Goal: Task Accomplishment & Management: Manage account settings

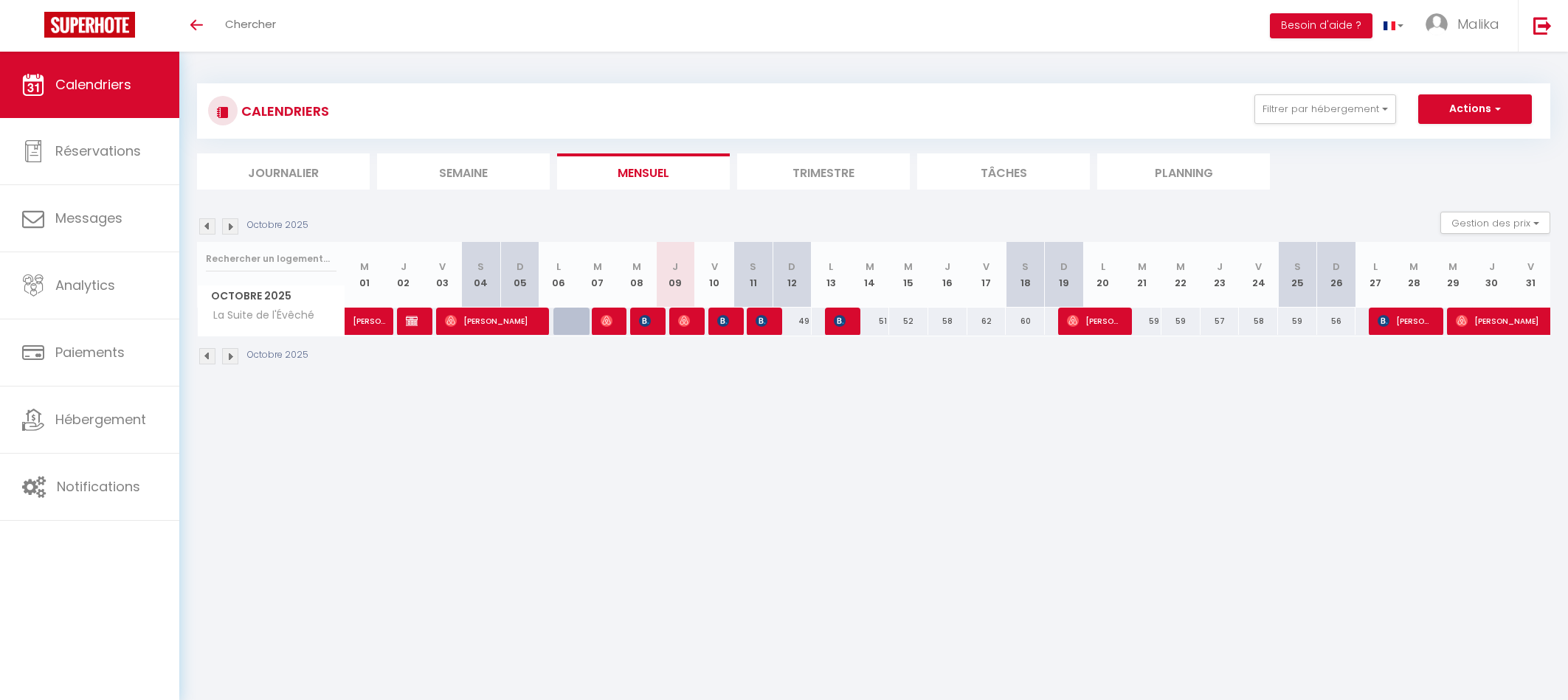
select select
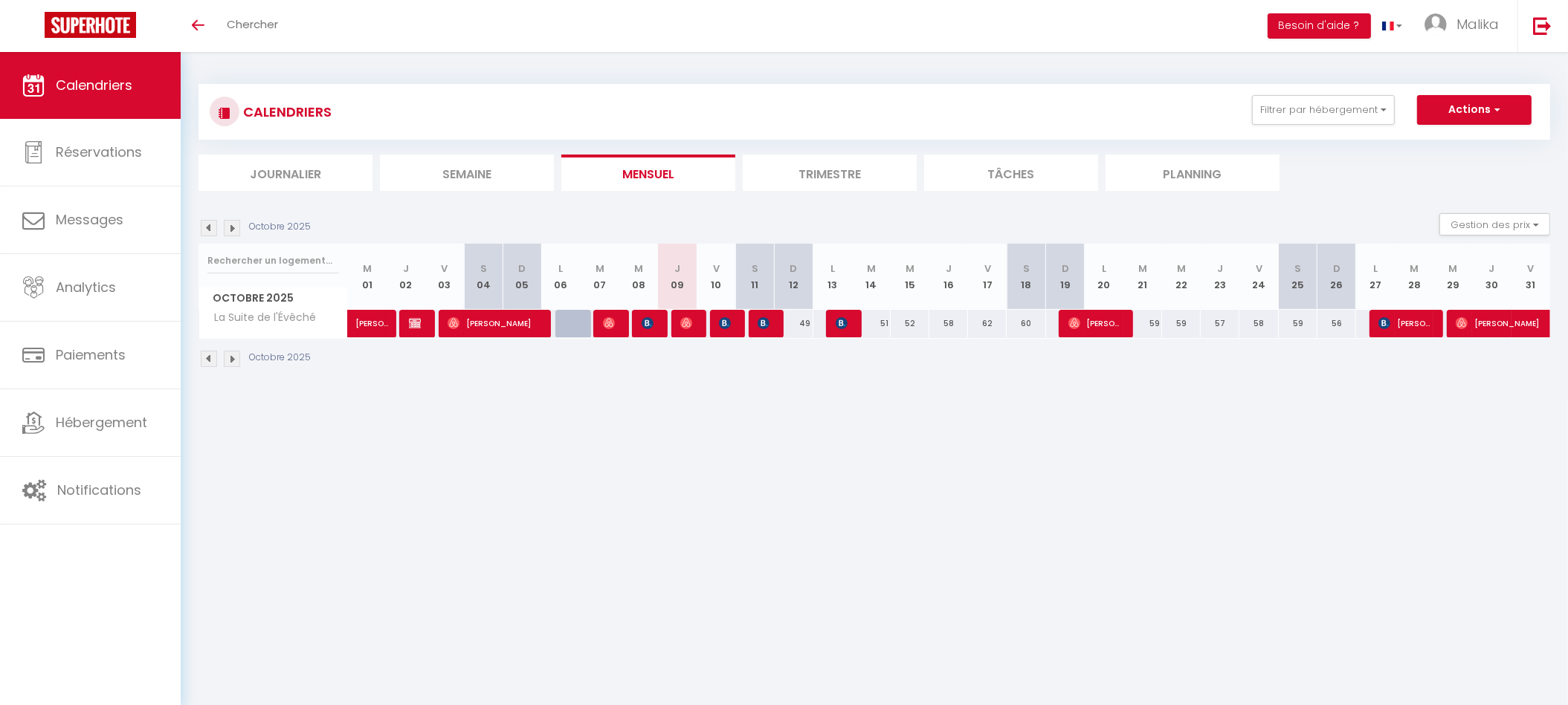
select select
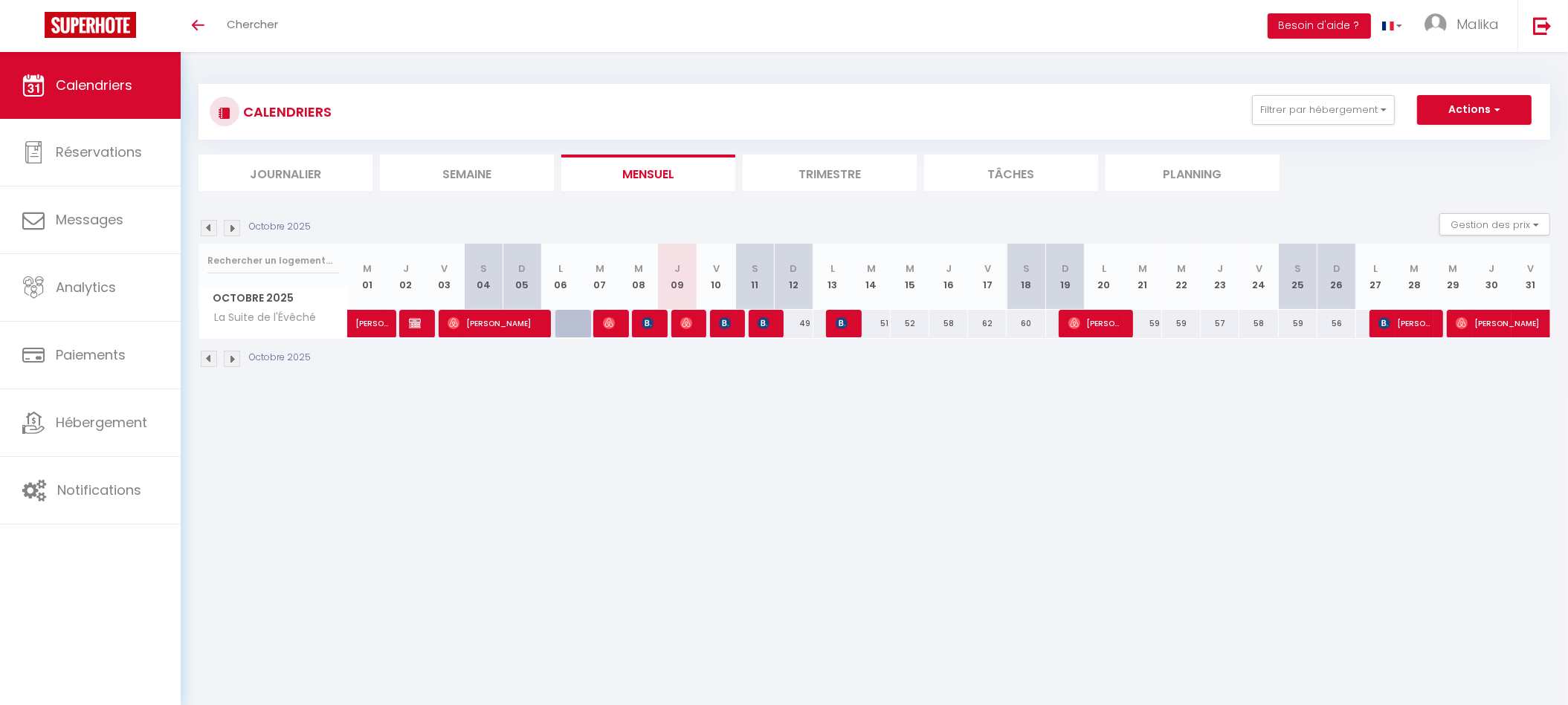
select select
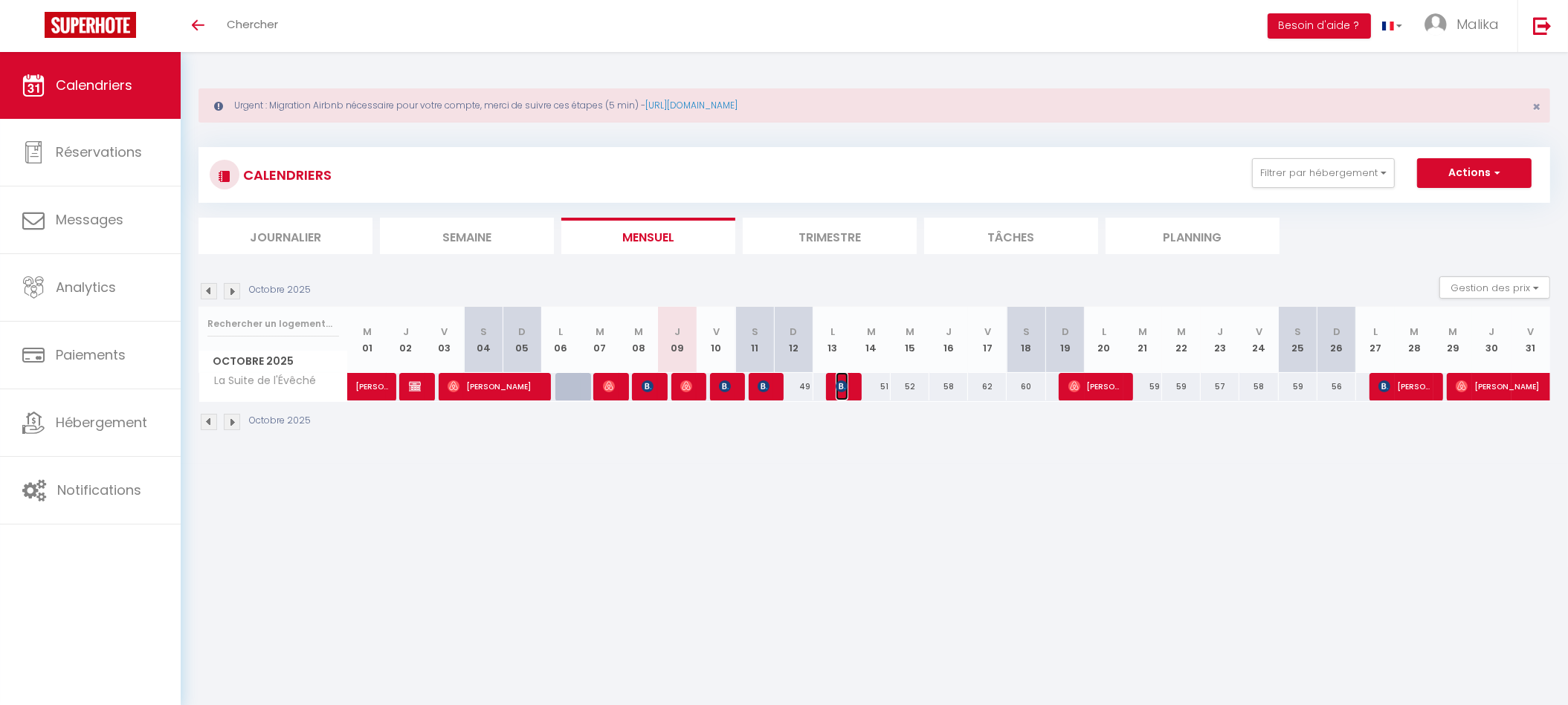
click at [845, 386] on img at bounding box center [841, 386] width 12 height 12
select select "OK"
select select "KO"
select select "0"
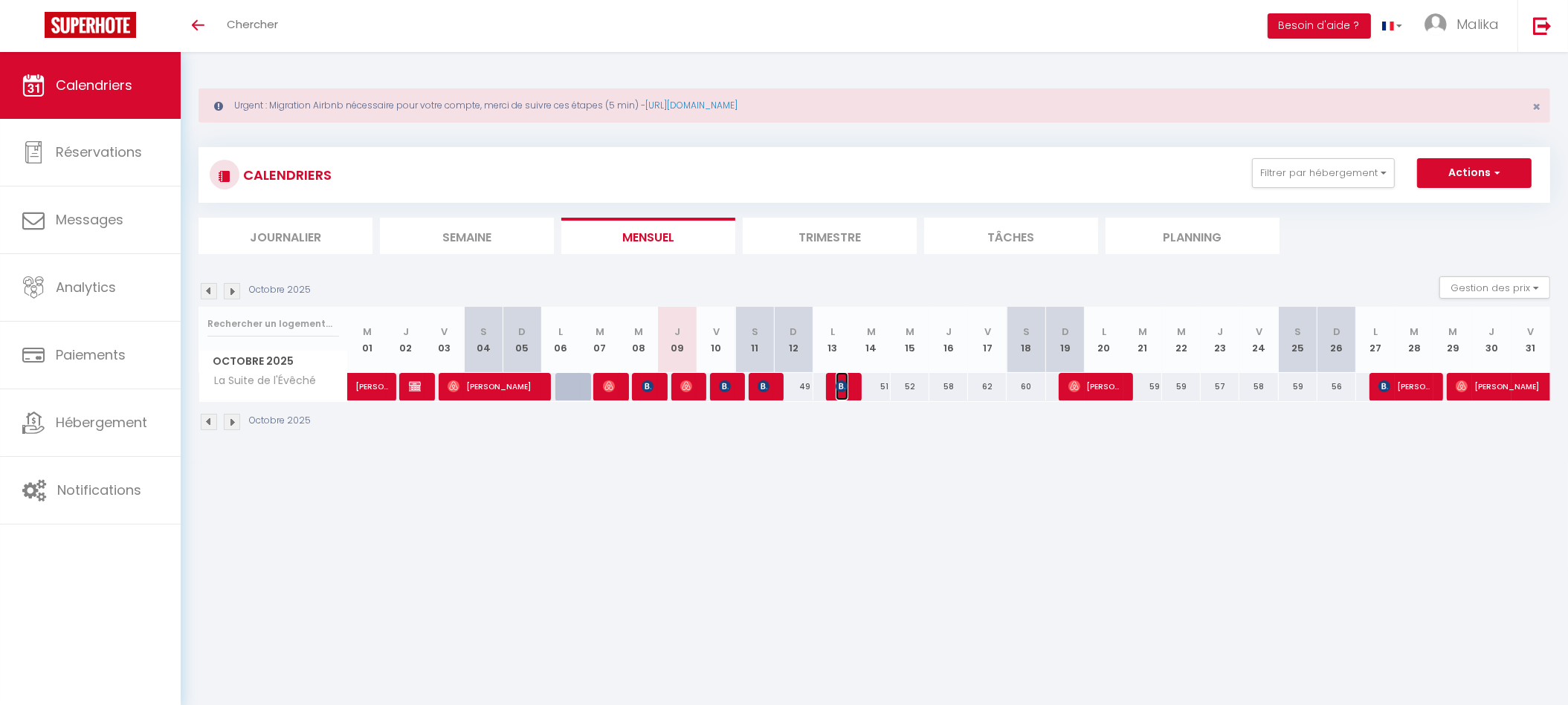
select select "1"
select select
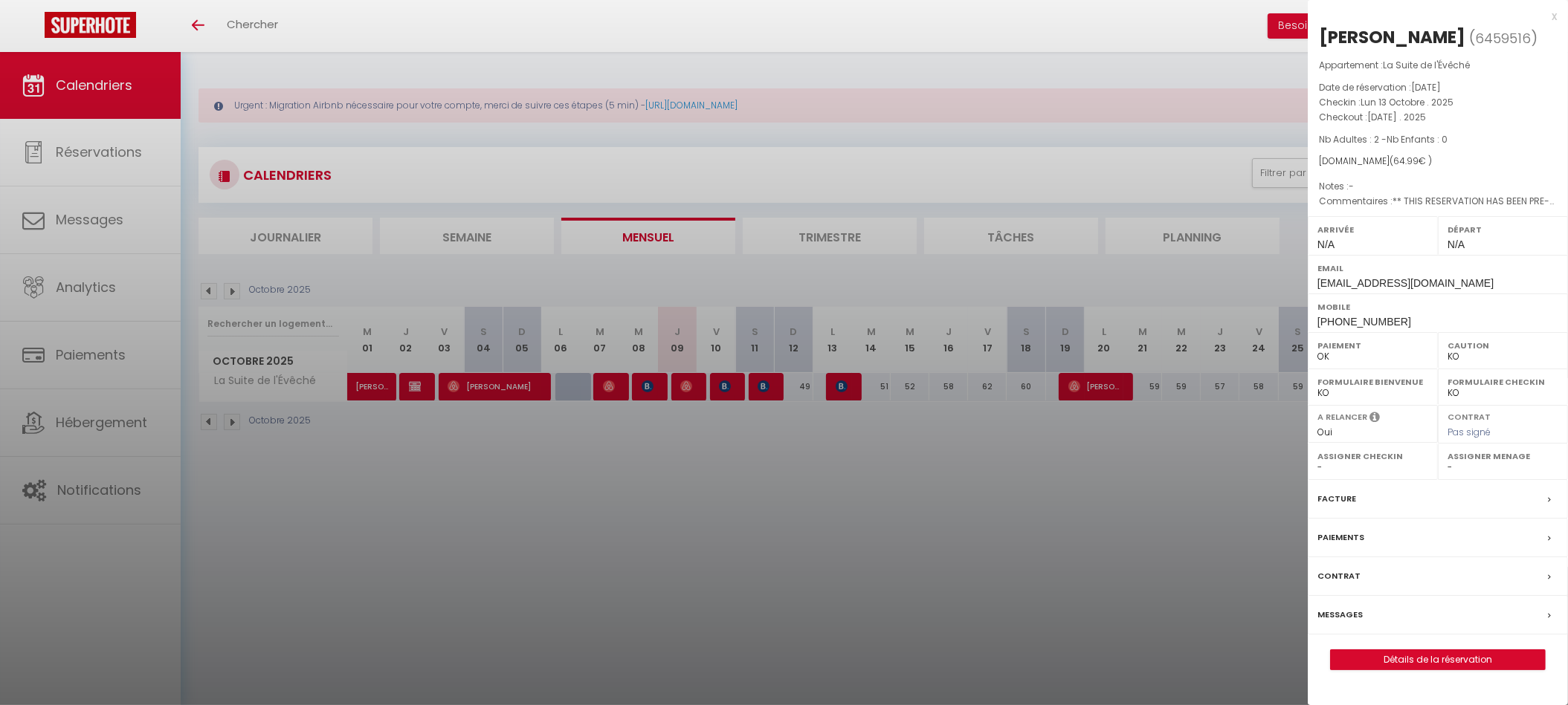
click at [1077, 383] on div at bounding box center [784, 352] width 1568 height 705
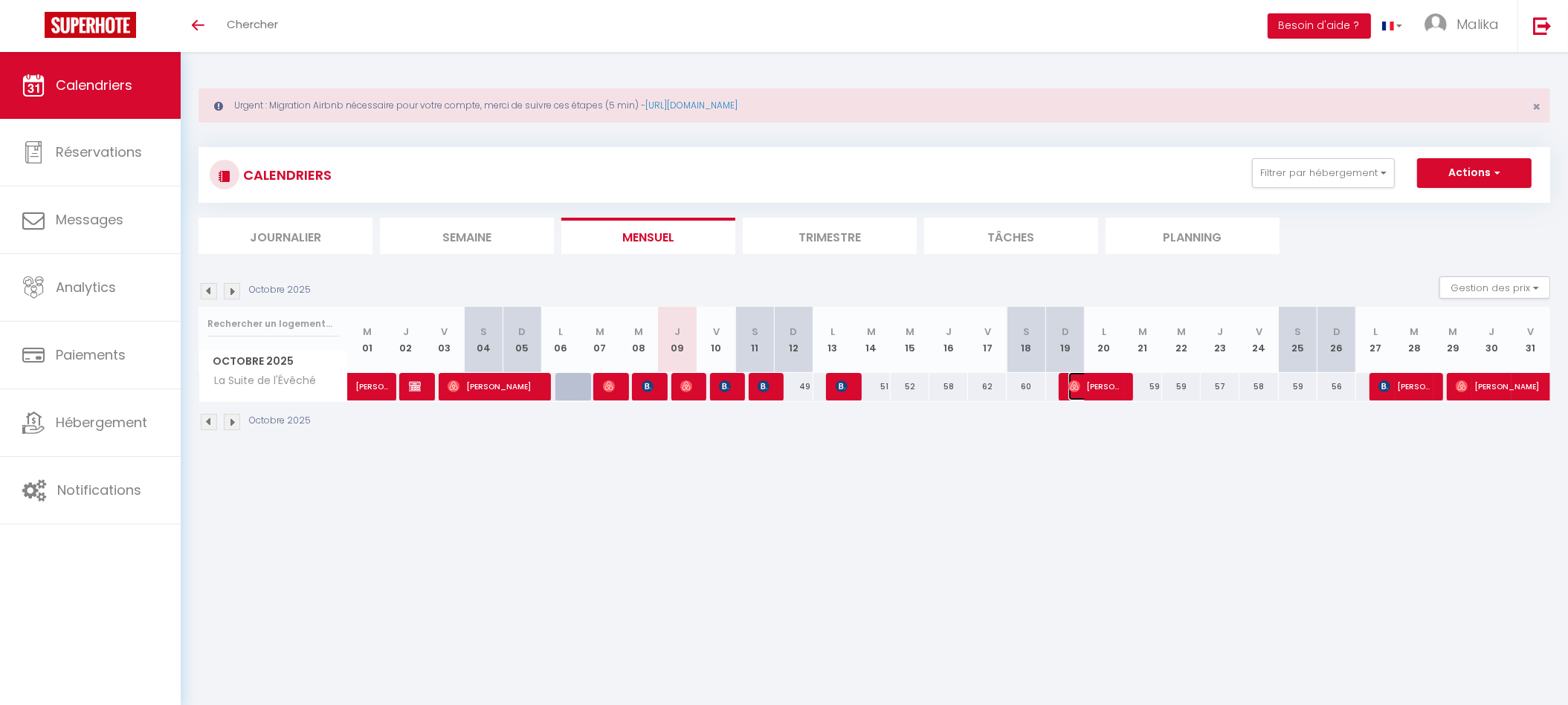
click at [1081, 383] on span "[PERSON_NAME]" at bounding box center [1094, 386] width 52 height 28
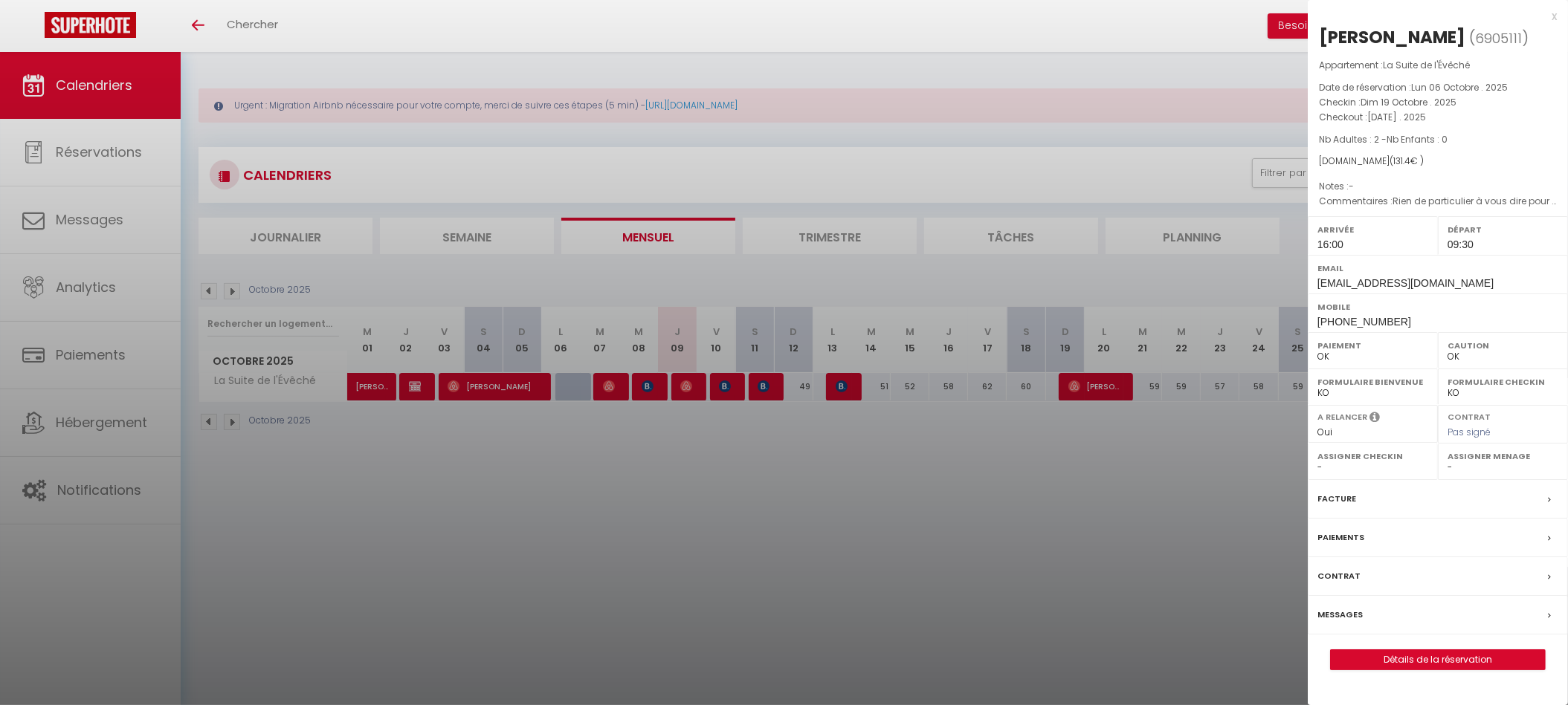
click at [1081, 383] on div at bounding box center [784, 352] width 1568 height 705
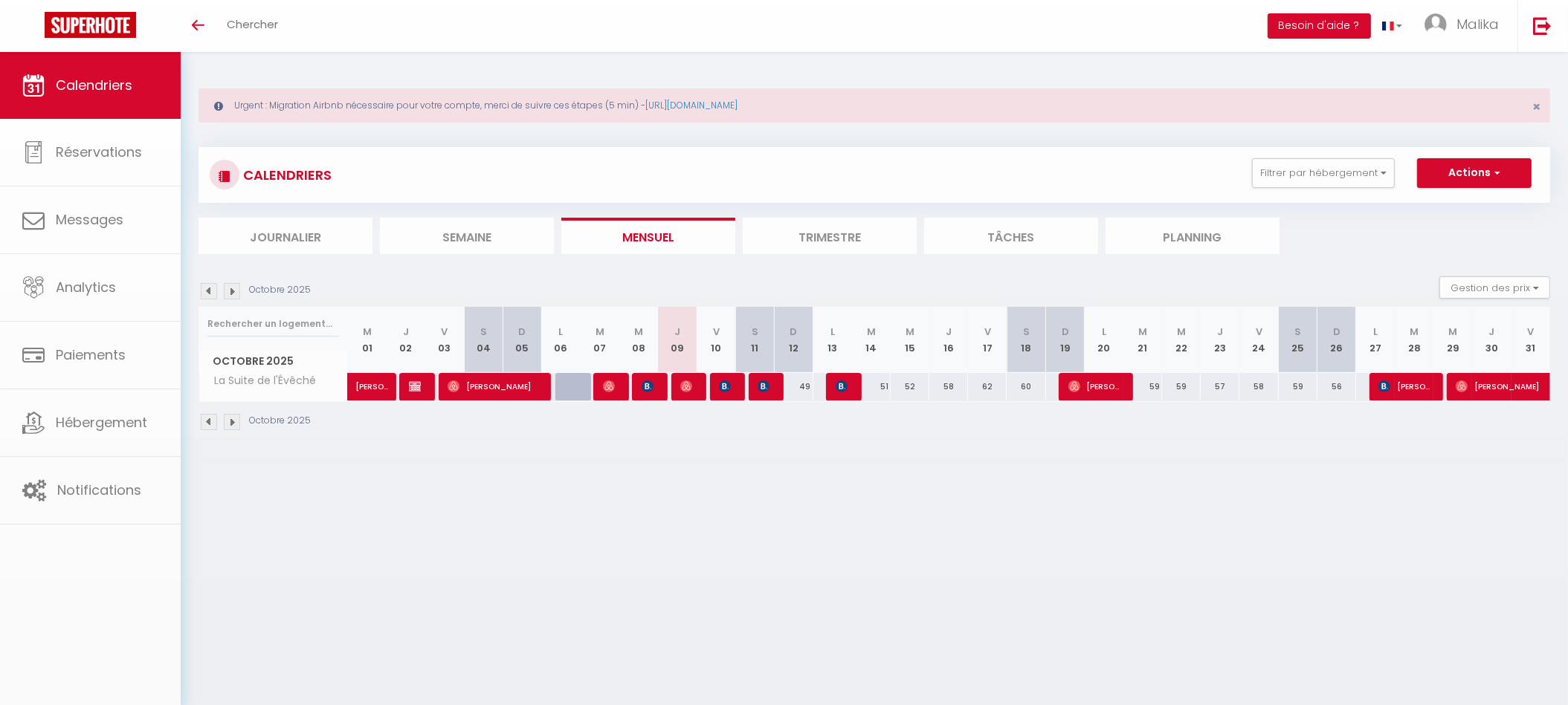
click at [1081, 383] on body "🟢 Des questions ou besoin d'assistance pour la migration AirBnB? Prenez rdv >>>…" at bounding box center [784, 405] width 1568 height 705
click at [1081, 383] on span "[PERSON_NAME]" at bounding box center [1094, 386] width 52 height 28
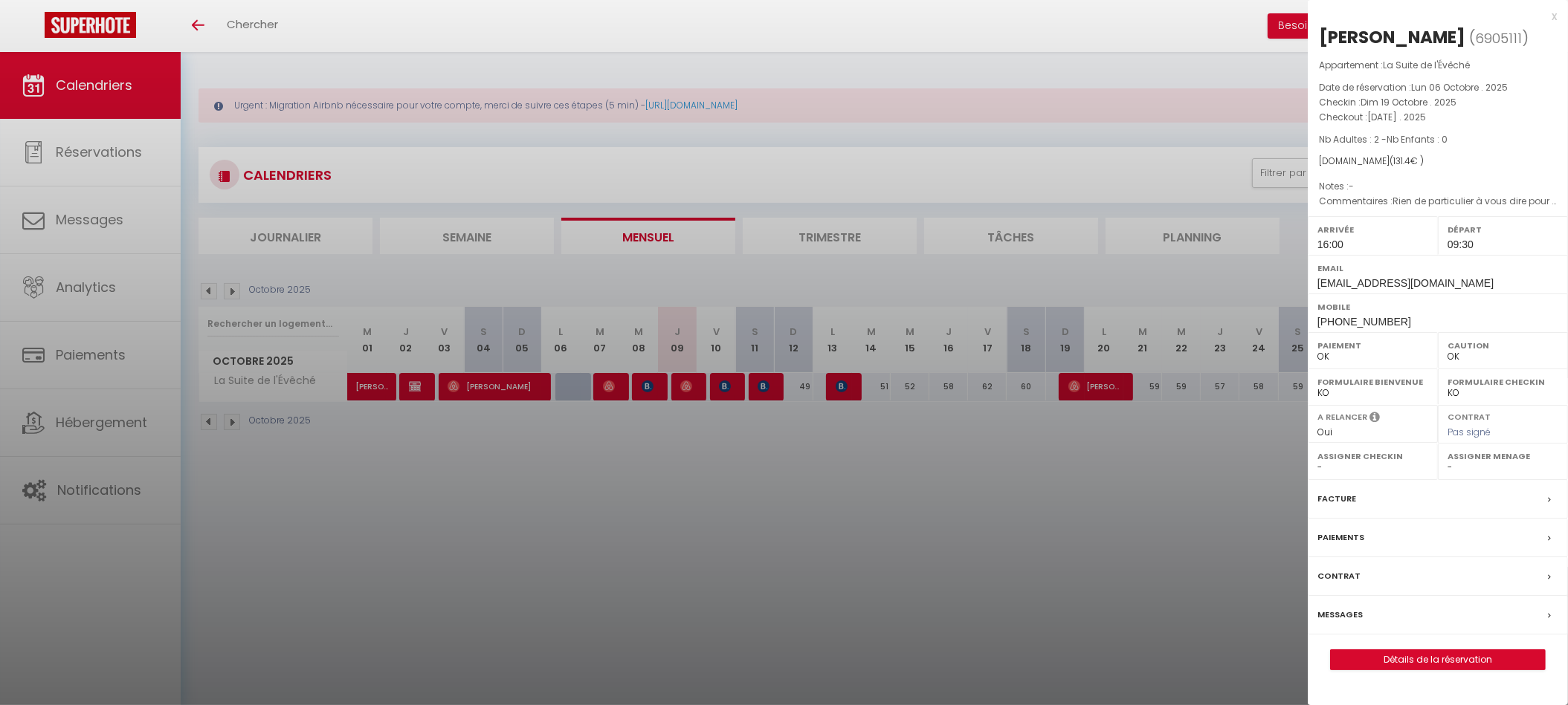
click at [1081, 383] on div at bounding box center [784, 352] width 1568 height 705
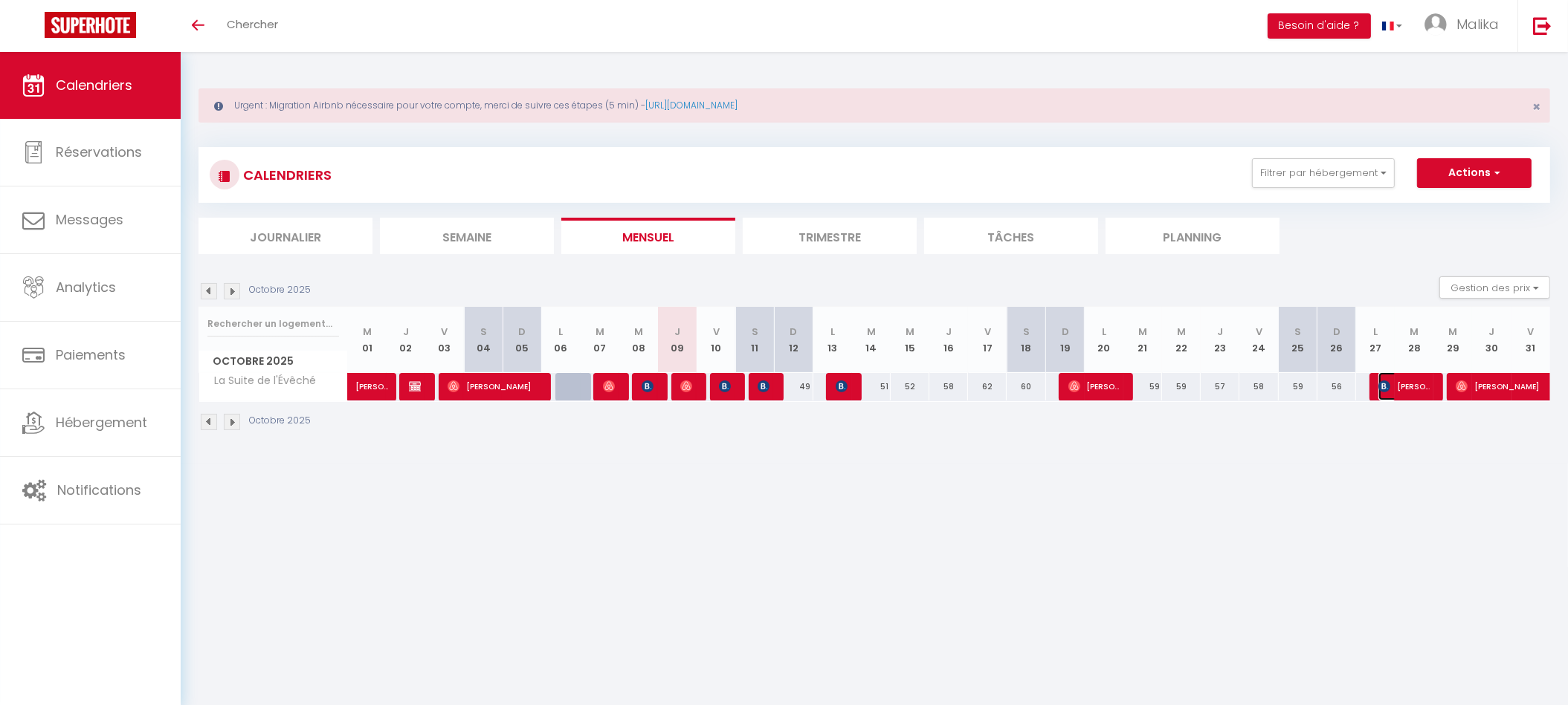
click at [1416, 393] on span "[PERSON_NAME]" at bounding box center [1404, 386] width 52 height 28
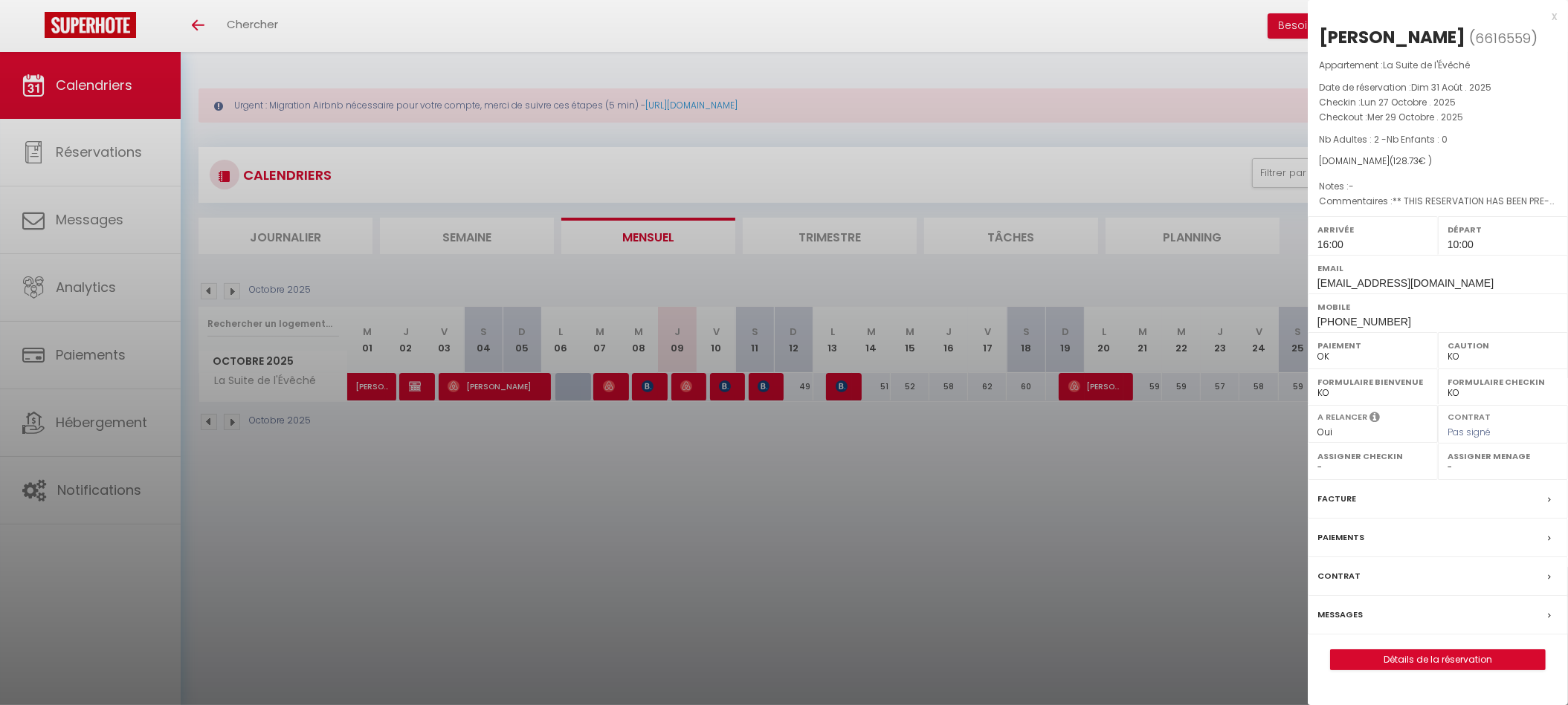
click at [1265, 419] on div at bounding box center [784, 352] width 1568 height 705
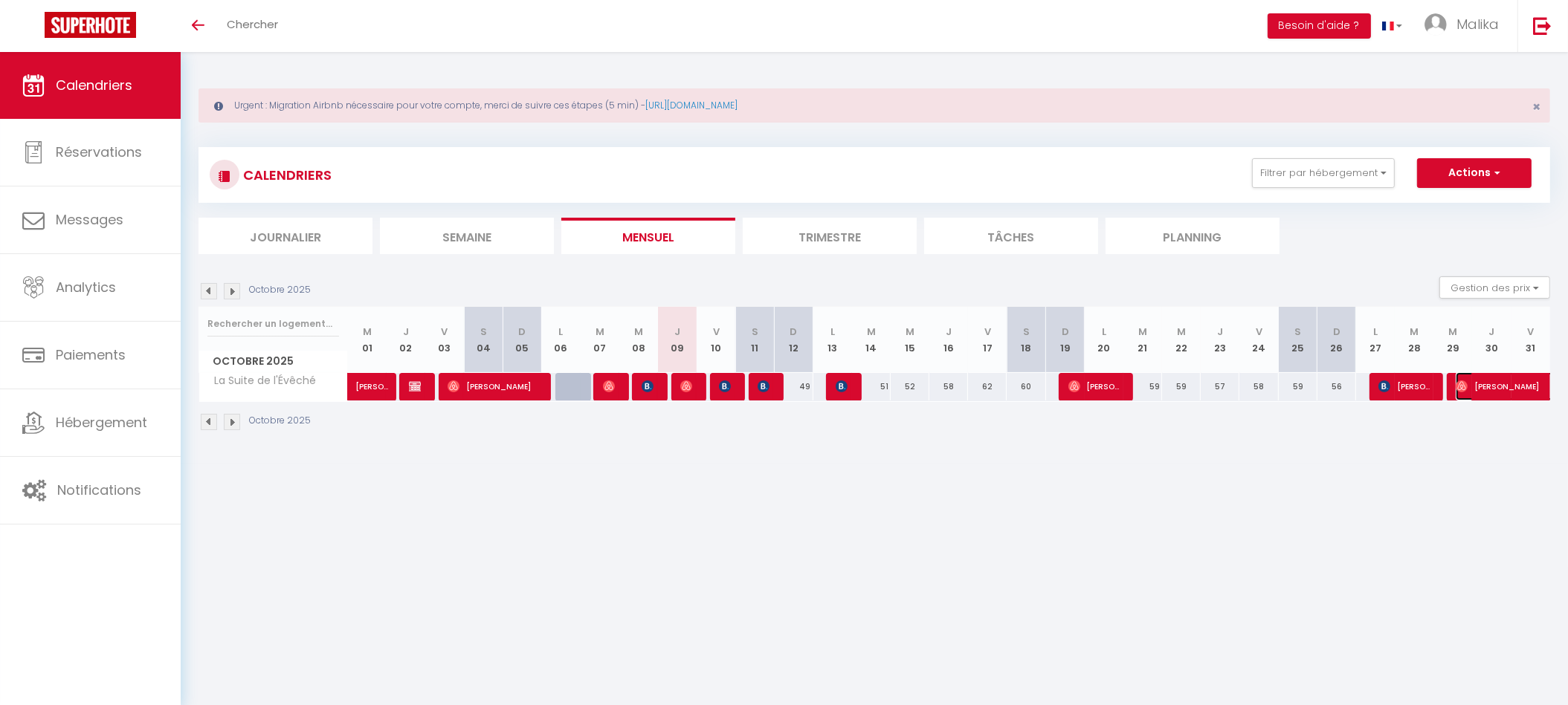
click at [1491, 379] on span "[PERSON_NAME]" at bounding box center [1524, 386] width 137 height 28
select select "OK"
select select "0"
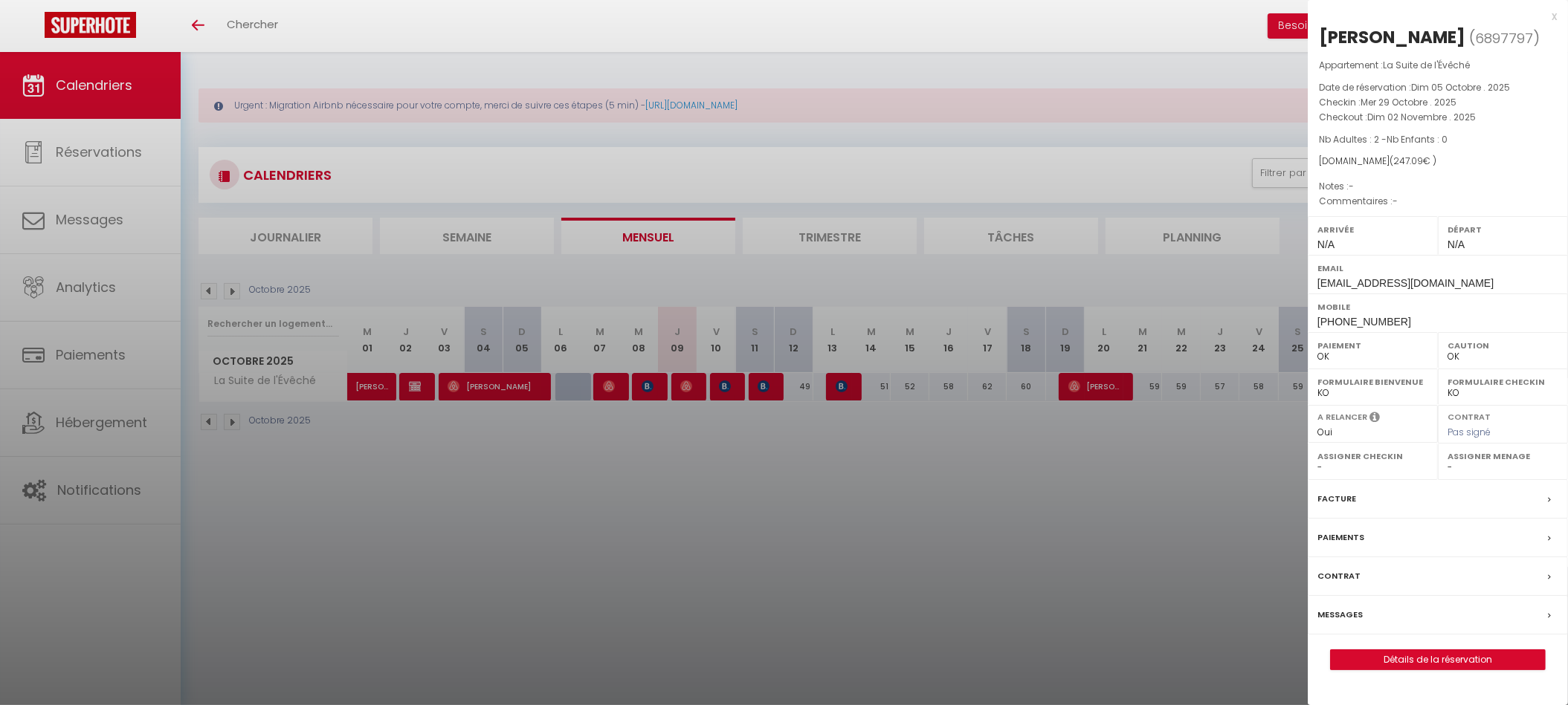
click at [1127, 466] on div at bounding box center [784, 352] width 1568 height 705
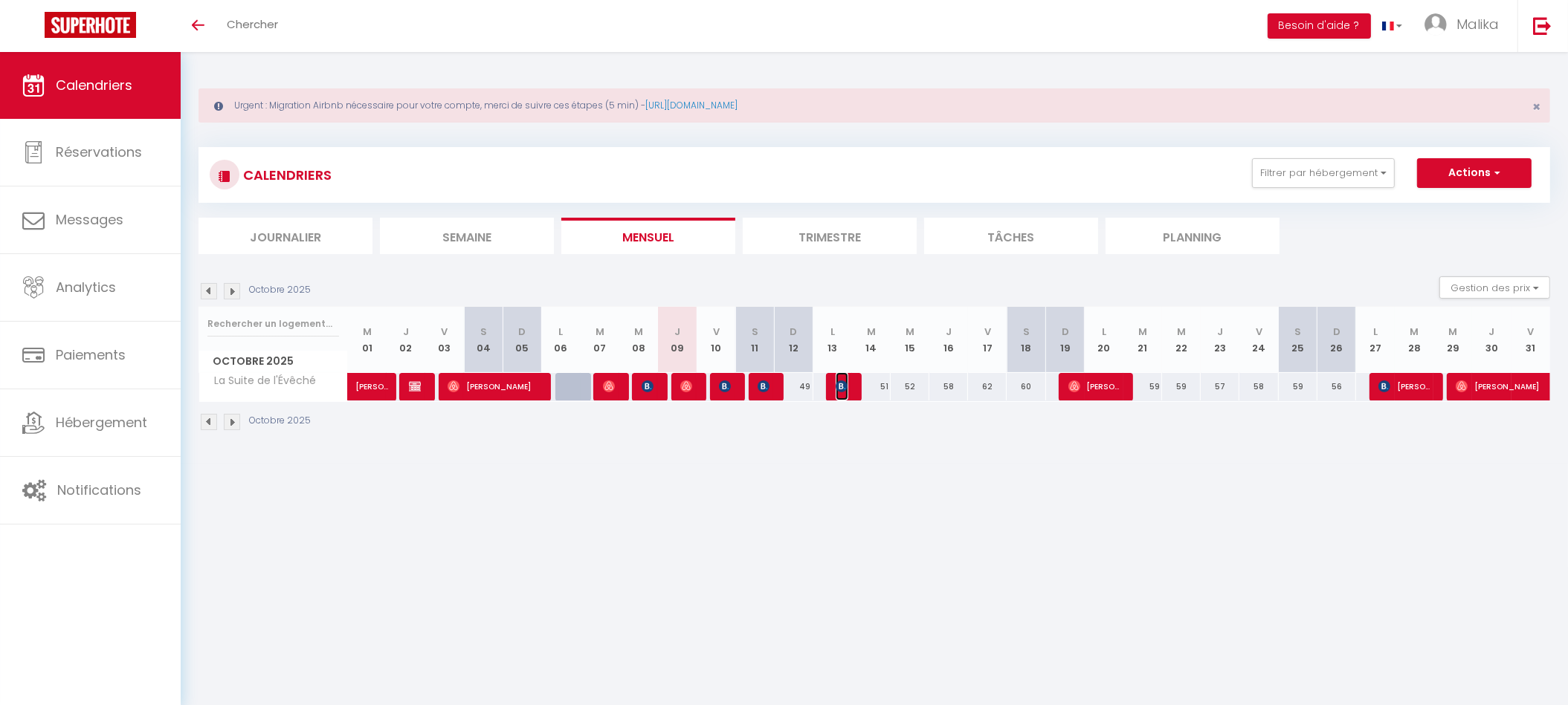
click at [848, 380] on span "[PERSON_NAME]" at bounding box center [842, 386] width 12 height 28
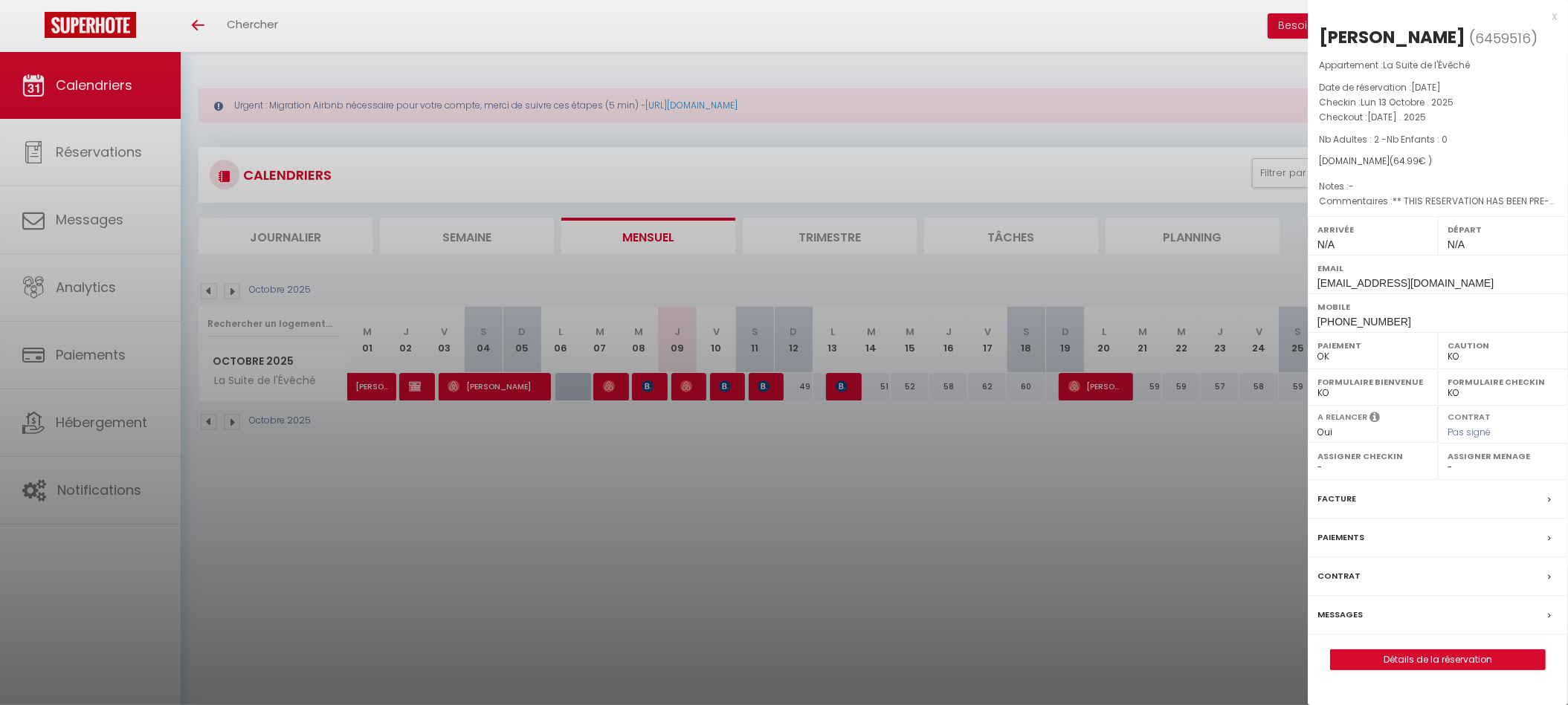
click at [823, 479] on div at bounding box center [784, 352] width 1568 height 705
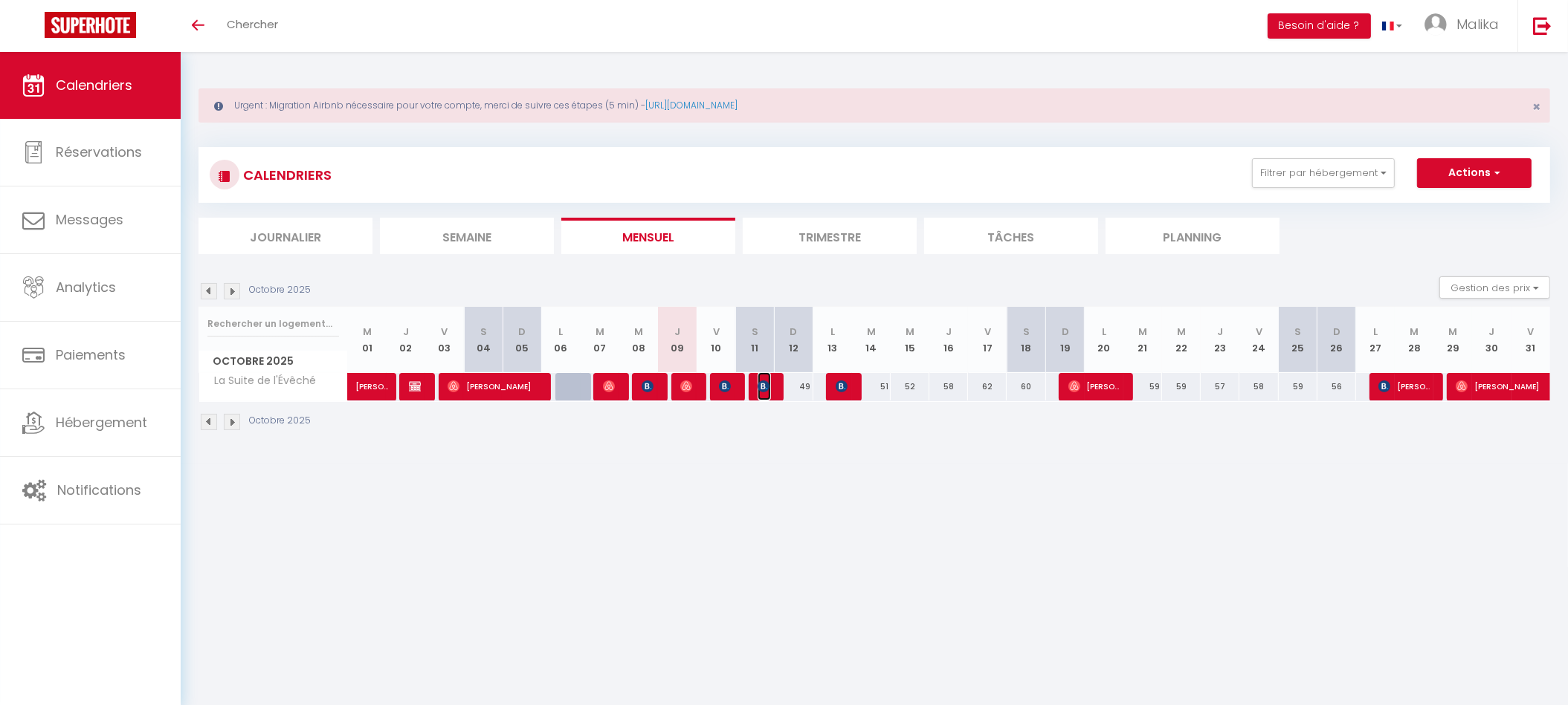
click at [768, 383] on img at bounding box center [763, 386] width 12 height 12
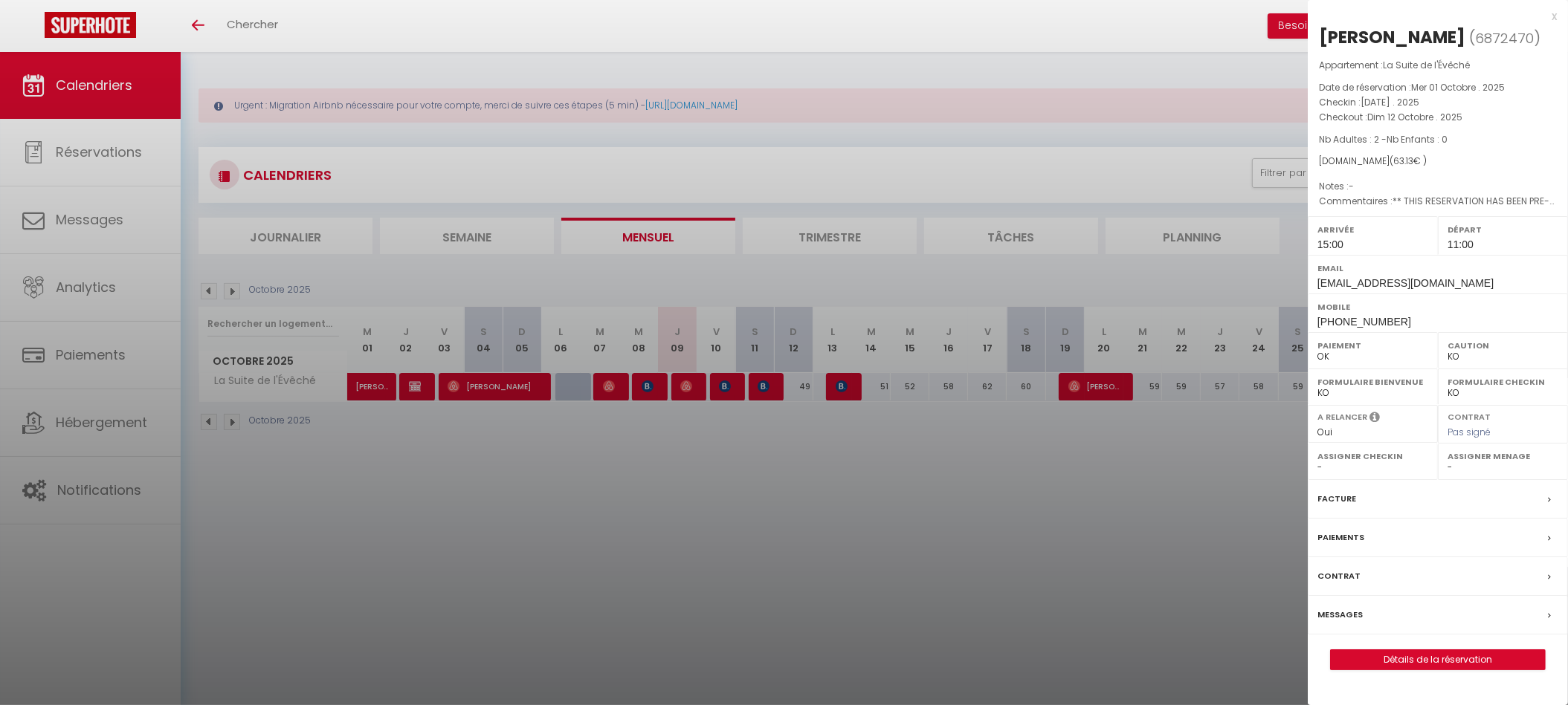
click at [779, 463] on div at bounding box center [784, 352] width 1568 height 705
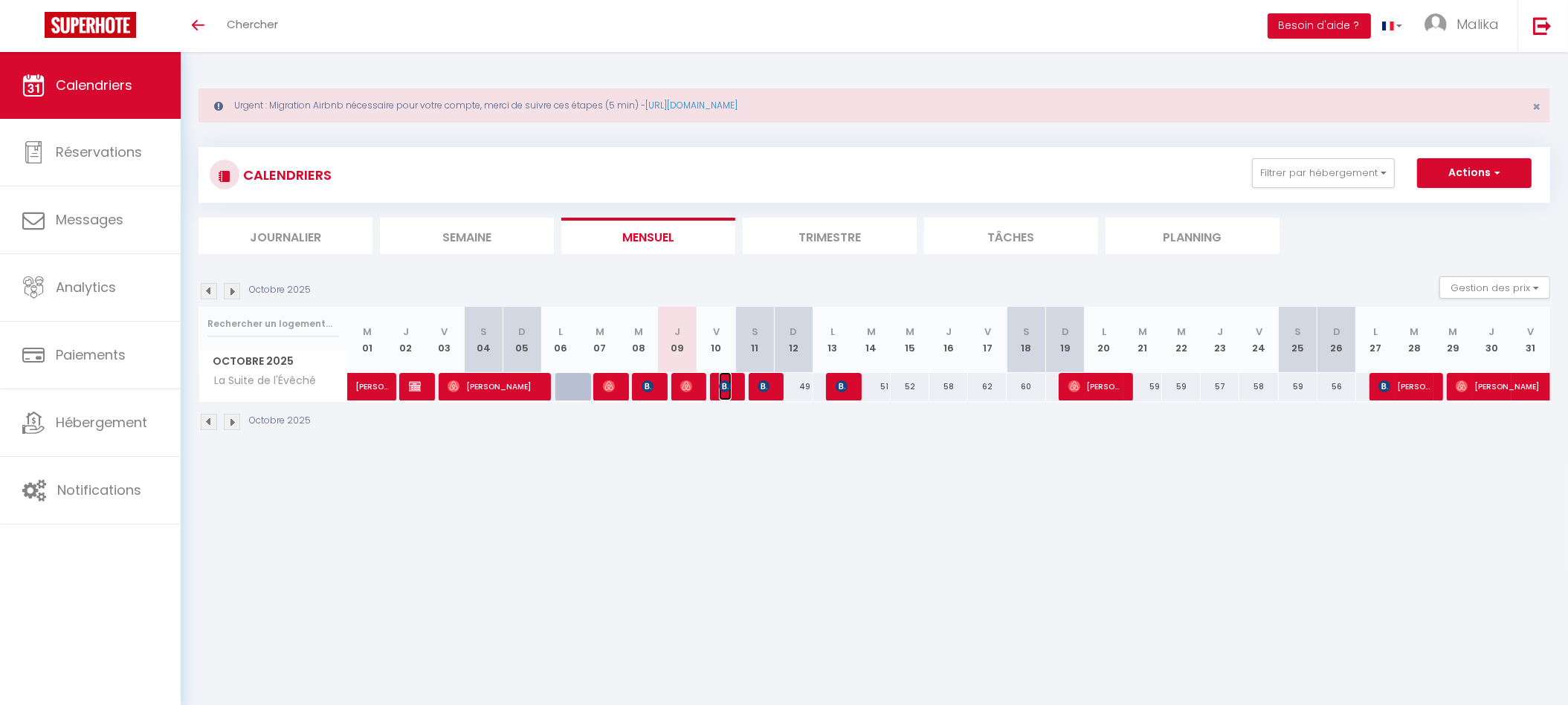
click at [722, 383] on img at bounding box center [725, 386] width 12 height 12
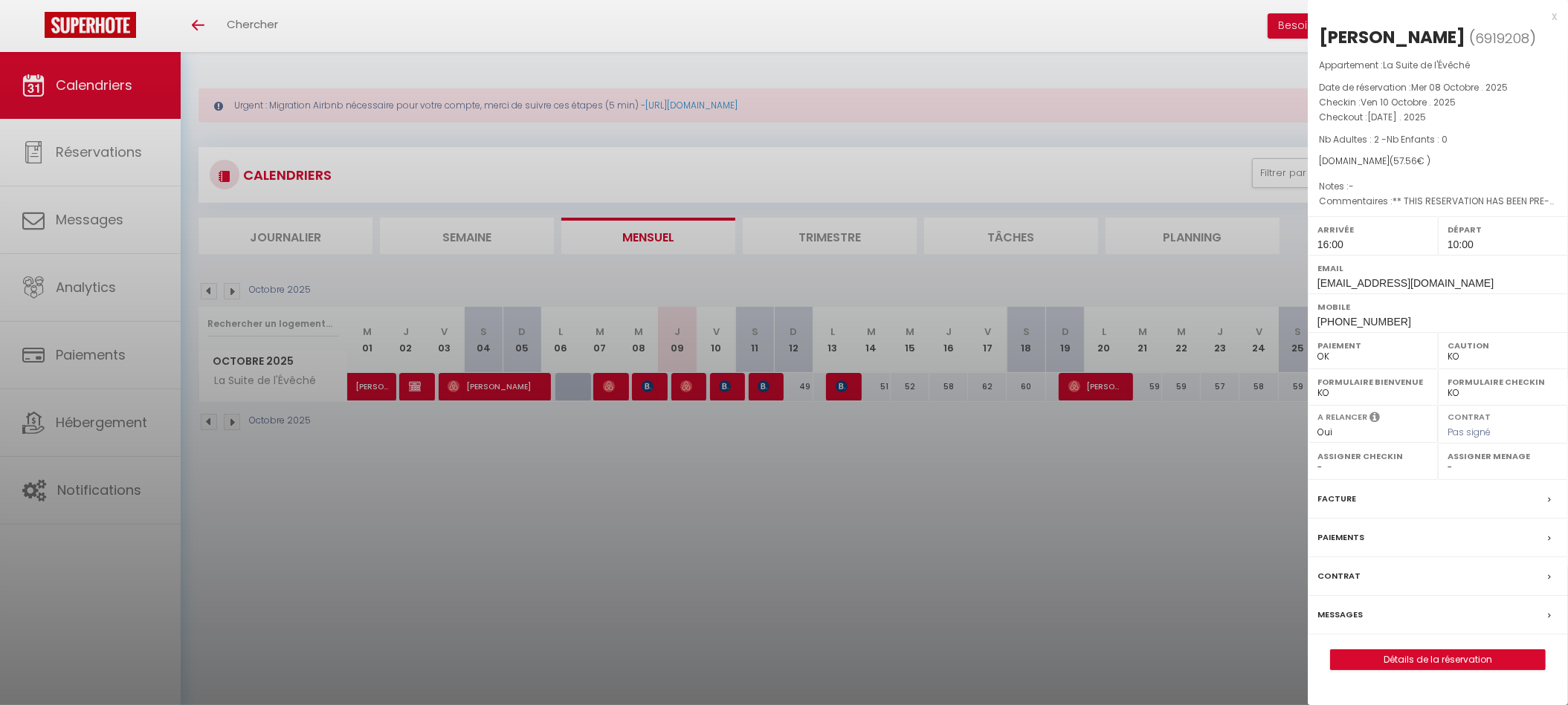
click at [742, 482] on div at bounding box center [784, 352] width 1568 height 705
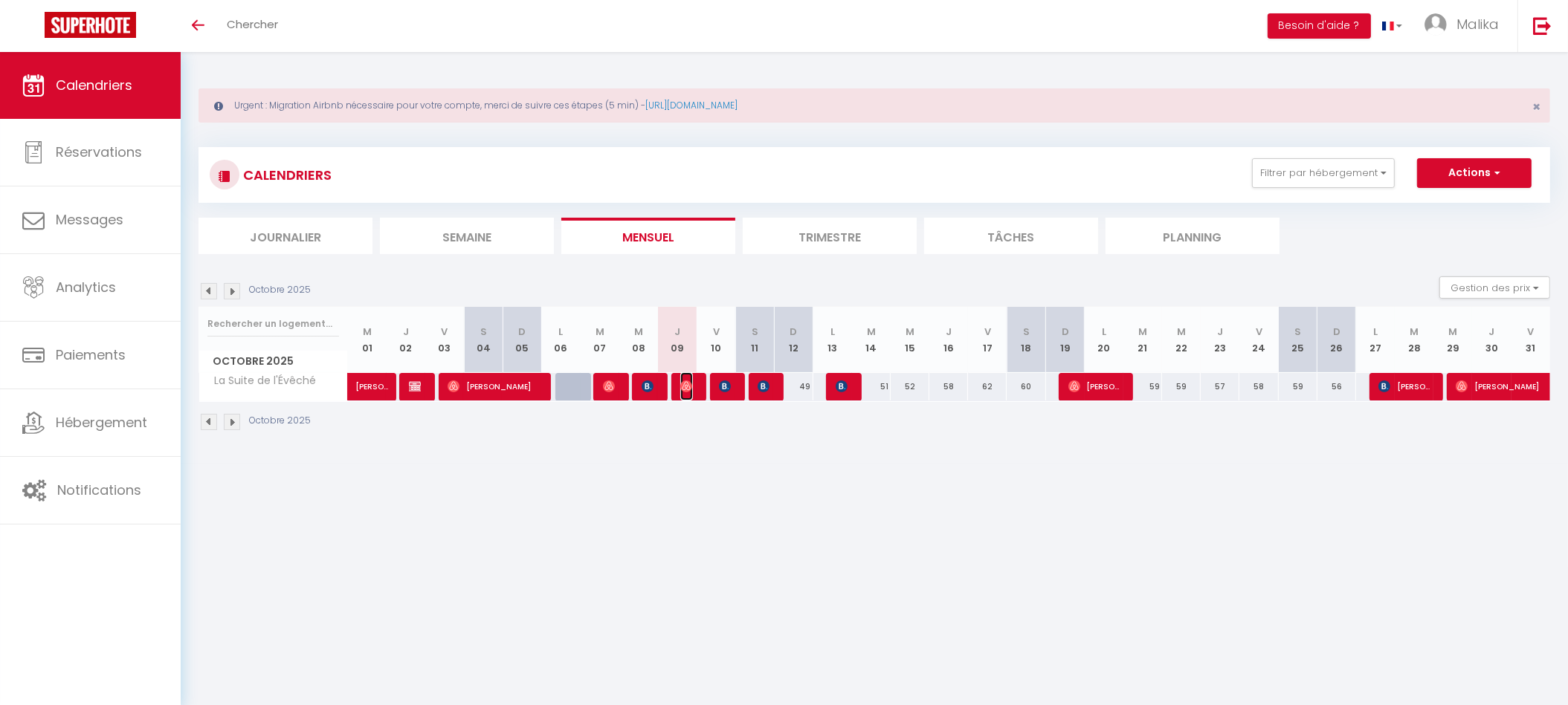
click at [692, 387] on span "[PERSON_NAME]" at bounding box center [686, 386] width 12 height 28
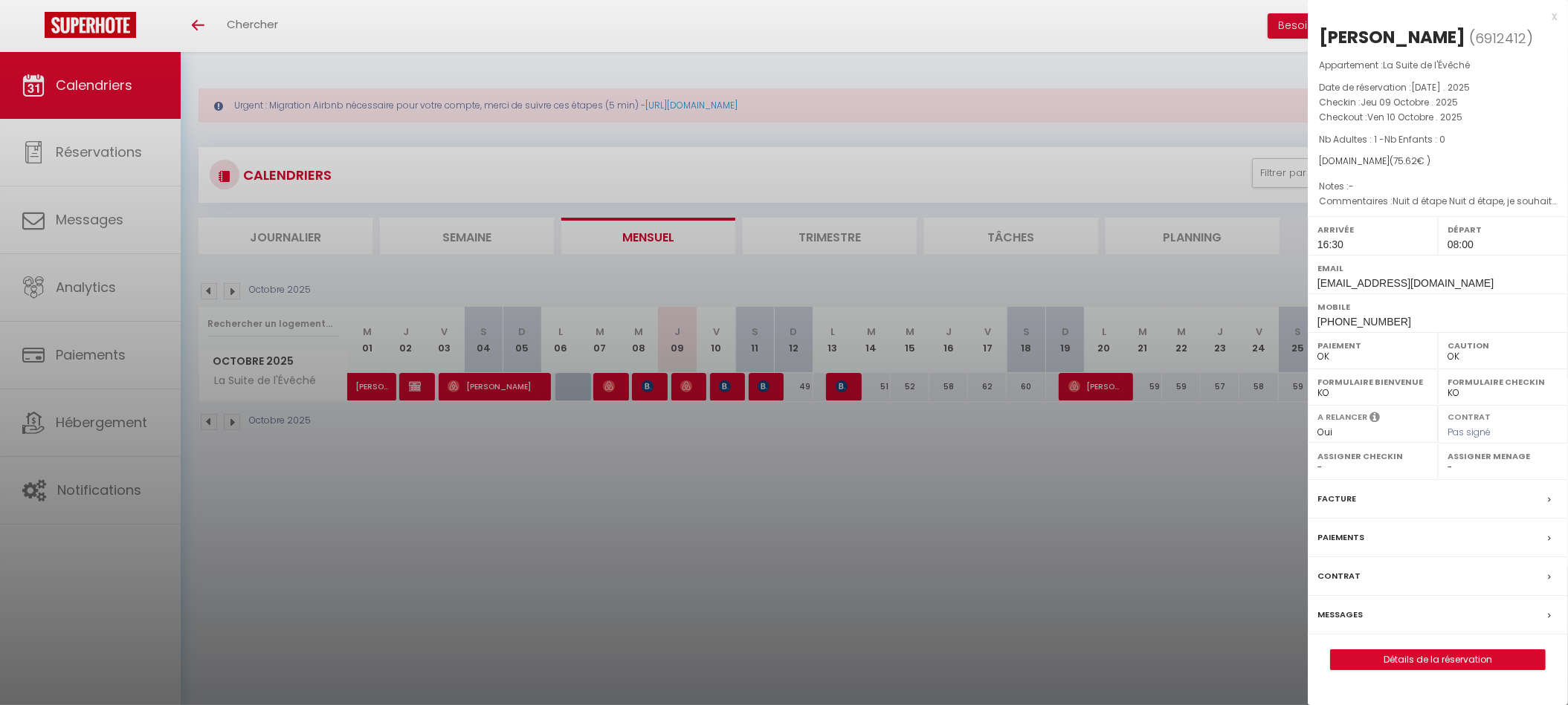
click at [706, 447] on div at bounding box center [784, 352] width 1568 height 705
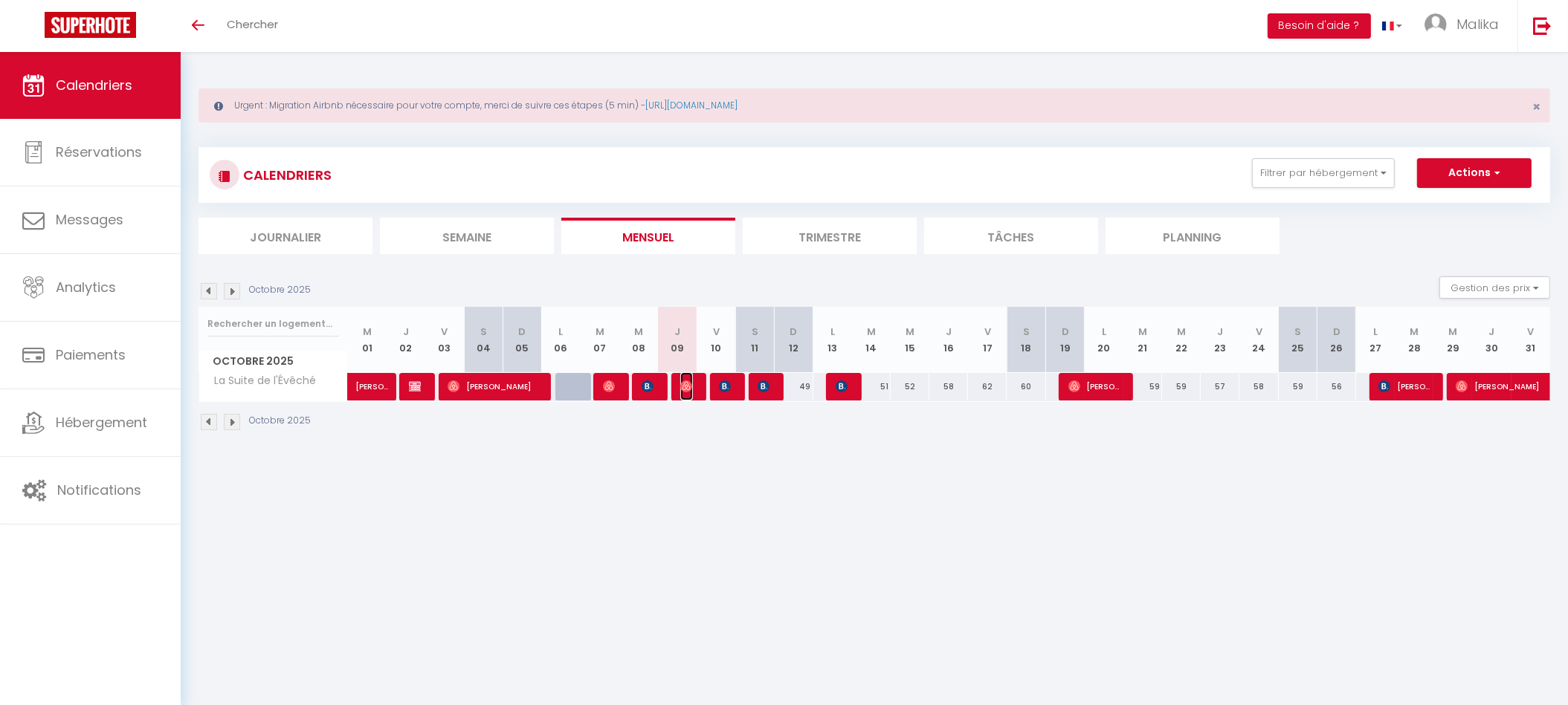
click at [682, 383] on img at bounding box center [685, 386] width 12 height 12
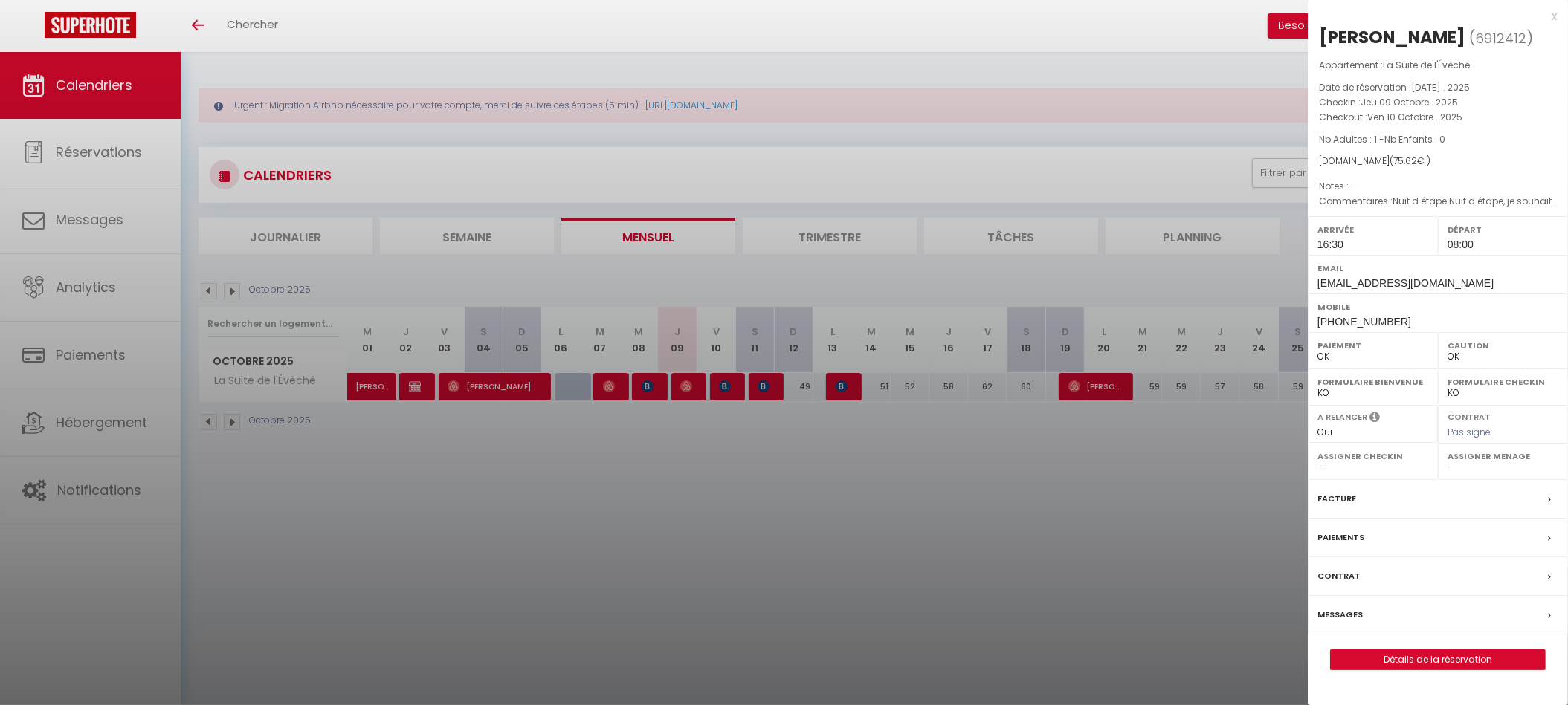
click at [655, 382] on div at bounding box center [784, 352] width 1568 height 705
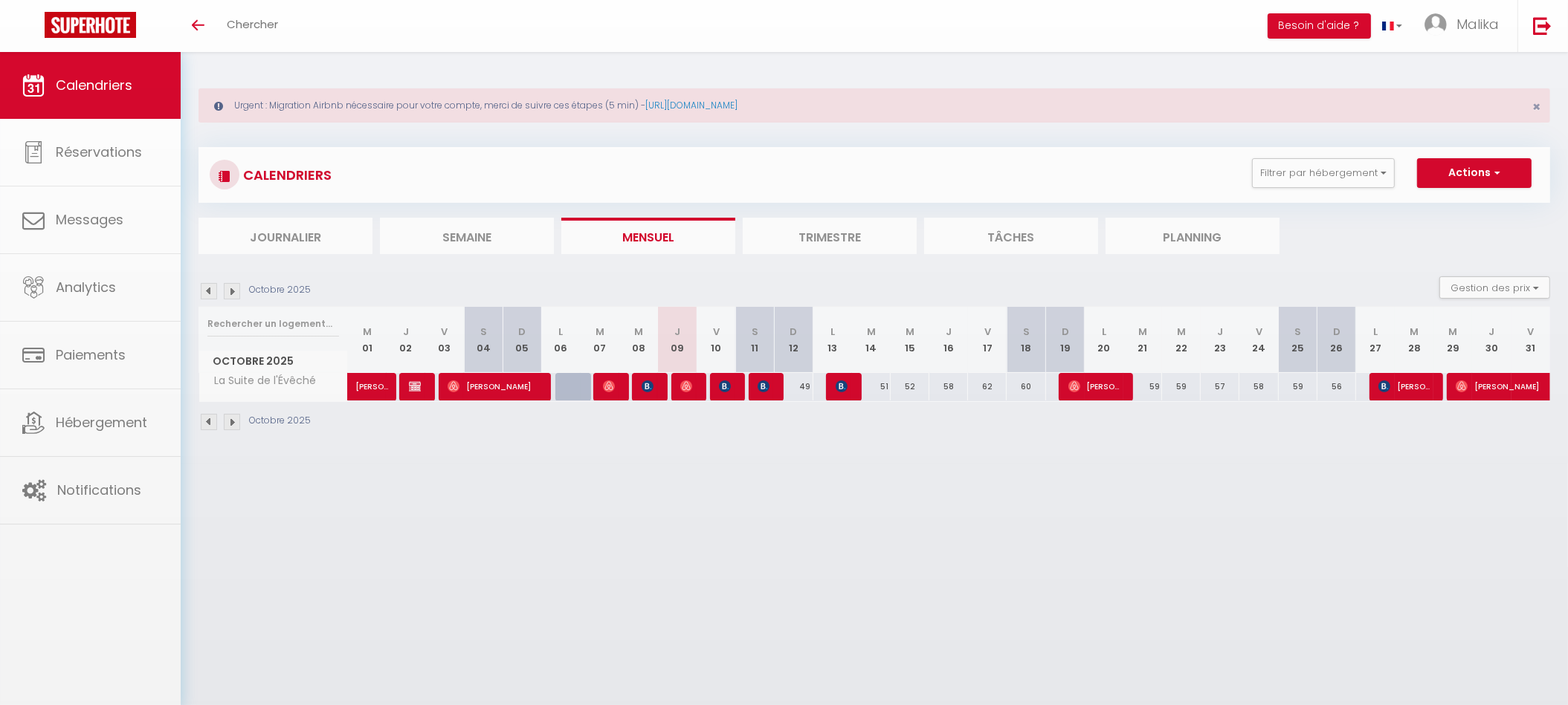
click at [655, 382] on body "🟢 Des questions ou besoin d'assistance pour la migration AirBnB? Prenez rdv >>>…" at bounding box center [784, 405] width 1568 height 705
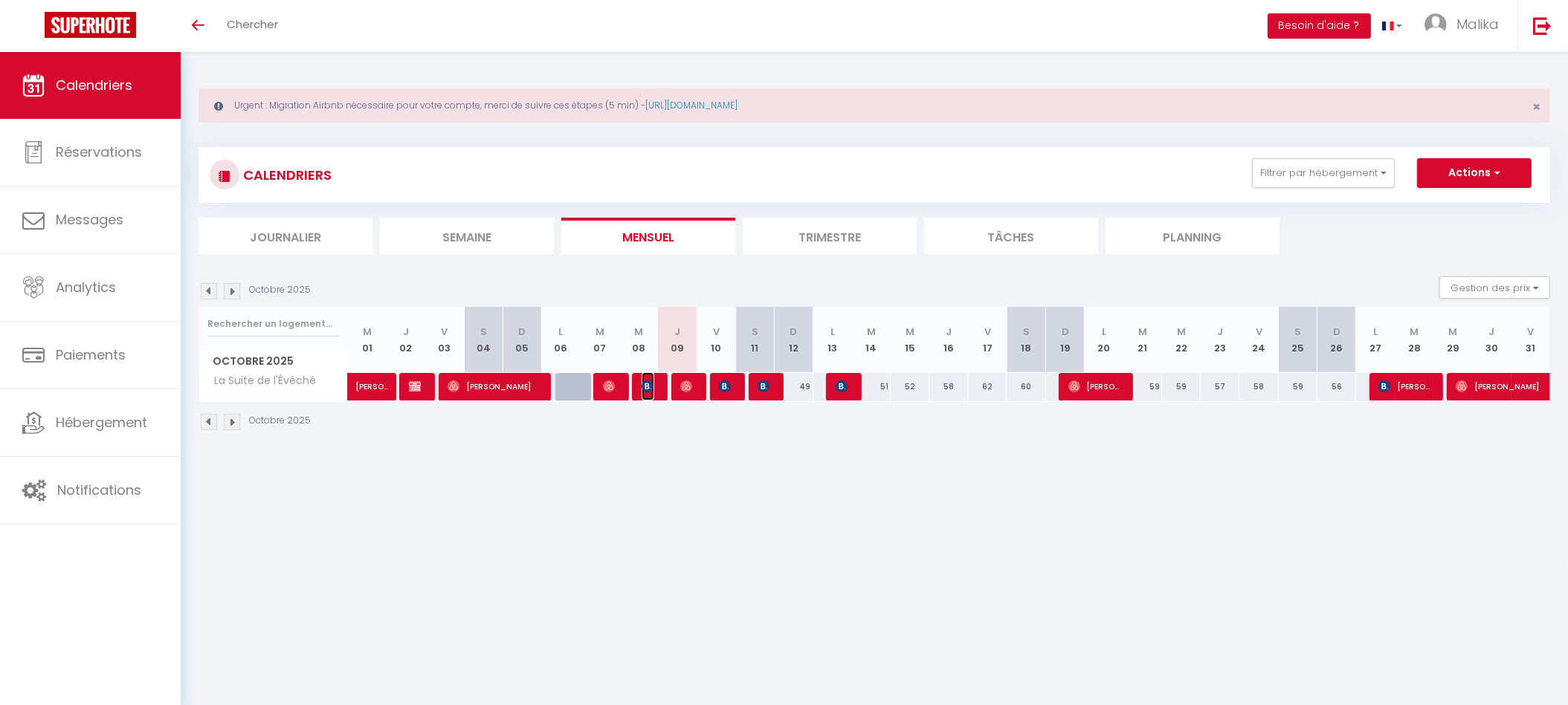
click at [655, 382] on span "[PERSON_NAME]" at bounding box center [648, 386] width 12 height 28
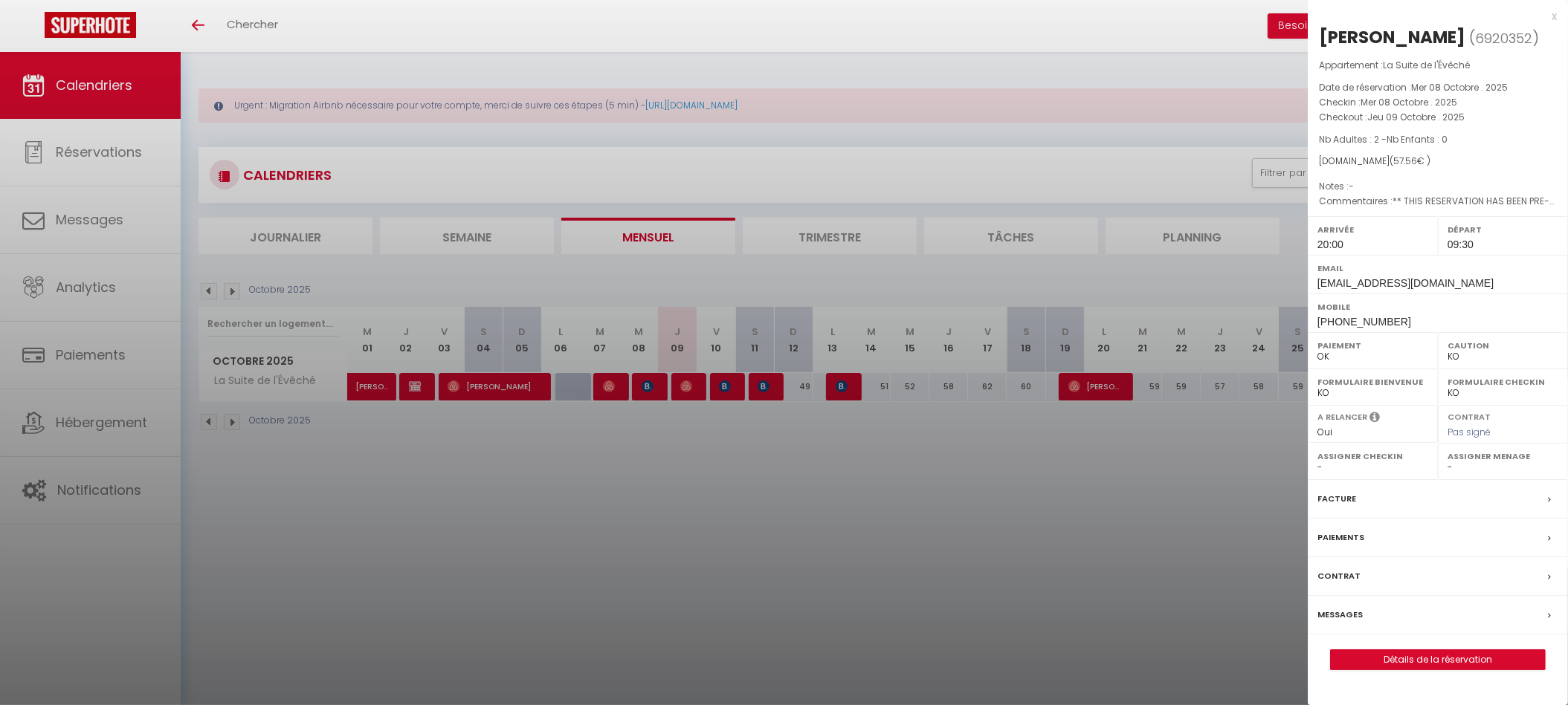
click at [604, 380] on div at bounding box center [784, 352] width 1568 height 705
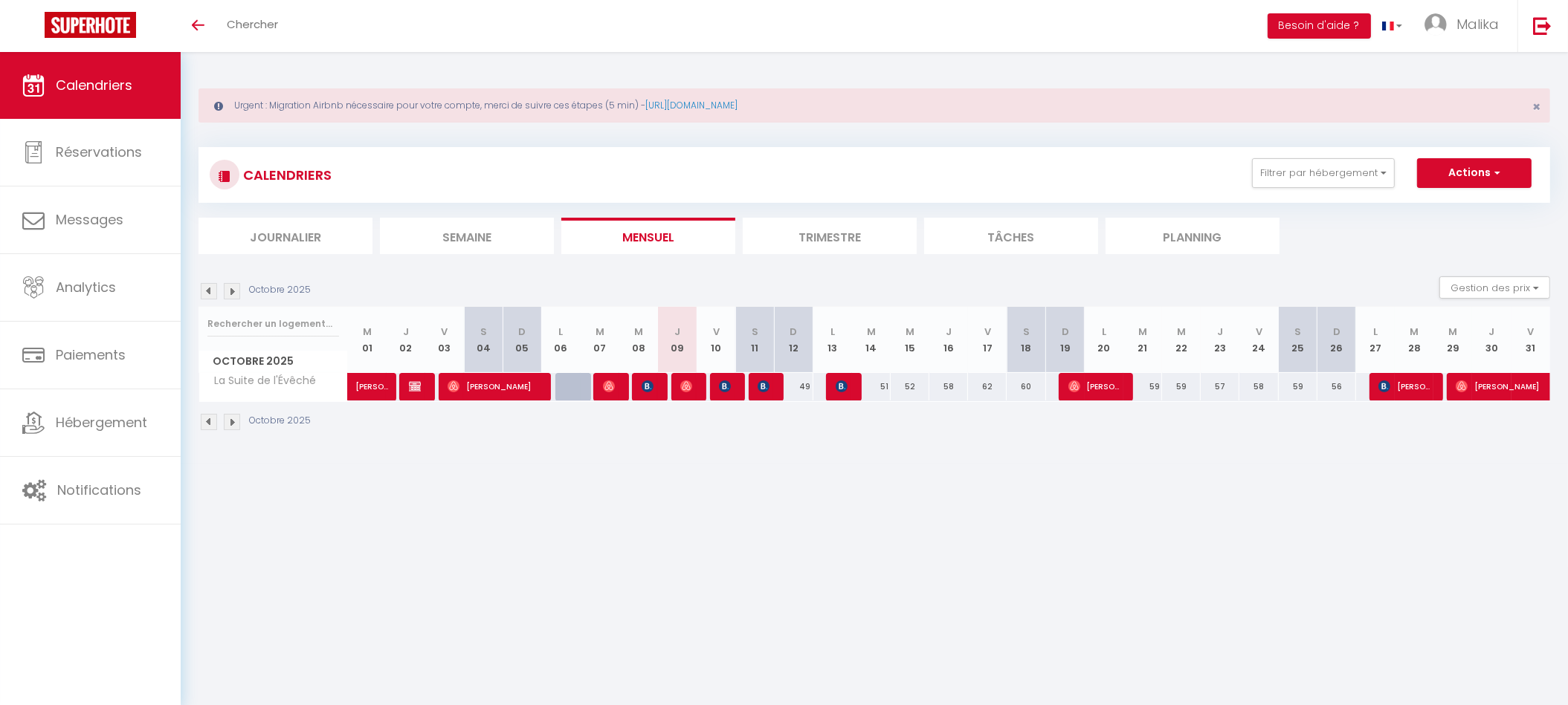
click at [616, 386] on div at bounding box center [612, 387] width 39 height 28
click at [613, 382] on img at bounding box center [608, 386] width 12 height 12
select select "OK"
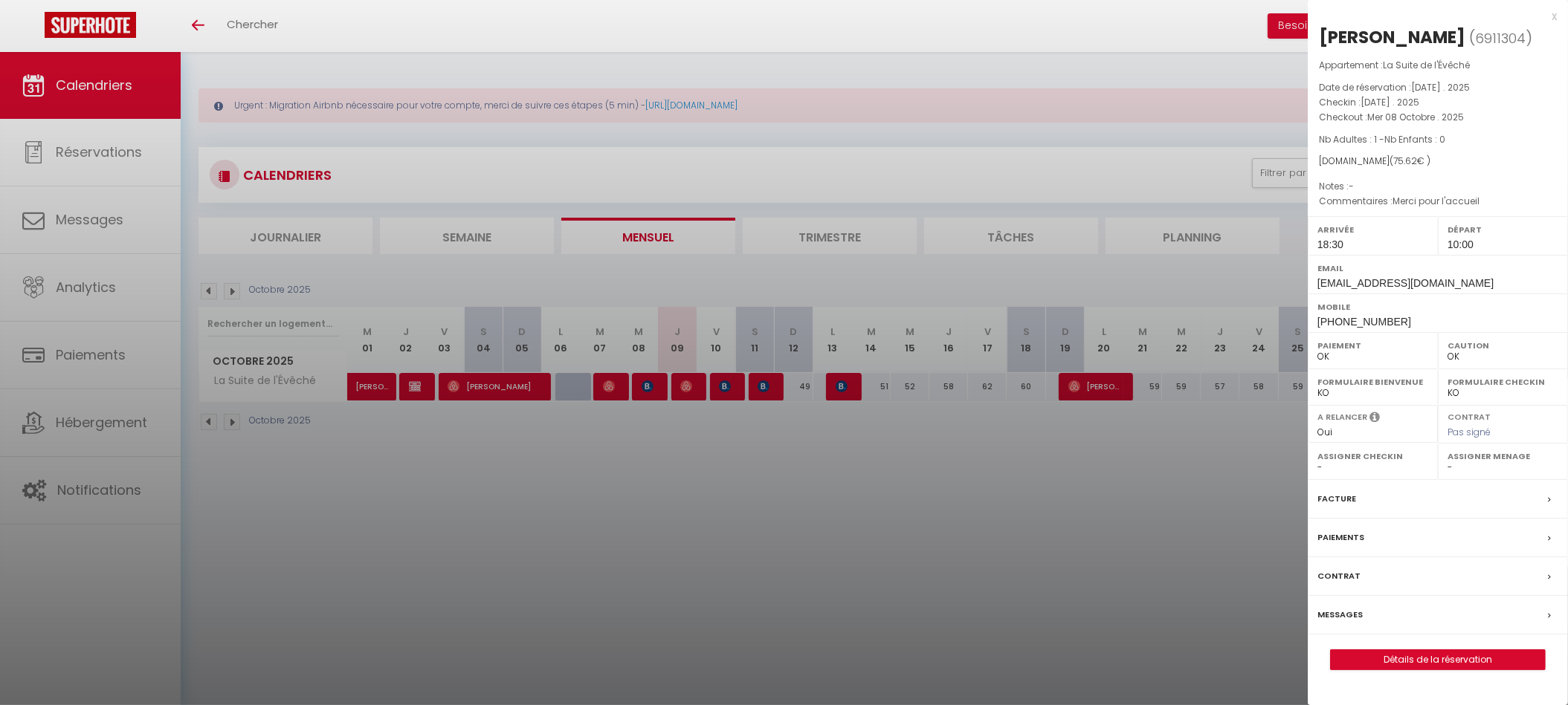
click at [523, 390] on div at bounding box center [784, 352] width 1568 height 705
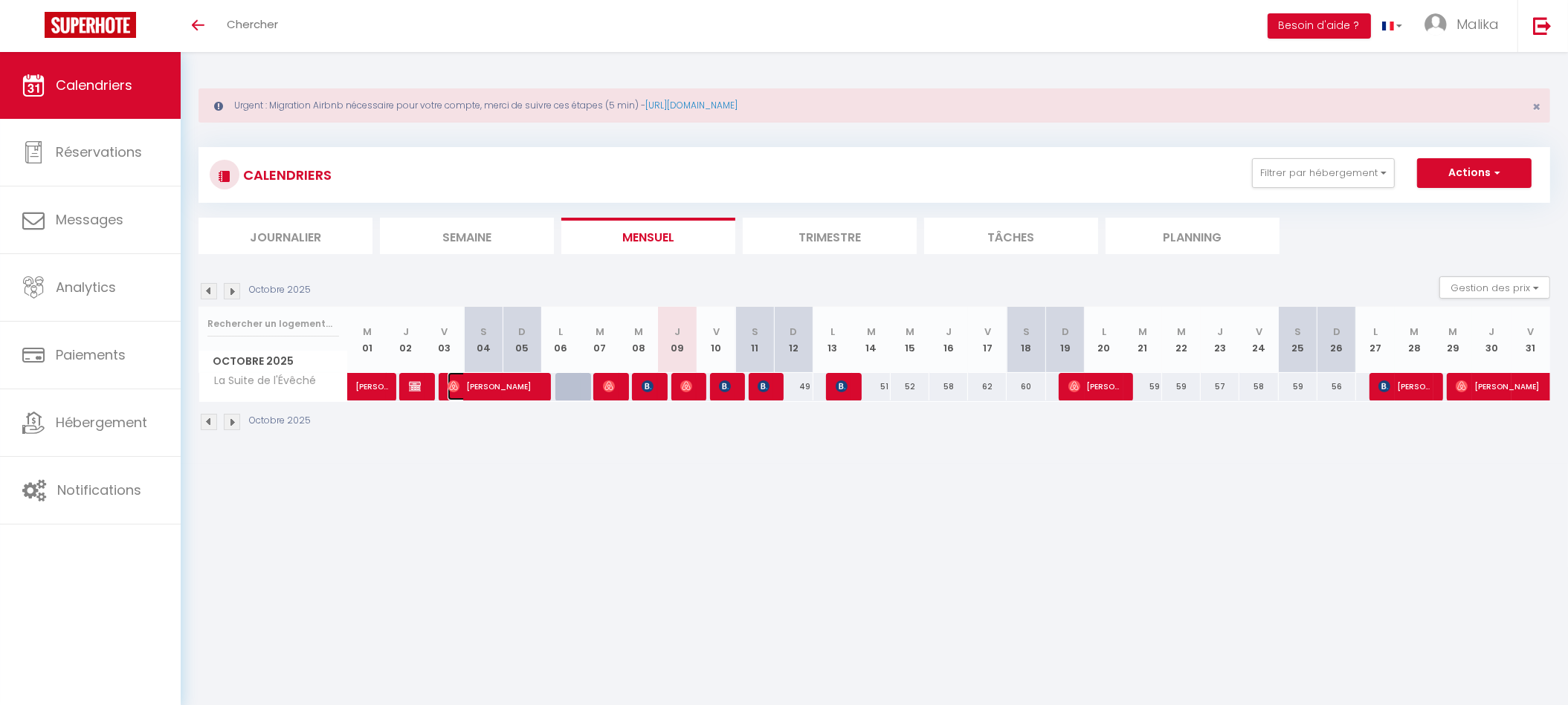
click at [499, 383] on span "[PERSON_NAME]" at bounding box center [492, 386] width 90 height 28
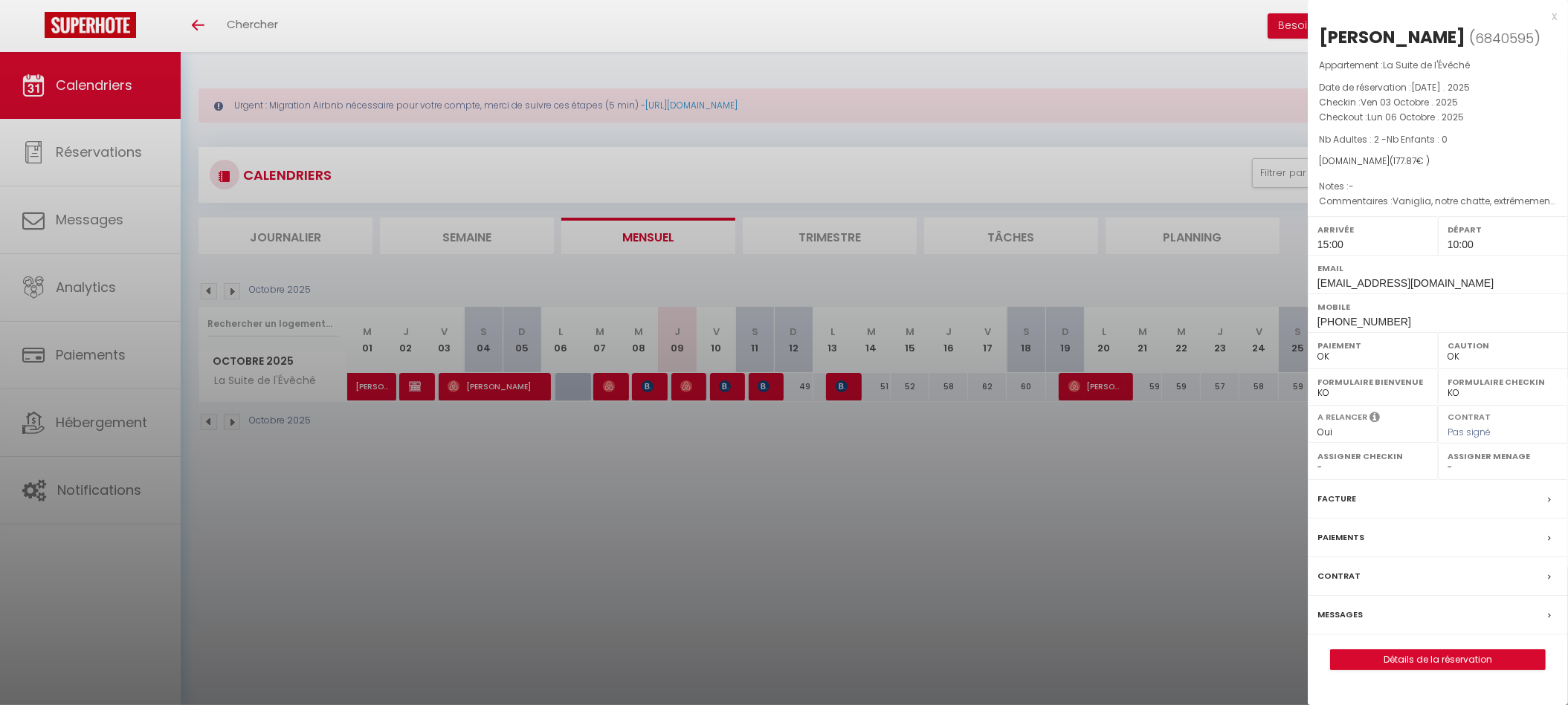
click at [417, 385] on div at bounding box center [784, 352] width 1568 height 705
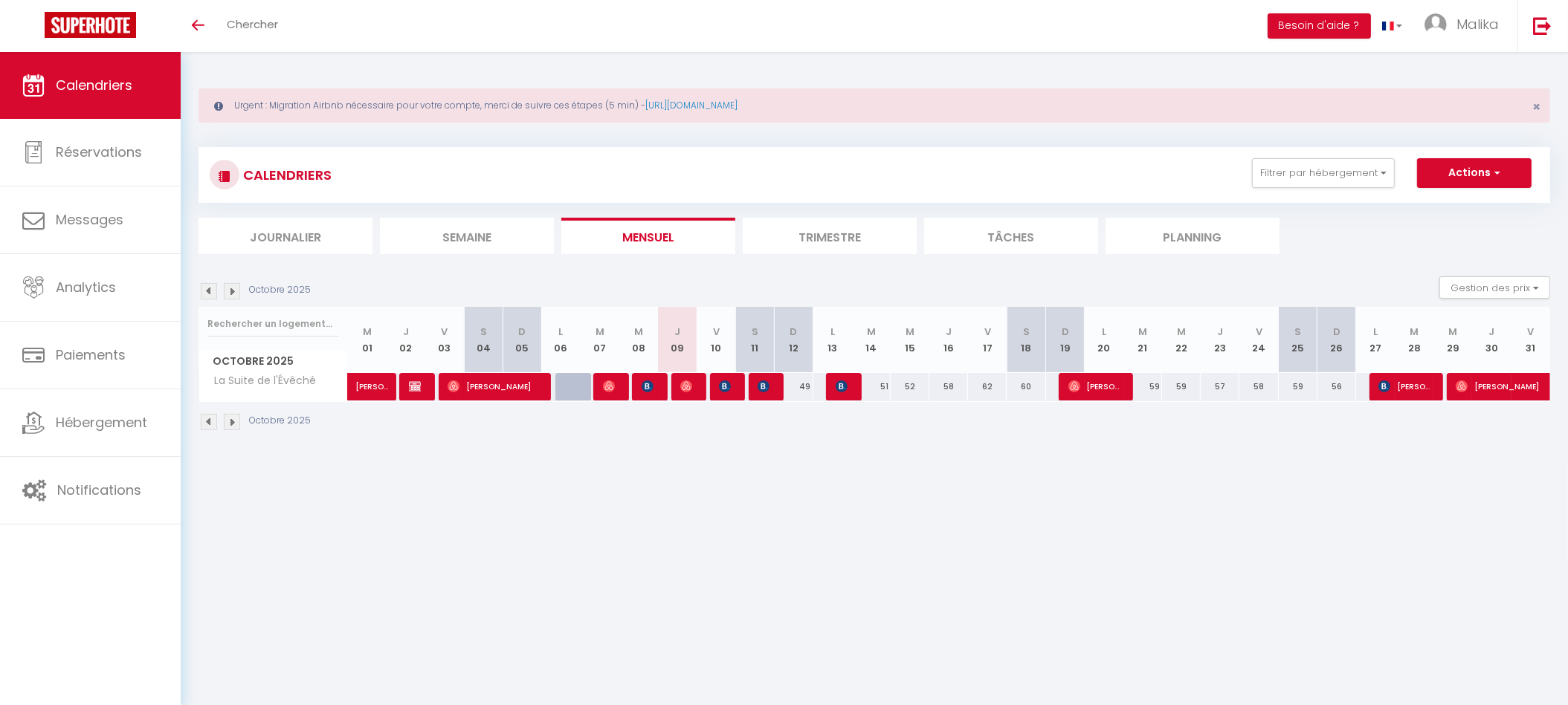
click at [424, 379] on div "49" at bounding box center [444, 387] width 39 height 28
click at [423, 380] on div at bounding box center [418, 387] width 39 height 28
click at [416, 383] on img at bounding box center [414, 386] width 12 height 12
select select "0"
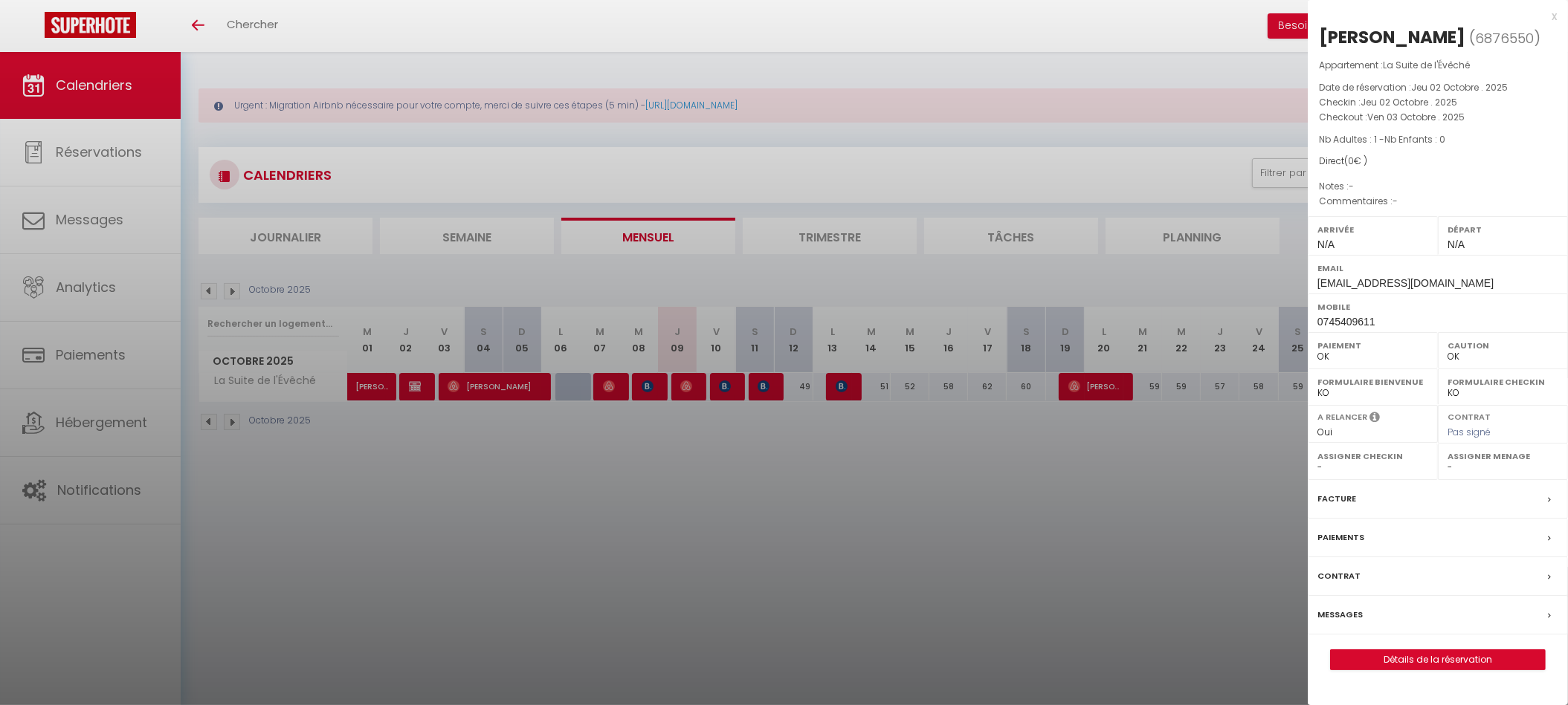
click at [417, 381] on div at bounding box center [784, 352] width 1568 height 705
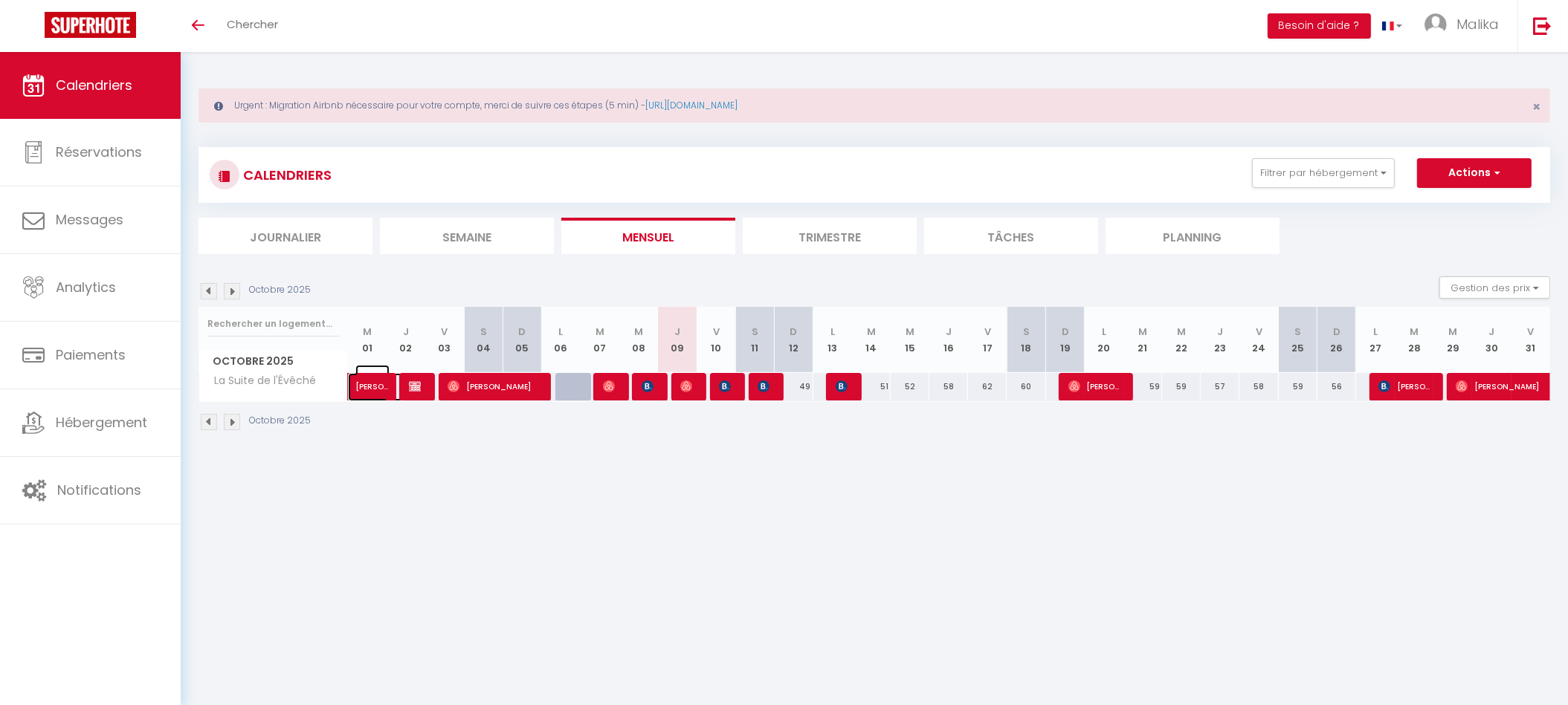
click at [379, 385] on span "[PERSON_NAME]" at bounding box center [372, 379] width 34 height 28
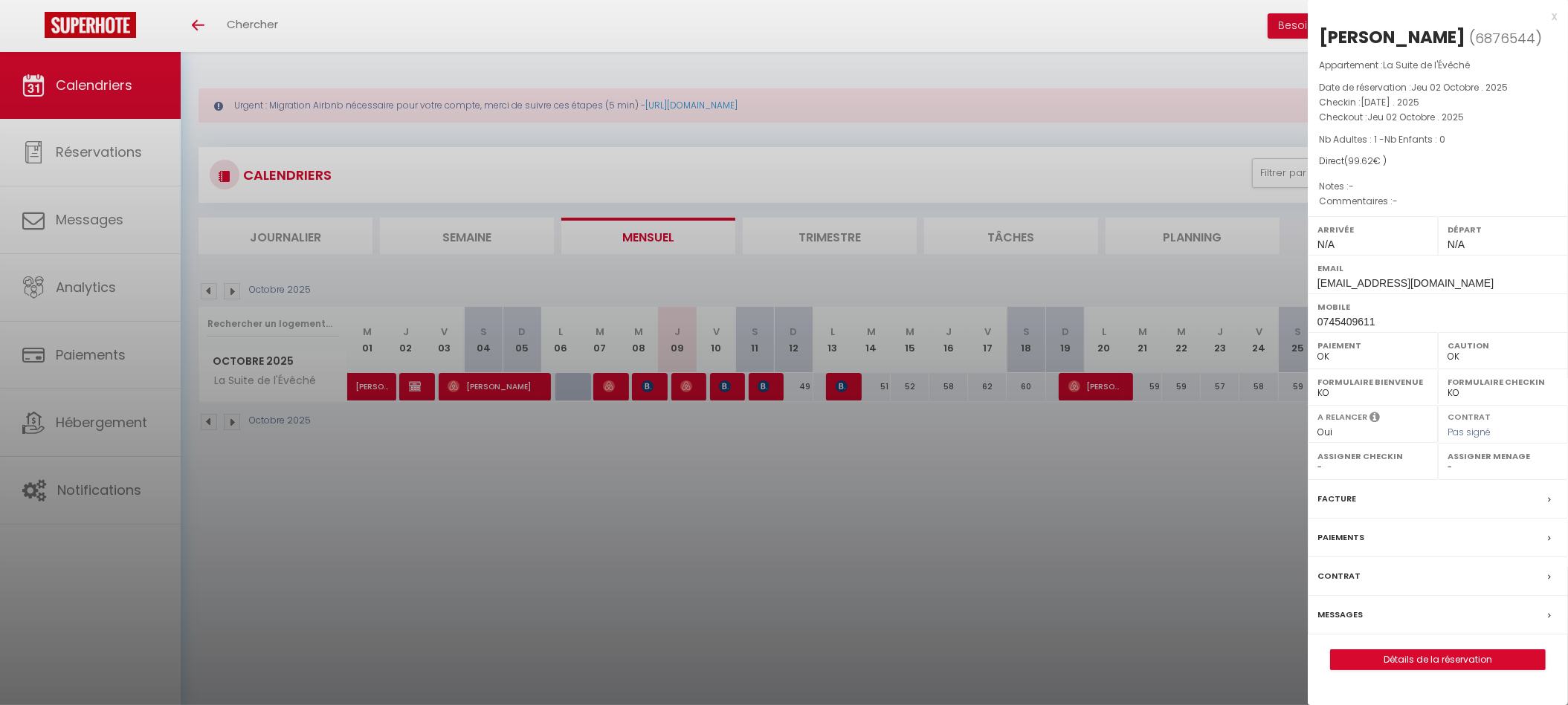
click at [377, 384] on div at bounding box center [784, 352] width 1568 height 705
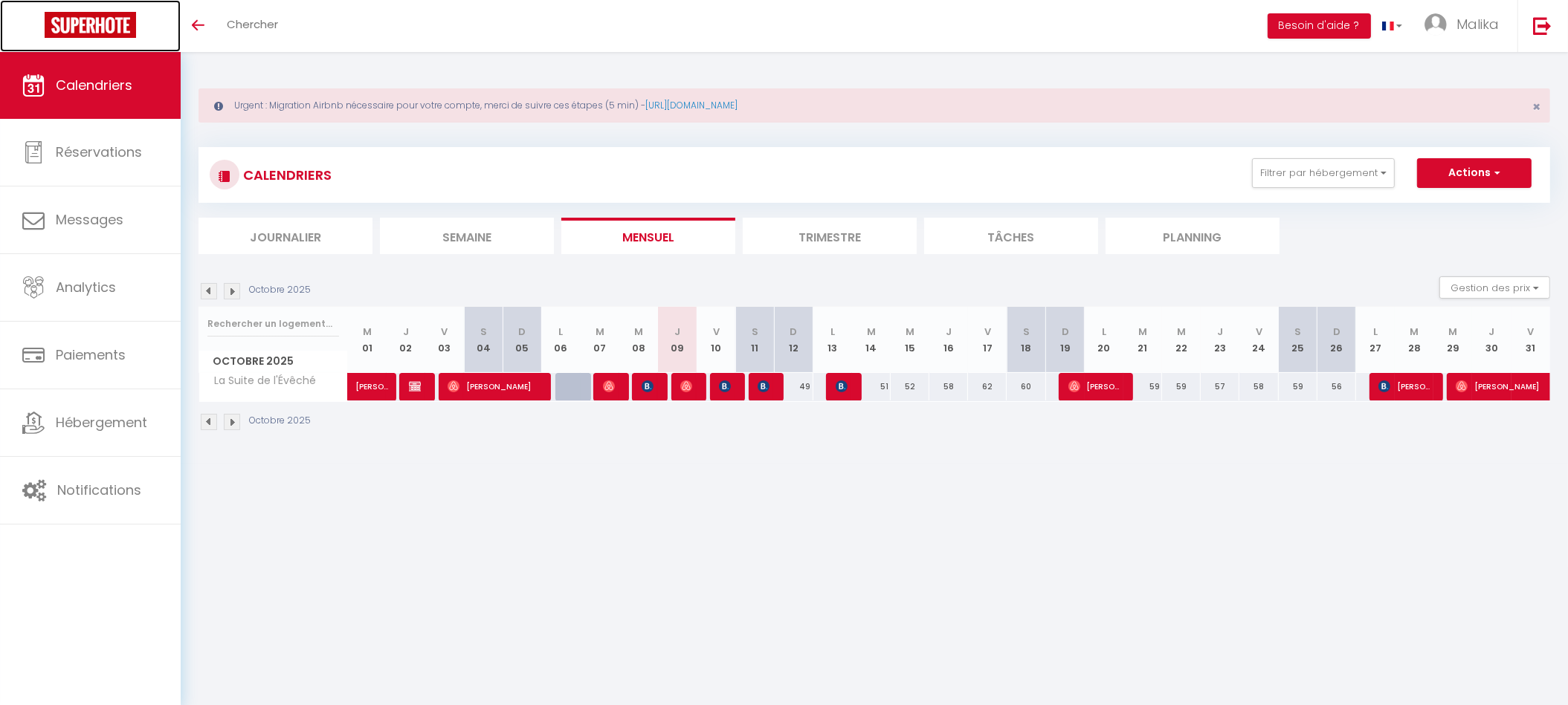
click at [128, 18] on img at bounding box center [90, 25] width 92 height 26
click at [99, 35] on img at bounding box center [90, 25] width 92 height 26
click at [1318, 24] on button "Besoin d'aide ?" at bounding box center [1319, 25] width 103 height 25
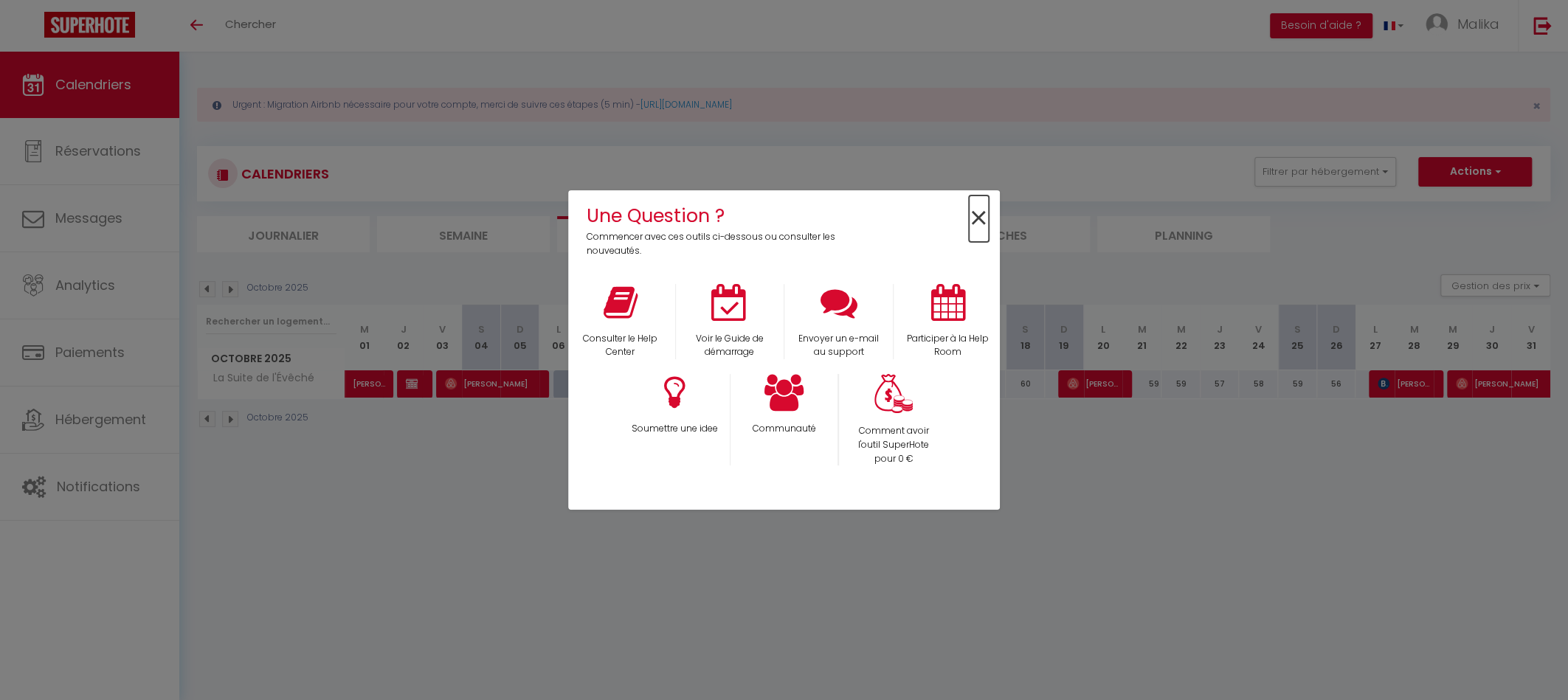
click at [982, 222] on span "×" at bounding box center [979, 219] width 20 height 47
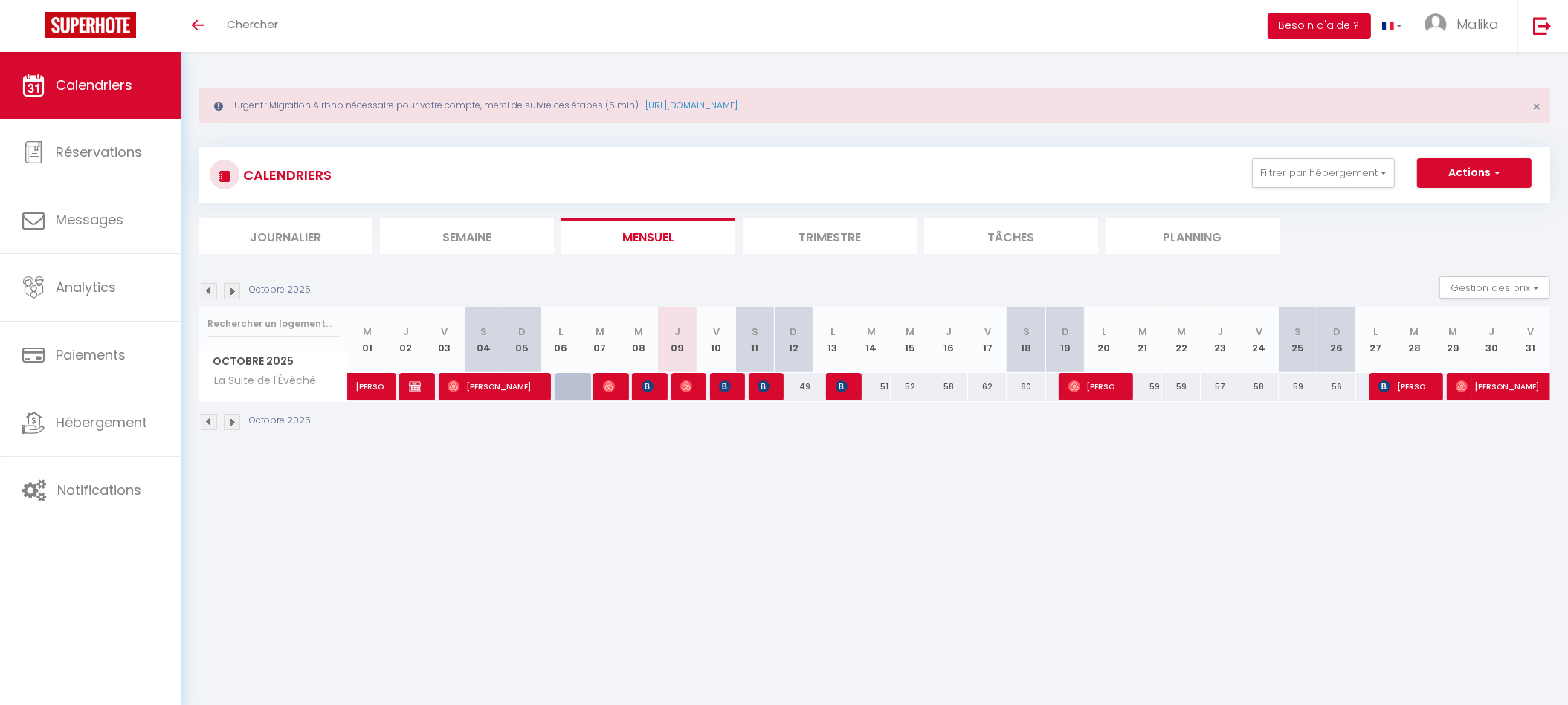
click at [1317, 26] on button "Besoin d'aide ?" at bounding box center [1319, 25] width 103 height 25
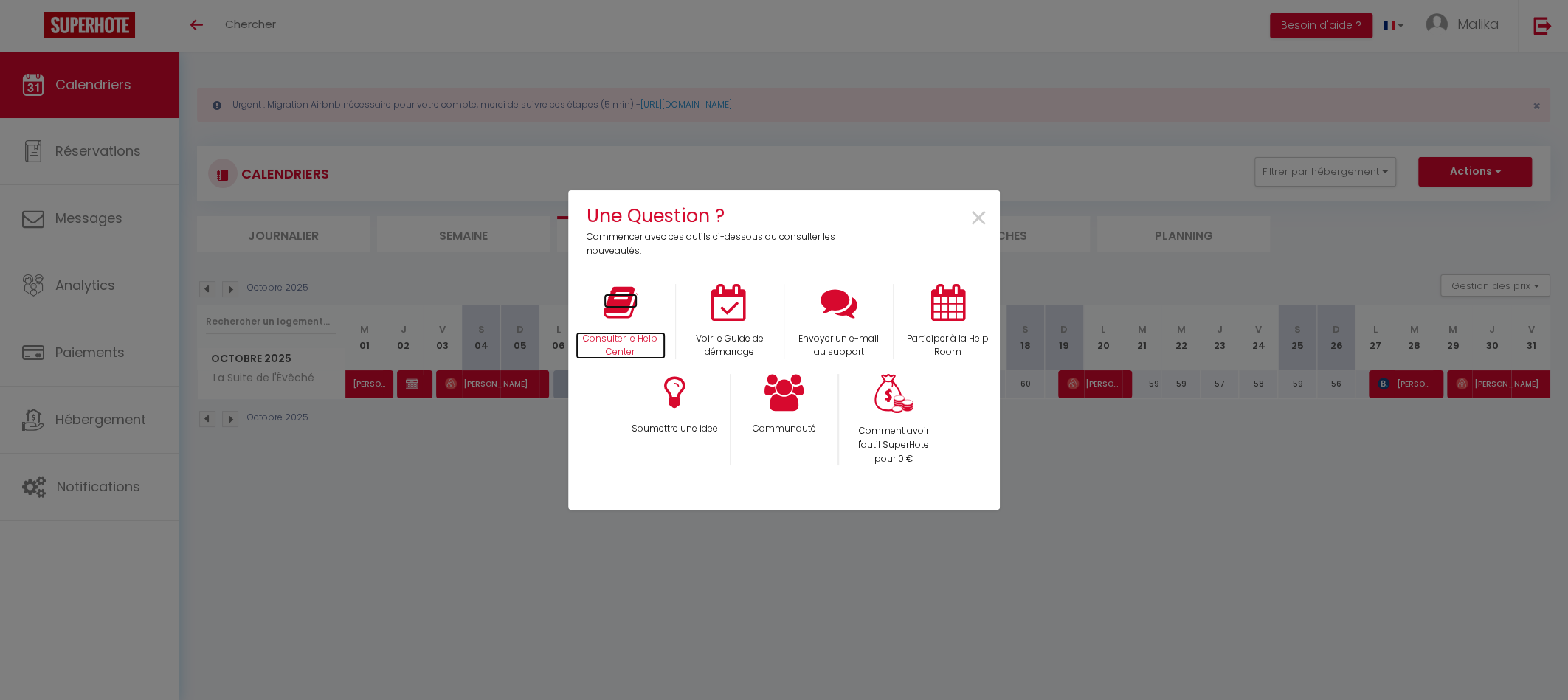
click at [624, 309] on icon at bounding box center [620, 303] width 34 height 37
click at [984, 212] on span "×" at bounding box center [979, 219] width 20 height 47
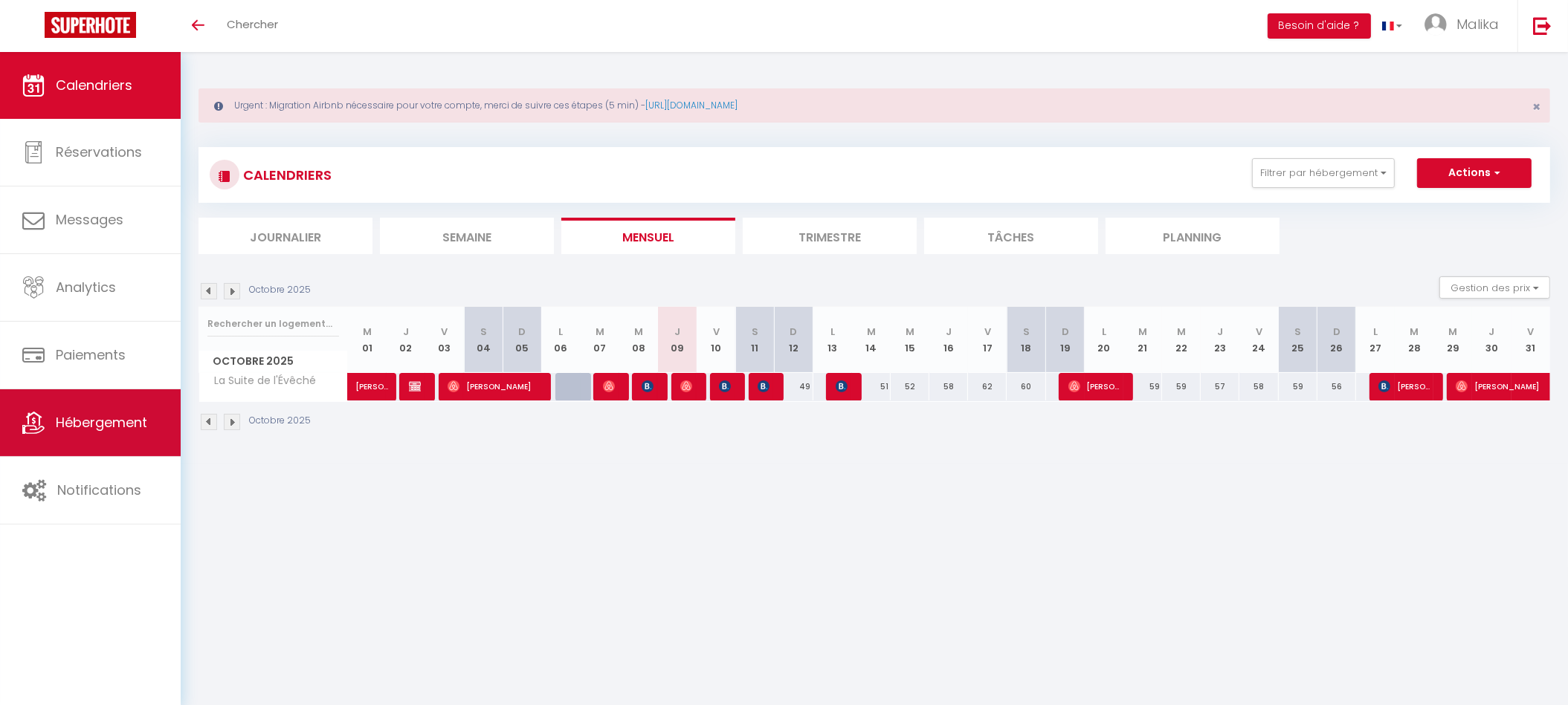
click at [108, 418] on span "Hébergement" at bounding box center [101, 423] width 92 height 18
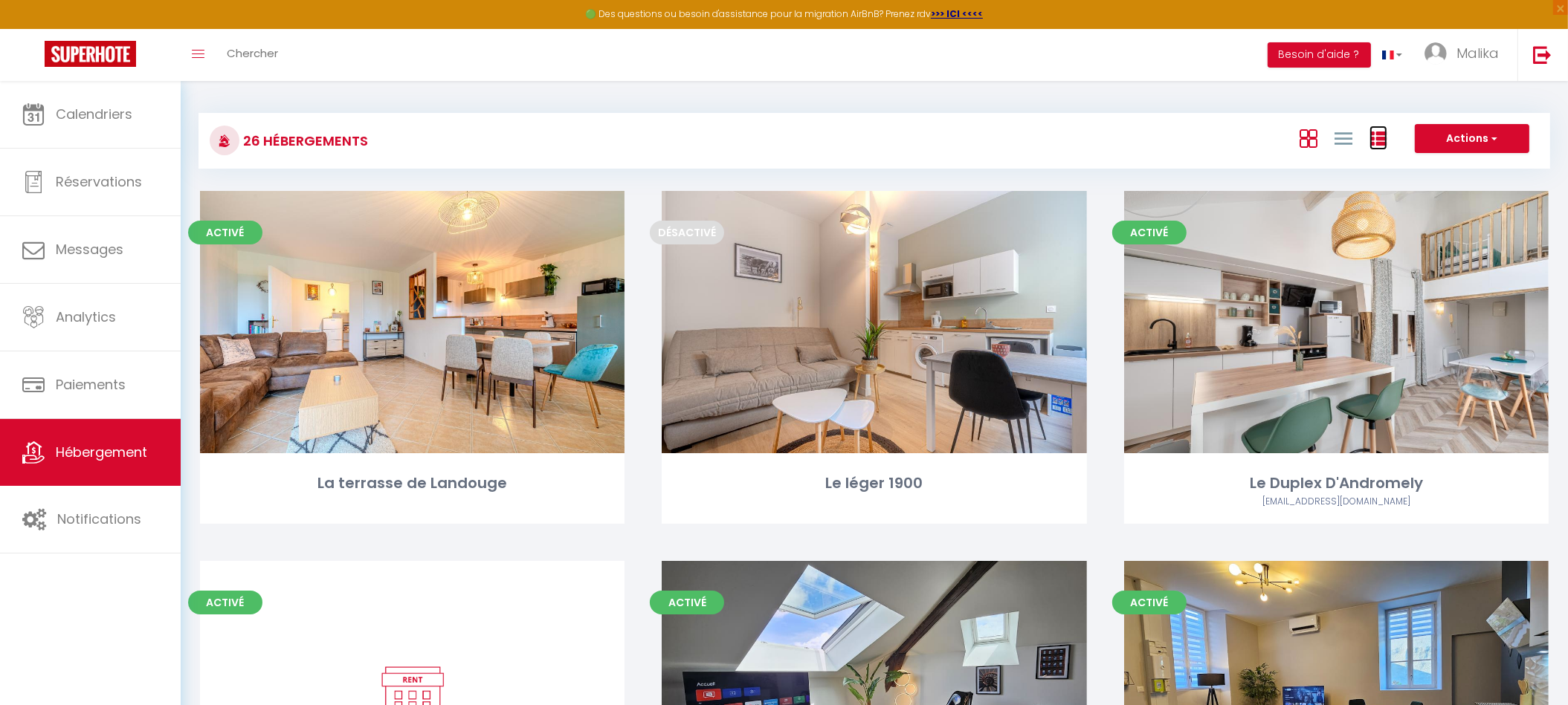
click at [1383, 145] on icon at bounding box center [1378, 139] width 18 height 18
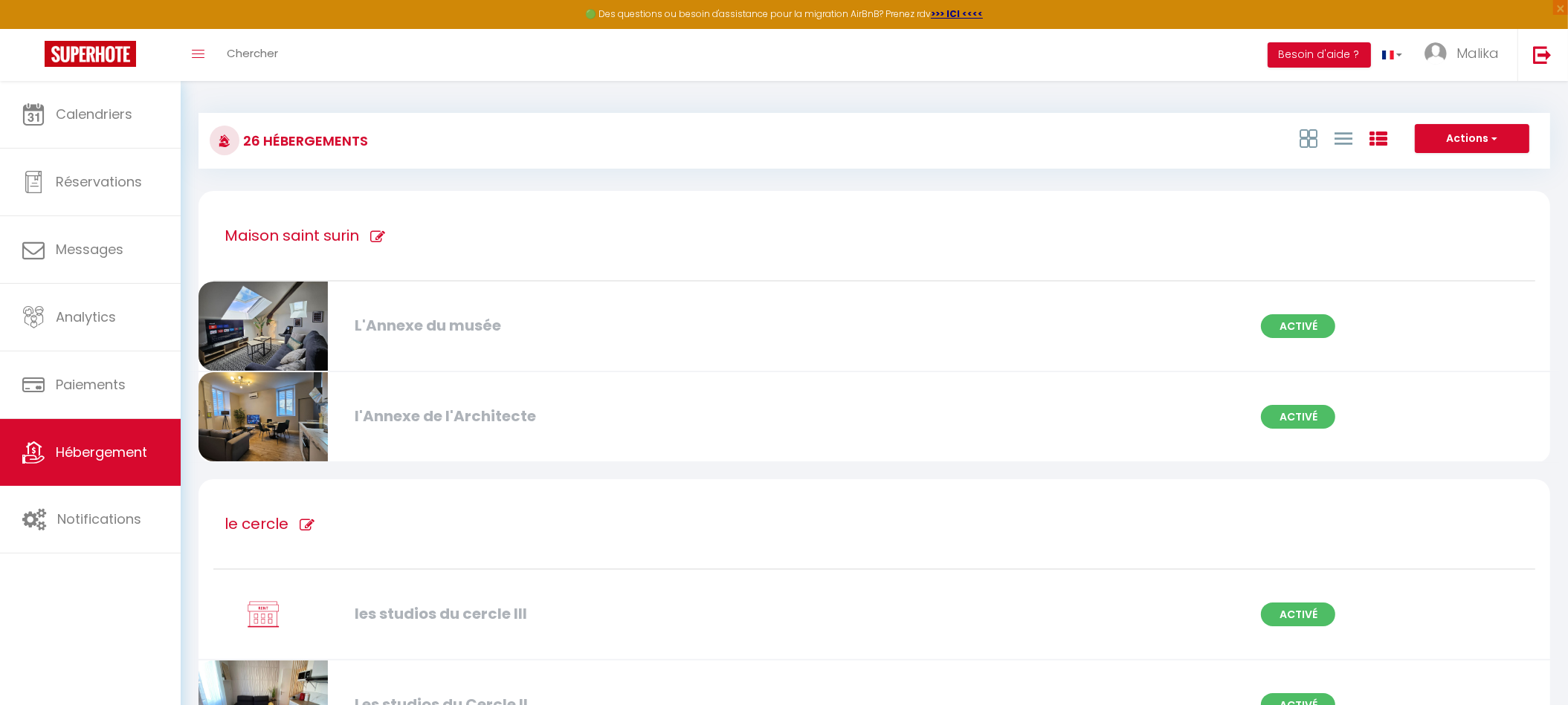
click at [558, 331] on div "L'Annexe du musée" at bounding box center [566, 326] width 437 height 23
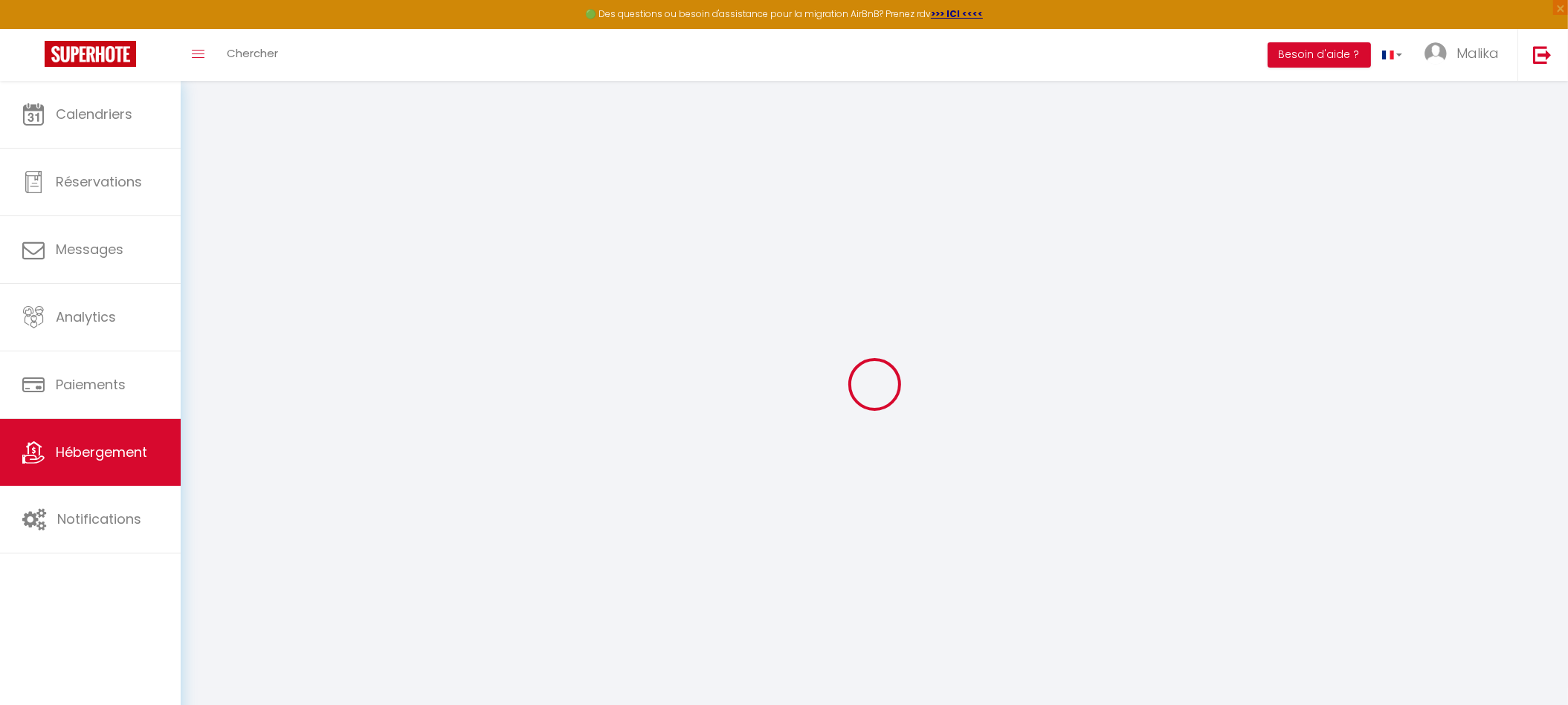
select select
select select "+ 15 %"
select select "+ 20 %"
select select
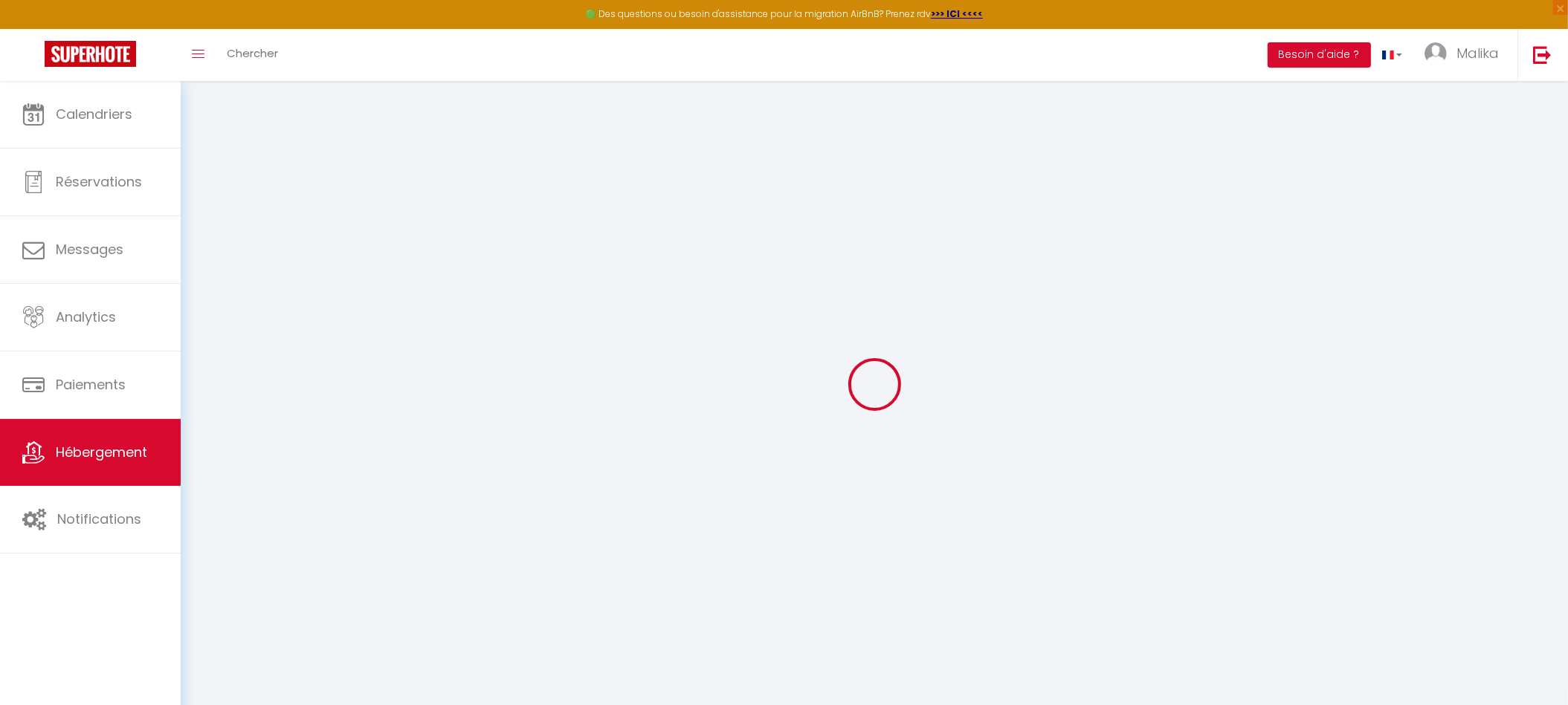
select select
checkbox input "false"
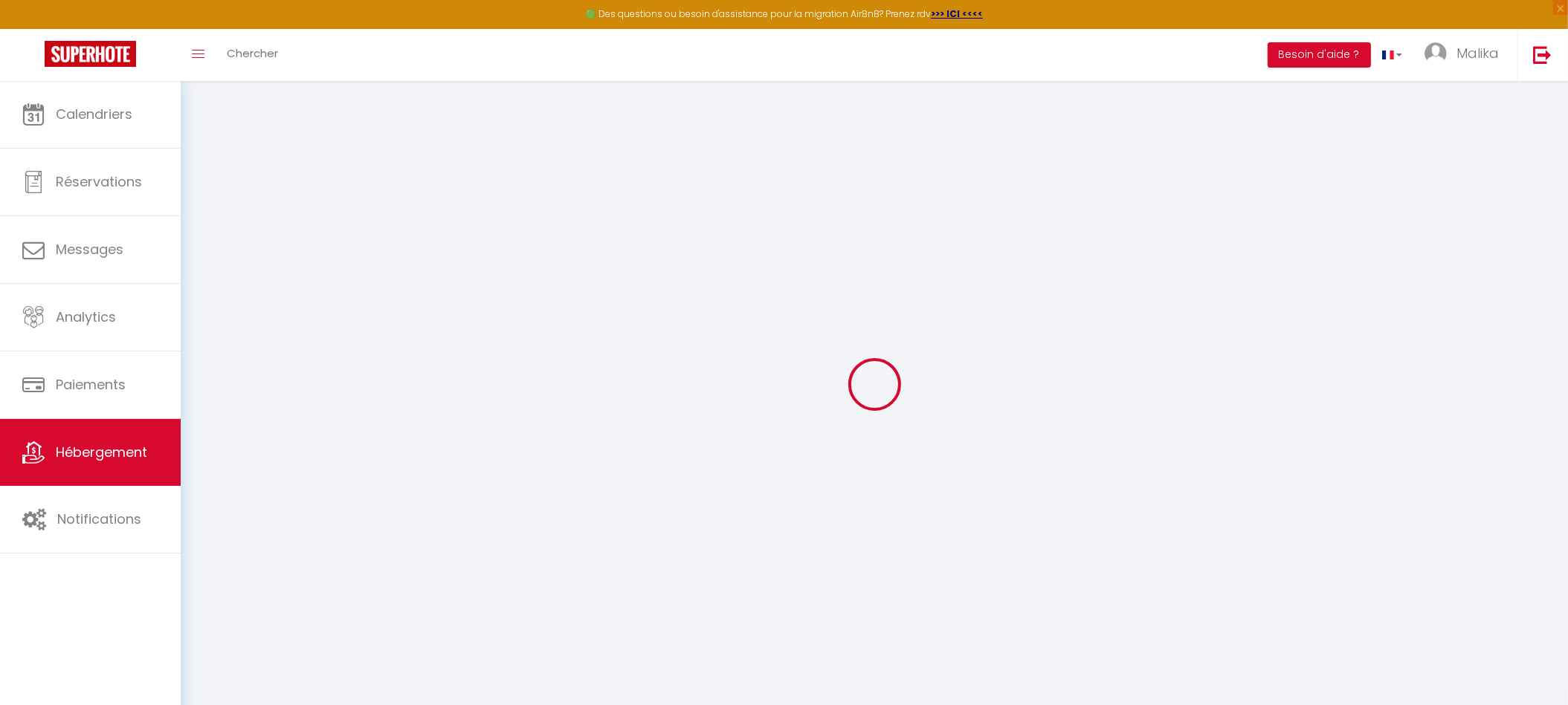
select select
checkbox input "false"
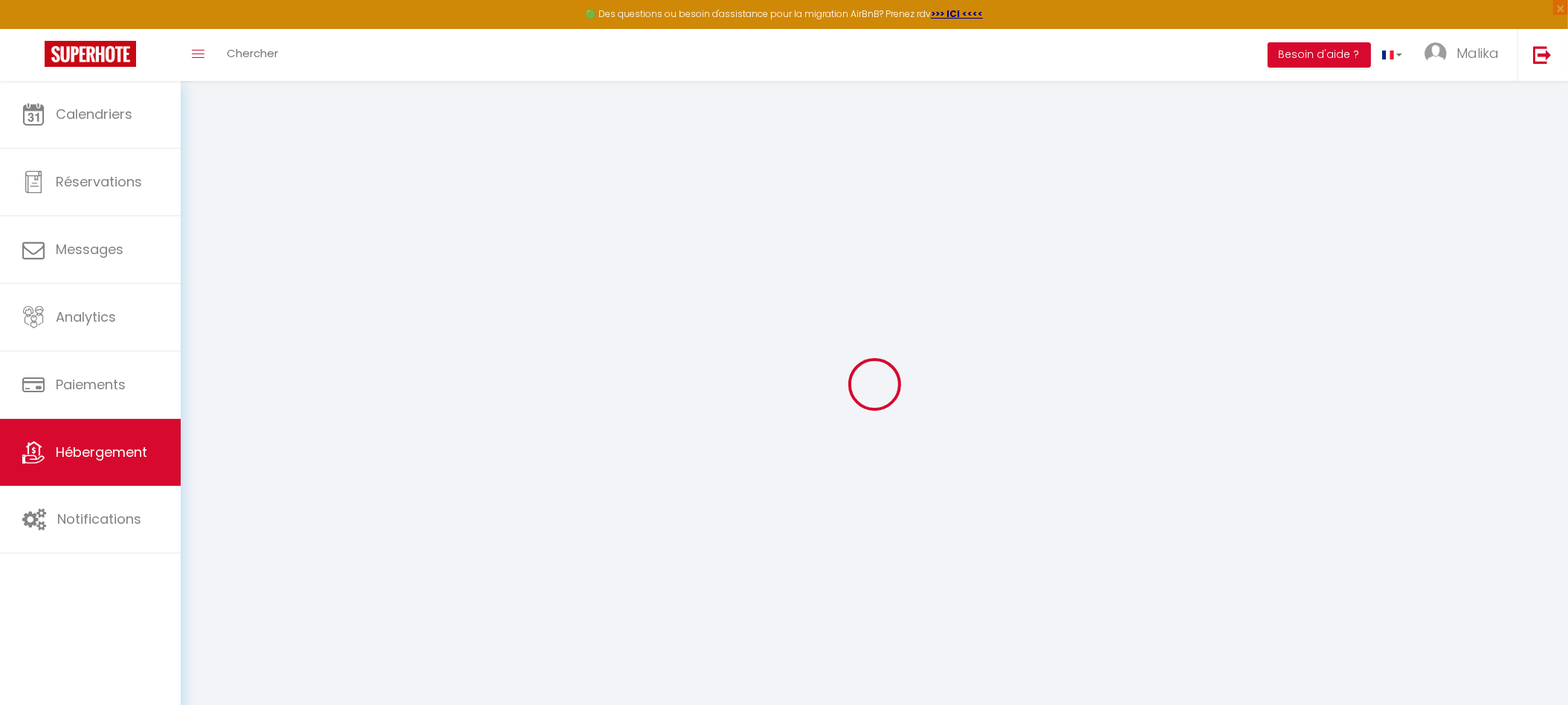
checkbox input "false"
select select
select select "EUR"
select select
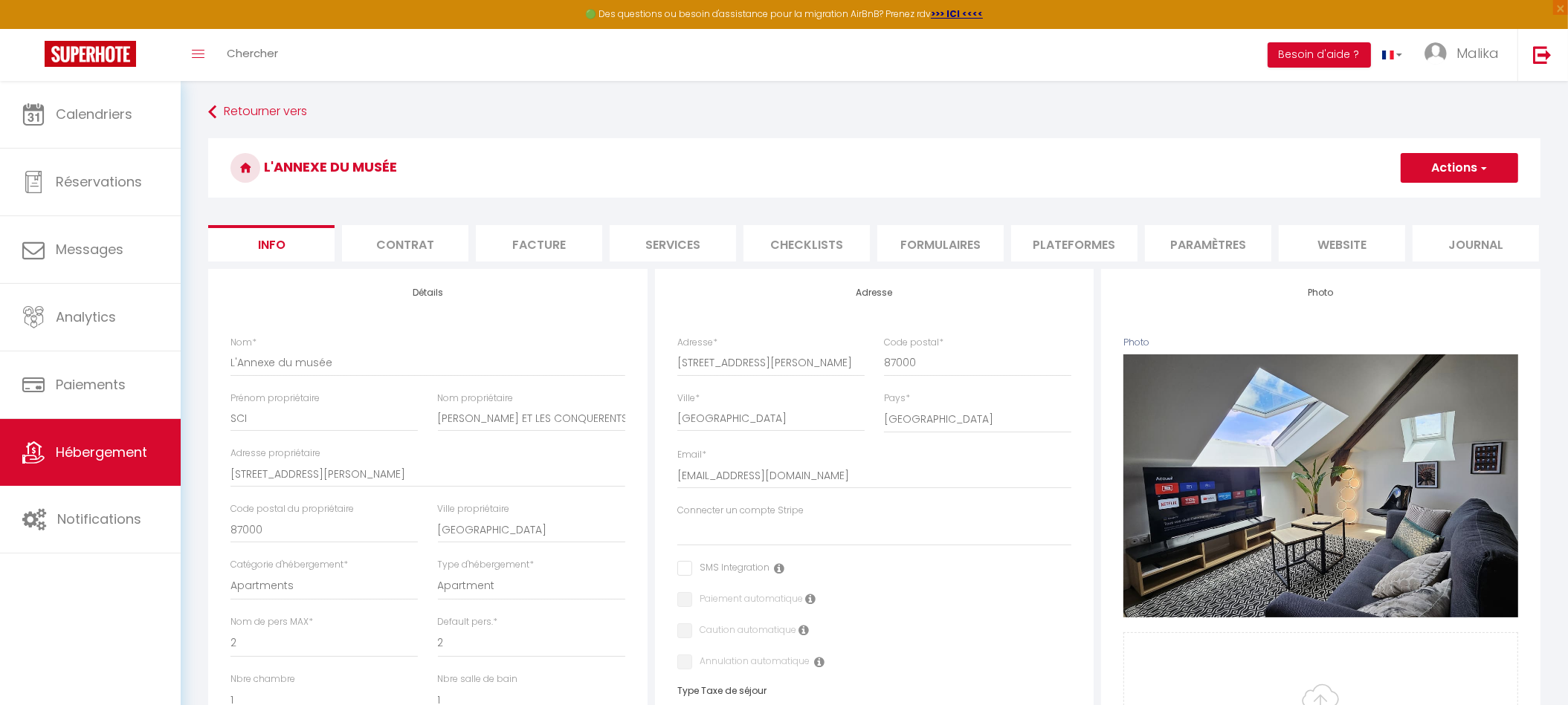
click at [1081, 236] on li "Plateformes" at bounding box center [1074, 243] width 126 height 36
select select
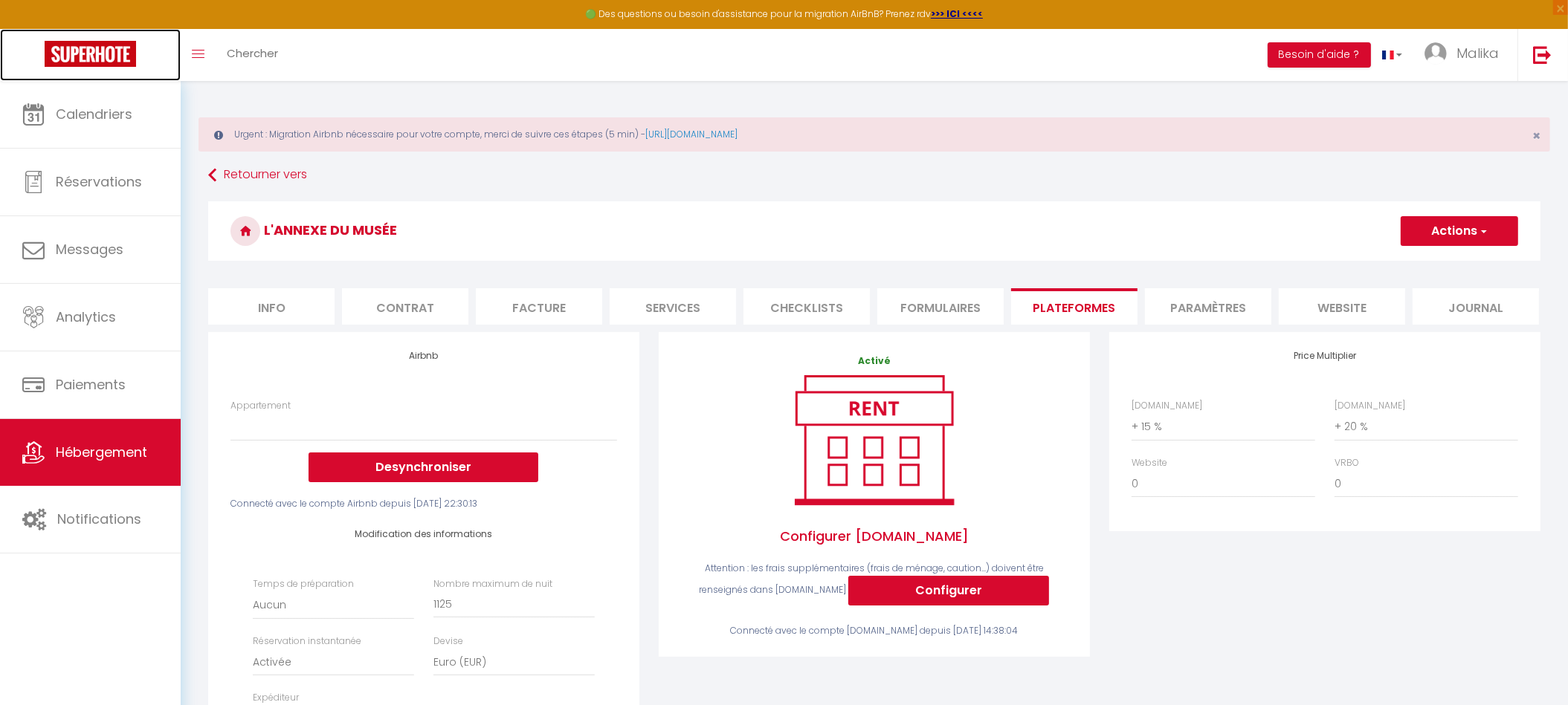
click at [101, 59] on img at bounding box center [90, 54] width 92 height 26
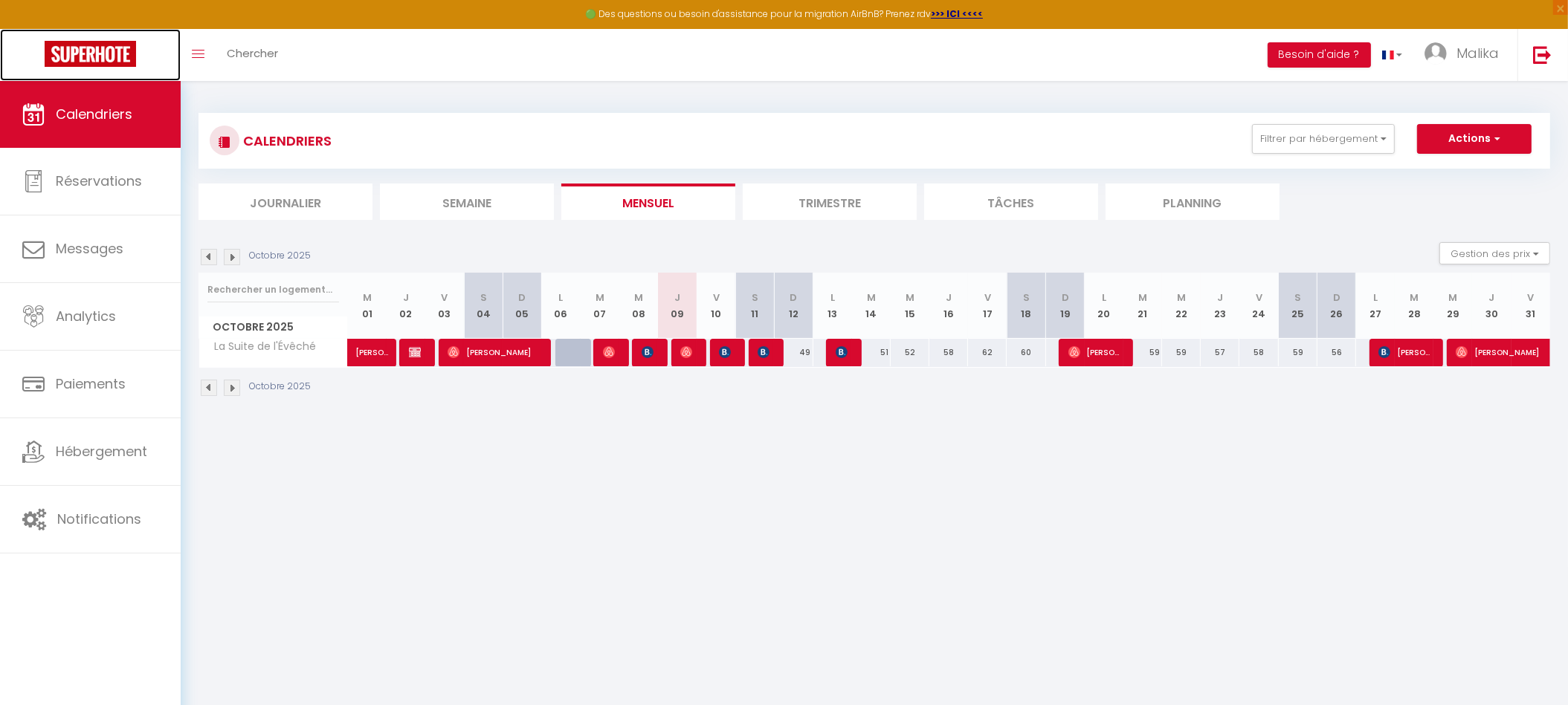
click at [88, 62] on img at bounding box center [90, 54] width 92 height 26
click at [106, 58] on img at bounding box center [90, 54] width 92 height 26
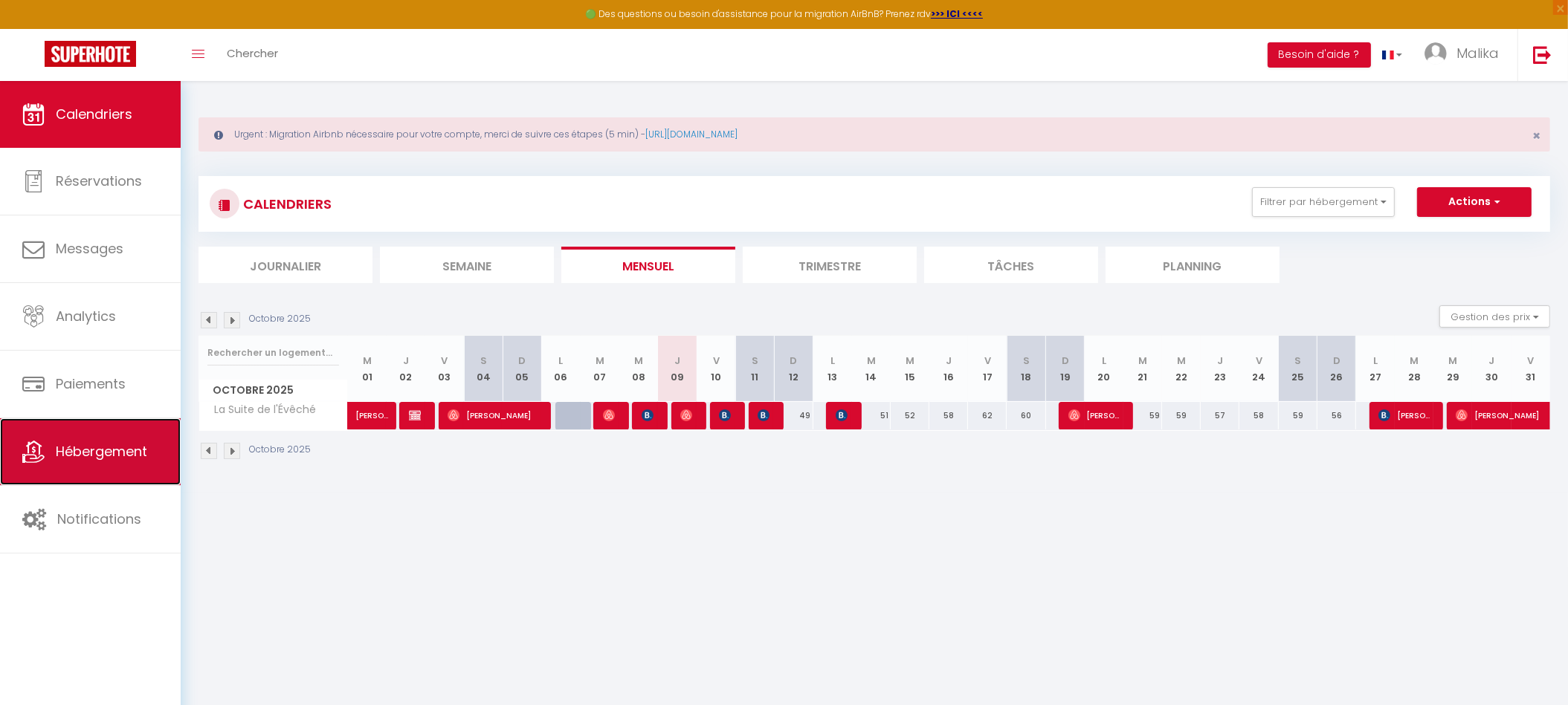
click at [97, 439] on link "Hébergement" at bounding box center [90, 452] width 181 height 67
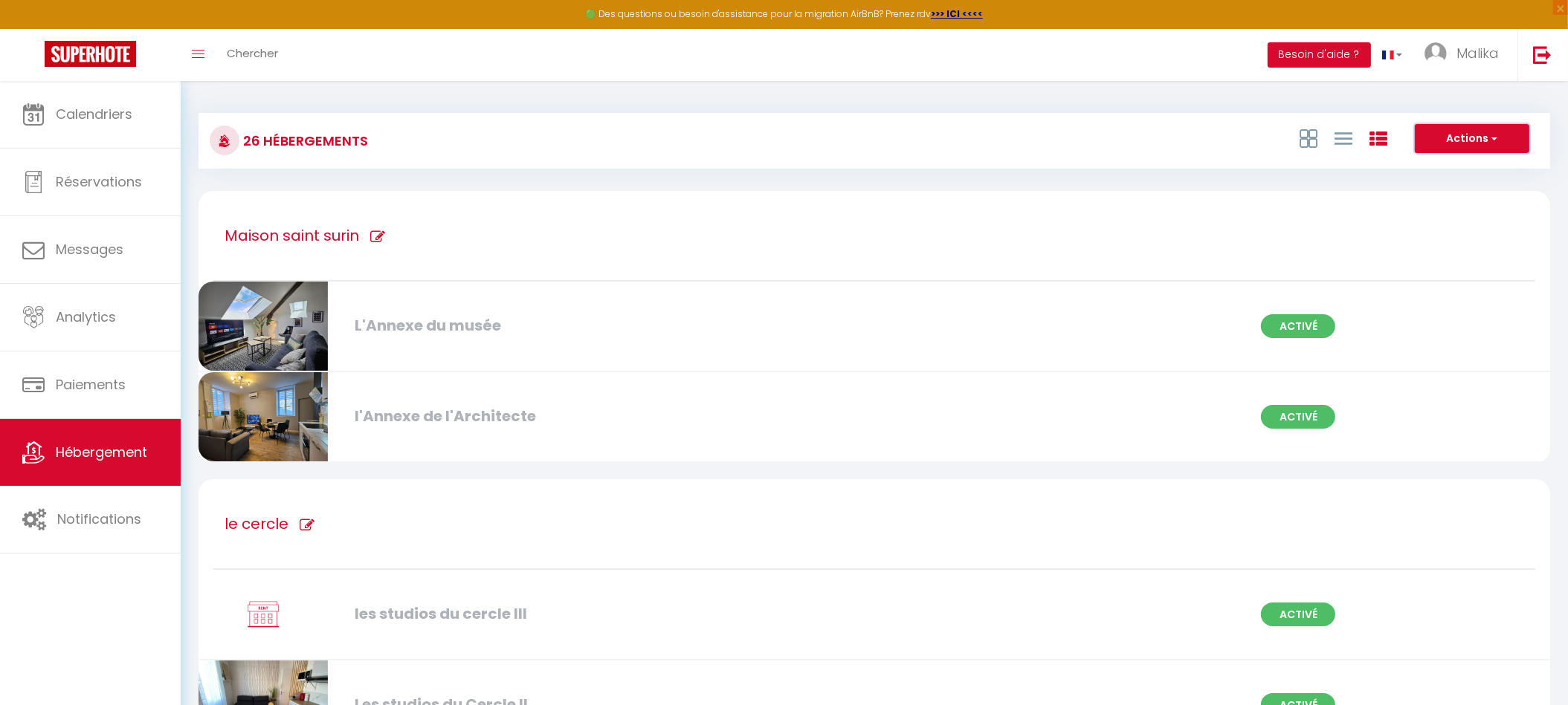
click at [1497, 138] on span "button" at bounding box center [1493, 138] width 9 height 15
click at [1049, 142] on div "Actions Créer un Hébergement Nouveau groupe" at bounding box center [1099, 140] width 899 height 33
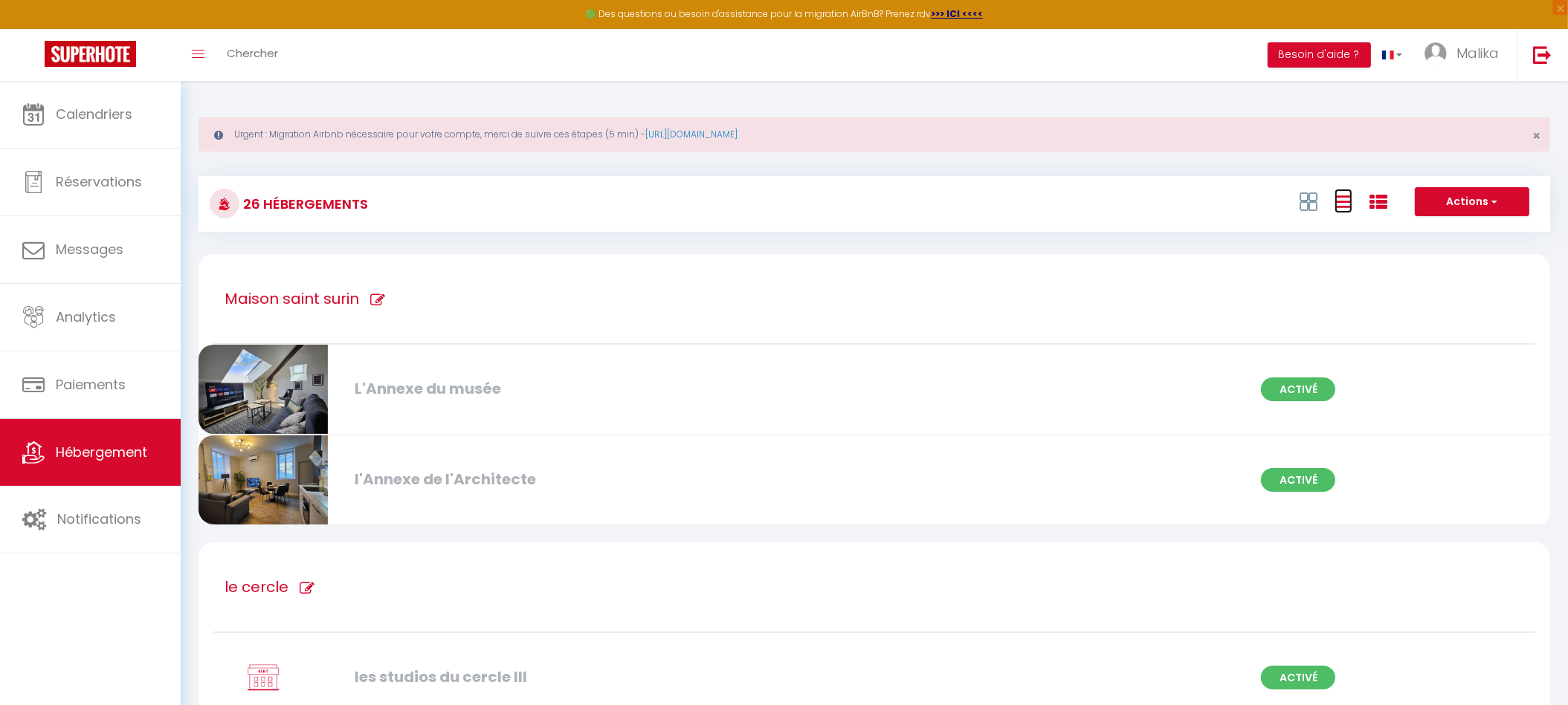
click at [1350, 209] on icon at bounding box center [1343, 202] width 18 height 18
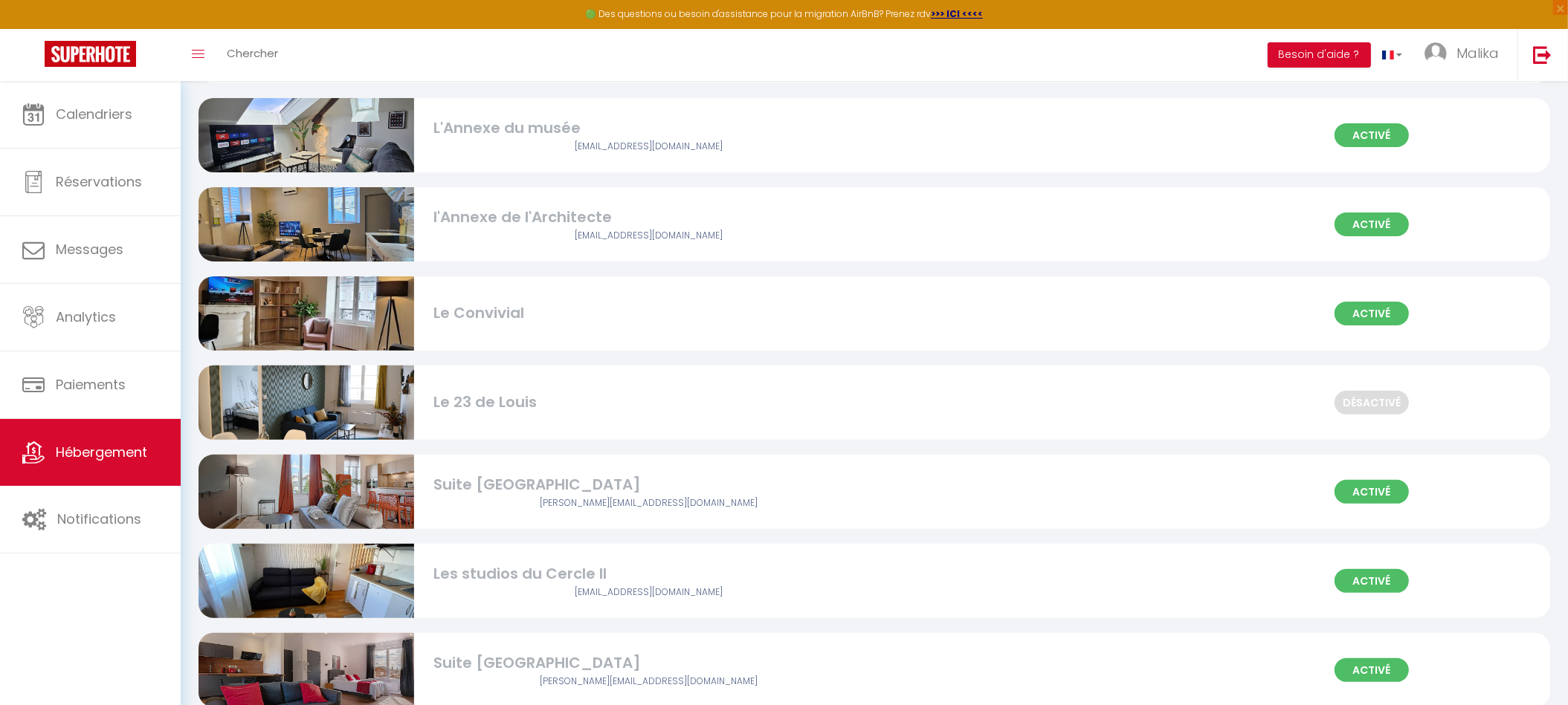
scroll to position [497, 0]
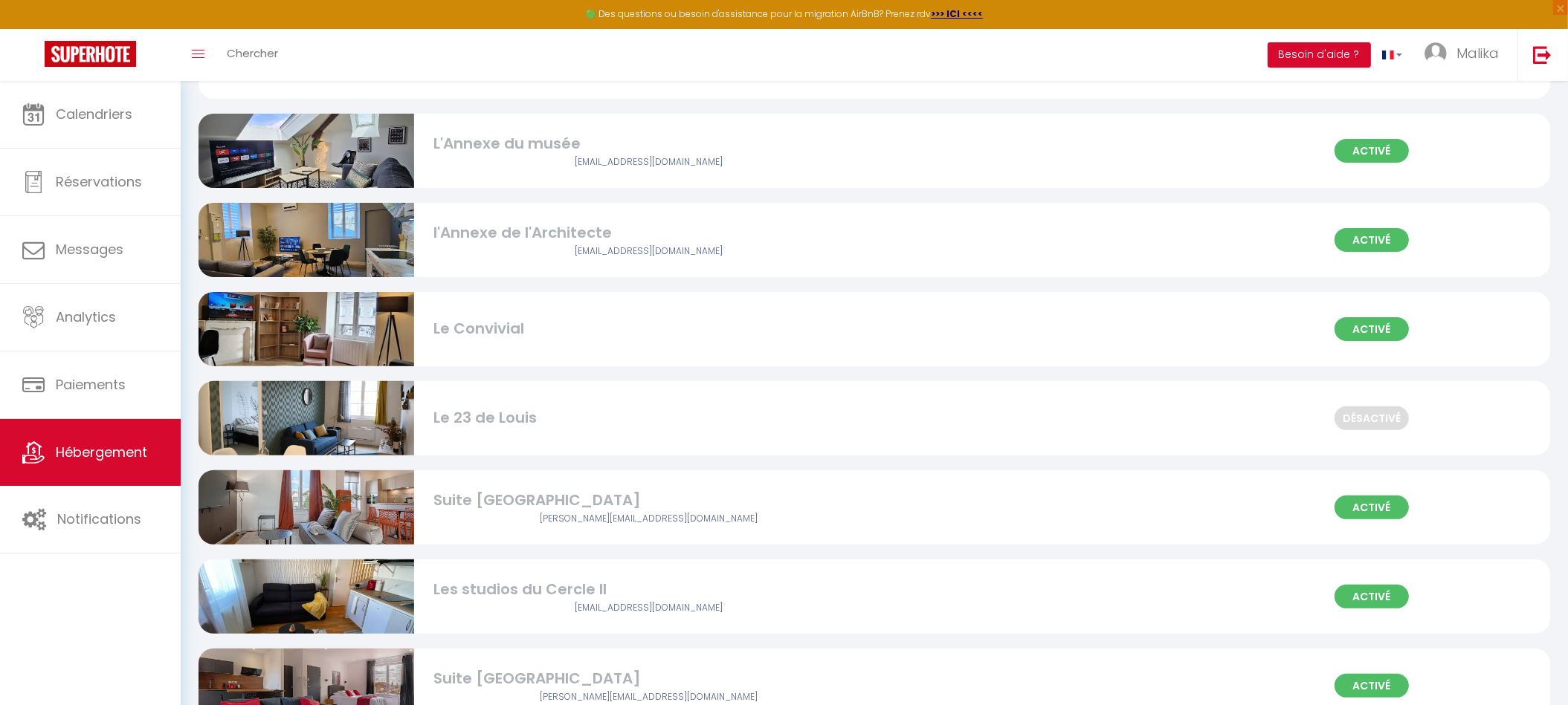
click at [558, 586] on div "Les studios du Cercle II" at bounding box center [649, 590] width 431 height 23
click at [576, 591] on div "Les studios du Cercle II" at bounding box center [649, 590] width 431 height 23
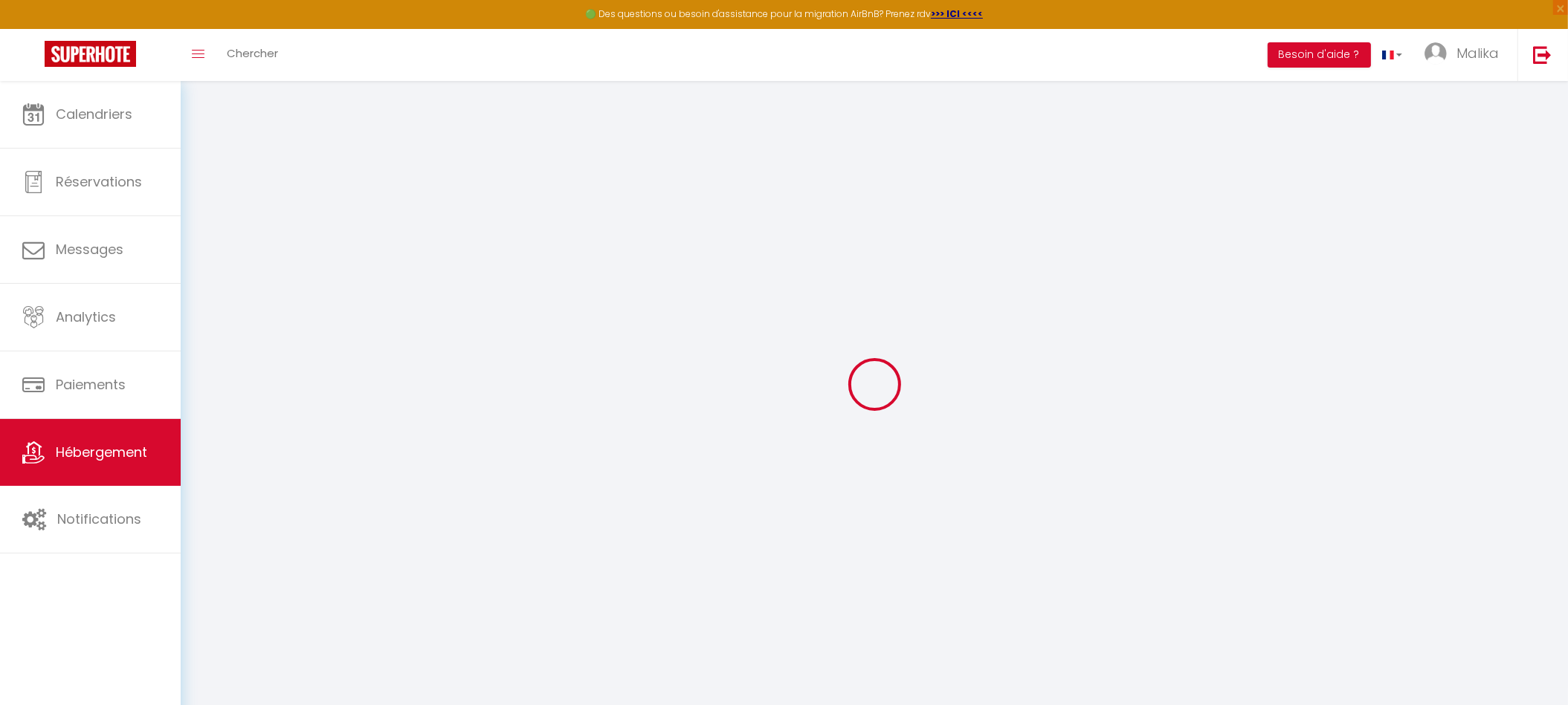
select select
checkbox input "false"
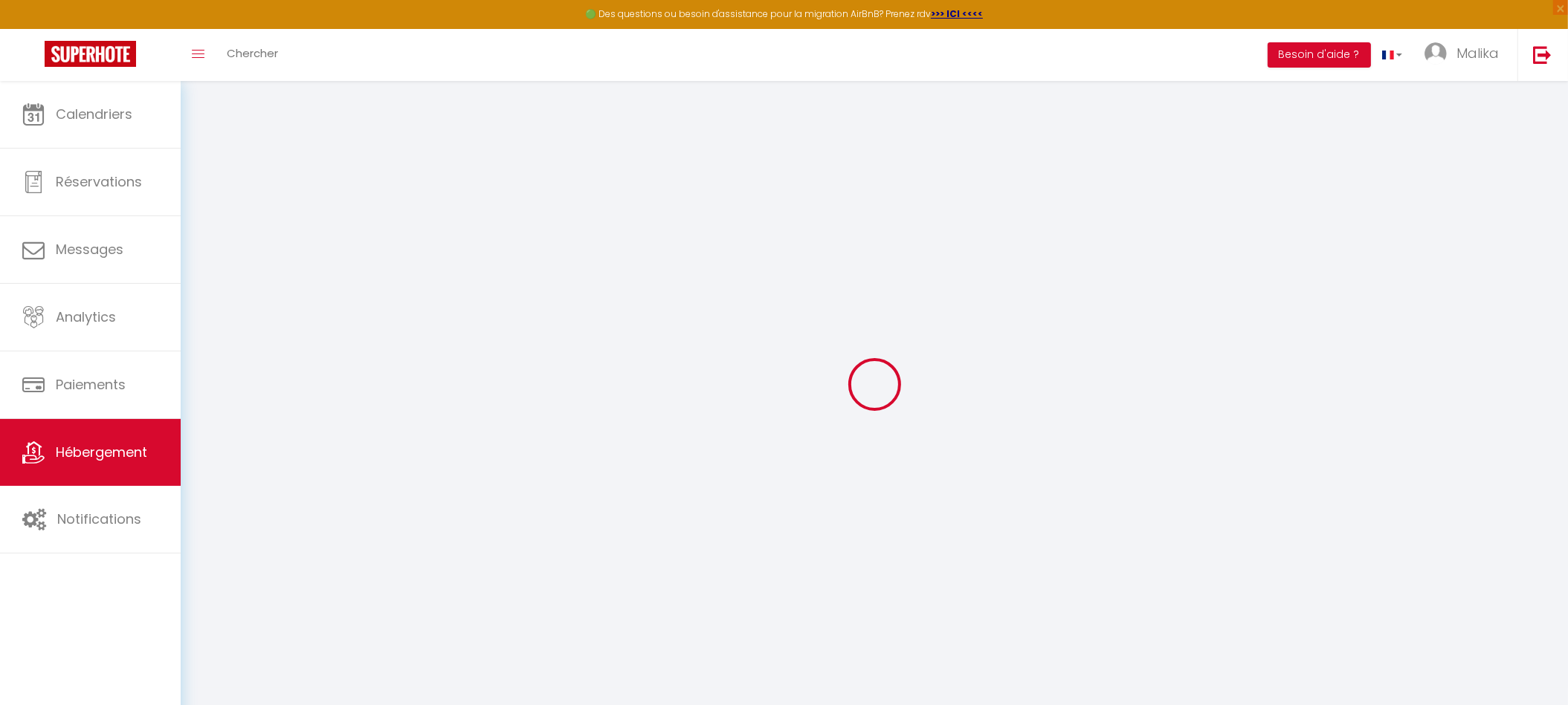
select select
checkbox input "false"
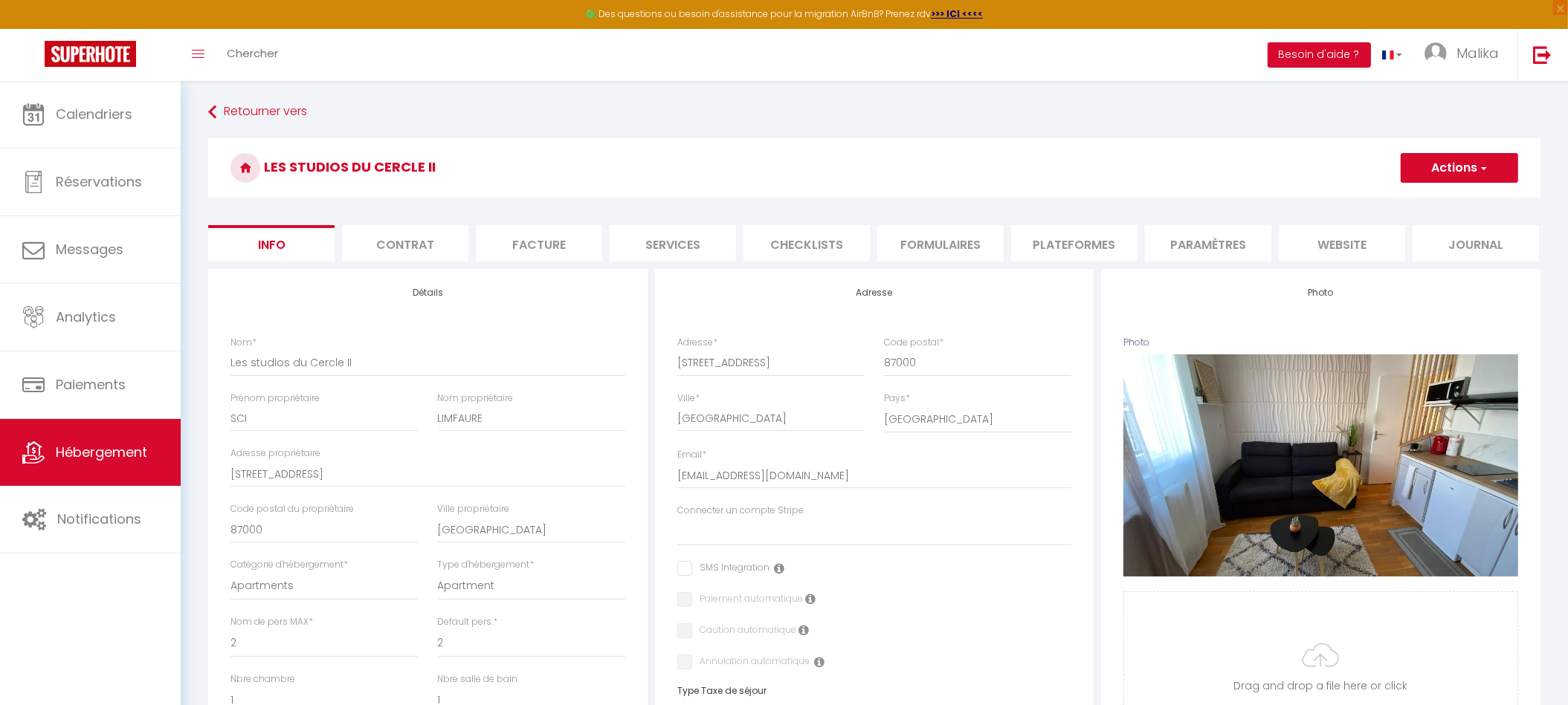
select select
checkbox input "false"
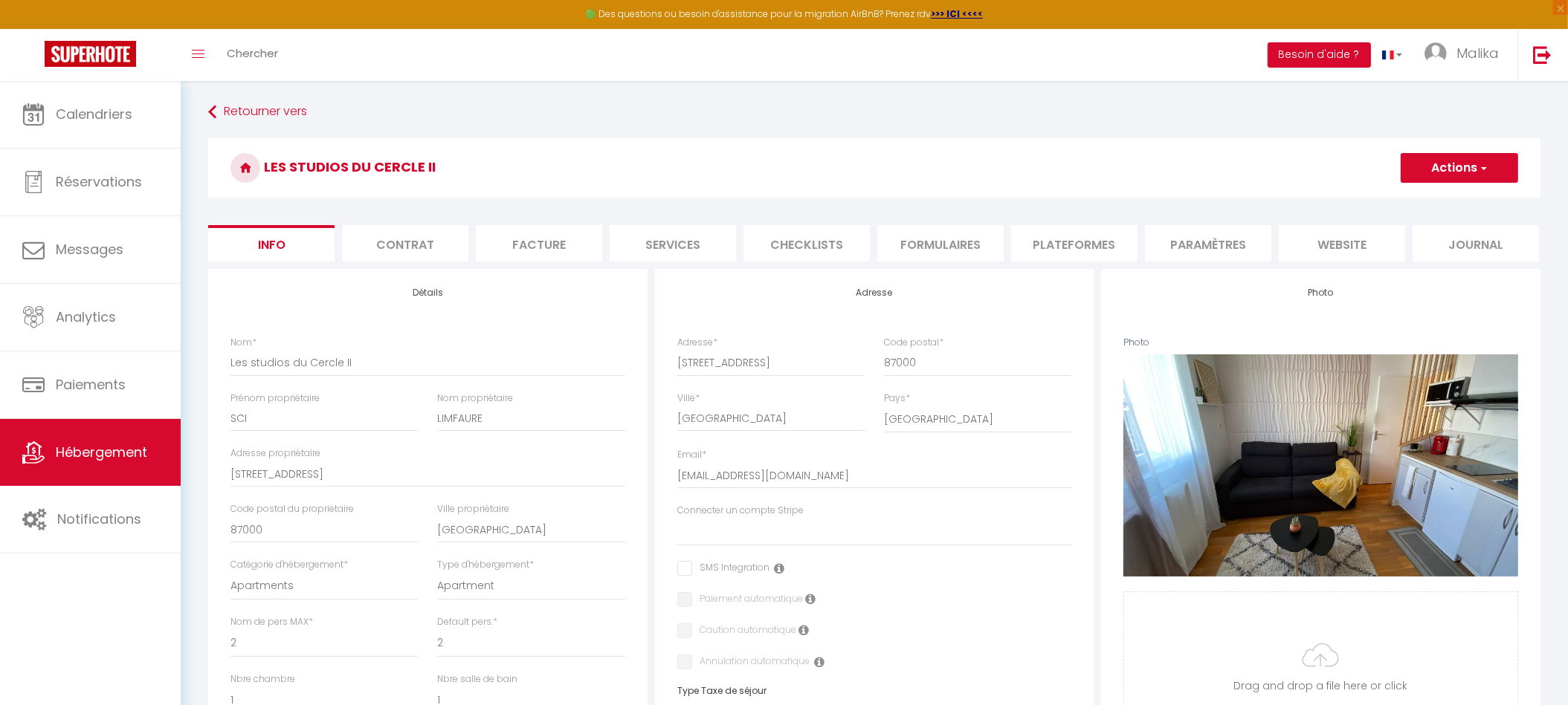
click at [1092, 245] on li "Plateformes" at bounding box center [1074, 243] width 126 height 36
select select
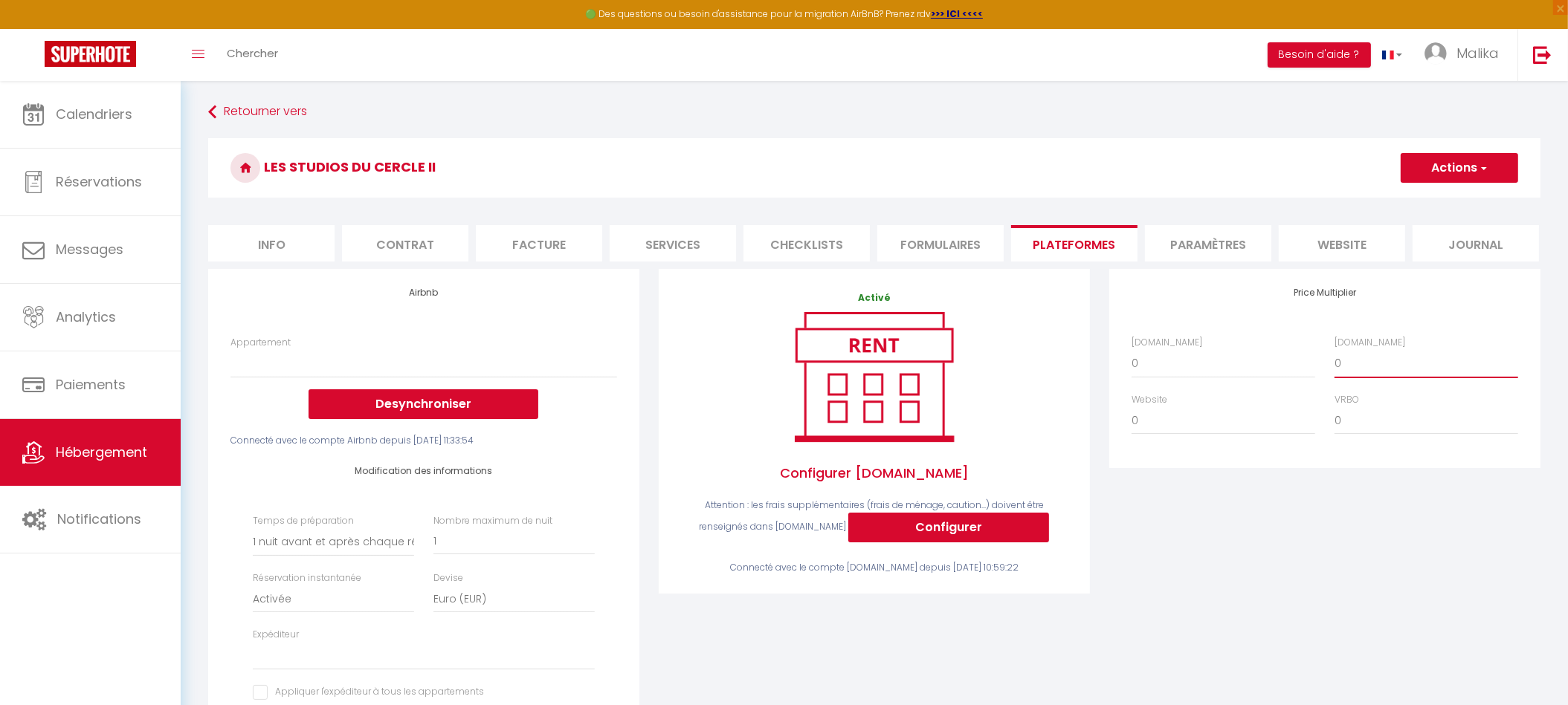
click at [1345, 374] on select "0 + 1 % + 2 % + 3 % + 4 % + 5 % + 6 % + 7 % + 8 % + 9 %" at bounding box center [1426, 363] width 183 height 28
select select "+ 17 %"
click at [1335, 360] on select "0 + 1 % + 2 % + 3 % + 4 % + 5 % + 6 % + 7 % + 8 % + 9 %" at bounding box center [1426, 363] width 183 height 28
select select
click at [1471, 164] on button "Actions" at bounding box center [1459, 168] width 118 height 30
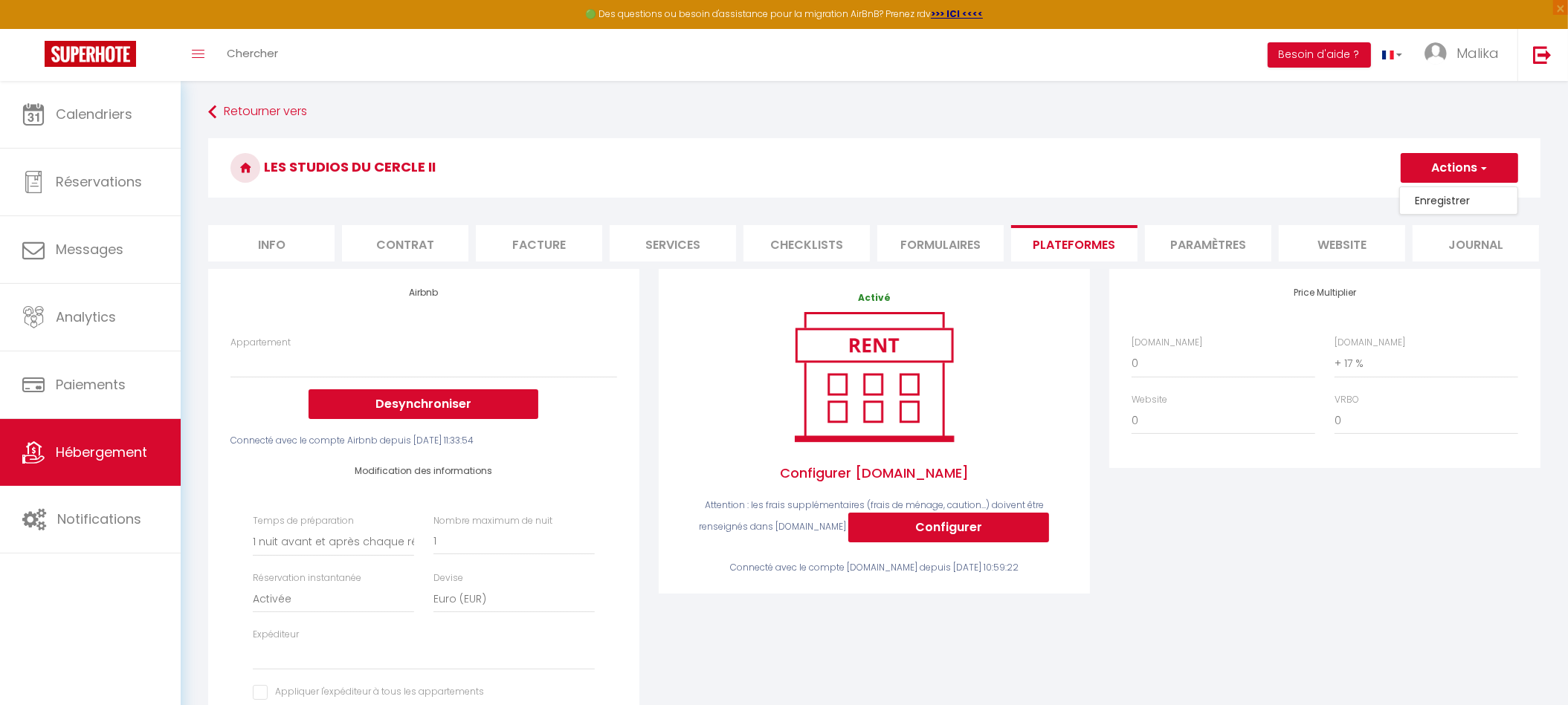
click at [1448, 205] on link "Enregistrer" at bounding box center [1459, 200] width 118 height 19
select select
select select "1"
select select "EUR"
select select
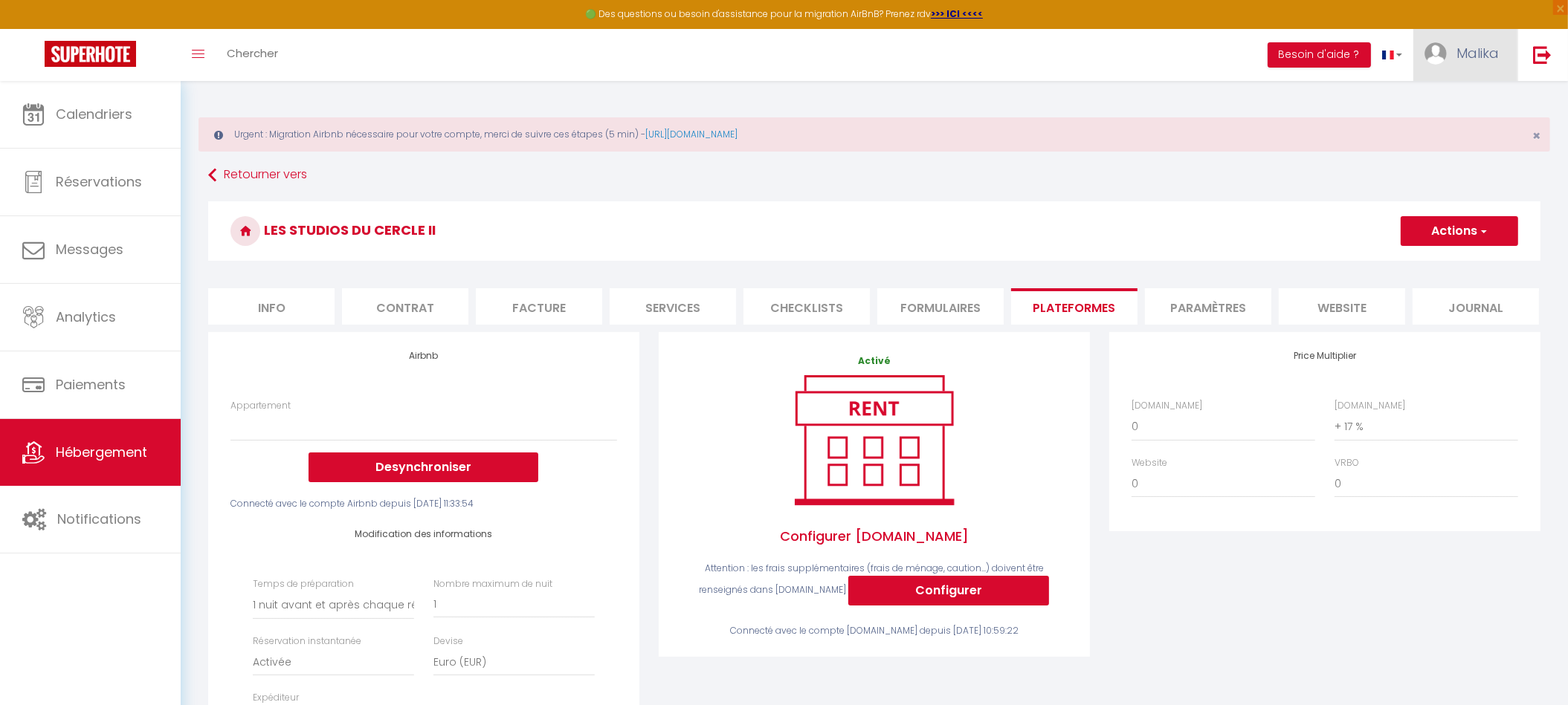
click at [1473, 44] on span "Malika" at bounding box center [1477, 53] width 42 height 18
click at [1325, 51] on button "Besoin d'aide ?" at bounding box center [1319, 55] width 103 height 25
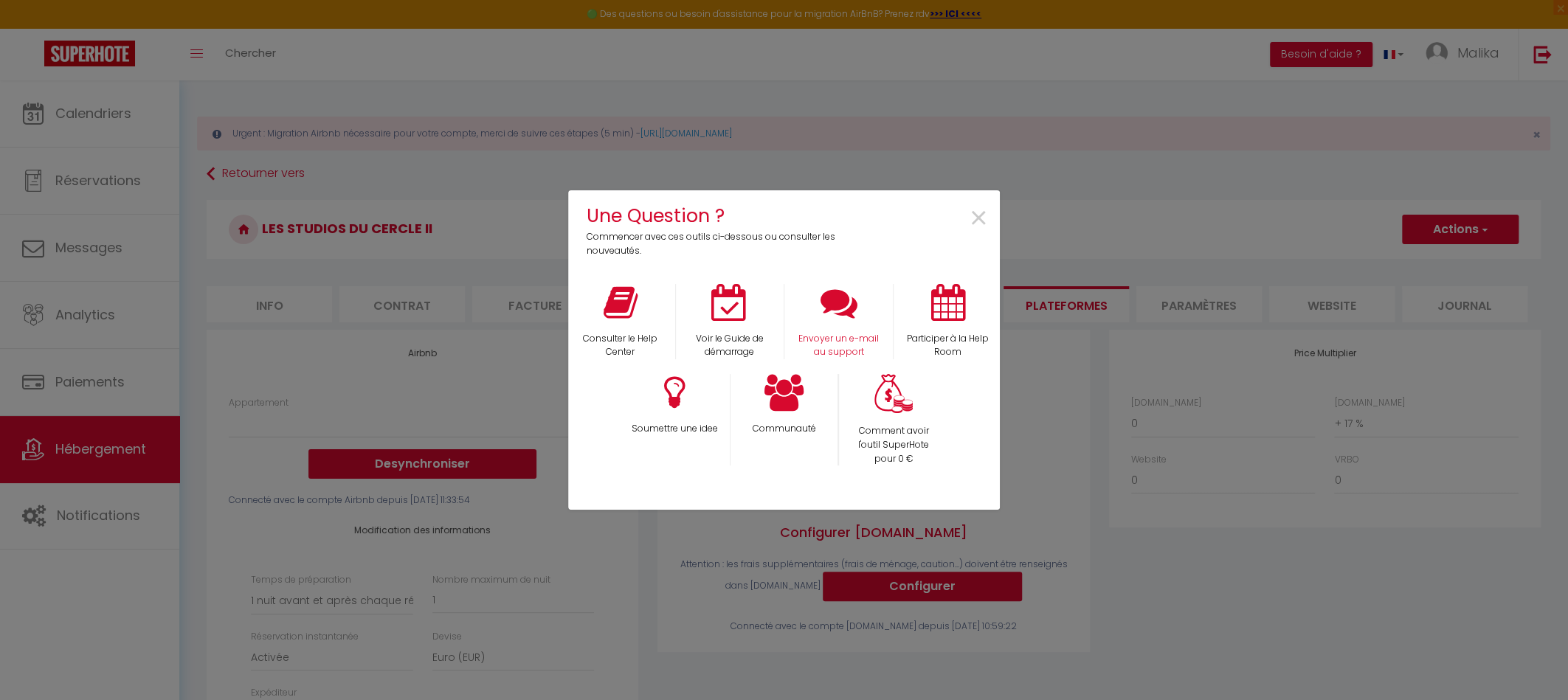
click at [857, 329] on div "Envoyer un e-mail au support" at bounding box center [838, 322] width 109 height 76
click at [837, 346] on p "Envoyer un e-mail au support" at bounding box center [839, 345] width 90 height 28
click at [978, 214] on span "×" at bounding box center [979, 219] width 20 height 47
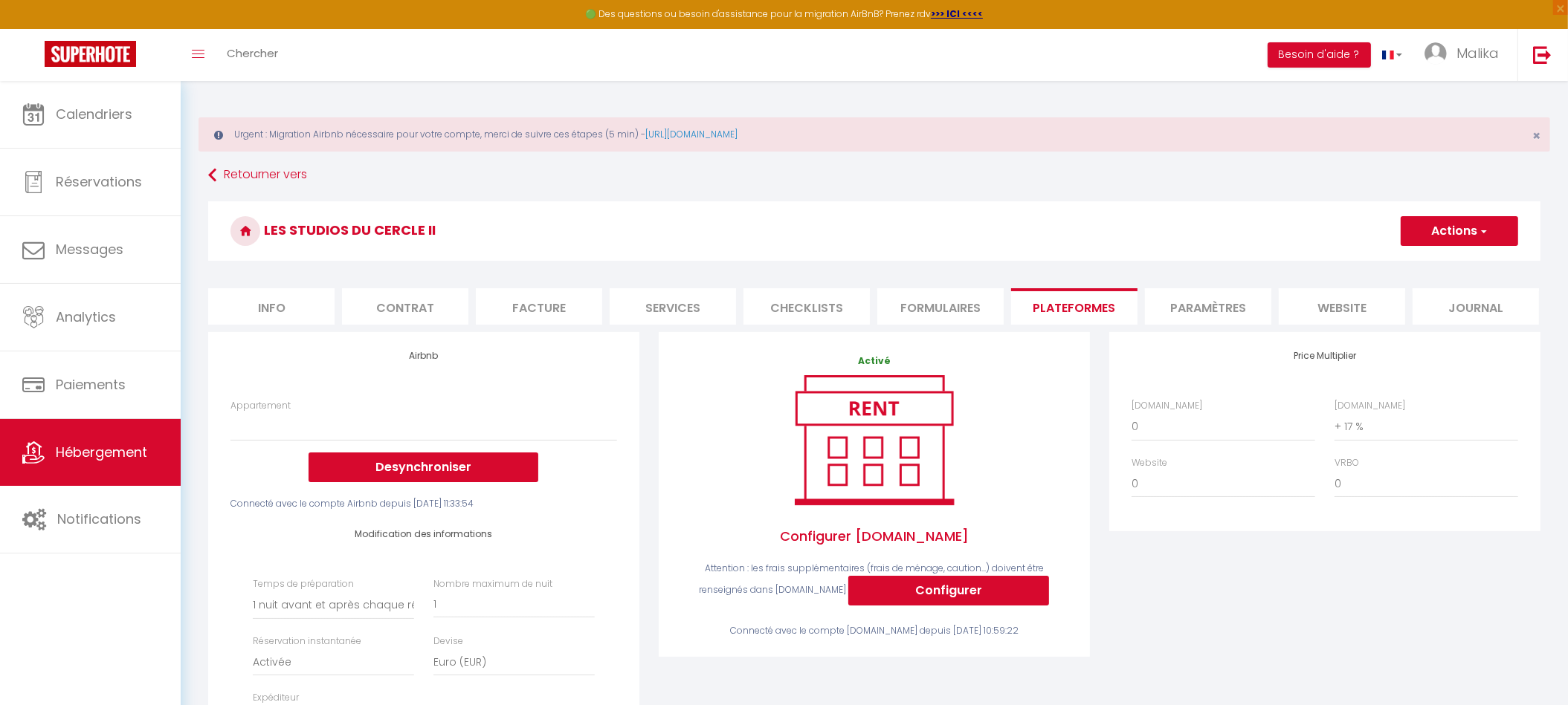
click at [1449, 224] on button "Actions" at bounding box center [1459, 231] width 118 height 30
click at [1449, 259] on link "Enregistrer" at bounding box center [1459, 263] width 118 height 19
select select
select select "1"
select select "EUR"
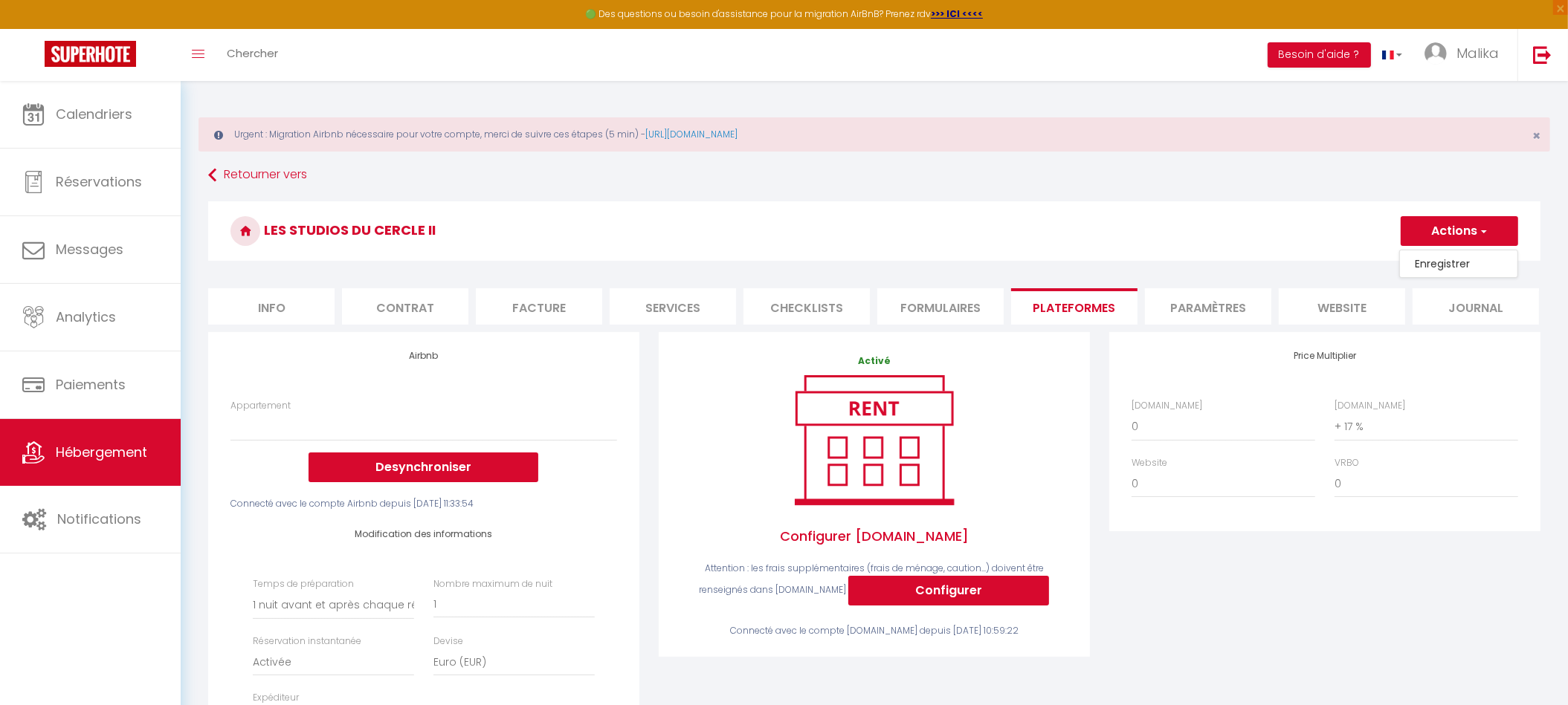
select select
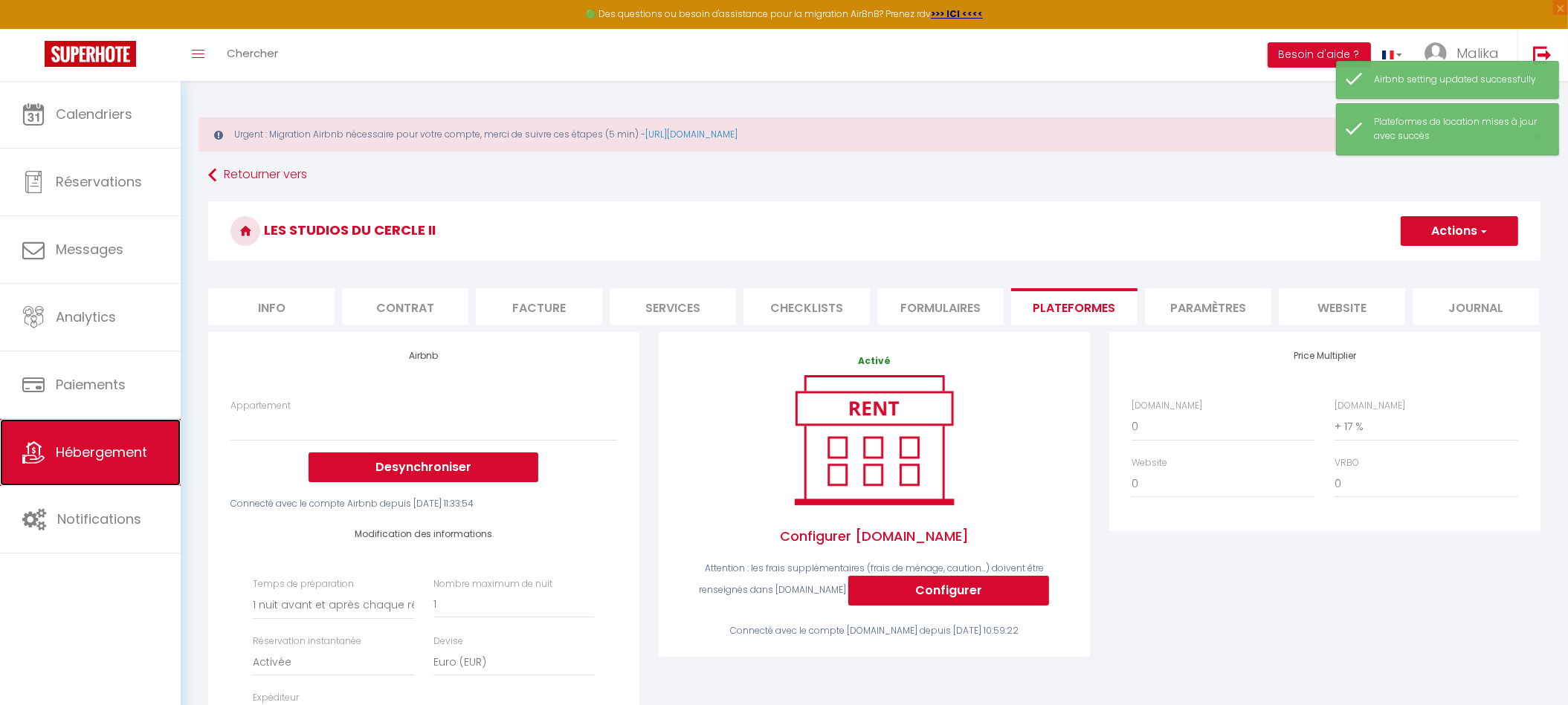
click at [119, 440] on link "Hébergement" at bounding box center [90, 453] width 181 height 67
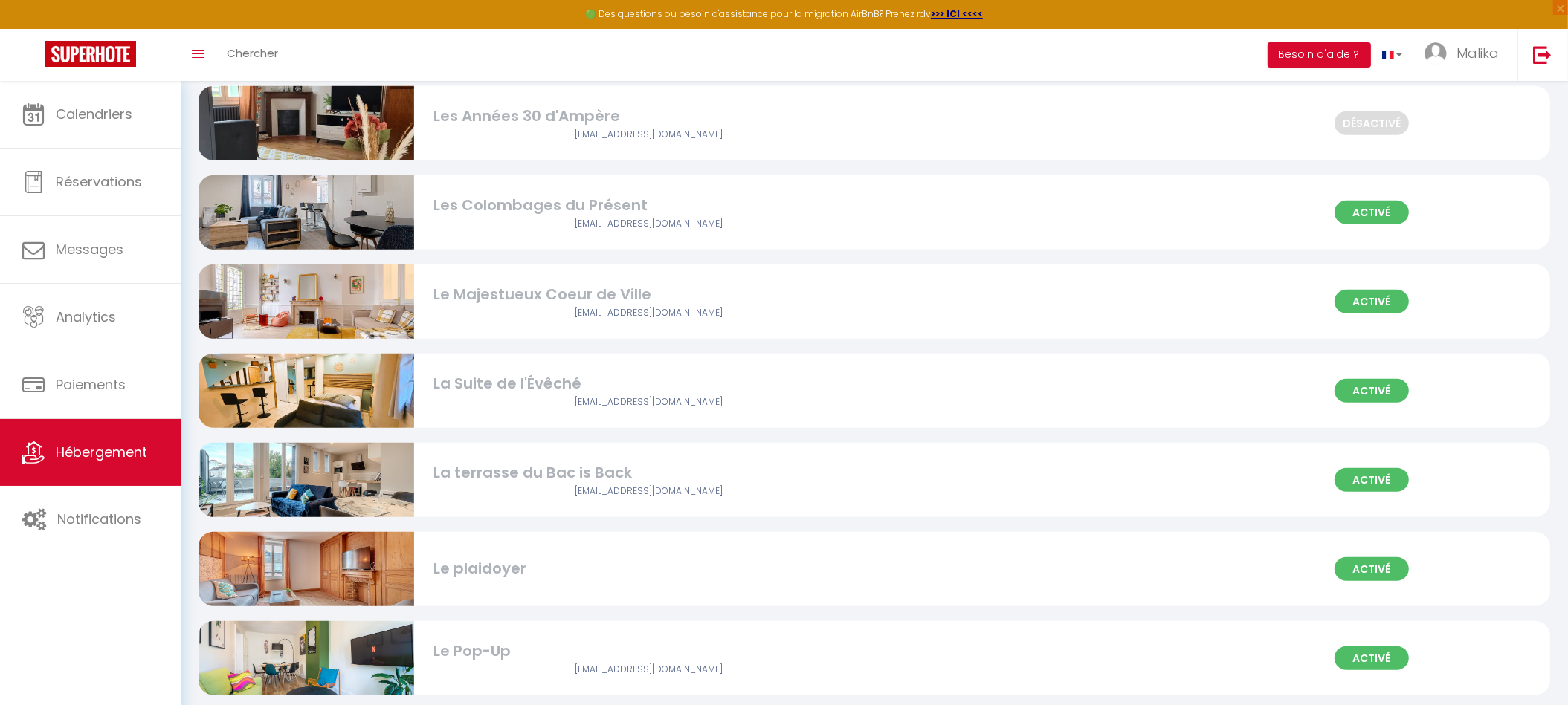
scroll to position [1733, 0]
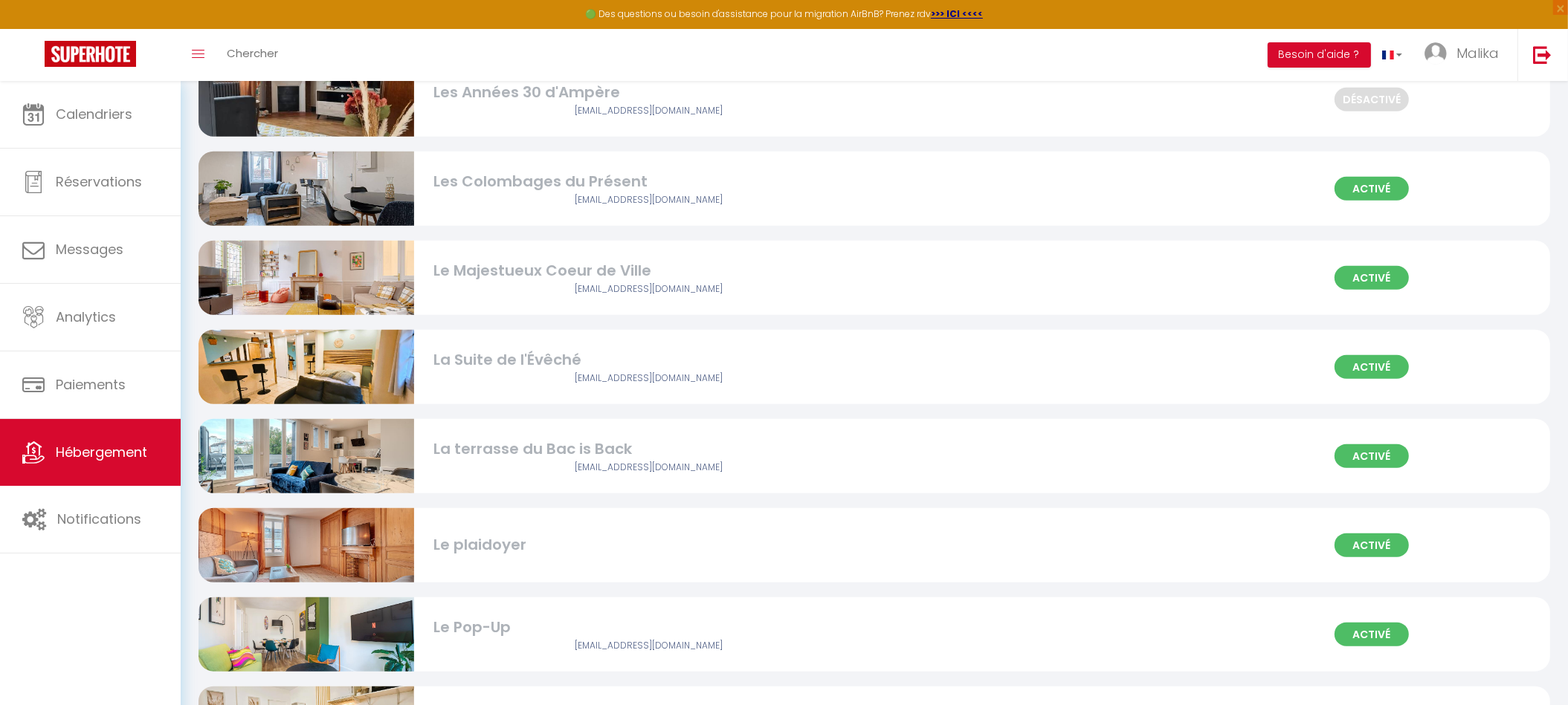
click at [370, 455] on img at bounding box center [307, 456] width 216 height 143
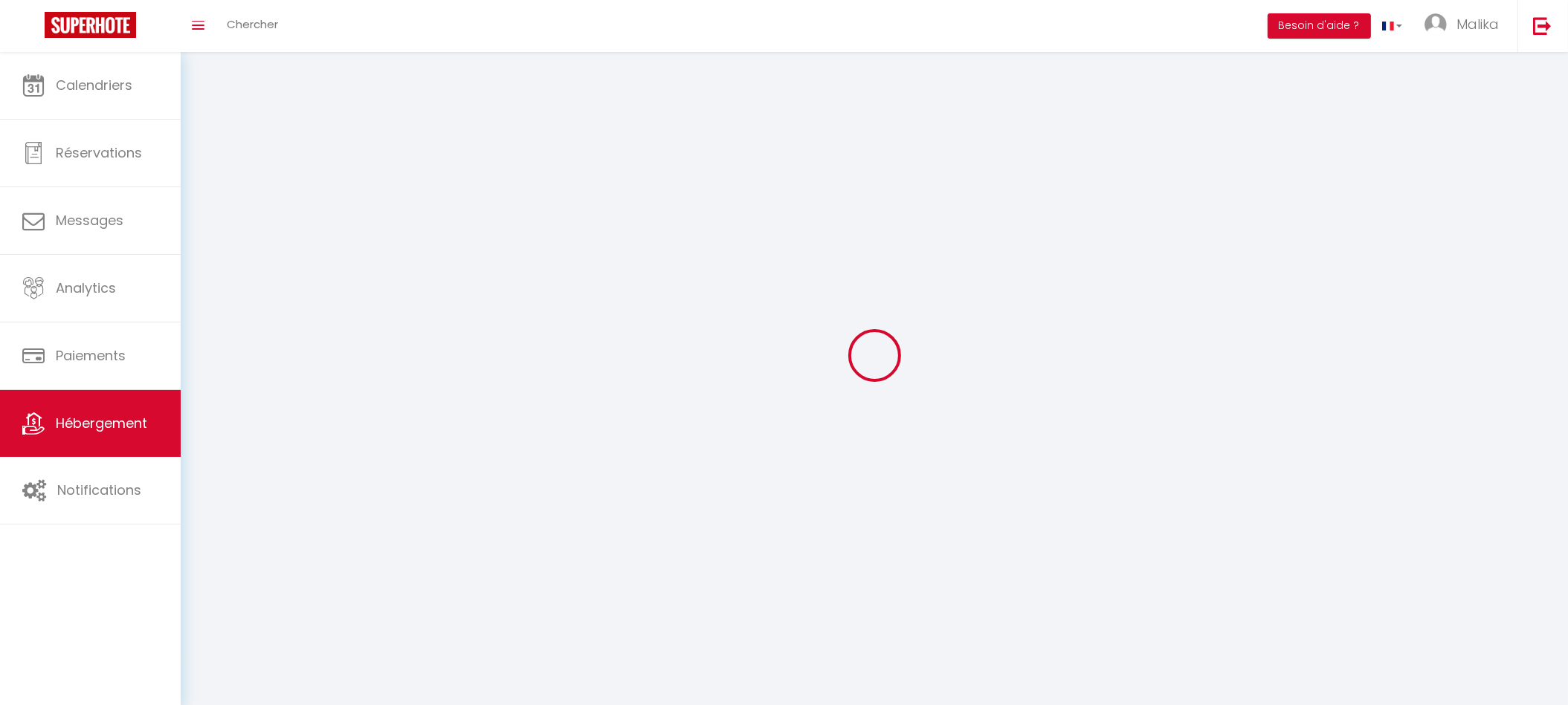
select select "1"
select select "28"
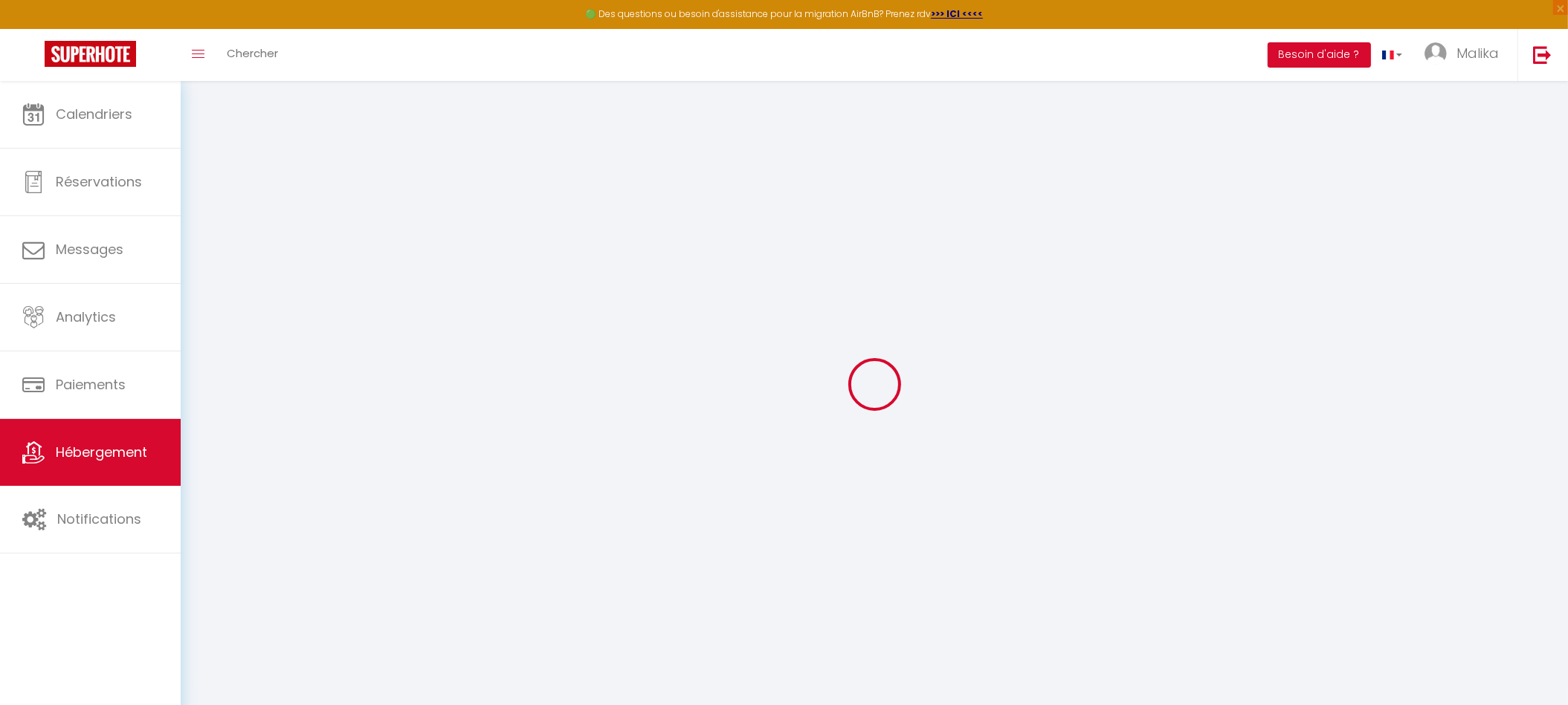
select select
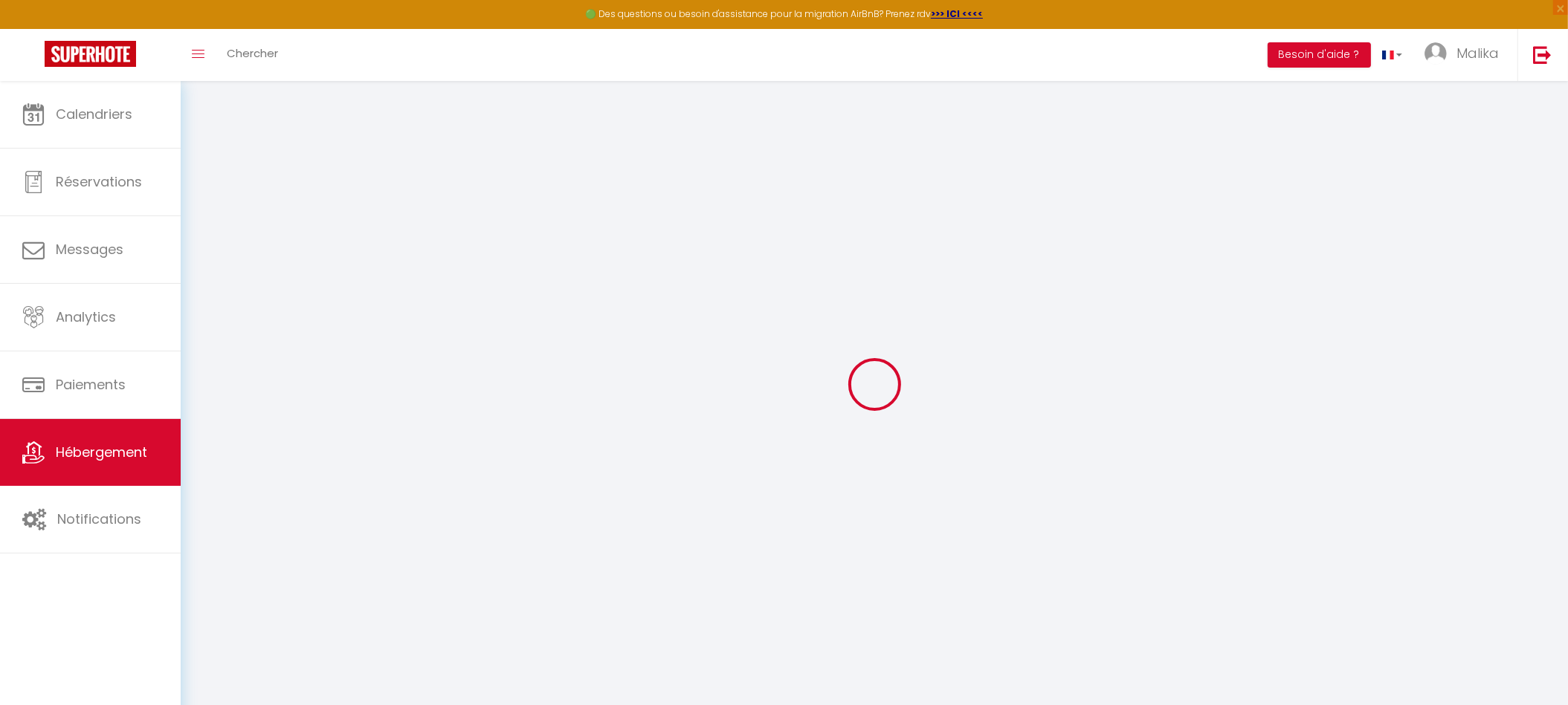
select select
checkbox input "false"
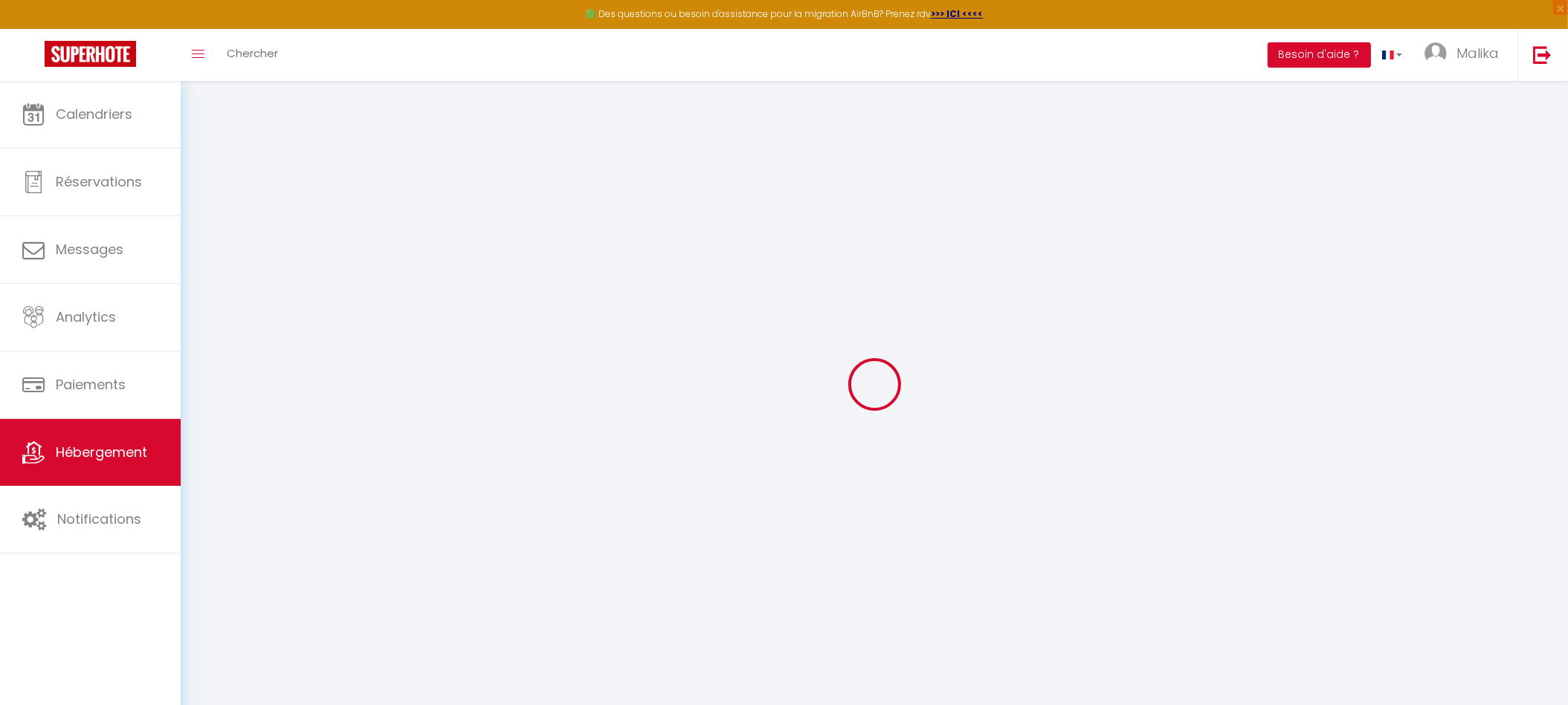
select select
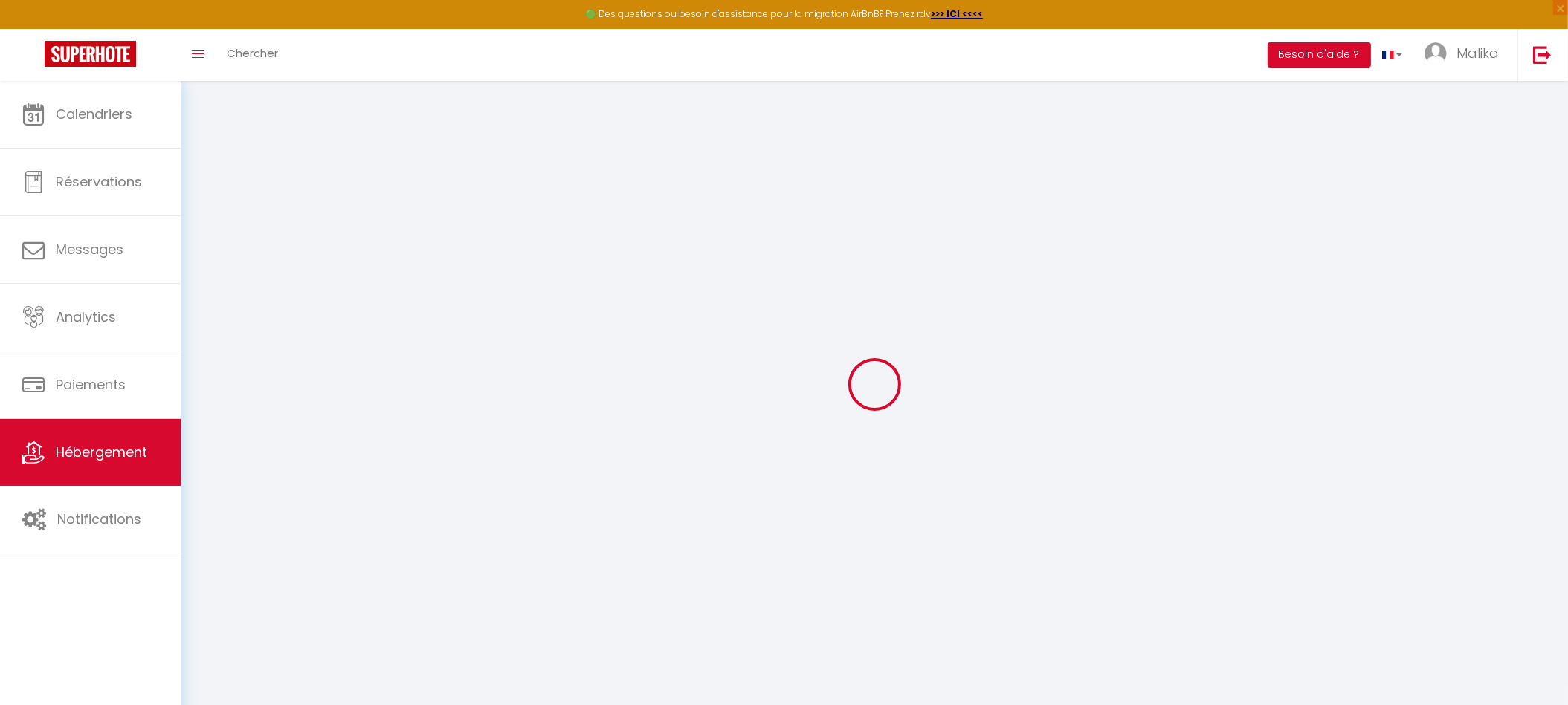
select select
checkbox input "false"
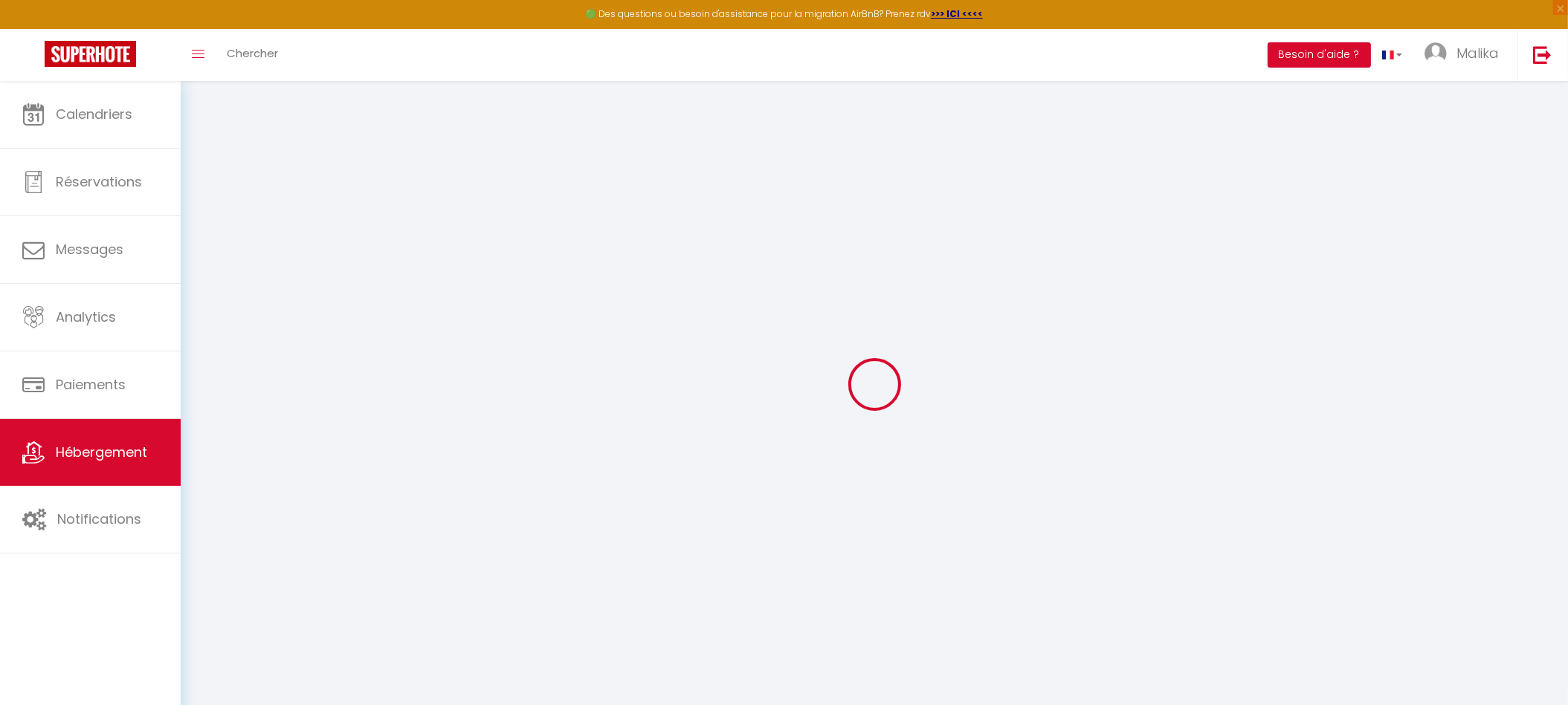
checkbox input "false"
select select
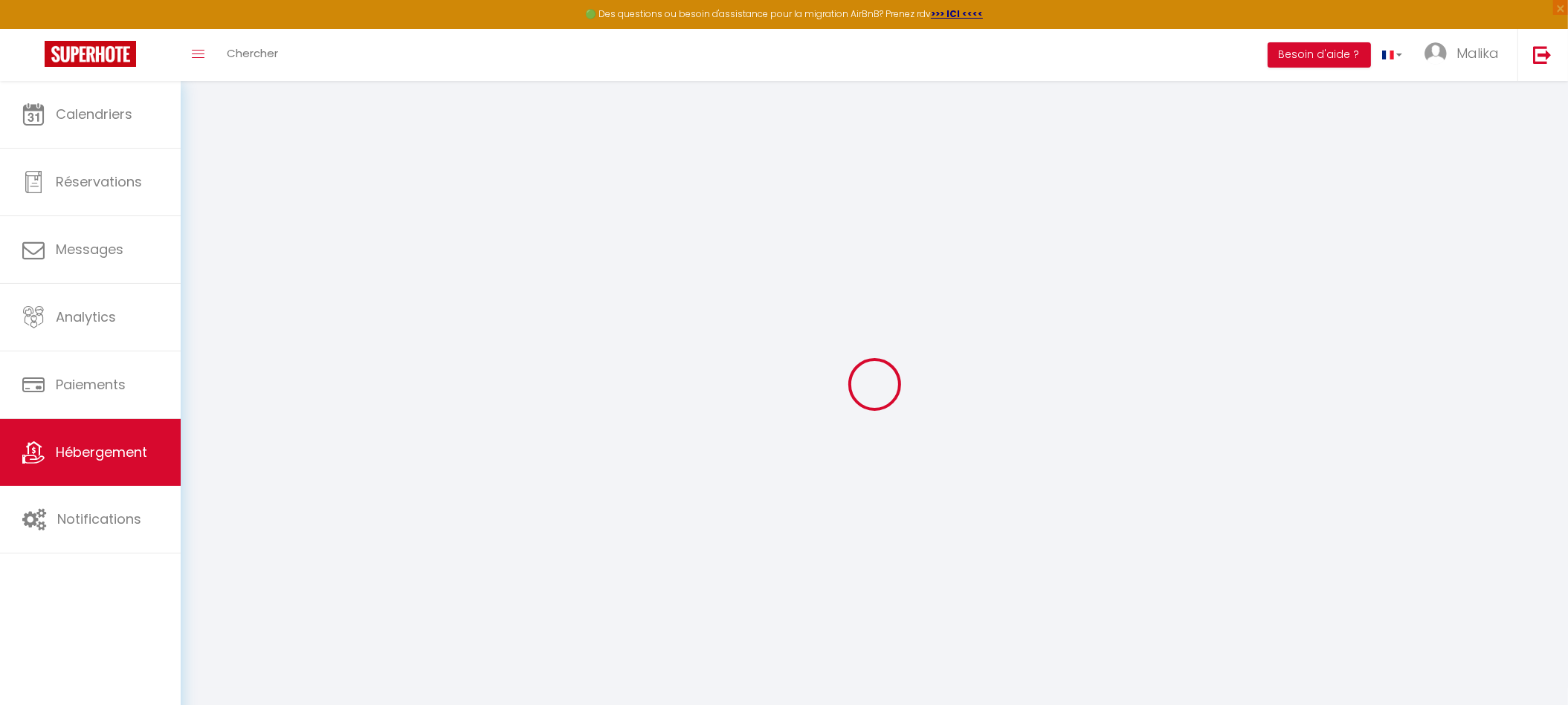
select select
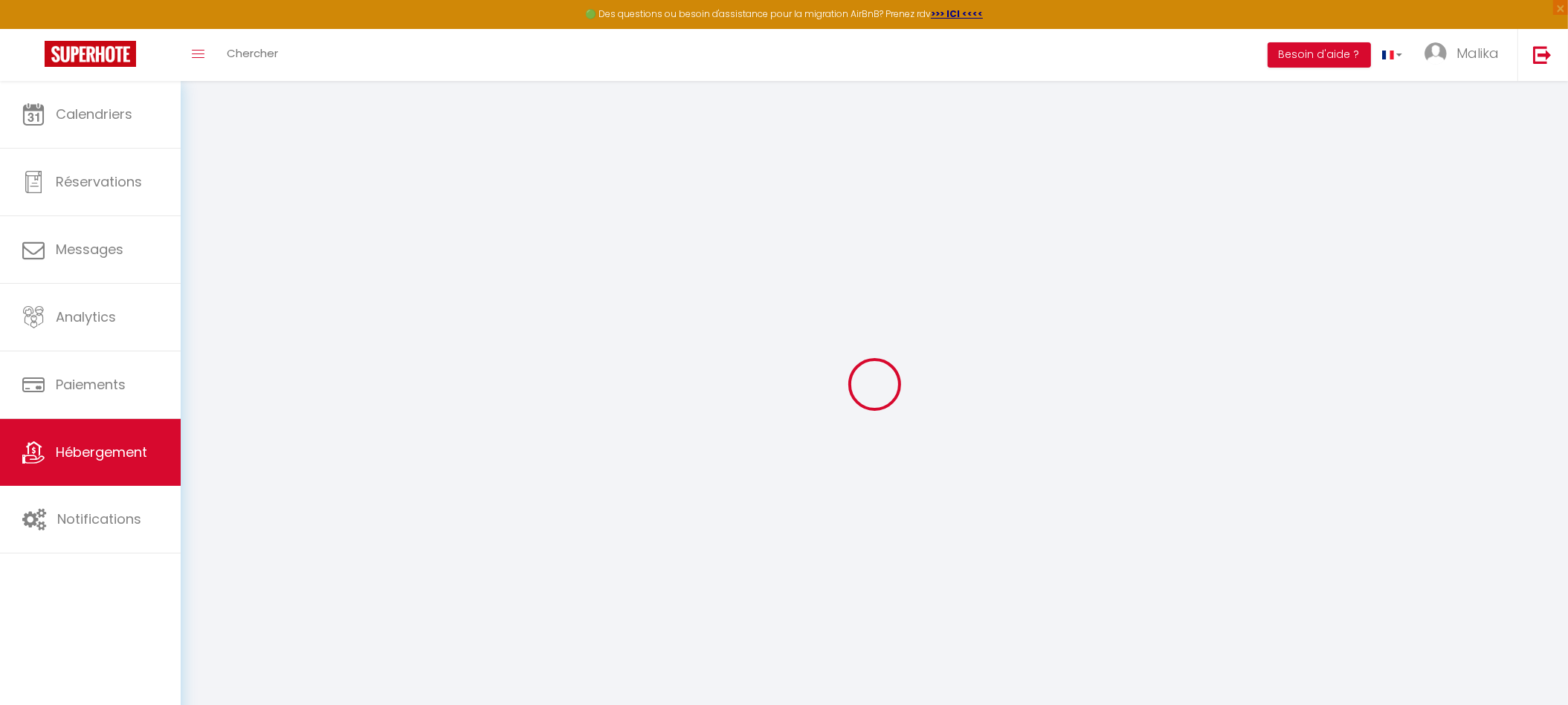
checkbox input "false"
select select
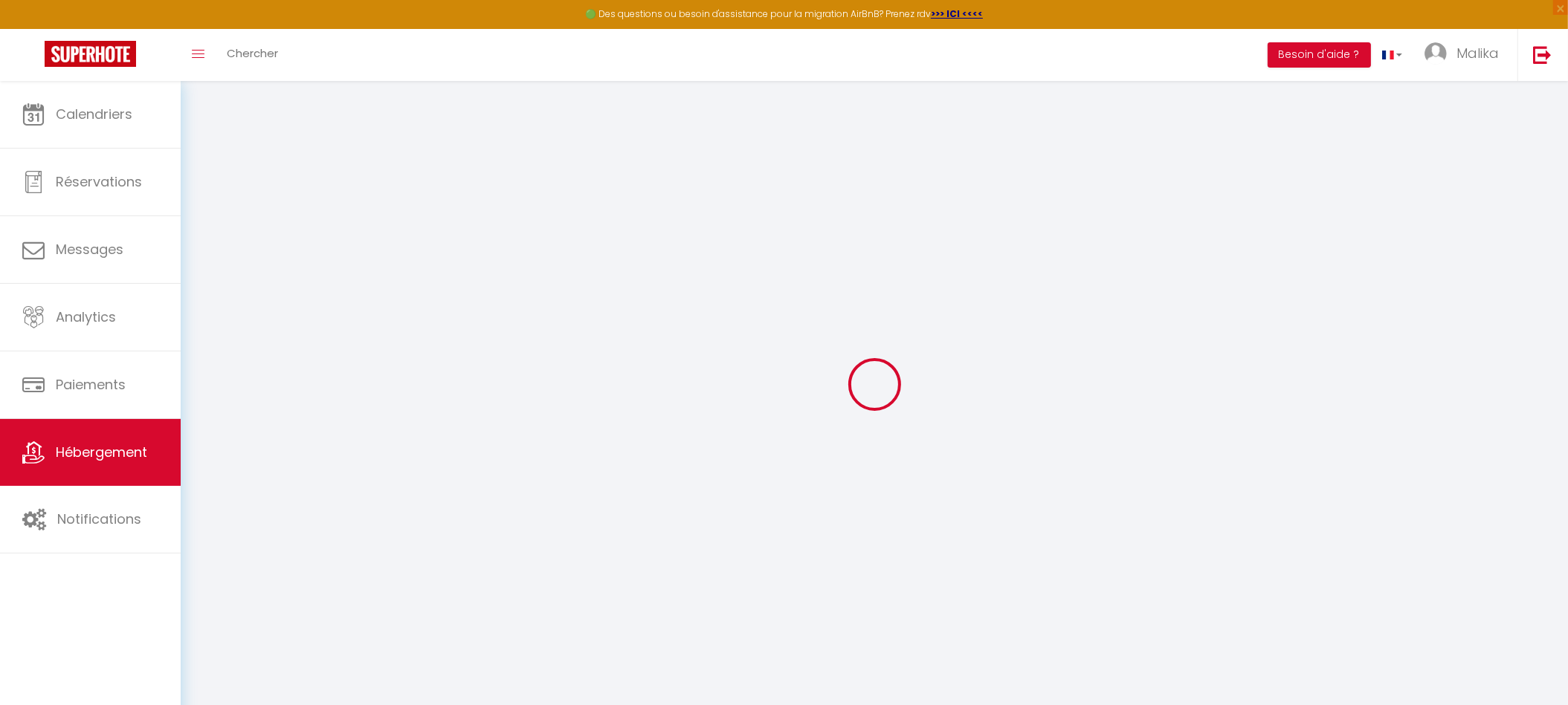
select select
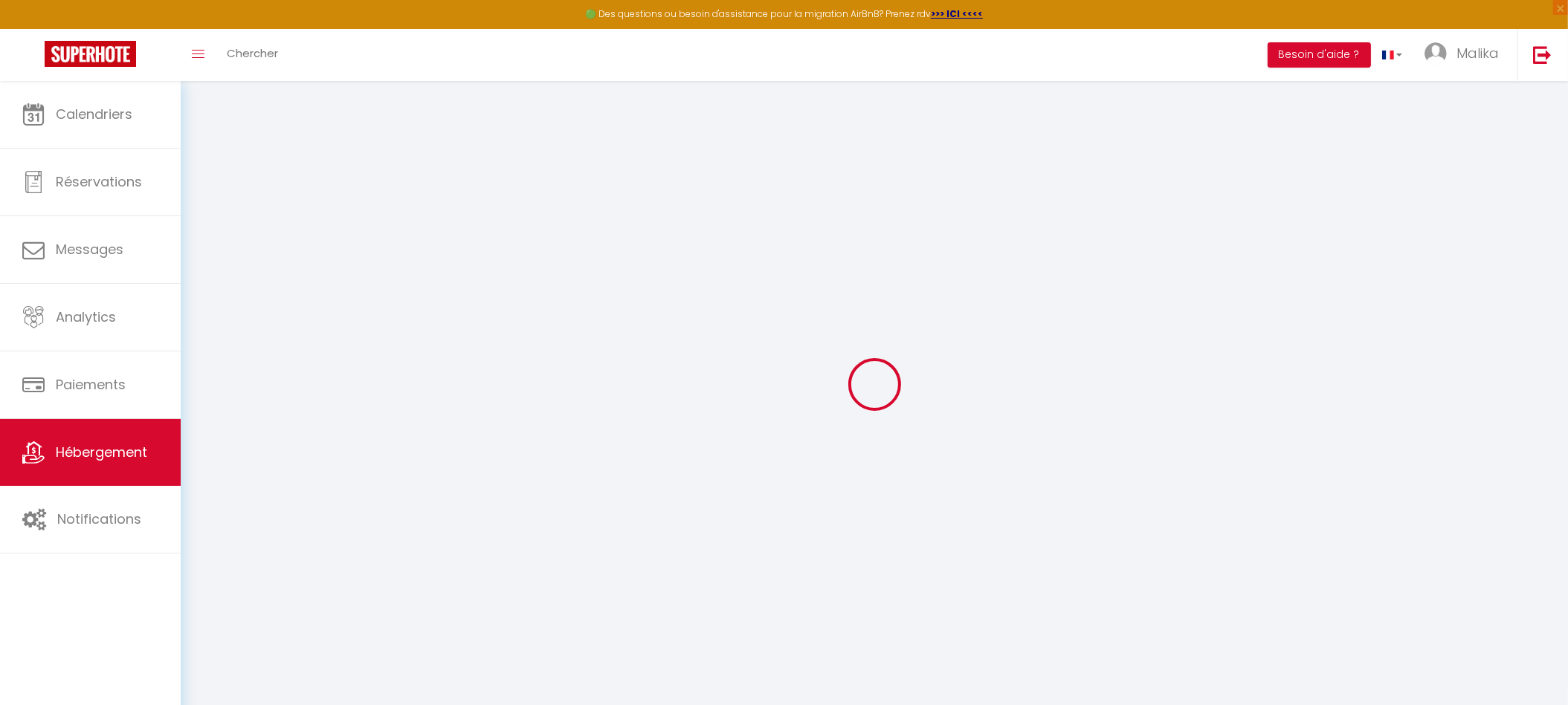
select select
checkbox input "false"
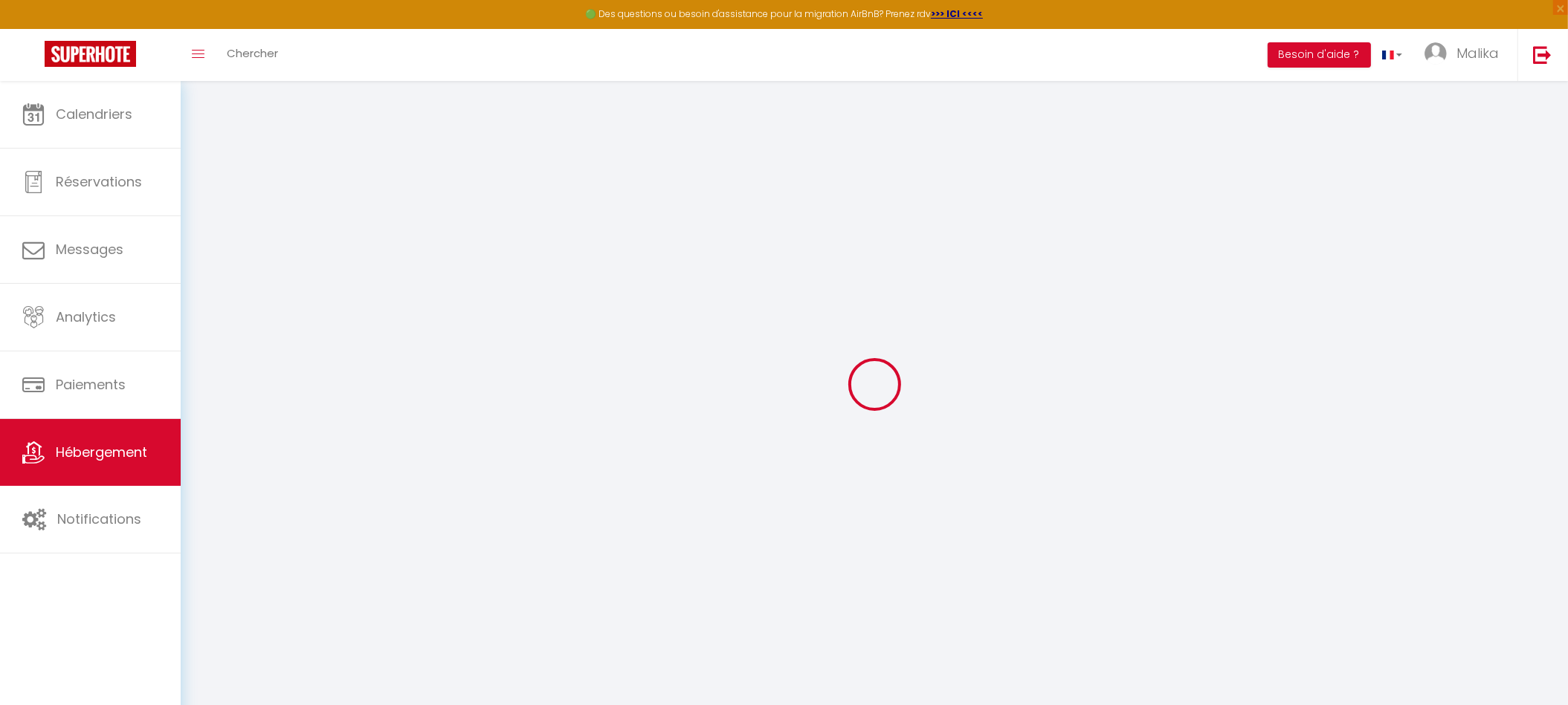
checkbox input "false"
select select
type input "La terrasse du Bac is Back"
type input "Eli"
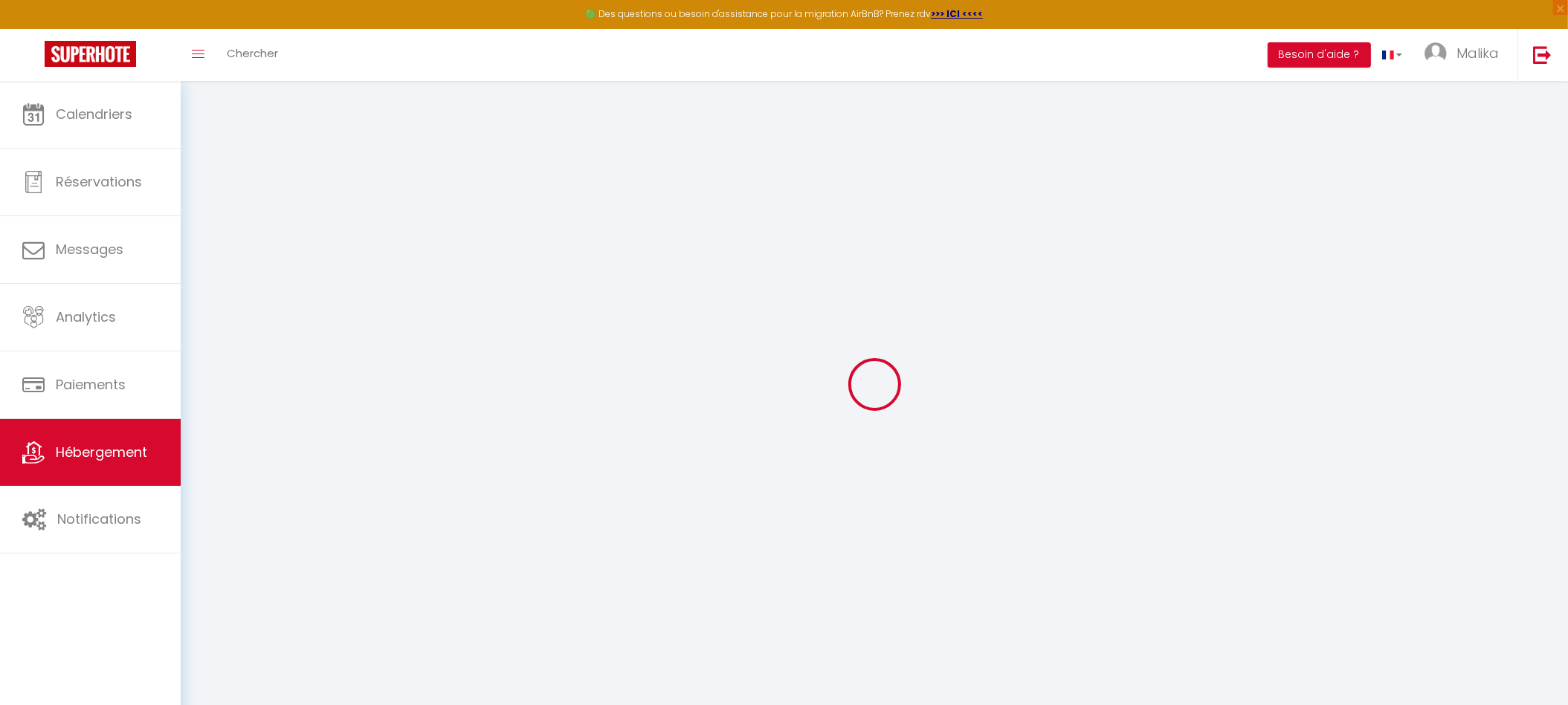
type input "BOU NASR"
type input "55"
type input "25"
select select
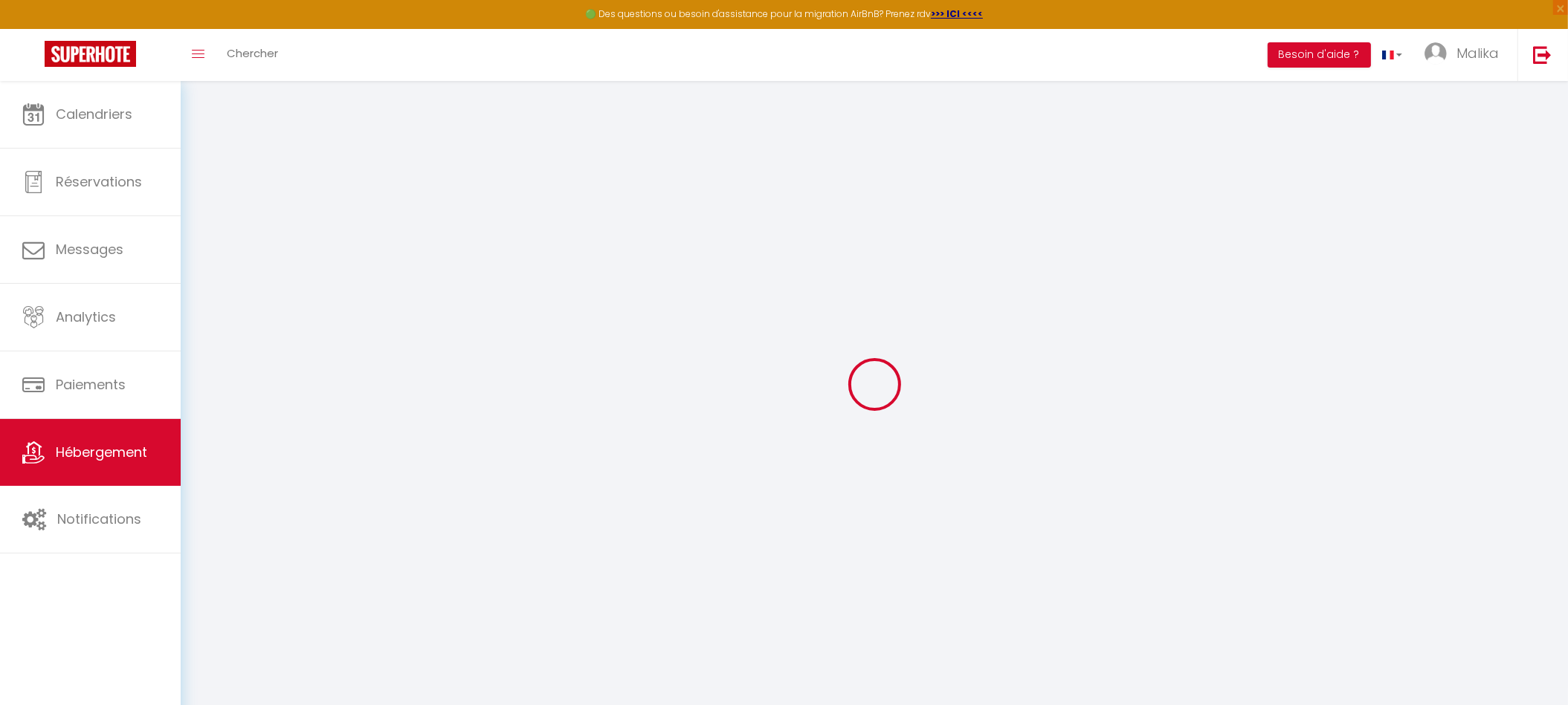
select select
type input "[STREET_ADDRESS][PERSON_NAME]"
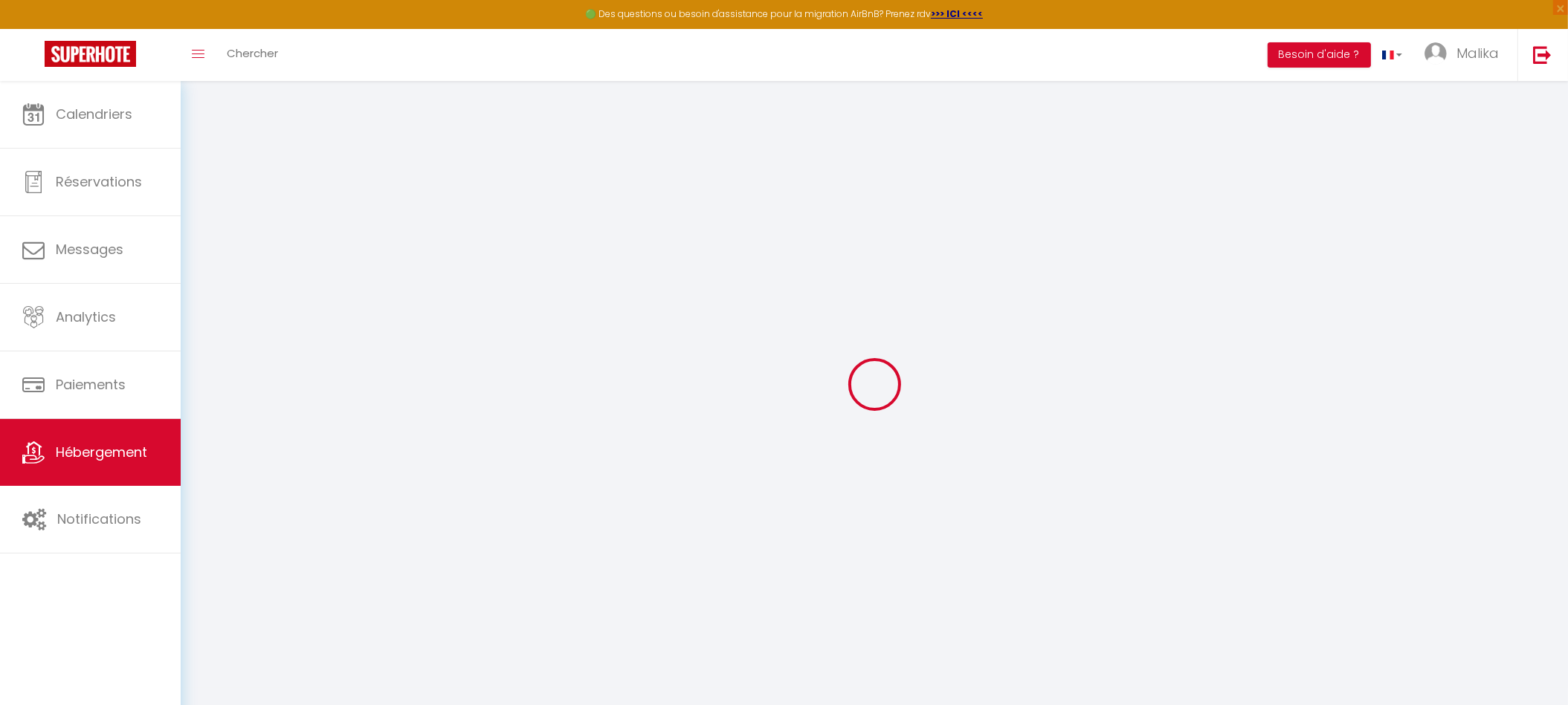
type input "87100"
type input "[GEOGRAPHIC_DATA]"
type input "[EMAIL_ADDRESS][DOMAIN_NAME]"
select select
checkbox input "false"
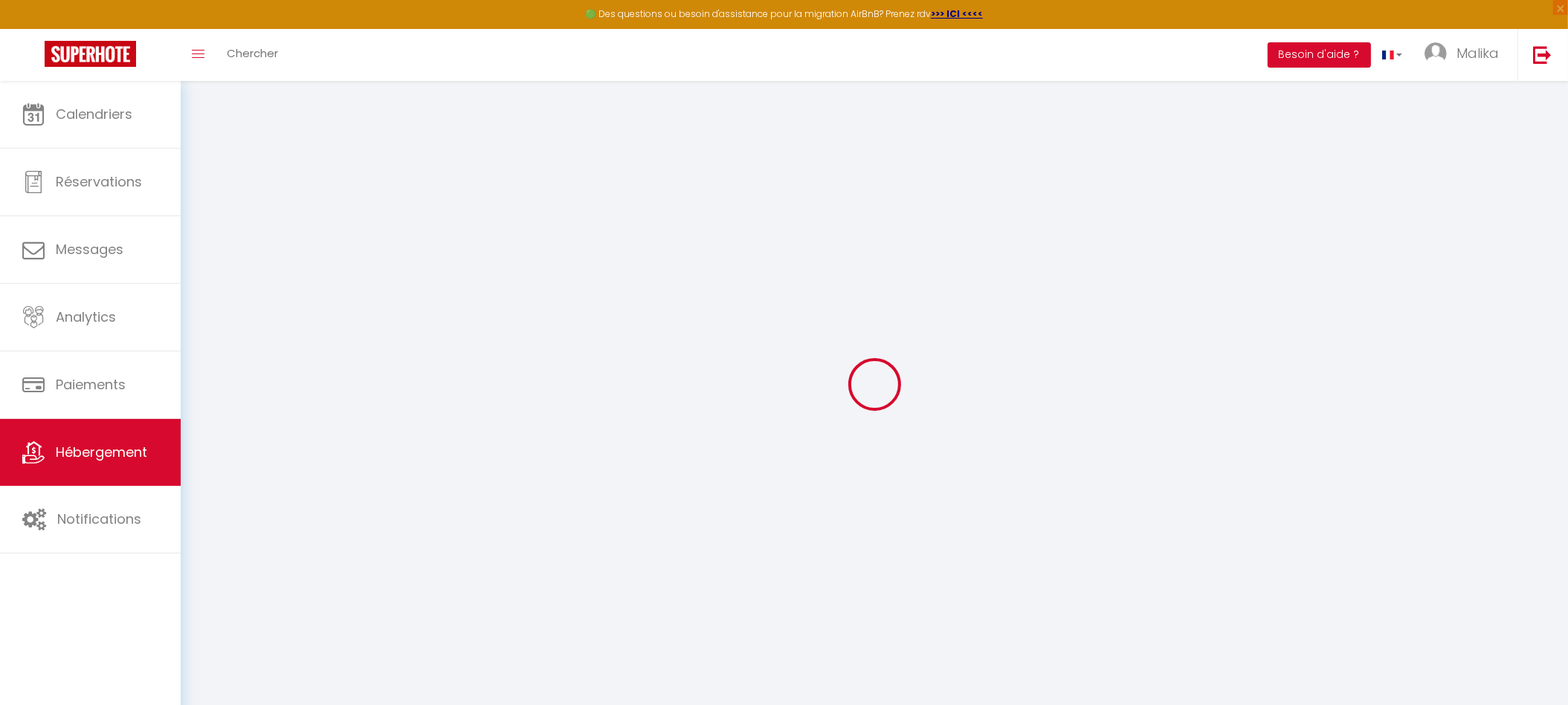
checkbox input "false"
type input "0"
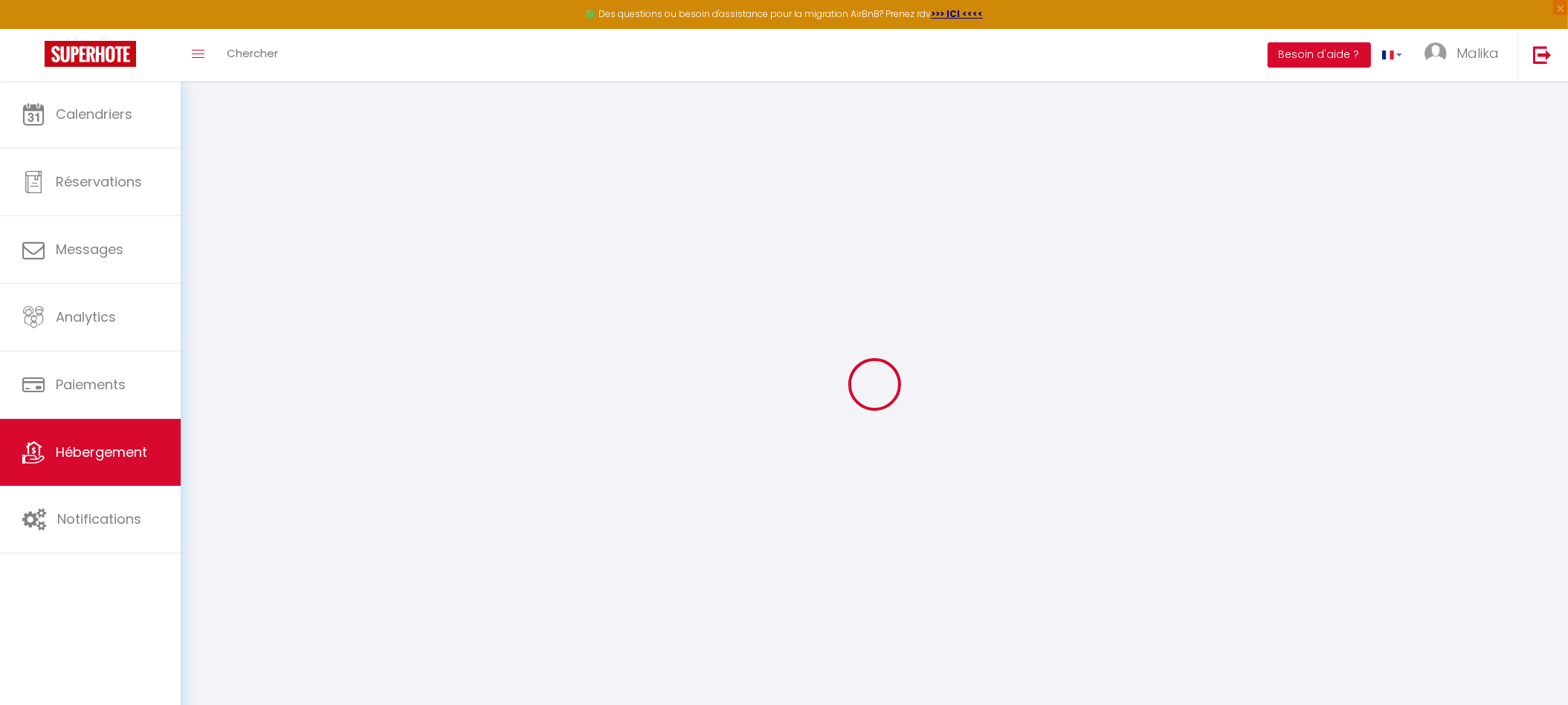
type input "0"
select select
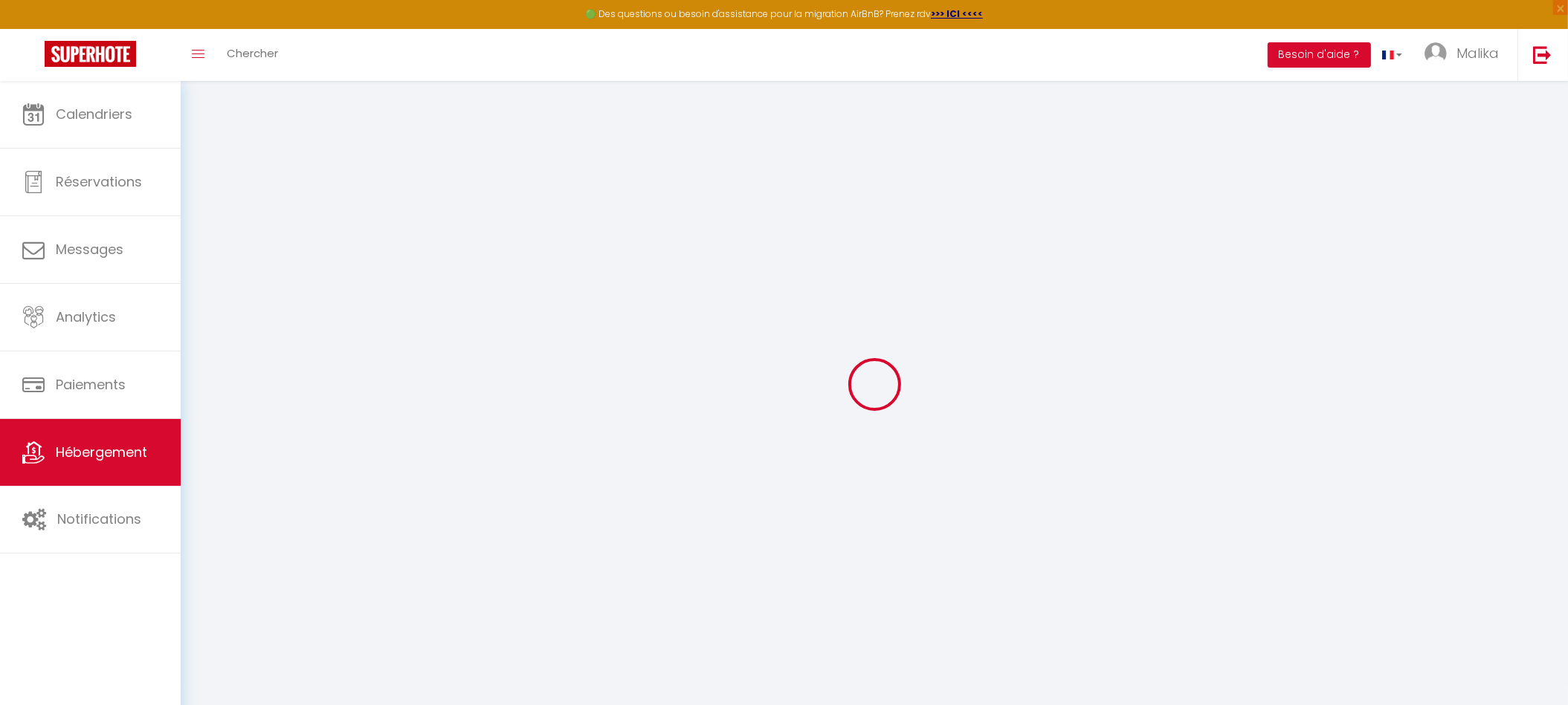
select select
checkbox input "false"
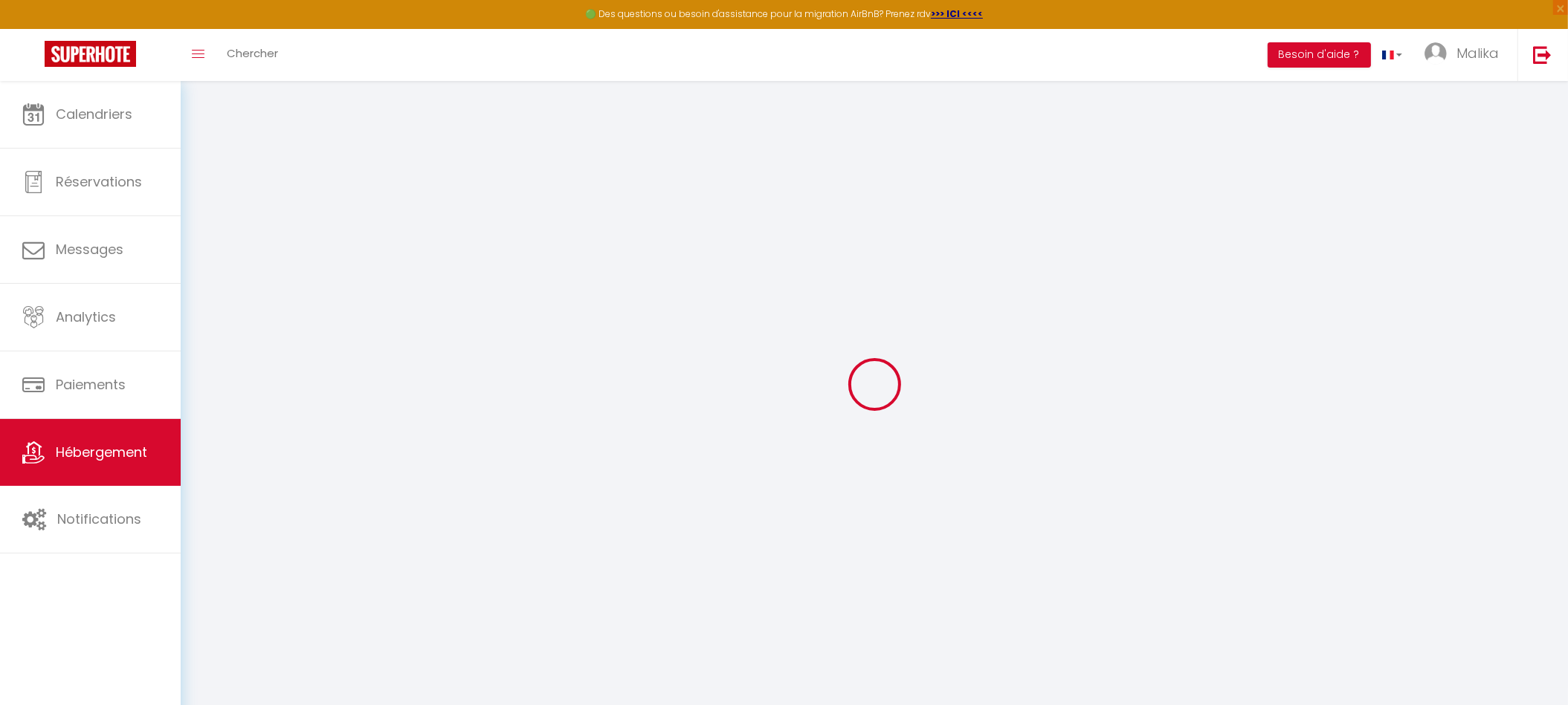
checkbox input "false"
select select
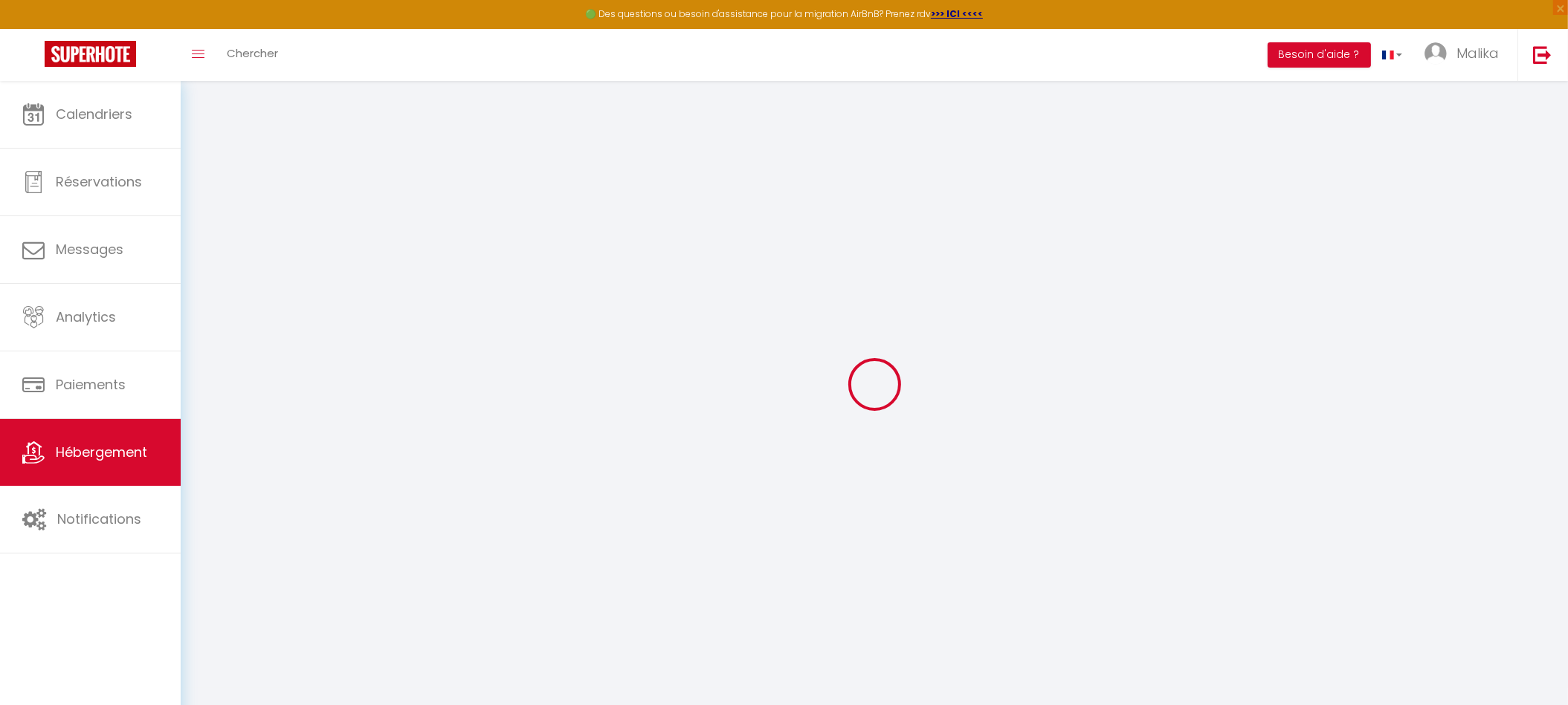
select select
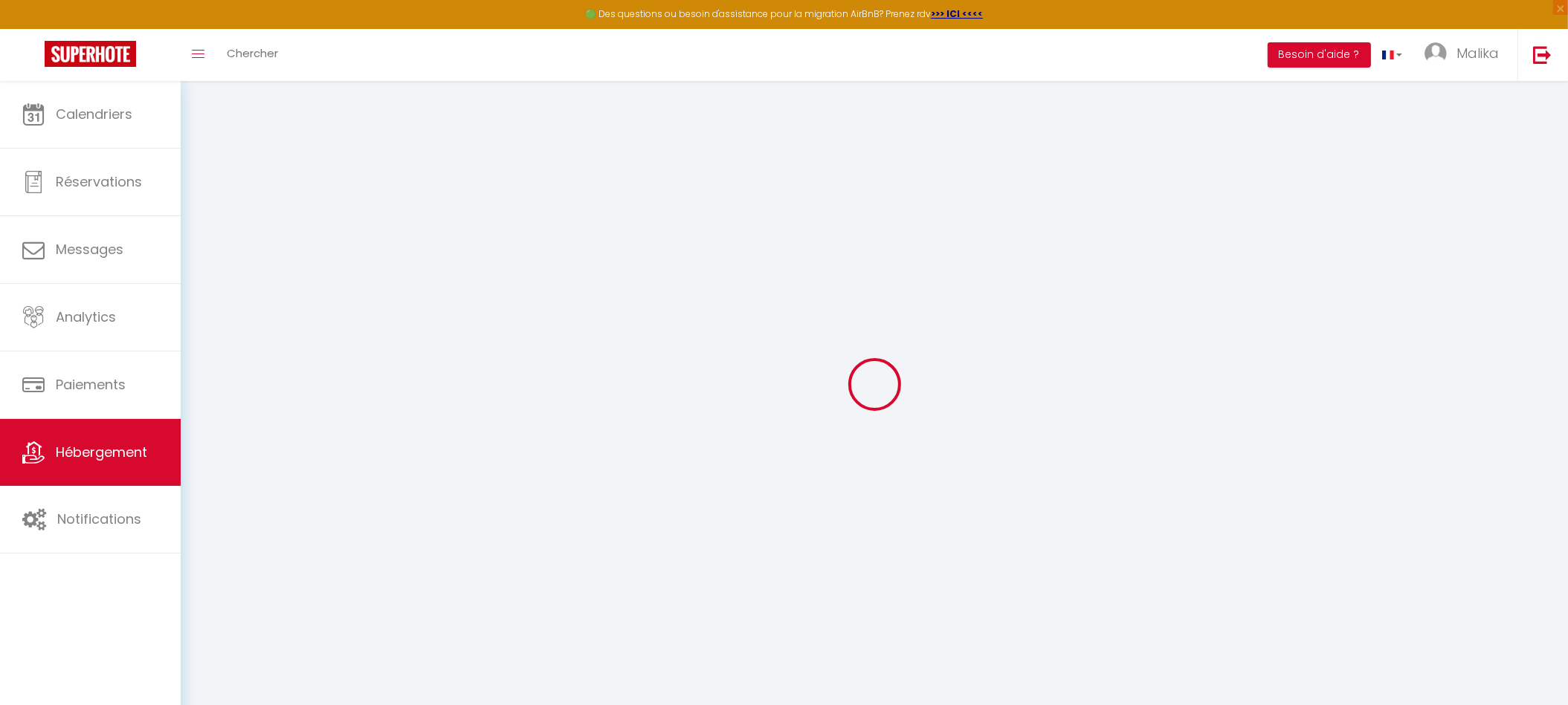
checkbox input "false"
select select
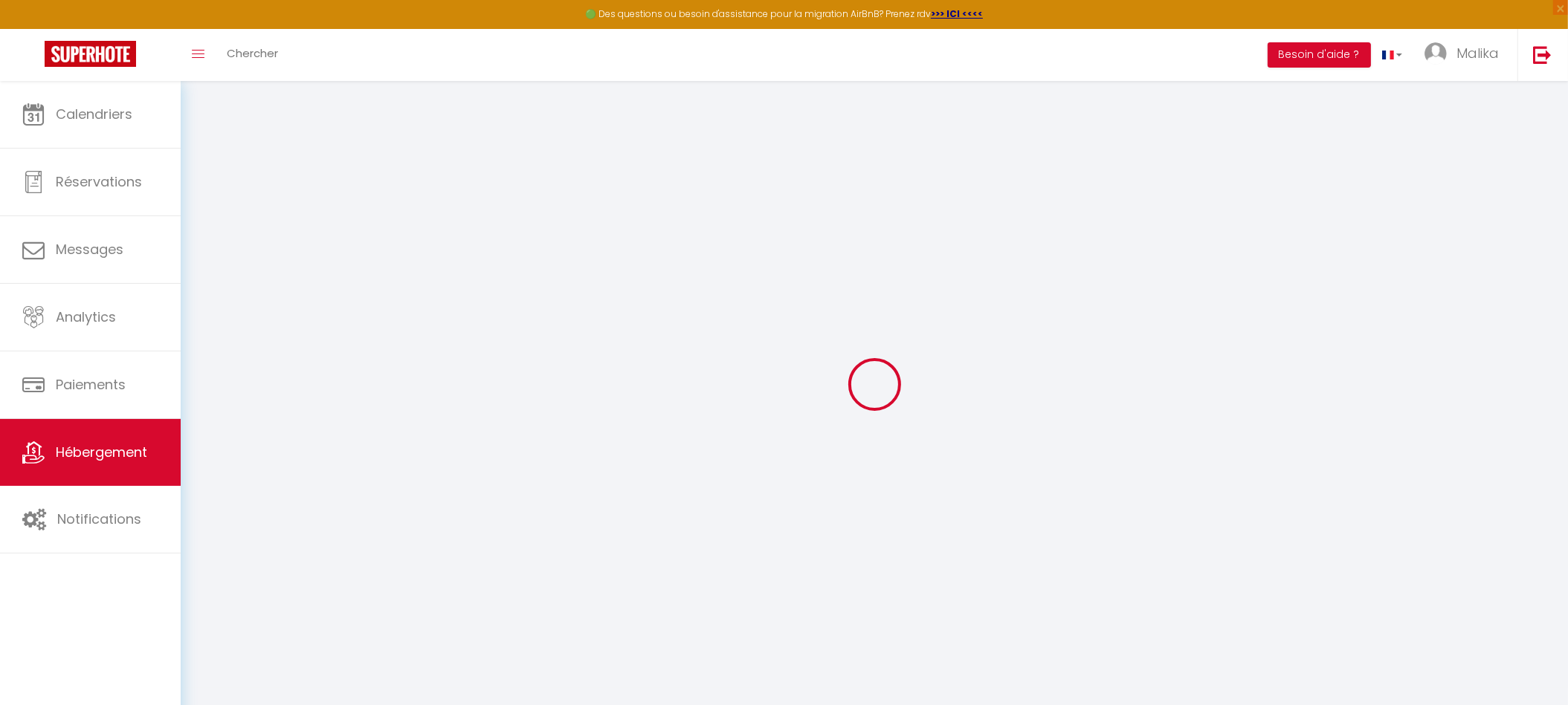
select select
checkbox input "false"
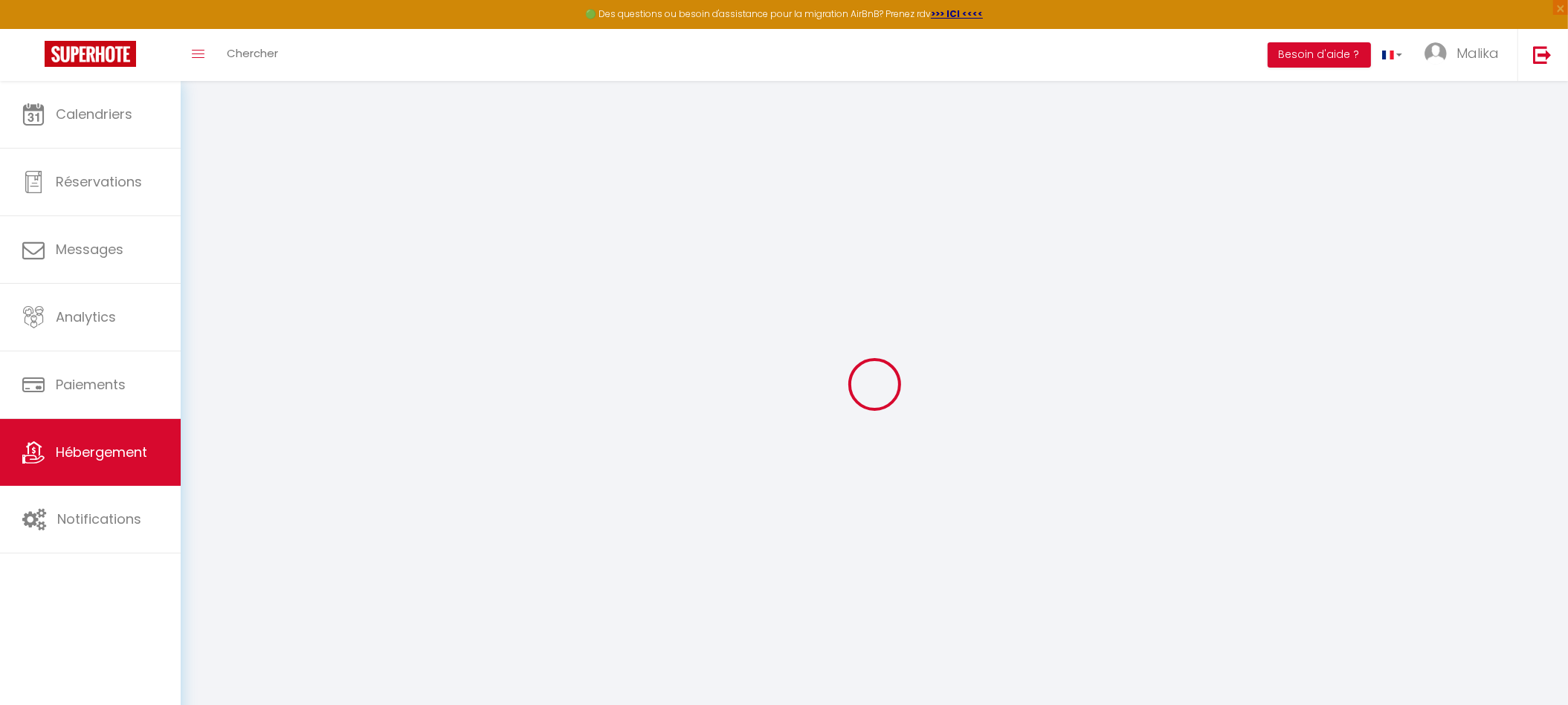
checkbox input "false"
select select
checkbox input "false"
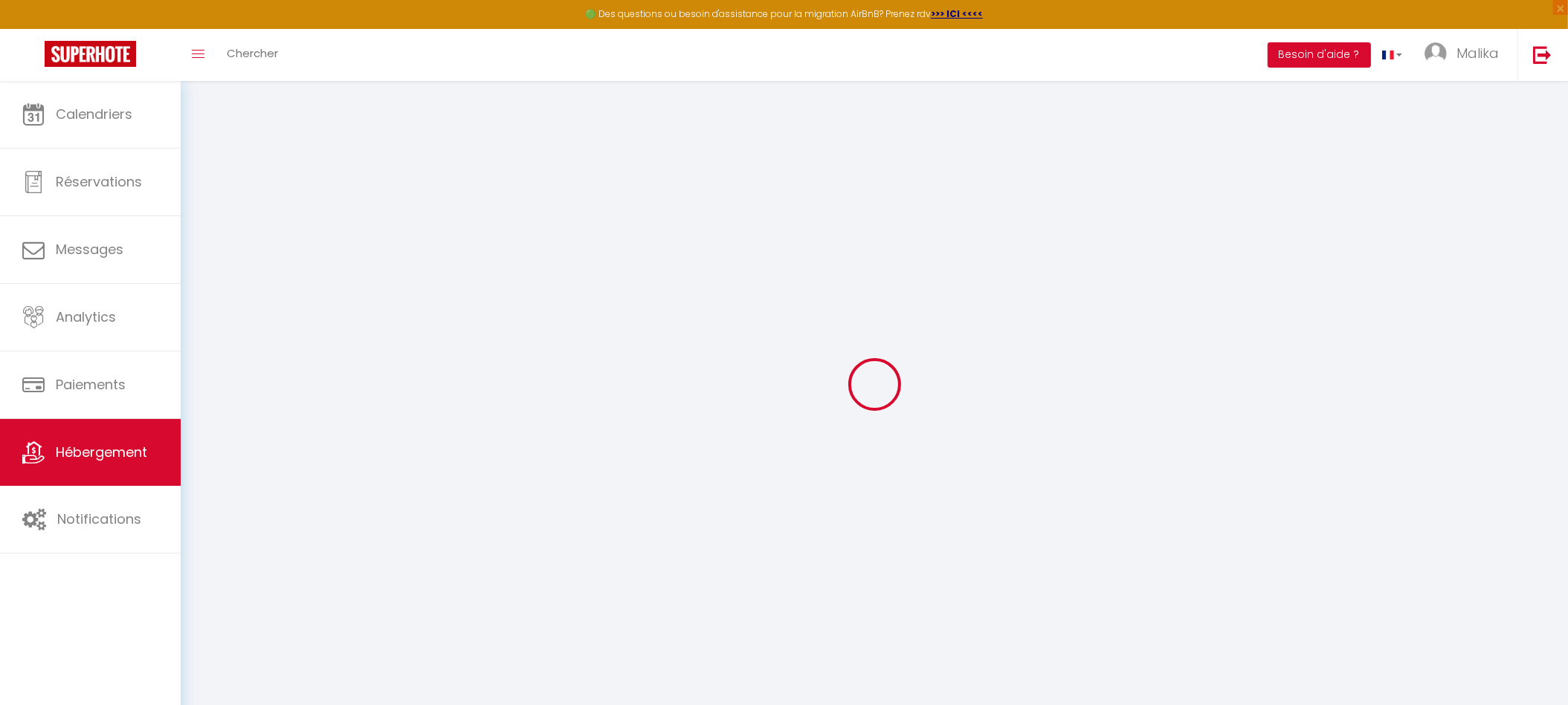
checkbox input "false"
select select
select select "EUR"
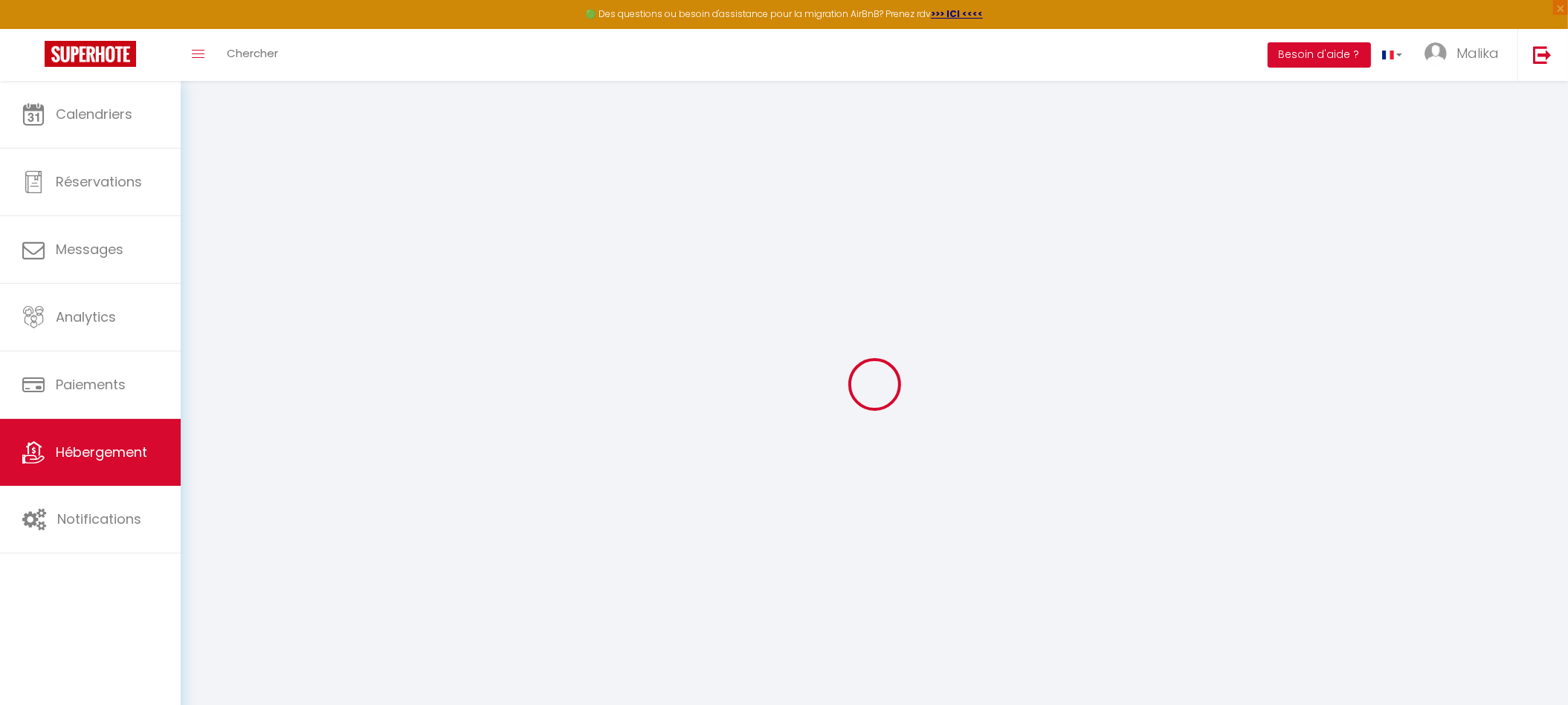
select select
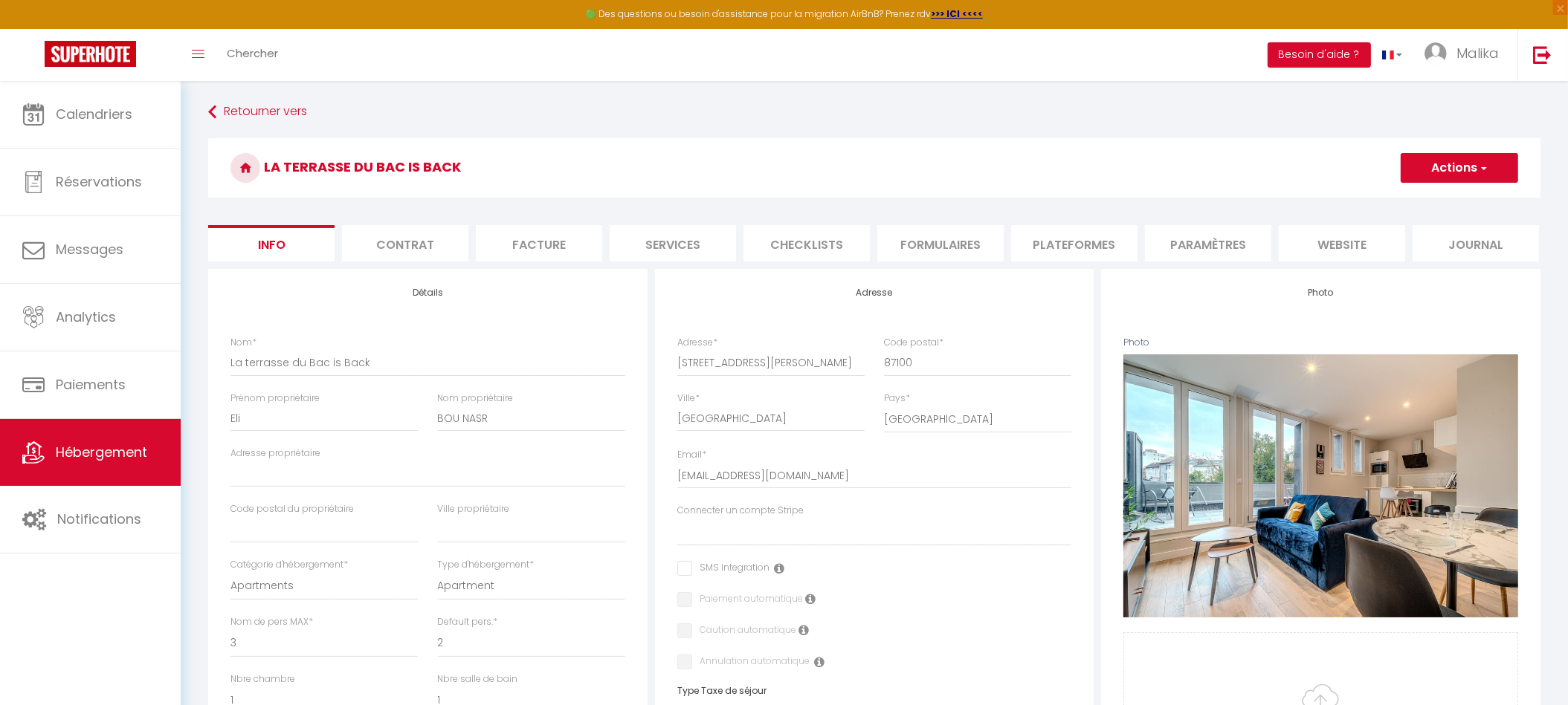
click at [1083, 239] on li "Plateformes" at bounding box center [1074, 243] width 126 height 36
select select
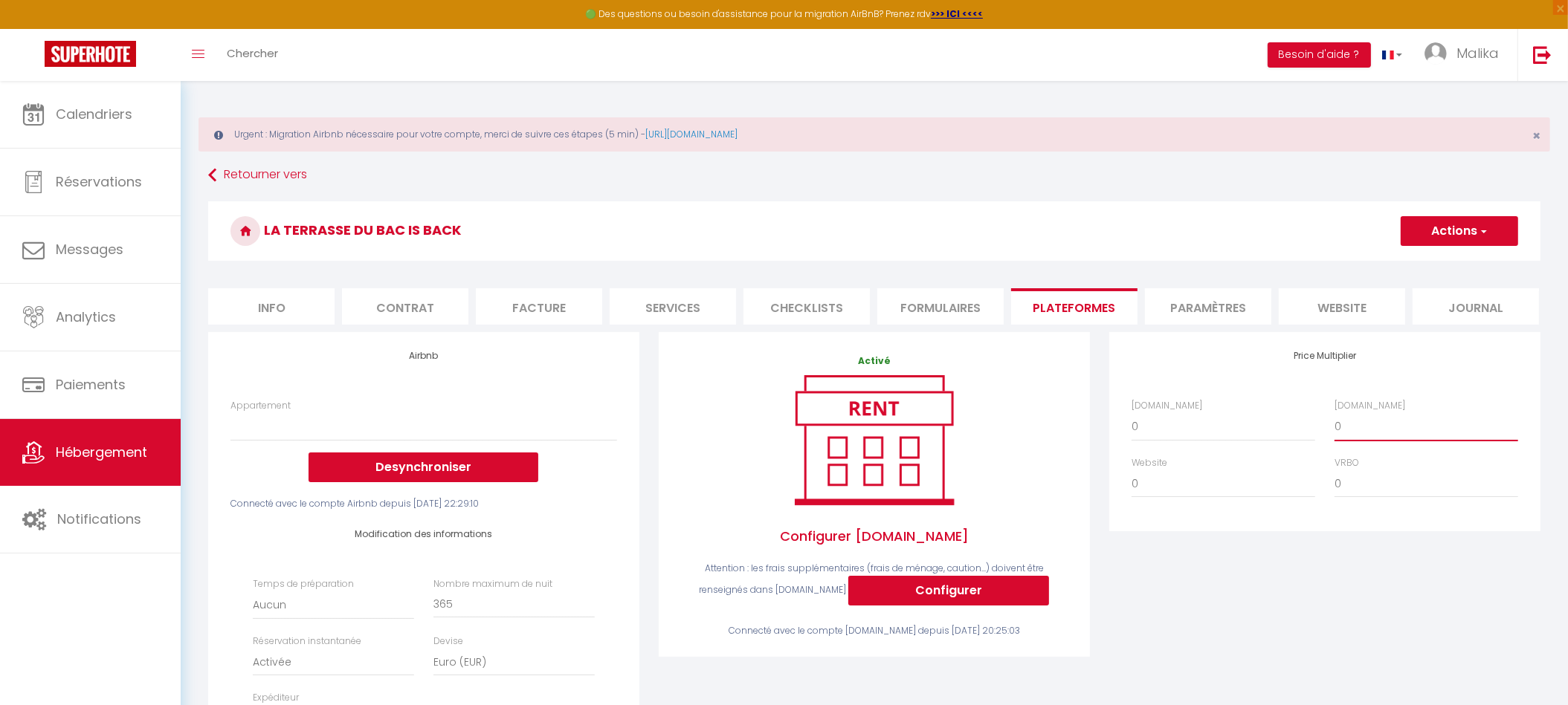
click at [1344, 439] on select "0 + 1 % + 2 % + 3 % + 4 % + 5 % + 6 % + 7 % + 8 % + 9 %" at bounding box center [1426, 426] width 183 height 28
select select "+ 18 %"
click at [1335, 423] on select "0 + 1 % + 2 % + 3 % + 4 % + 5 % + 6 % + 7 % + 8 % + 9 %" at bounding box center [1426, 426] width 183 height 28
select select
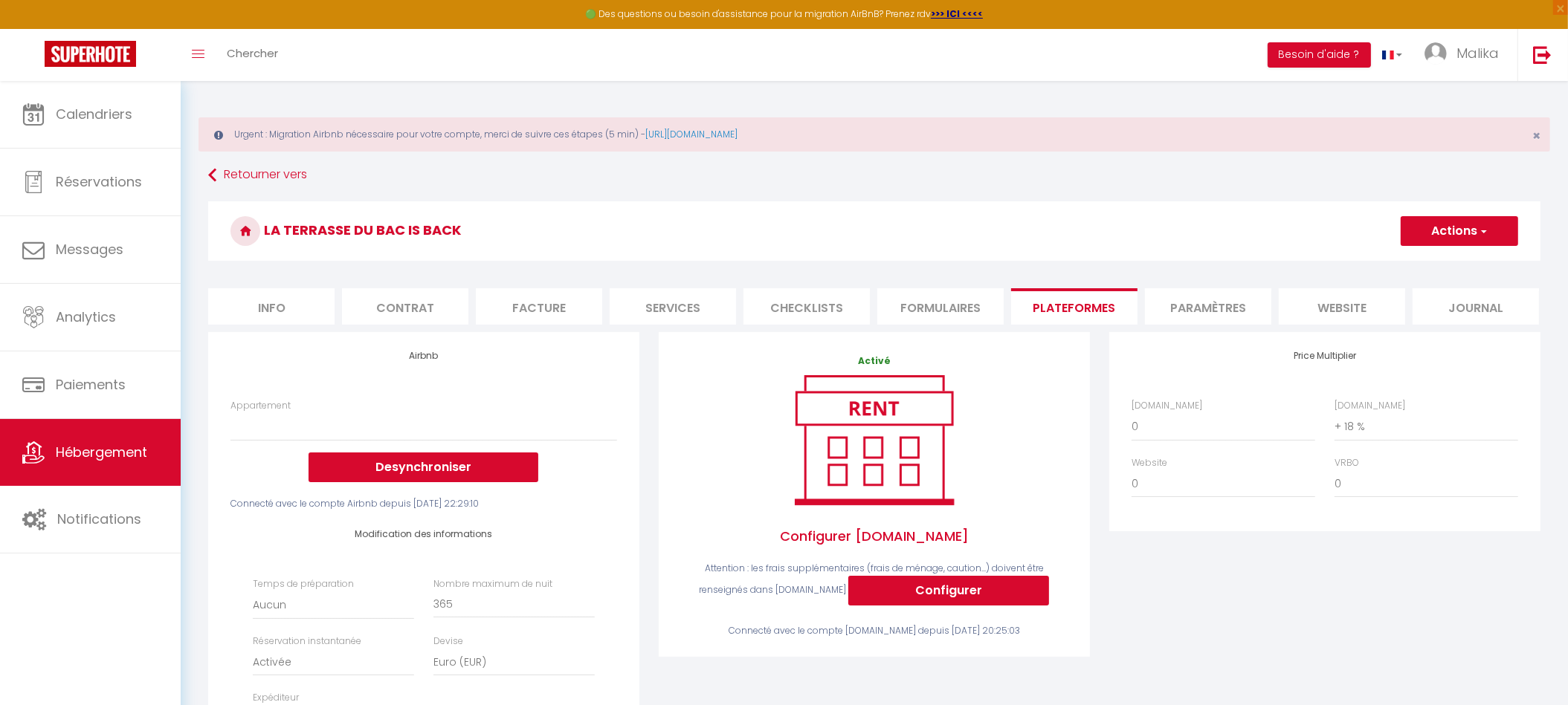
click at [1396, 581] on div "Price Multiplier [DOMAIN_NAME] 0 + 1 % + 2 % + 3 % + 4 % + 5 % + 6 % + 7 %" at bounding box center [1325, 594] width 451 height 524
click at [1462, 233] on button "Actions" at bounding box center [1459, 231] width 118 height 30
click at [1439, 260] on link "Enregistrer" at bounding box center [1459, 263] width 118 height 19
select select
select select "EUR"
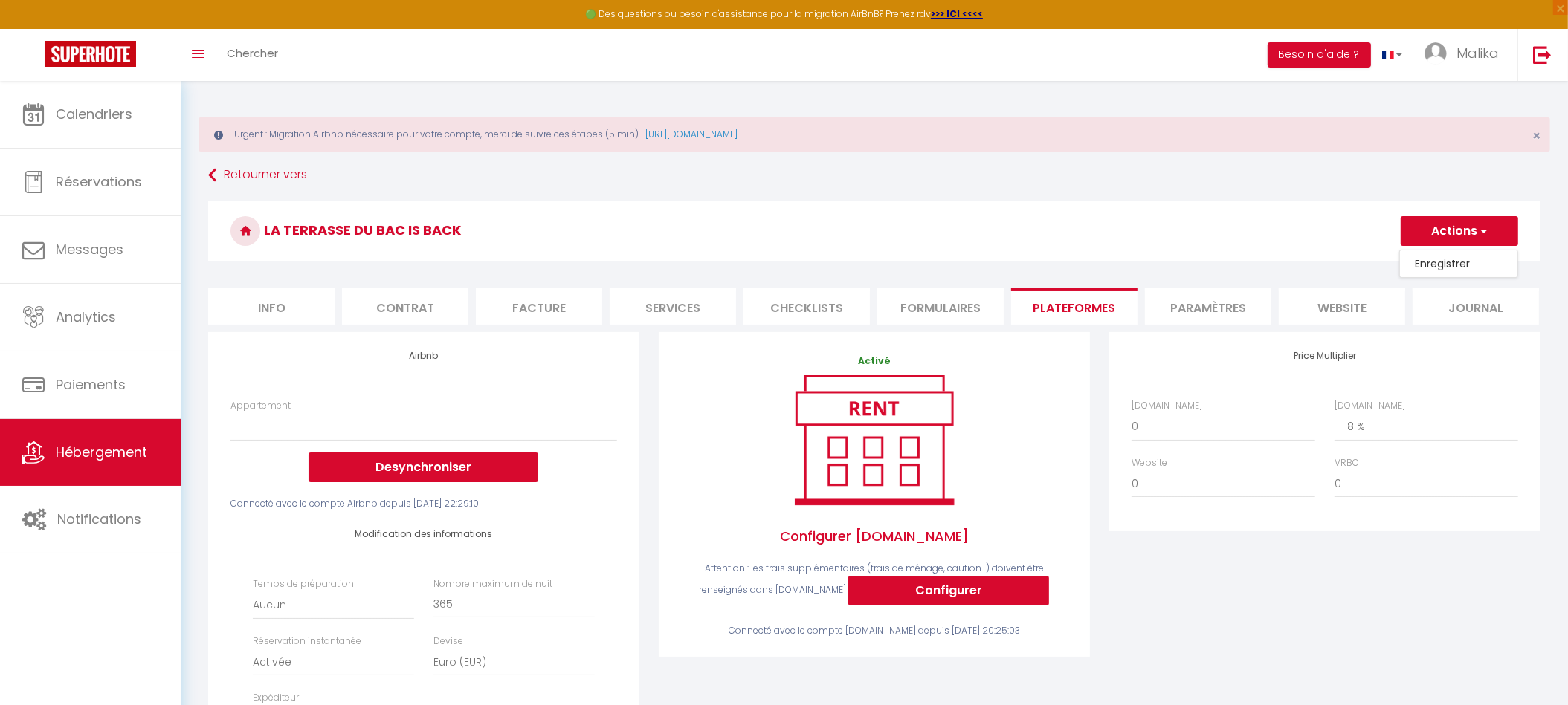
select select
click at [1452, 234] on button "Actions" at bounding box center [1459, 231] width 118 height 30
click at [1450, 264] on link "Enregistrer" at bounding box center [1459, 263] width 118 height 19
select select
select select "EUR"
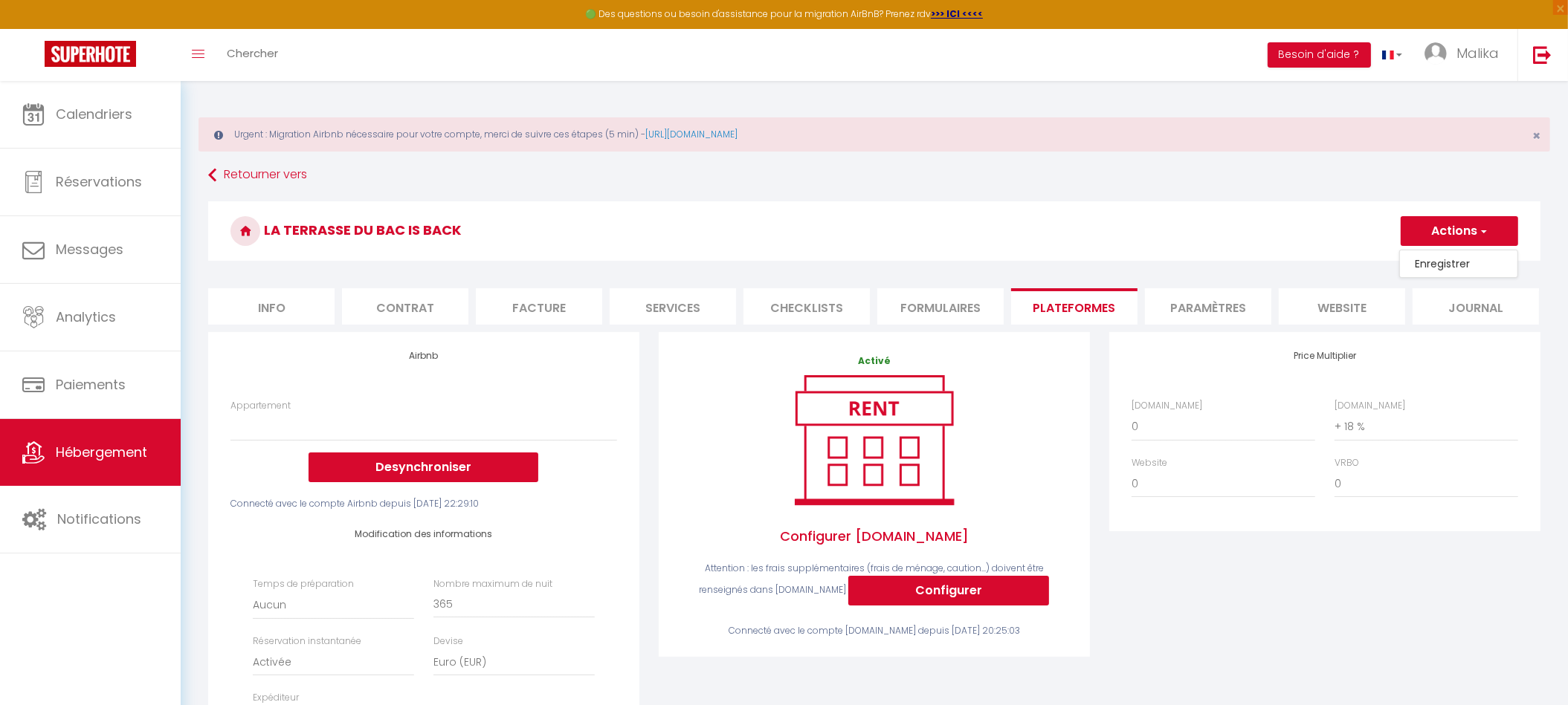
select select
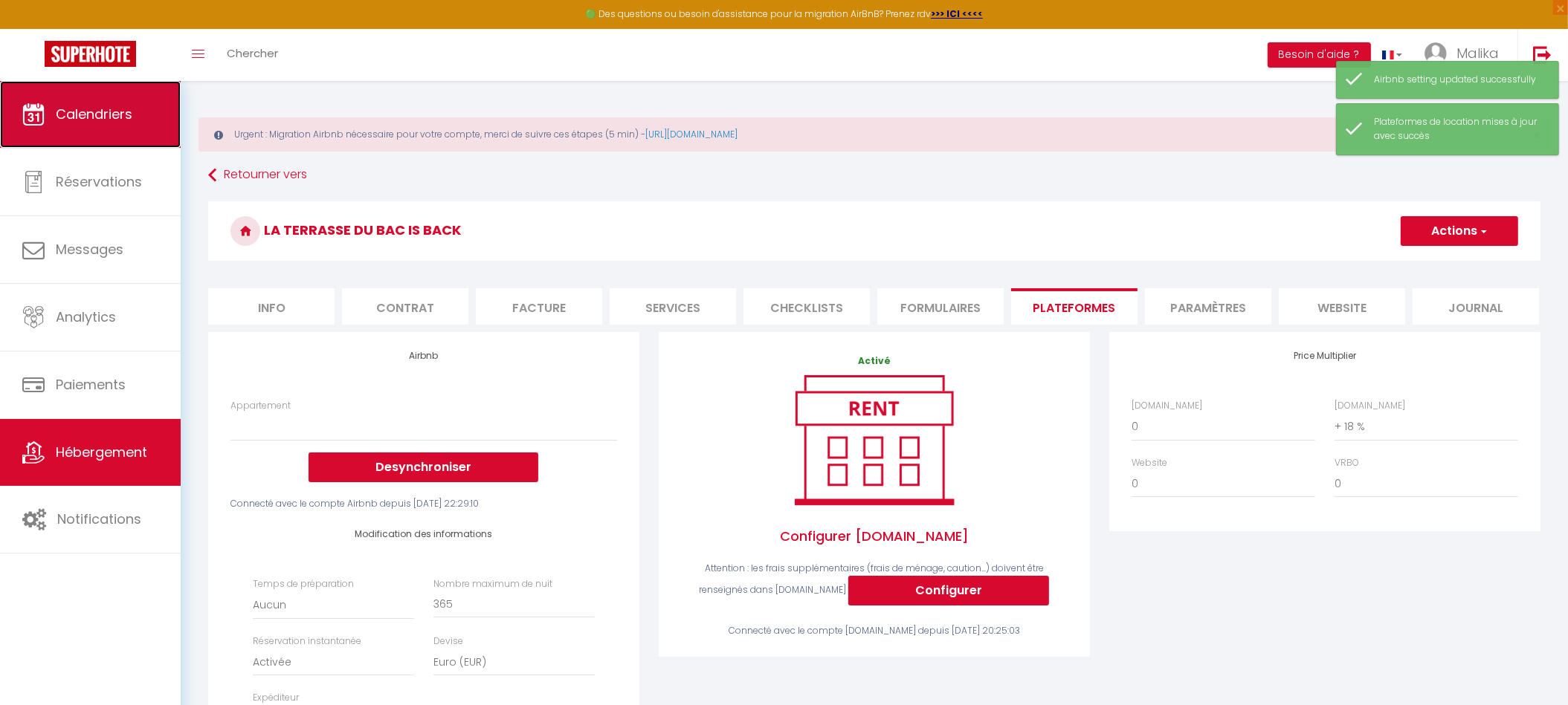
click at [122, 115] on span "Calendriers" at bounding box center [93, 114] width 76 height 18
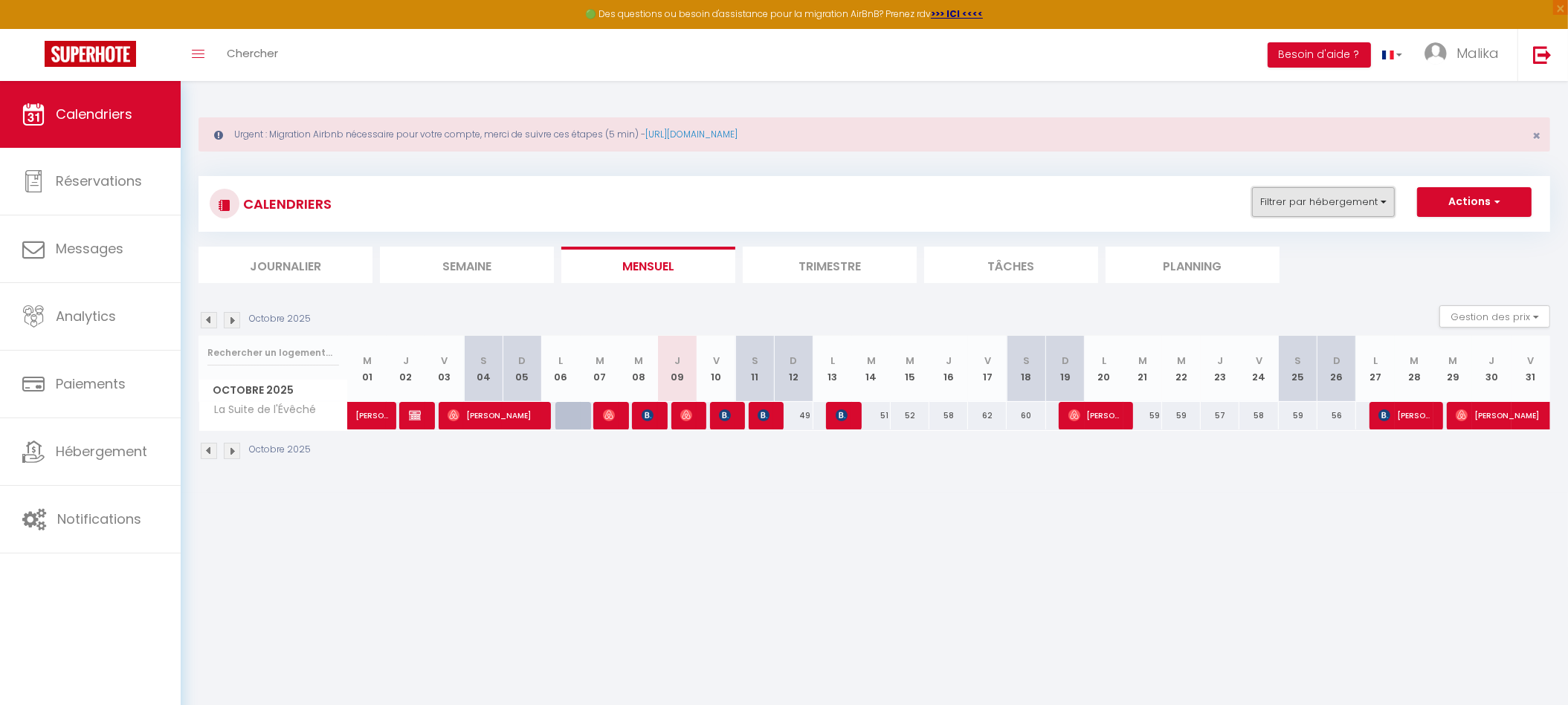
click at [1371, 197] on button "Filtrer par hébergement" at bounding box center [1323, 202] width 142 height 30
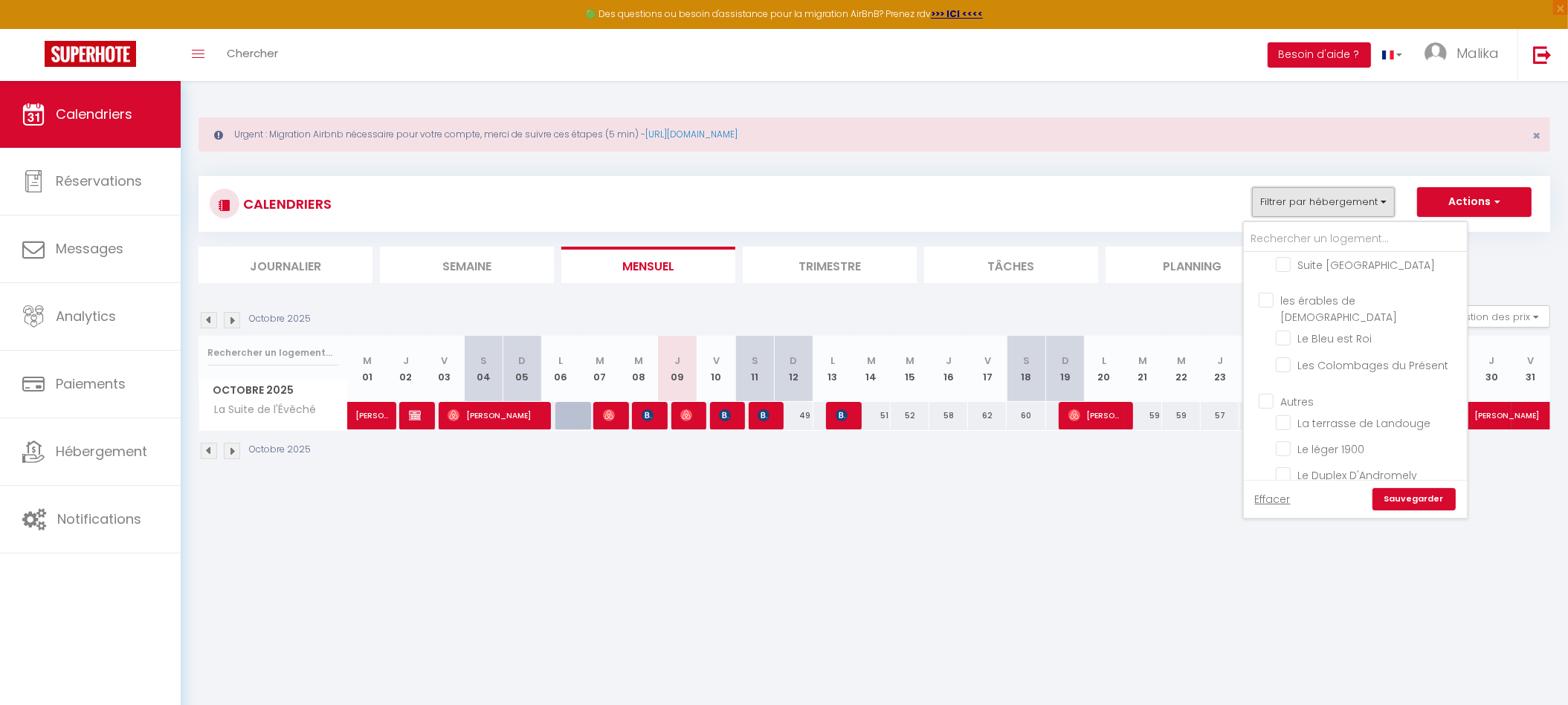
scroll to position [644, 0]
click at [1352, 498] on input "Le Pop-Up" at bounding box center [1369, 505] width 186 height 15
checkbox input "true"
checkbox input "false"
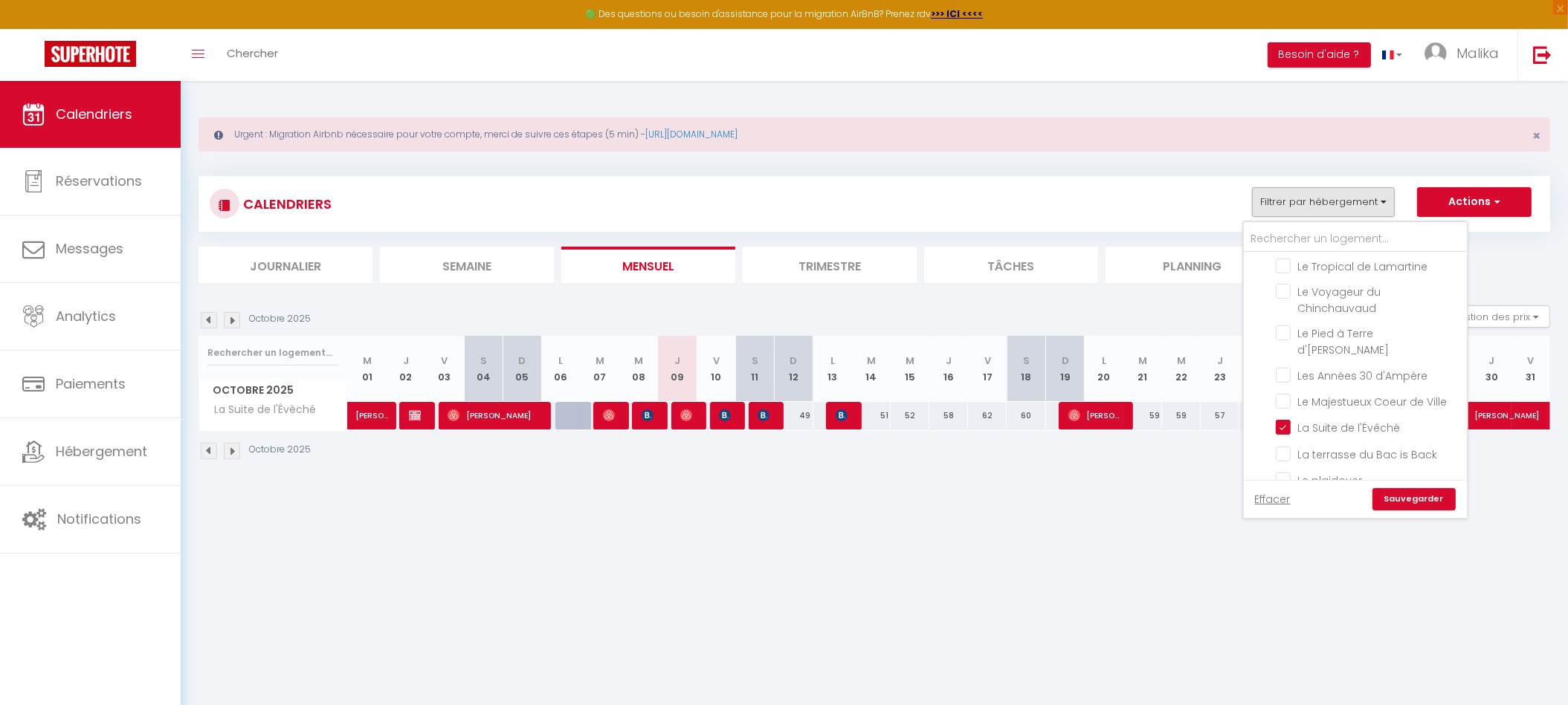
checkbox input "false"
click at [1305, 419] on input "La Suite de l'Évêché" at bounding box center [1369, 426] width 186 height 15
click at [1436, 498] on link "Sauvegarder" at bounding box center [1414, 499] width 83 height 22
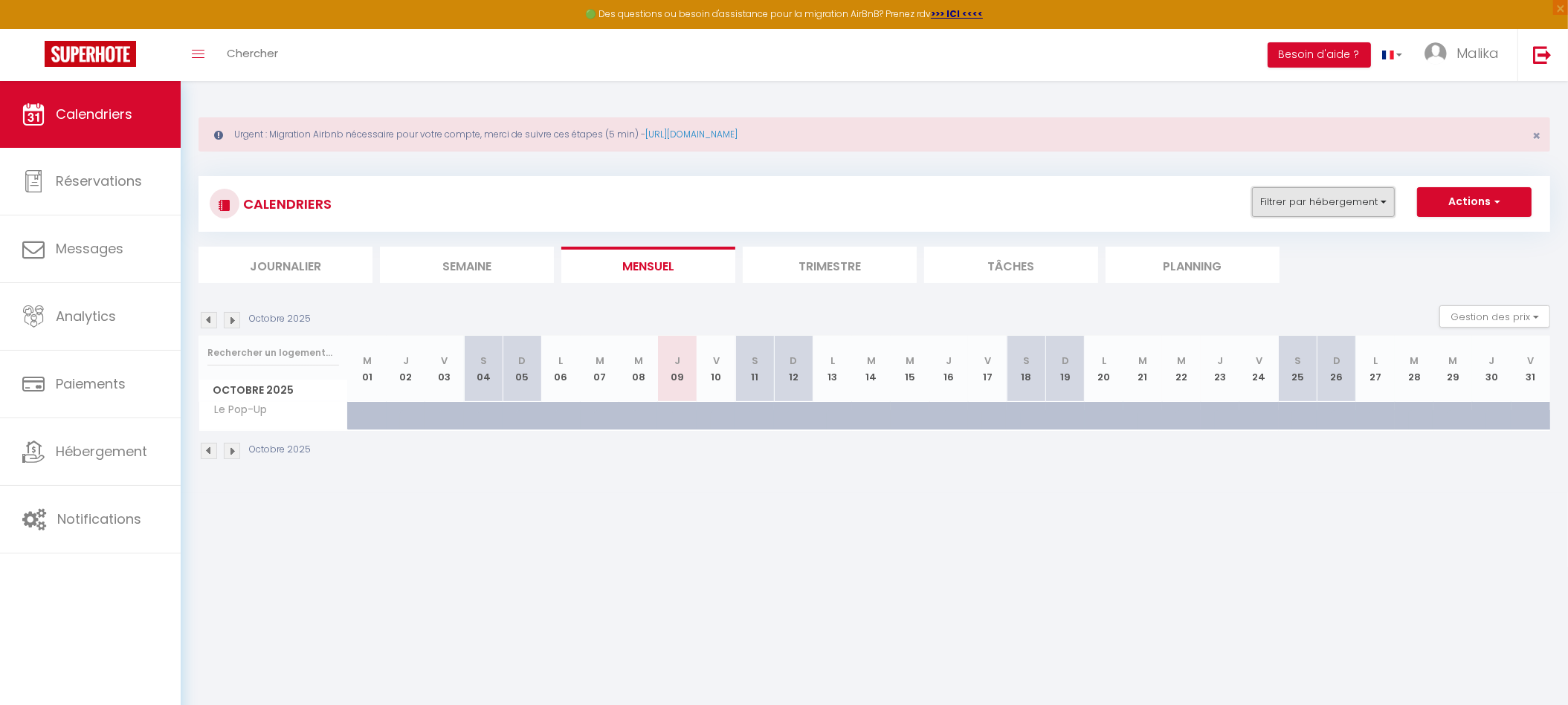
click at [1368, 204] on button "Filtrer par hébergement" at bounding box center [1323, 202] width 142 height 30
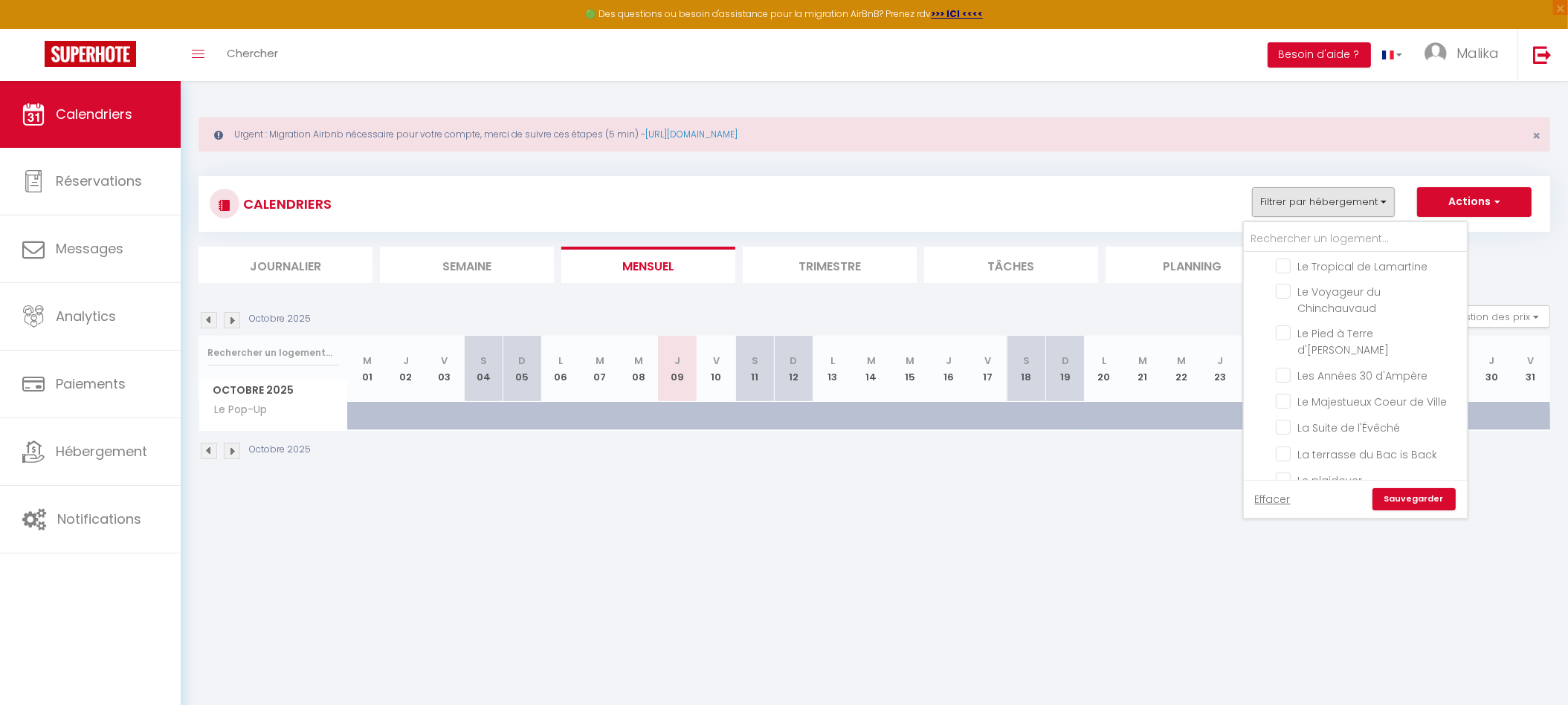
click at [1443, 503] on link "Sauvegarder" at bounding box center [1414, 499] width 83 height 22
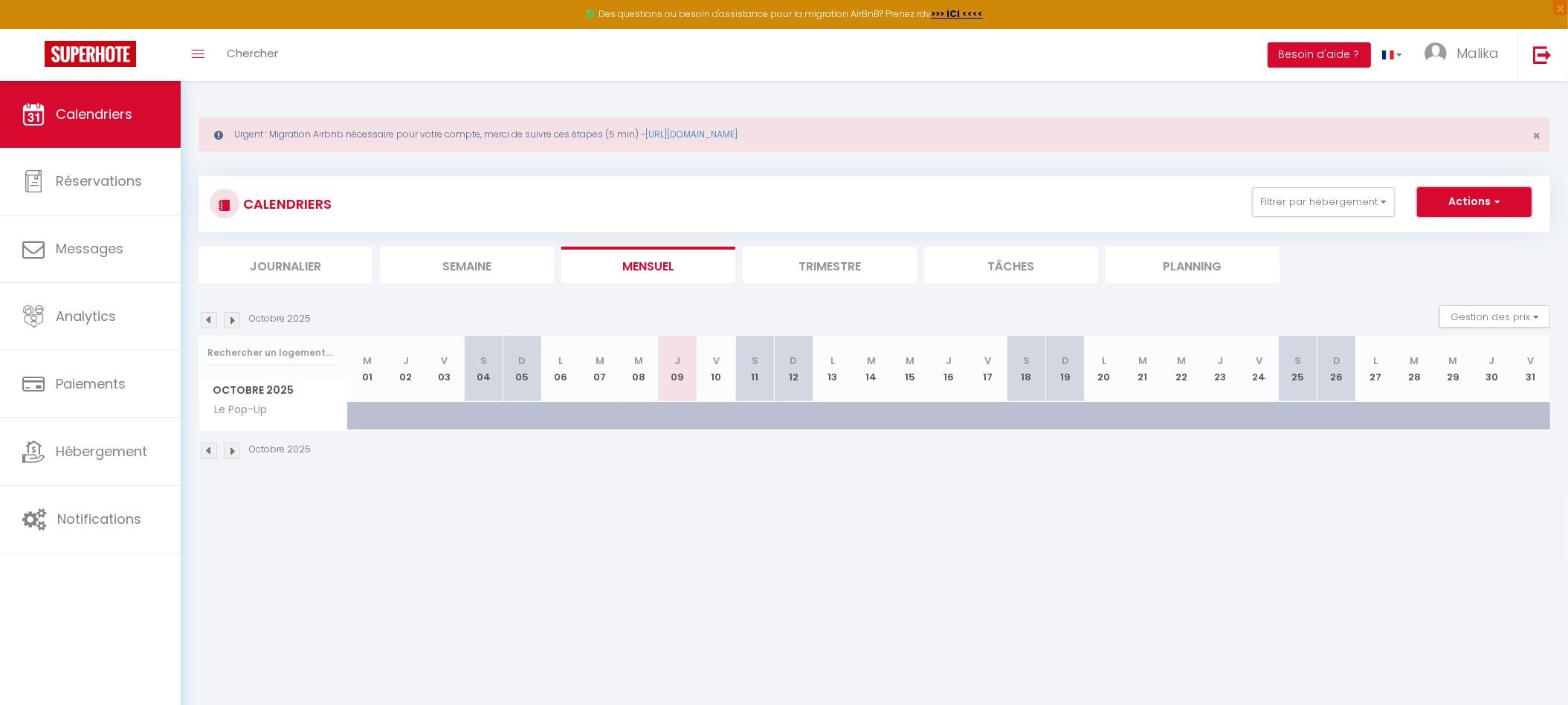
click at [1509, 194] on button "Actions" at bounding box center [1474, 202] width 115 height 30
click at [369, 426] on div at bounding box center [380, 424] width 39 height 28
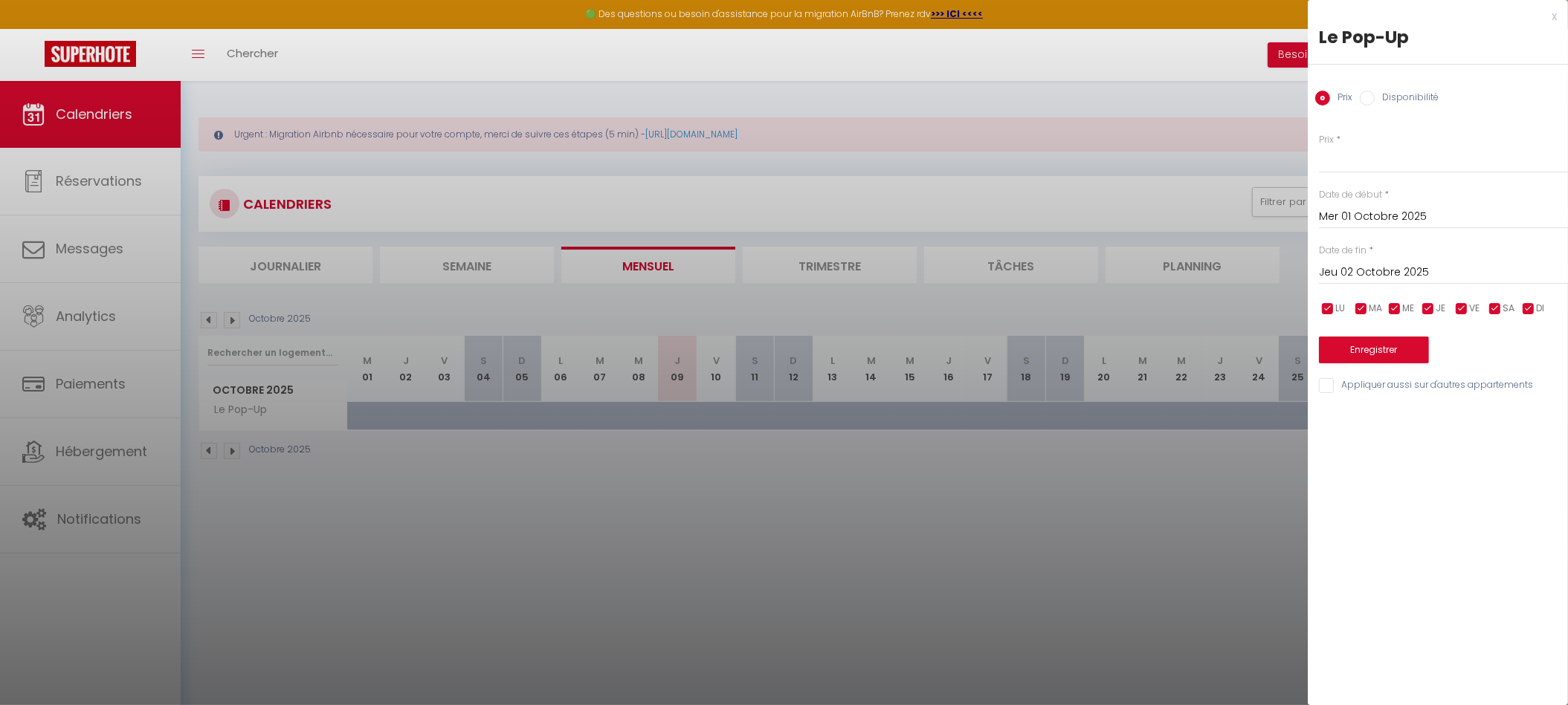
click at [1366, 93] on input "Disponibilité" at bounding box center [1367, 98] width 15 height 15
click at [1348, 155] on select "Disponible Indisponible" at bounding box center [1443, 160] width 249 height 28
click at [1319, 146] on select "Disponible Indisponible" at bounding box center [1443, 160] width 249 height 28
click at [1402, 276] on input "Jeu 02 Octobre 2025" at bounding box center [1443, 274] width 249 height 19
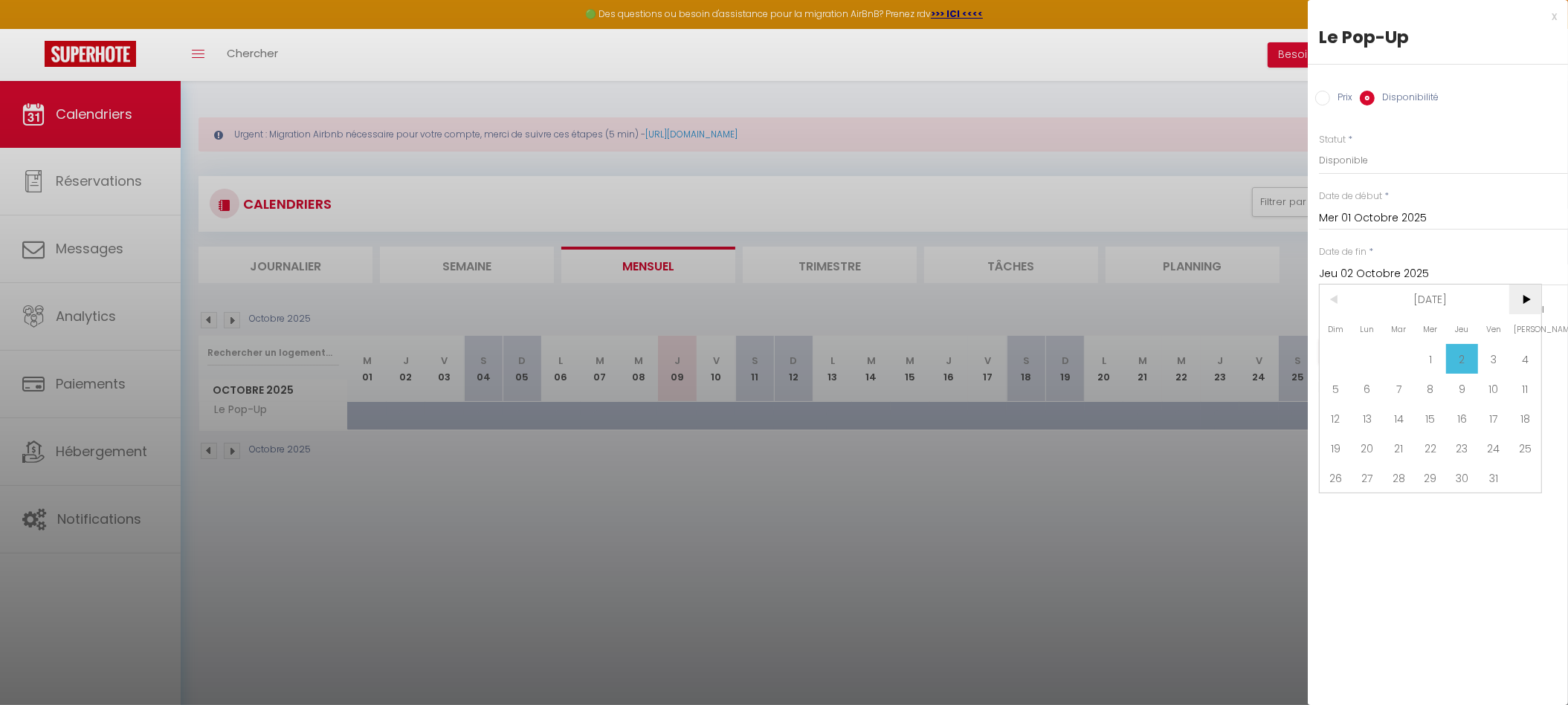
click at [1531, 303] on span ">" at bounding box center [1526, 299] width 32 height 30
click at [1531, 302] on span ">" at bounding box center [1526, 299] width 32 height 30
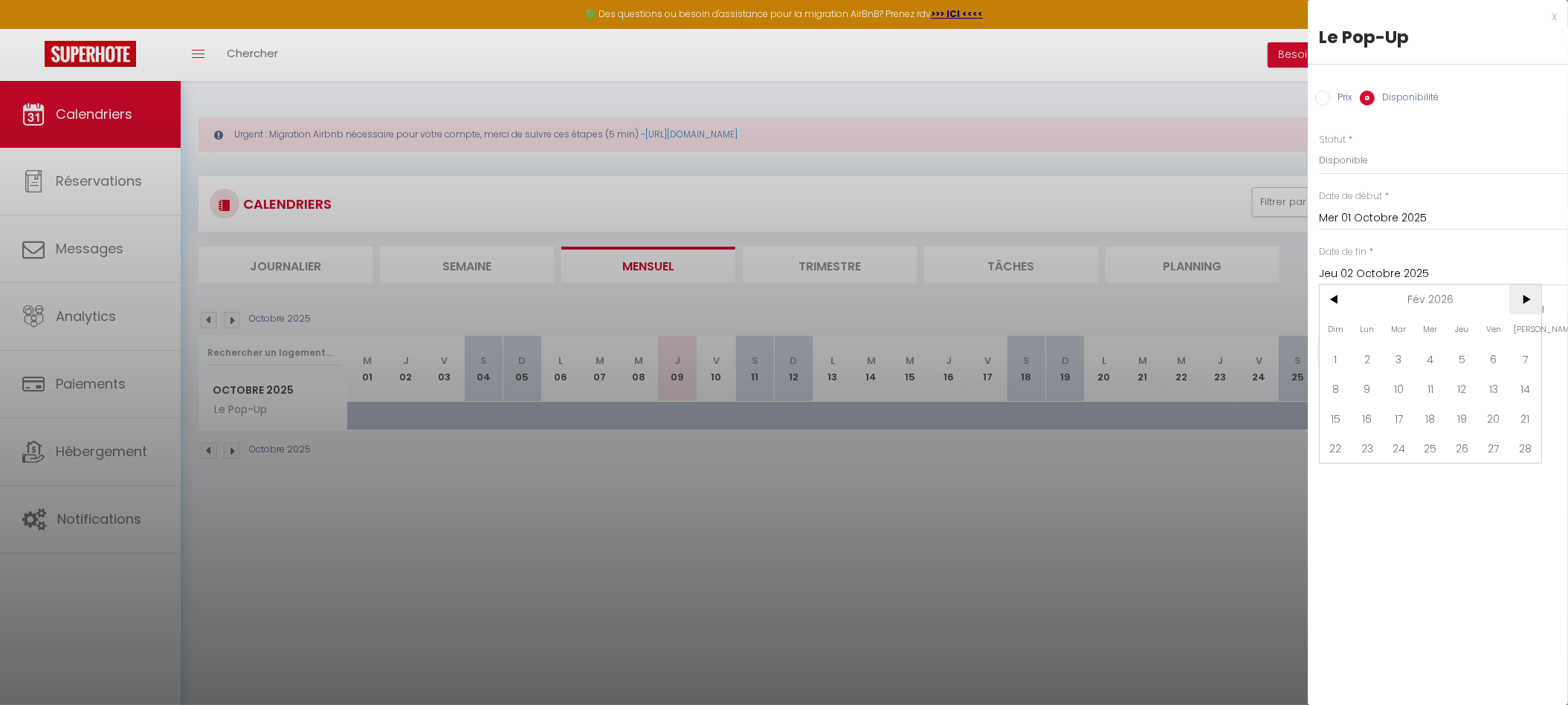
click at [1531, 302] on span ">" at bounding box center [1526, 299] width 32 height 30
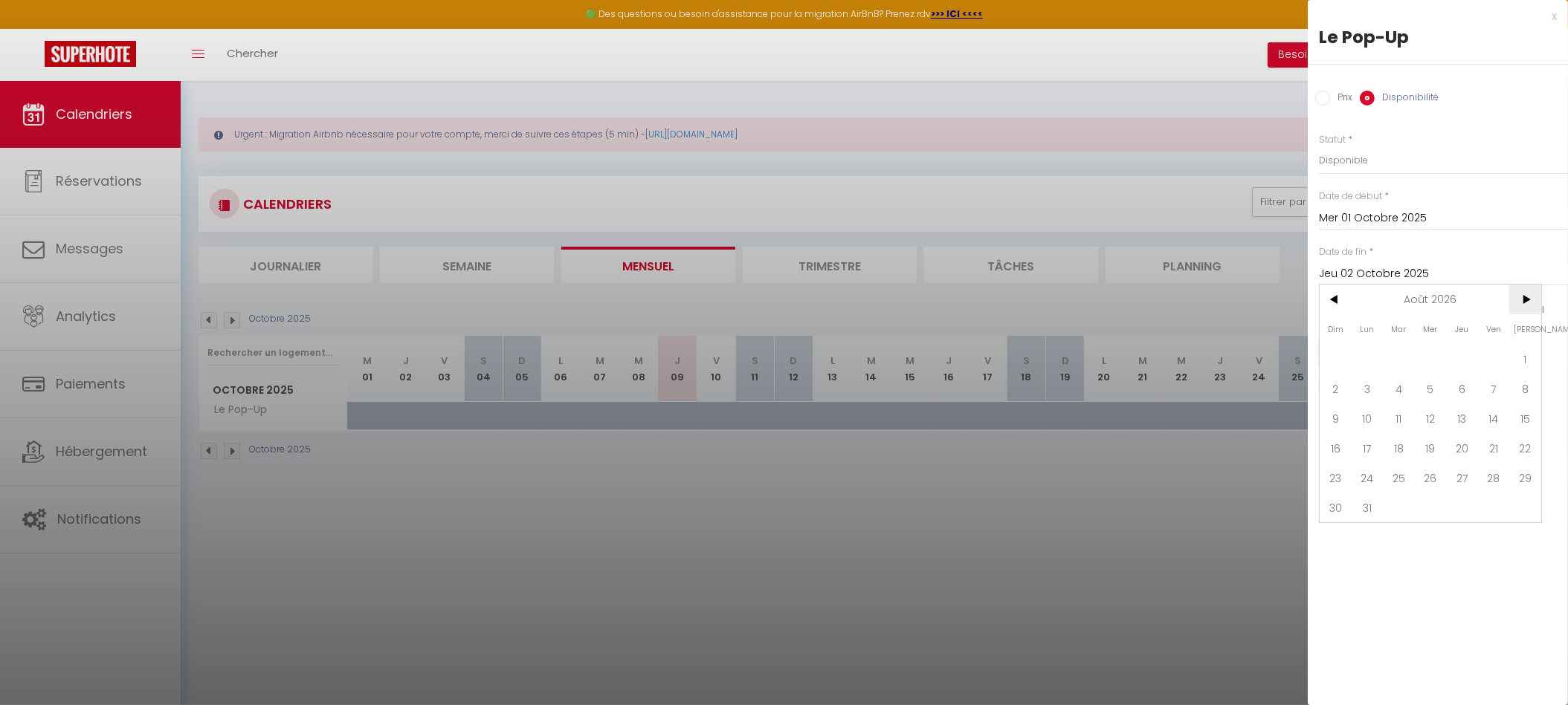
click at [1531, 302] on span ">" at bounding box center [1526, 299] width 32 height 30
click at [1465, 357] on span "1" at bounding box center [1462, 359] width 32 height 30
click at [1446, 438] on div "x Le Pop-Up Prix Disponibilité Prix * Statut * Disponible Indisponible Date de …" at bounding box center [1438, 352] width 260 height 705
click at [1365, 347] on button "Enregistrer" at bounding box center [1374, 351] width 110 height 27
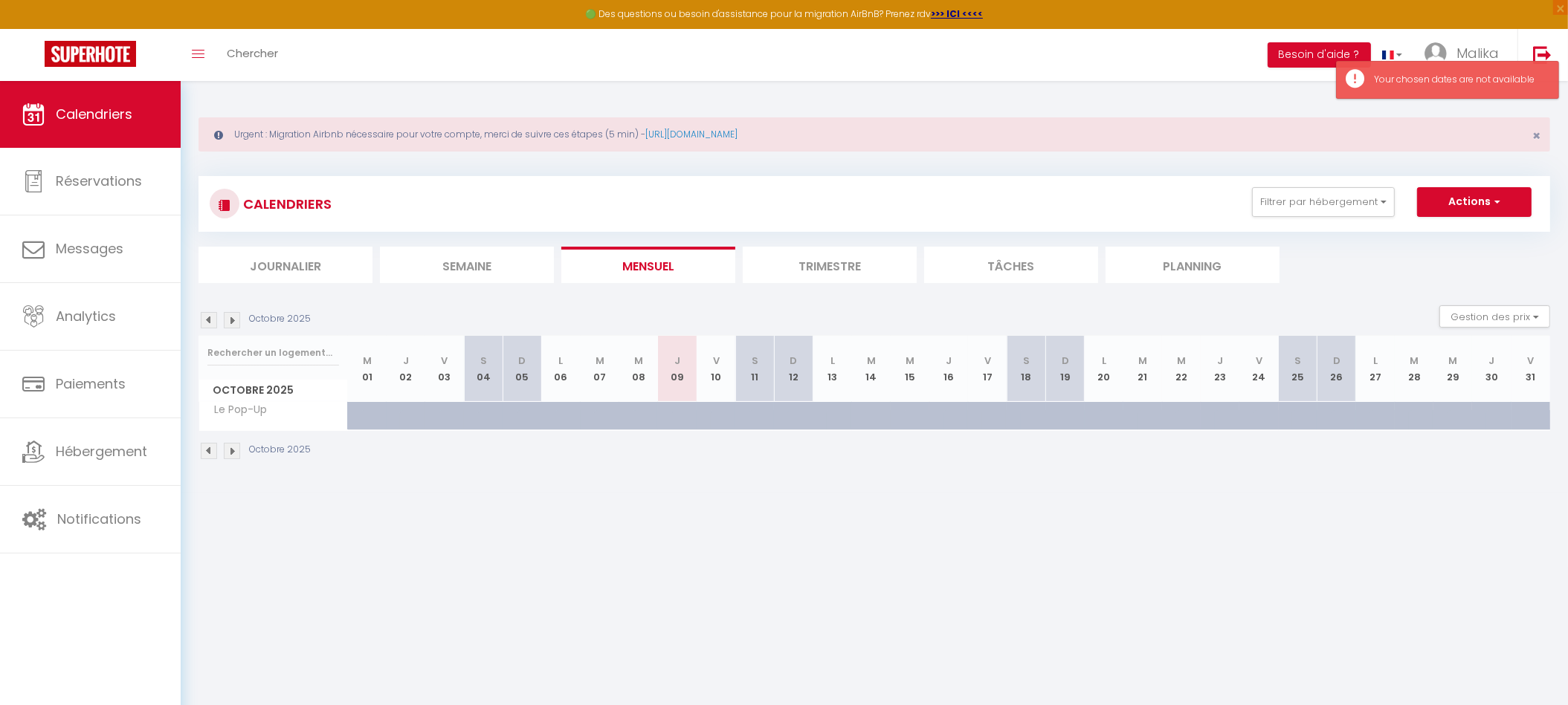
click at [360, 411] on div at bounding box center [367, 416] width 39 height 28
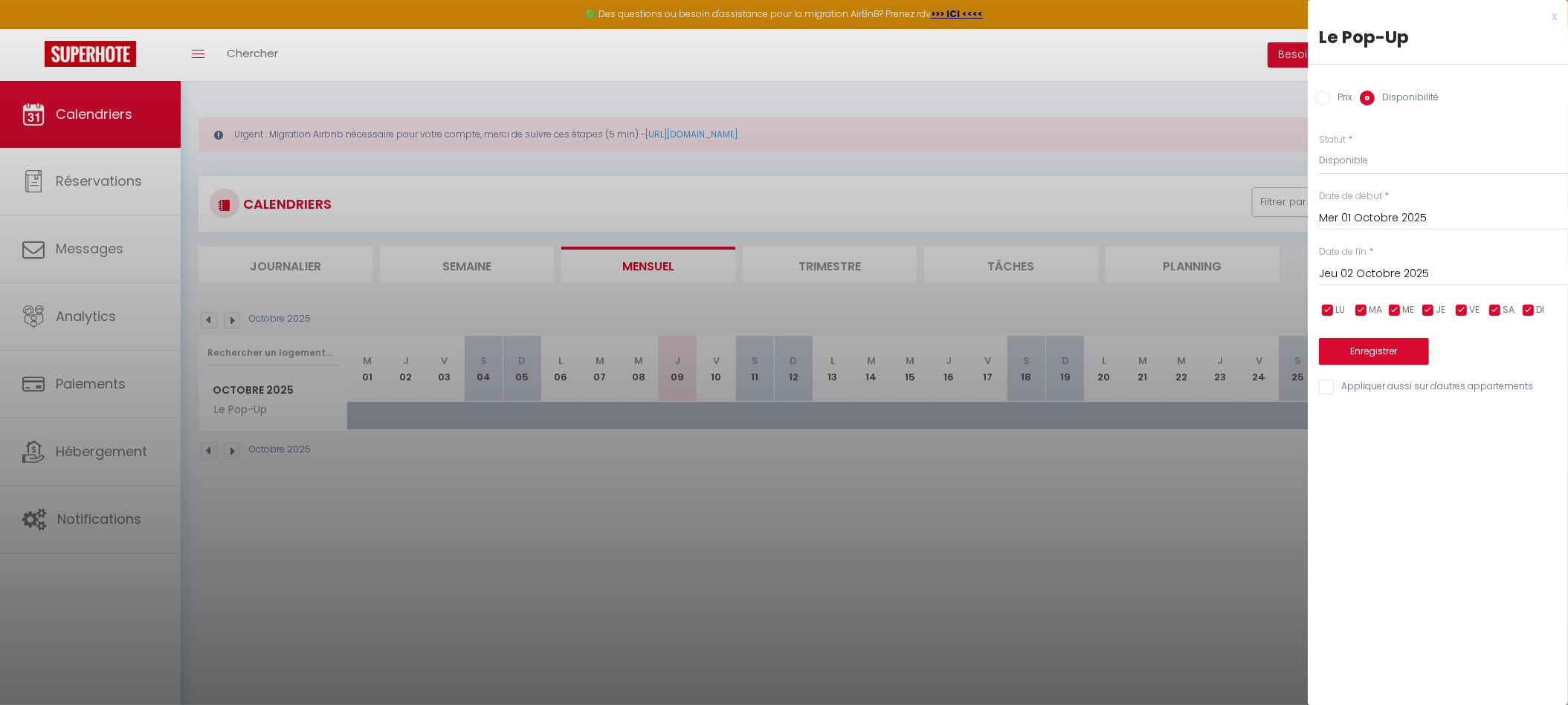
click at [1330, 95] on input "Prix" at bounding box center [1322, 98] width 15 height 15
click at [1345, 159] on input "Prix" at bounding box center [1443, 159] width 249 height 27
click at [1387, 274] on input "Jeu 02 Octobre 2025" at bounding box center [1443, 272] width 249 height 19
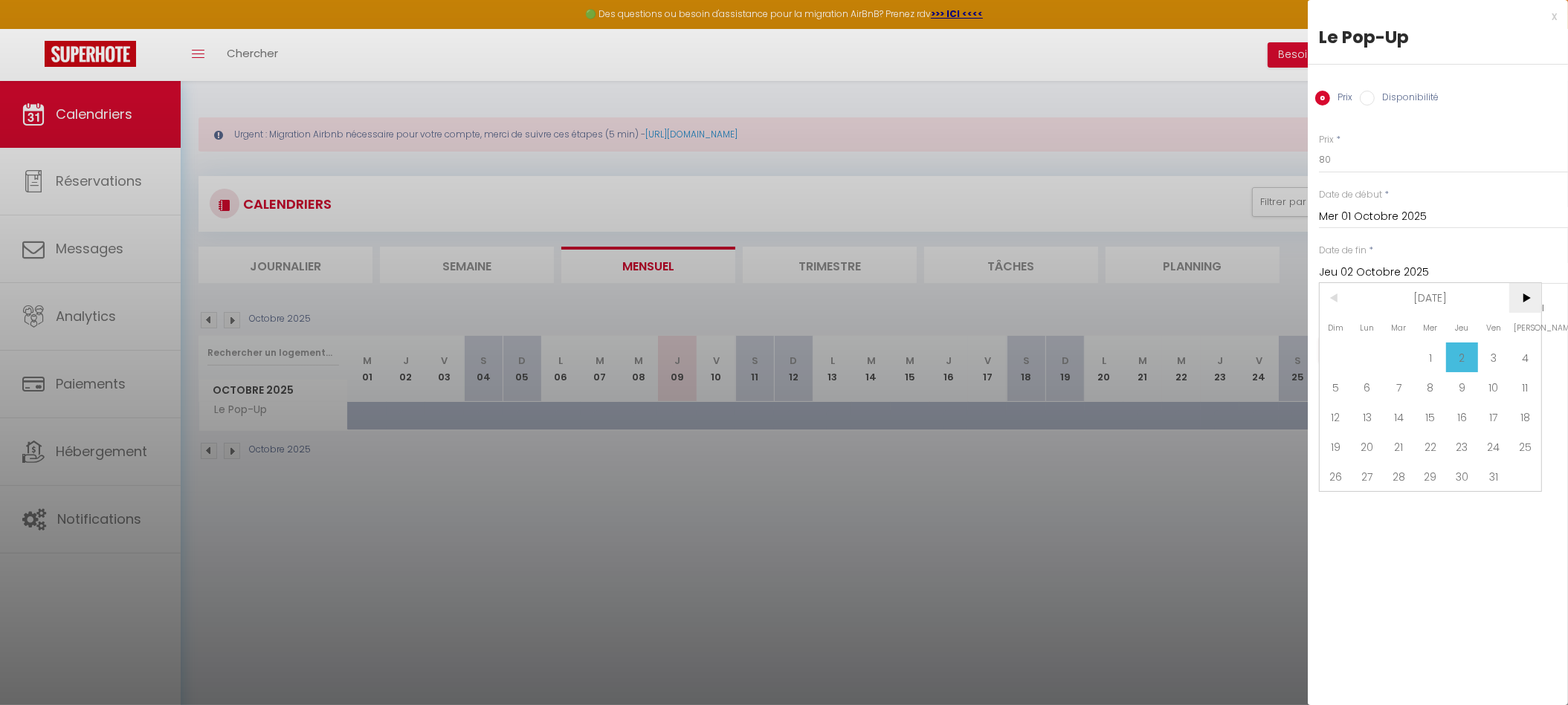
click at [1529, 304] on span ">" at bounding box center [1526, 298] width 32 height 30
click at [1530, 303] on span ">" at bounding box center [1526, 298] width 32 height 30
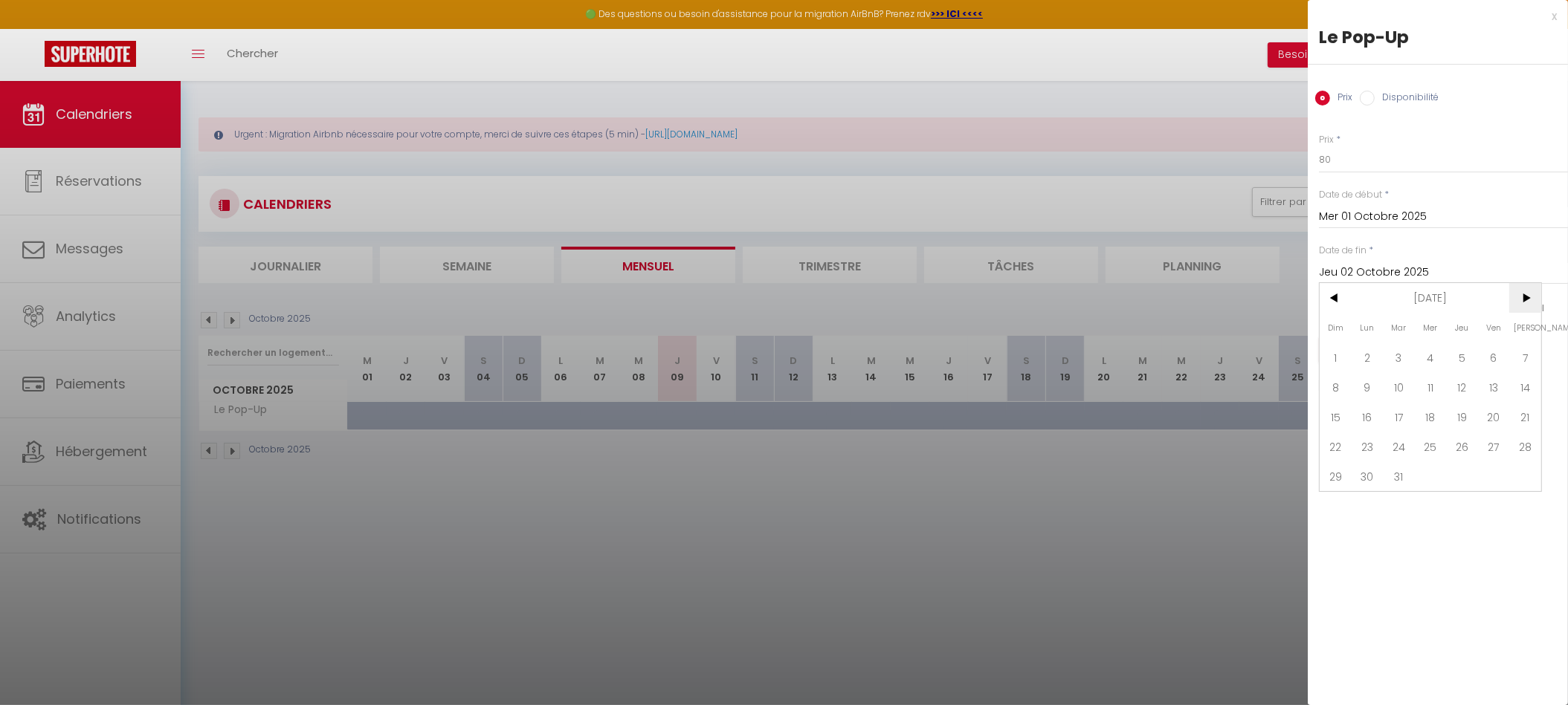
click at [1530, 303] on span ">" at bounding box center [1526, 298] width 32 height 30
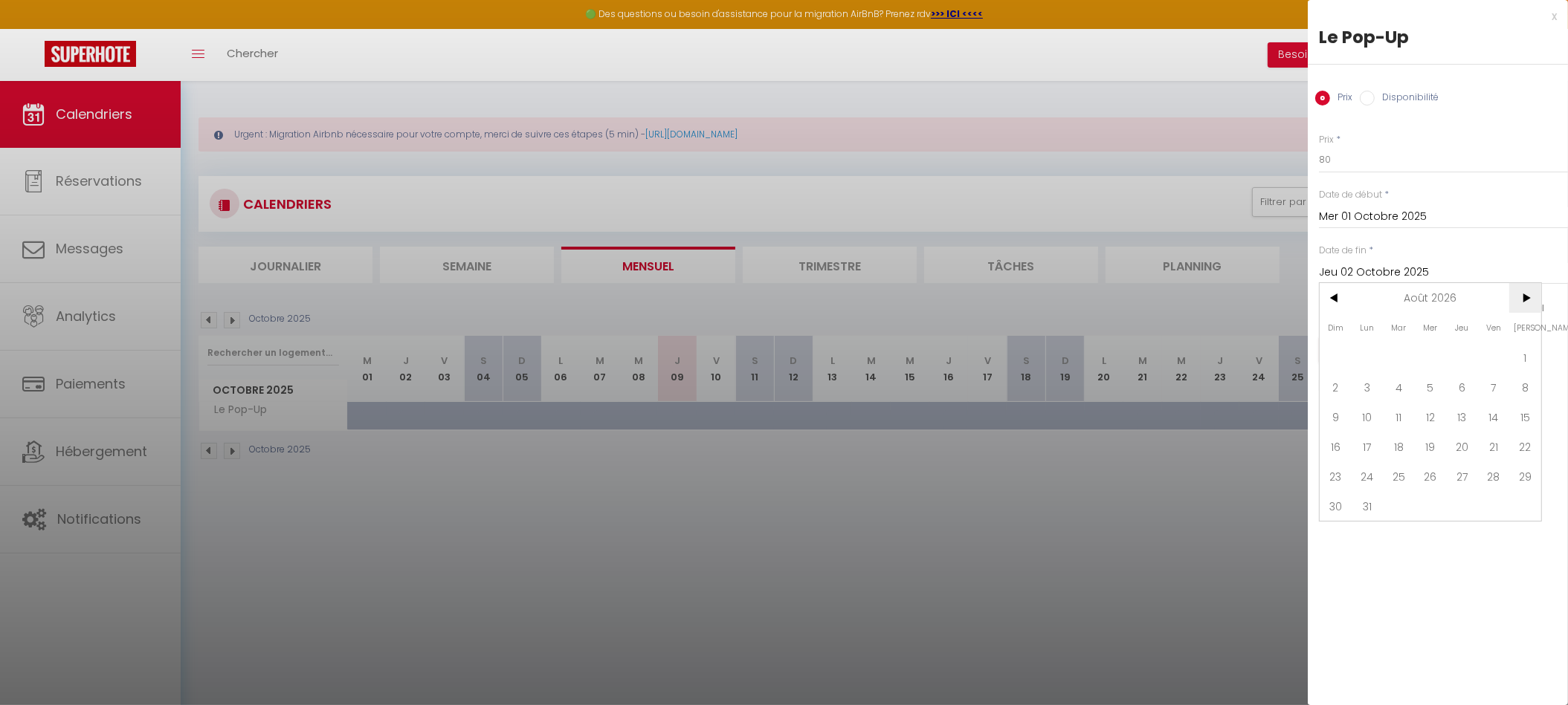
click at [1530, 303] on span ">" at bounding box center [1526, 298] width 32 height 30
click at [1344, 289] on span "<" at bounding box center [1336, 298] width 32 height 30
click at [1467, 349] on span "1" at bounding box center [1462, 357] width 32 height 30
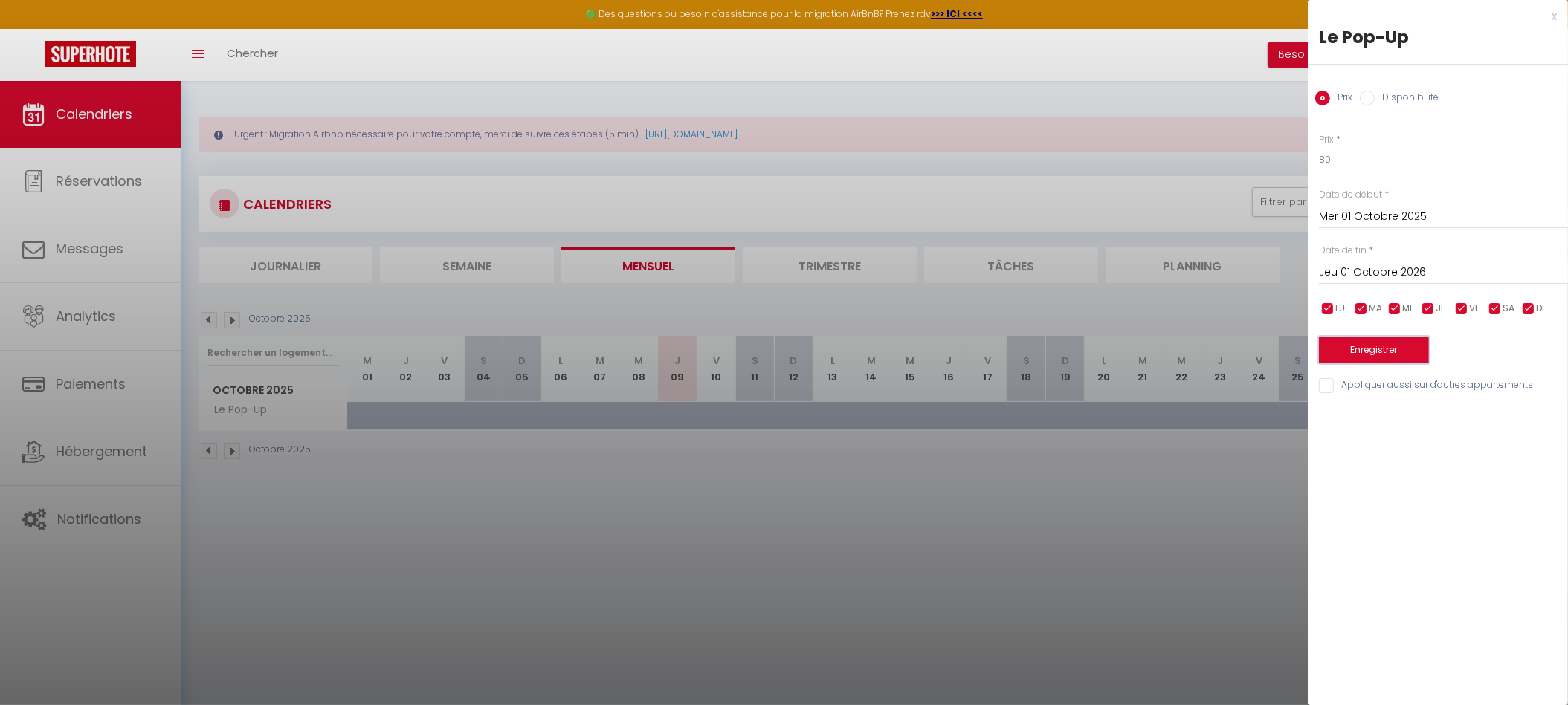
click at [1382, 353] on button "Enregistrer" at bounding box center [1374, 349] width 110 height 27
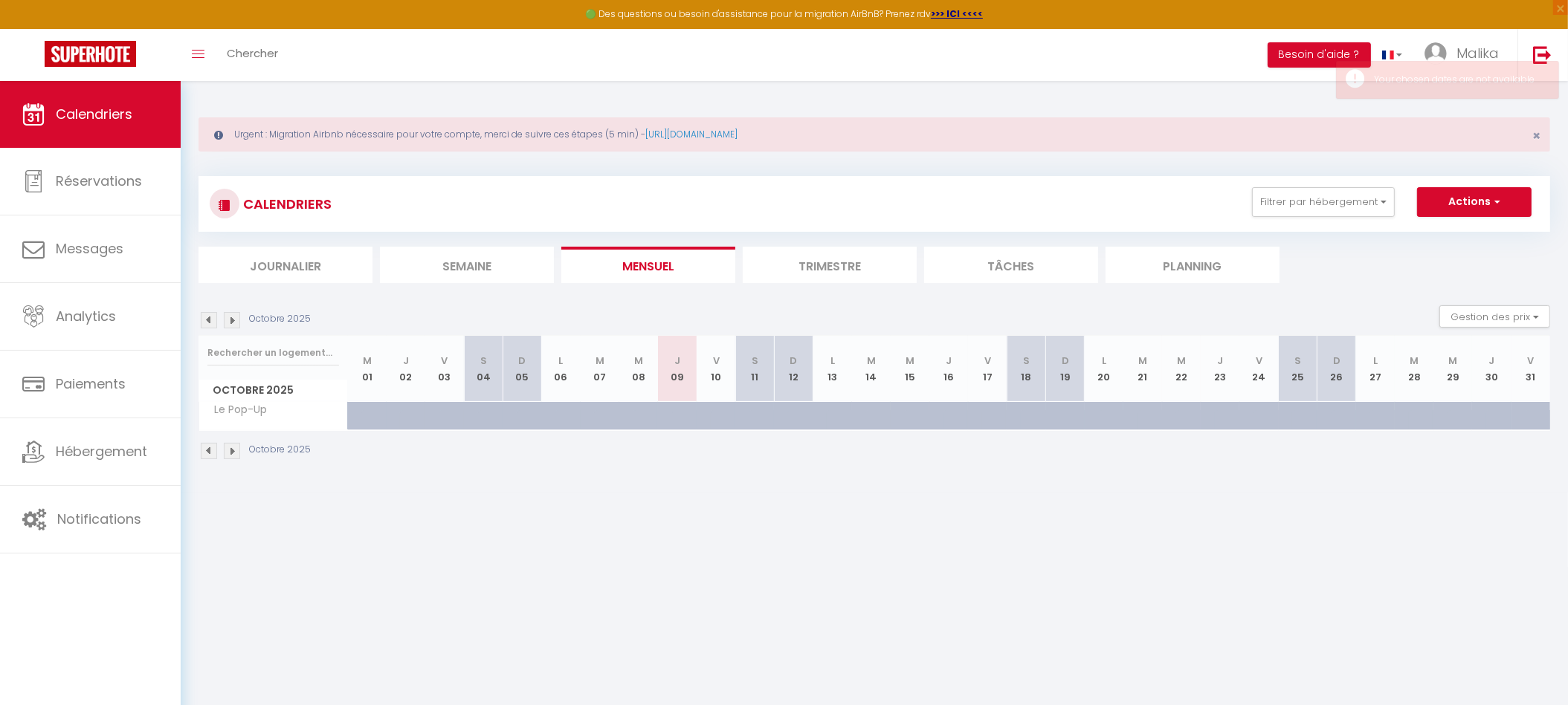
click at [233, 320] on img at bounding box center [232, 319] width 16 height 16
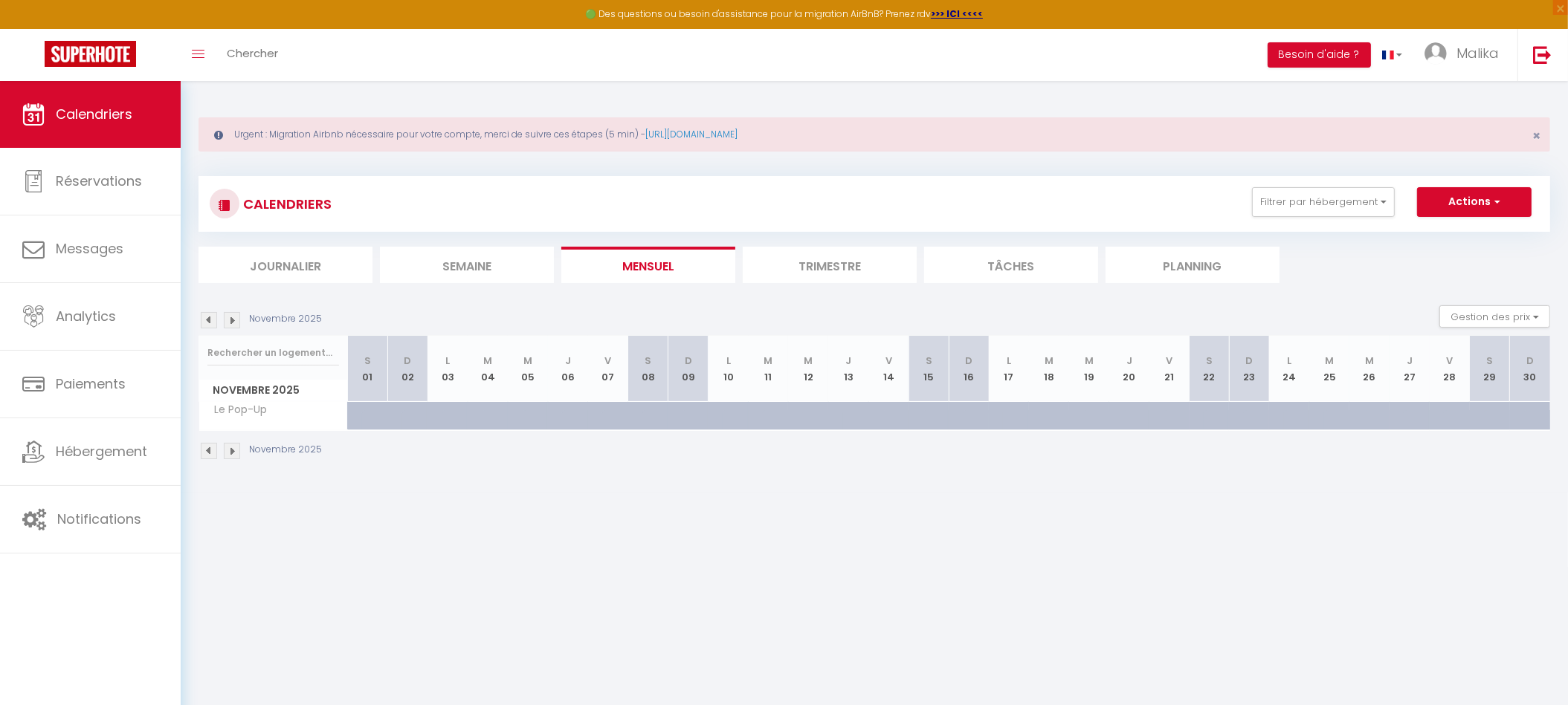
click at [209, 321] on img at bounding box center [209, 319] width 16 height 16
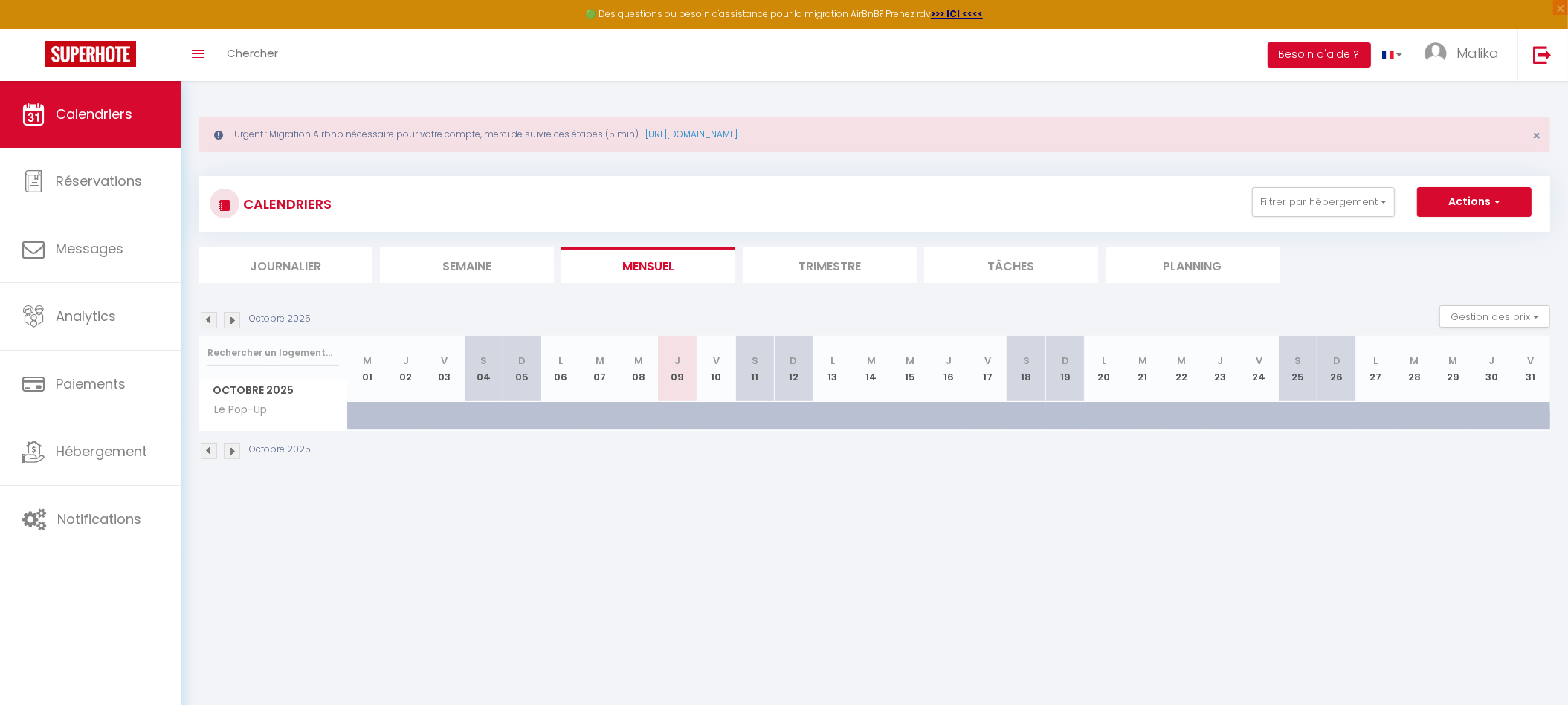
click at [681, 418] on div at bounding box center [692, 424] width 39 height 28
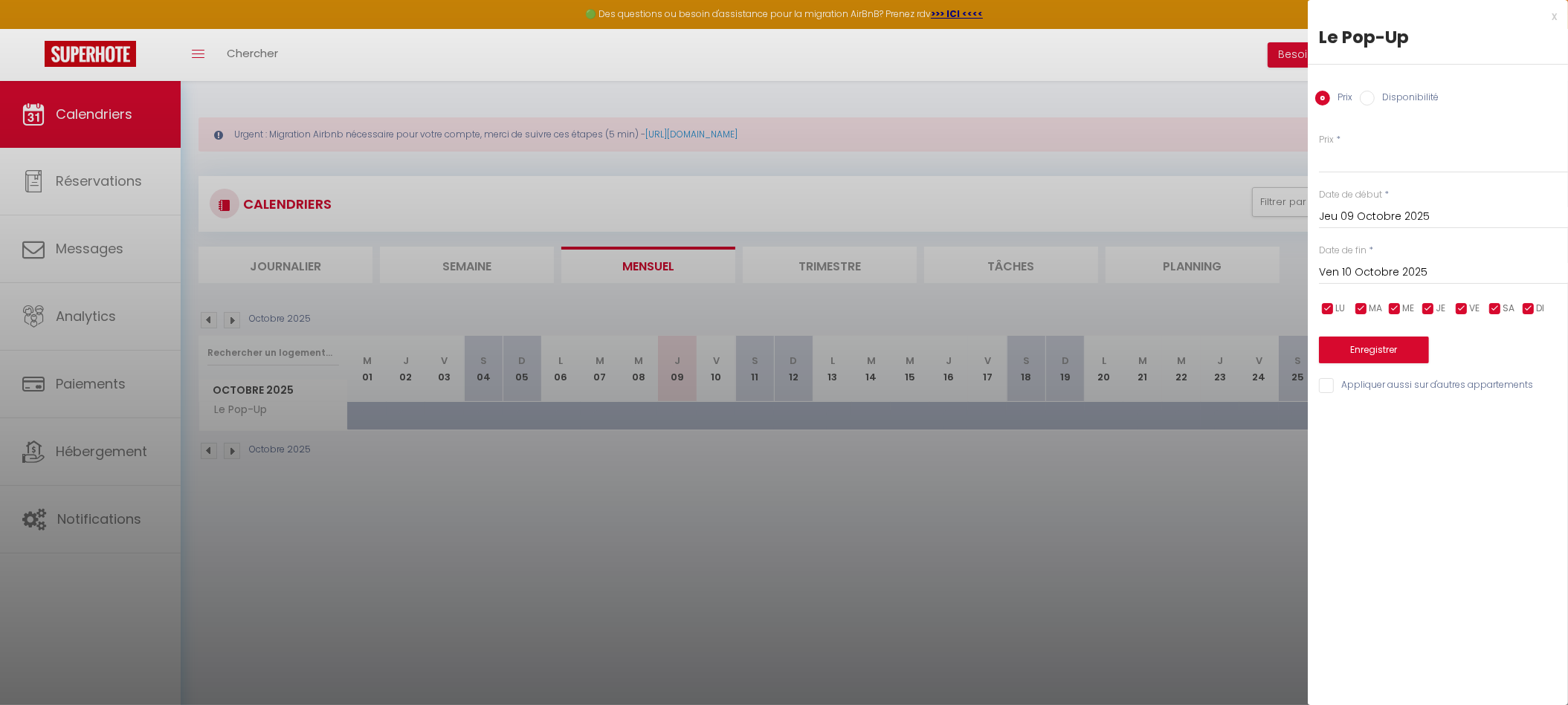
click at [722, 419] on div at bounding box center [784, 352] width 1568 height 705
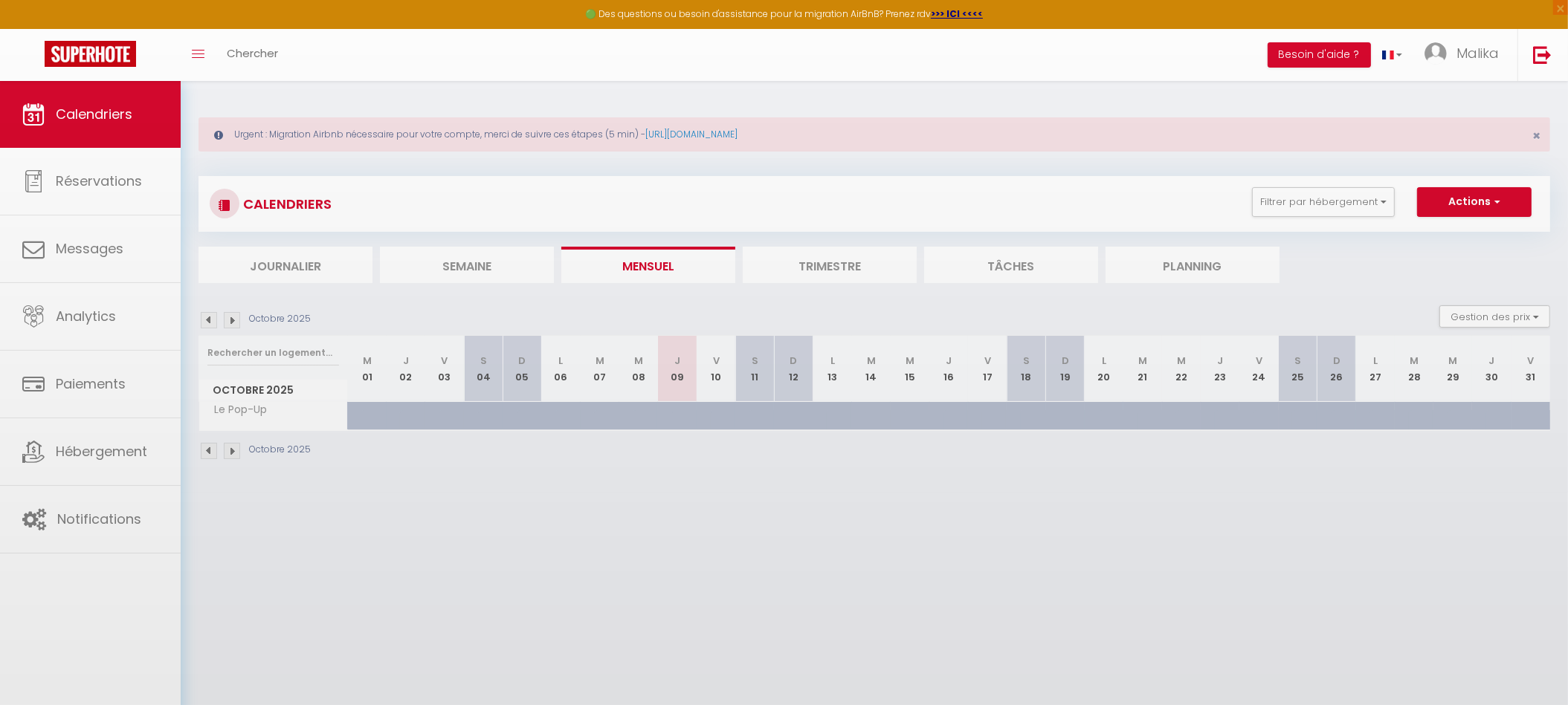
click at [719, 412] on div at bounding box center [730, 424] width 39 height 28
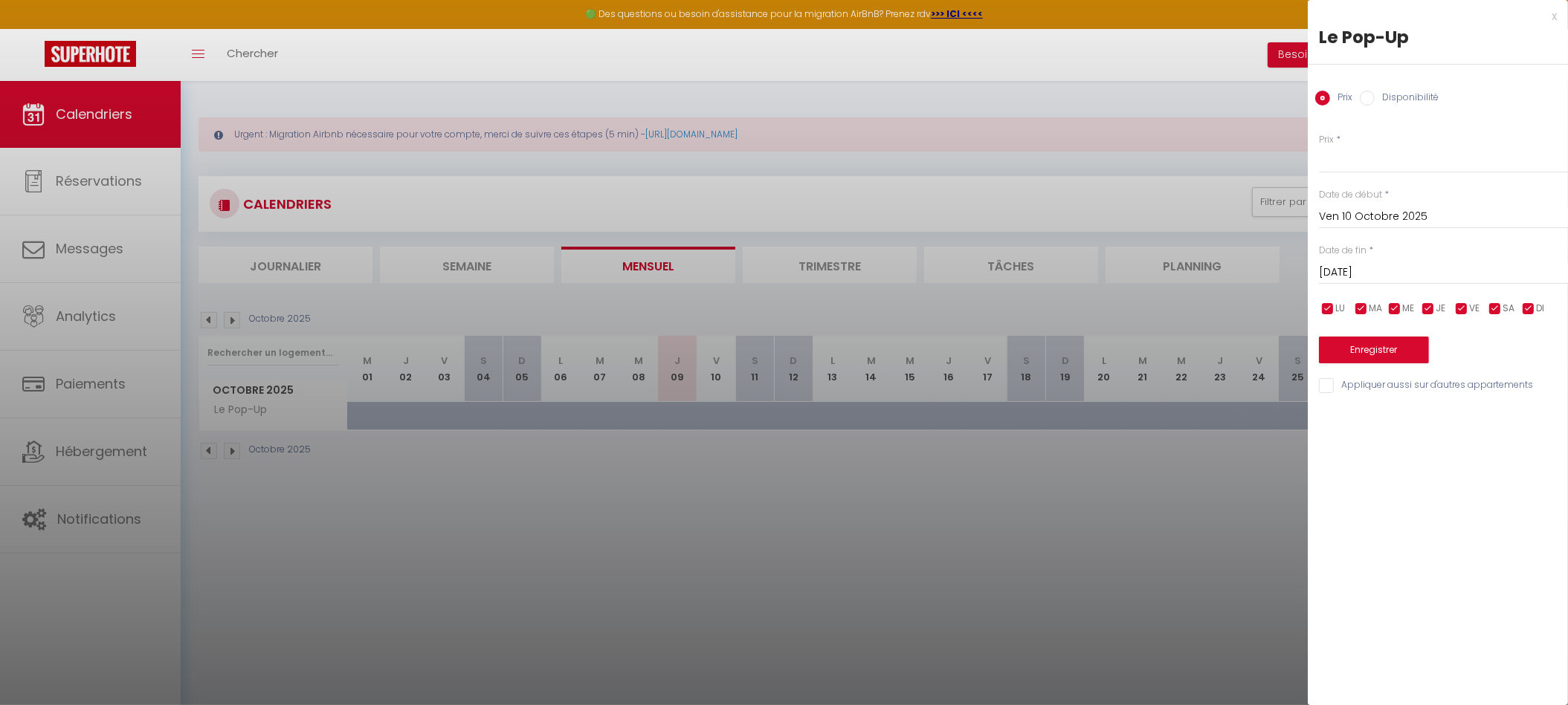
click at [1378, 269] on input "[DATE]" at bounding box center [1443, 272] width 249 height 19
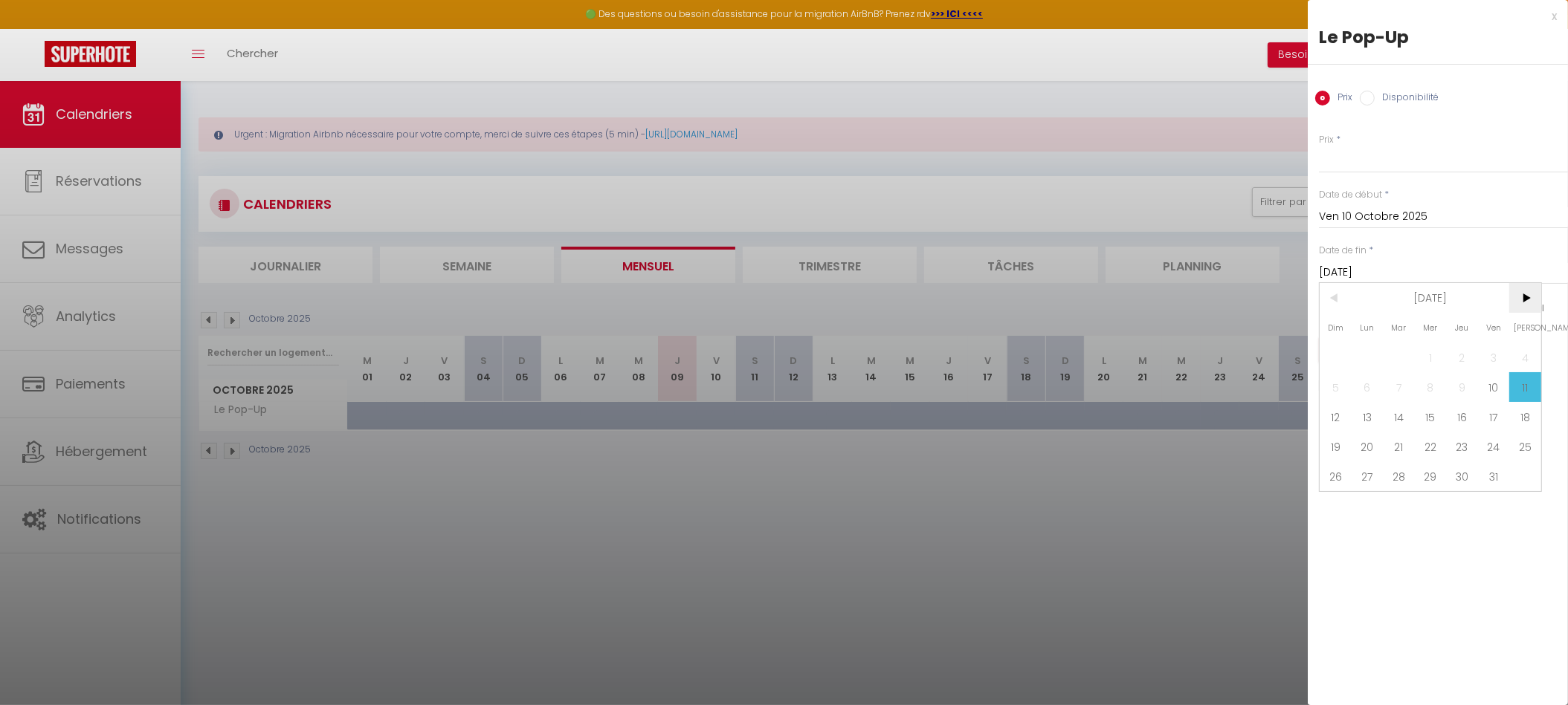
click at [1526, 298] on span ">" at bounding box center [1526, 298] width 32 height 30
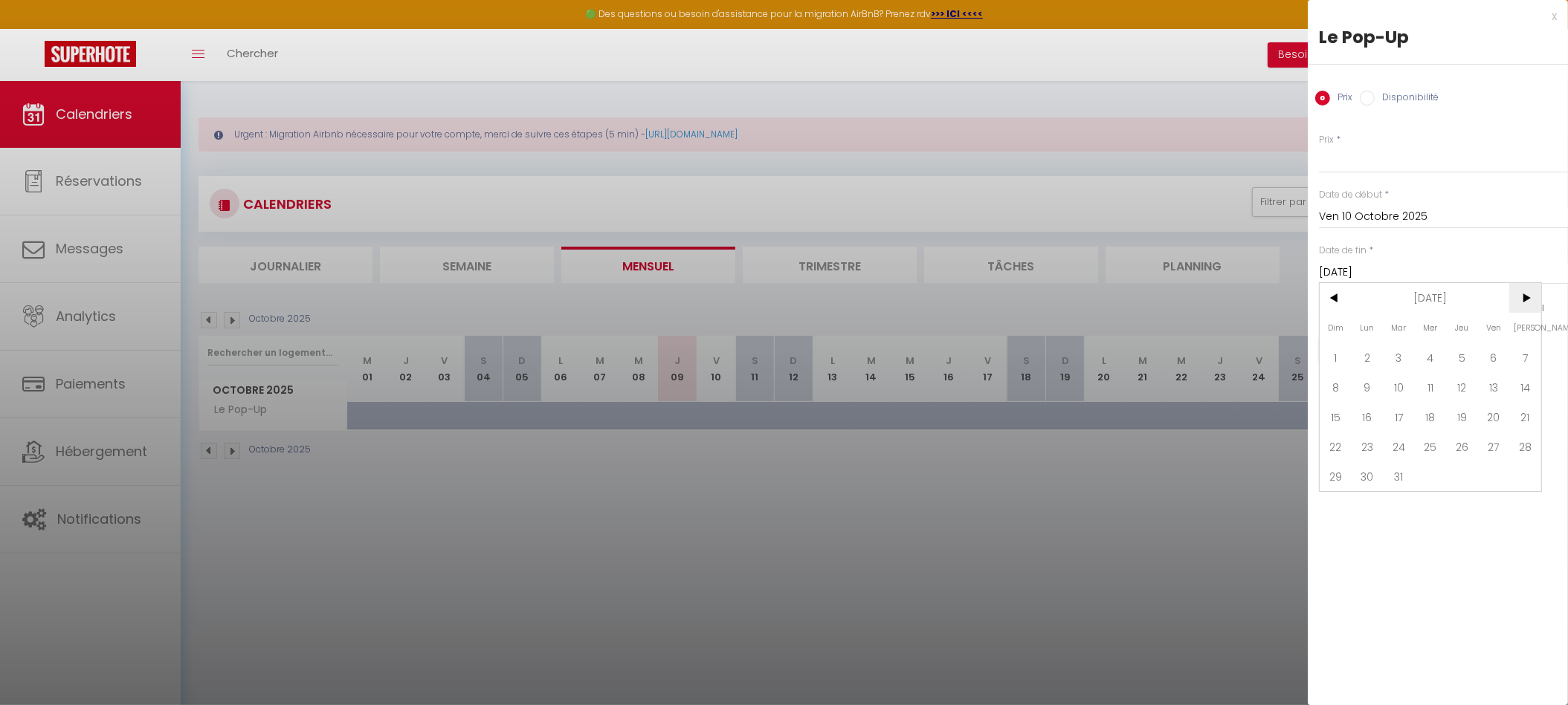
click at [1526, 298] on span ">" at bounding box center [1526, 298] width 32 height 30
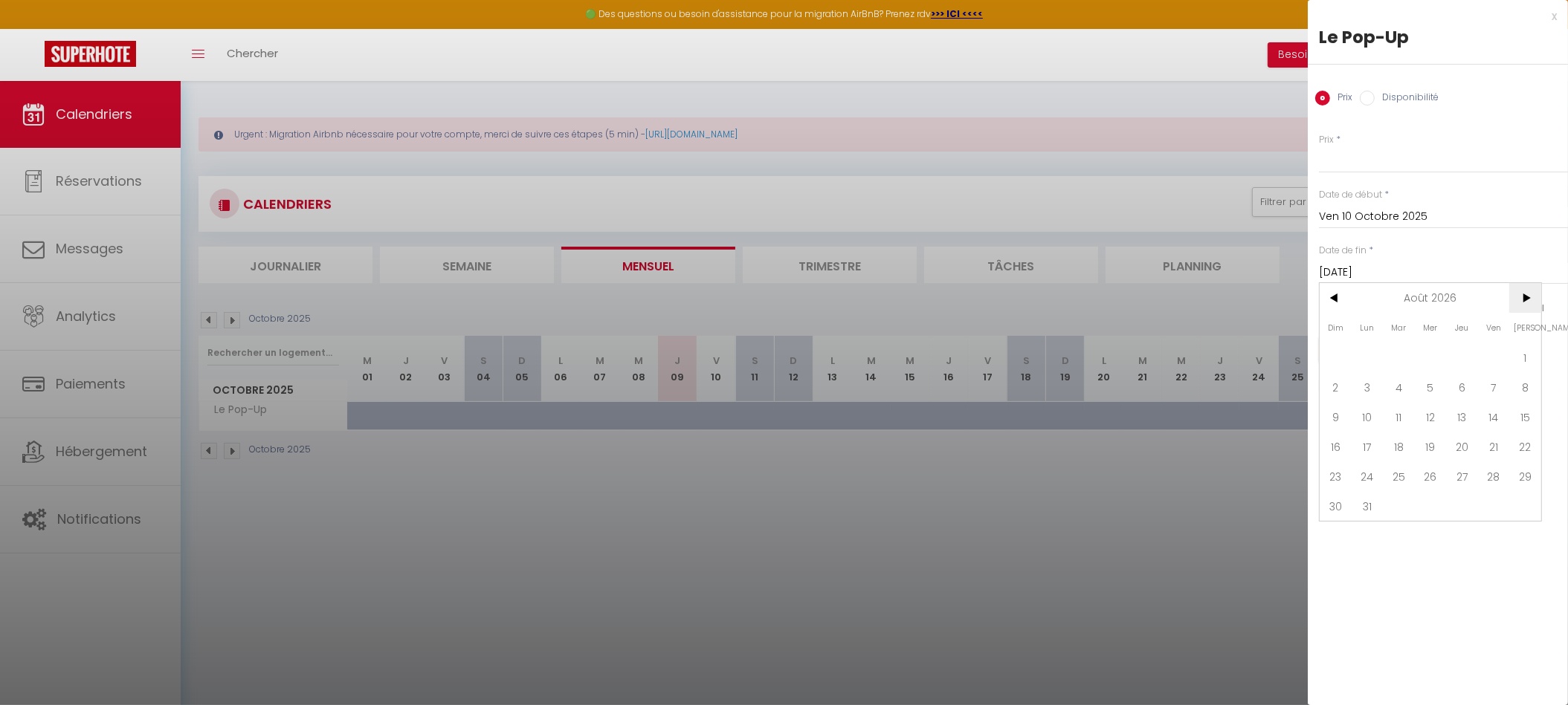
click at [1526, 298] on span ">" at bounding box center [1526, 298] width 32 height 30
click at [1456, 355] on span "1" at bounding box center [1462, 357] width 32 height 30
click at [1370, 97] on input "Disponibilité" at bounding box center [1367, 98] width 15 height 15
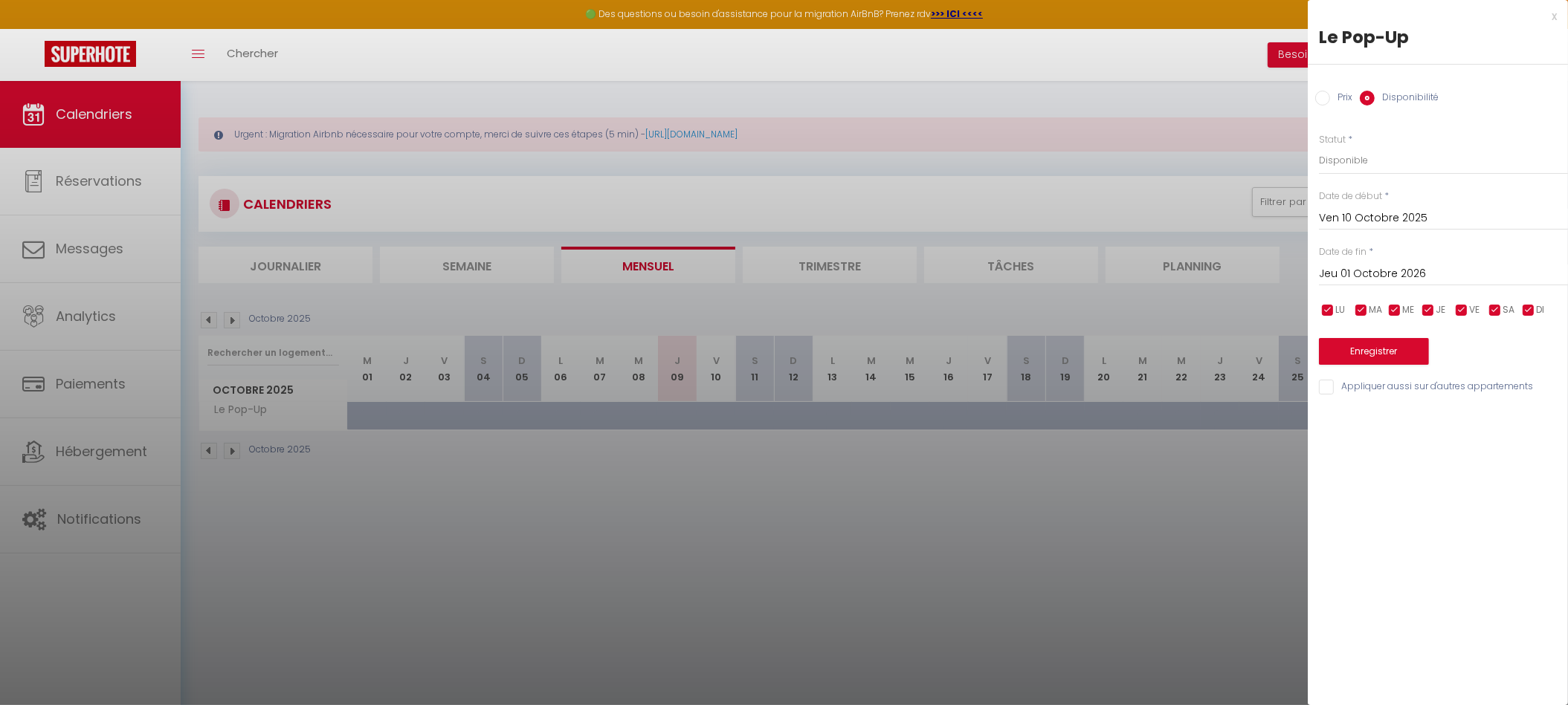
click at [1328, 95] on input "Prix" at bounding box center [1322, 98] width 15 height 15
click at [1347, 155] on input "Prix" at bounding box center [1443, 159] width 249 height 27
click at [1367, 100] on input "Disponibilité" at bounding box center [1367, 98] width 15 height 15
click at [1372, 356] on button "Enregistrer" at bounding box center [1374, 351] width 110 height 27
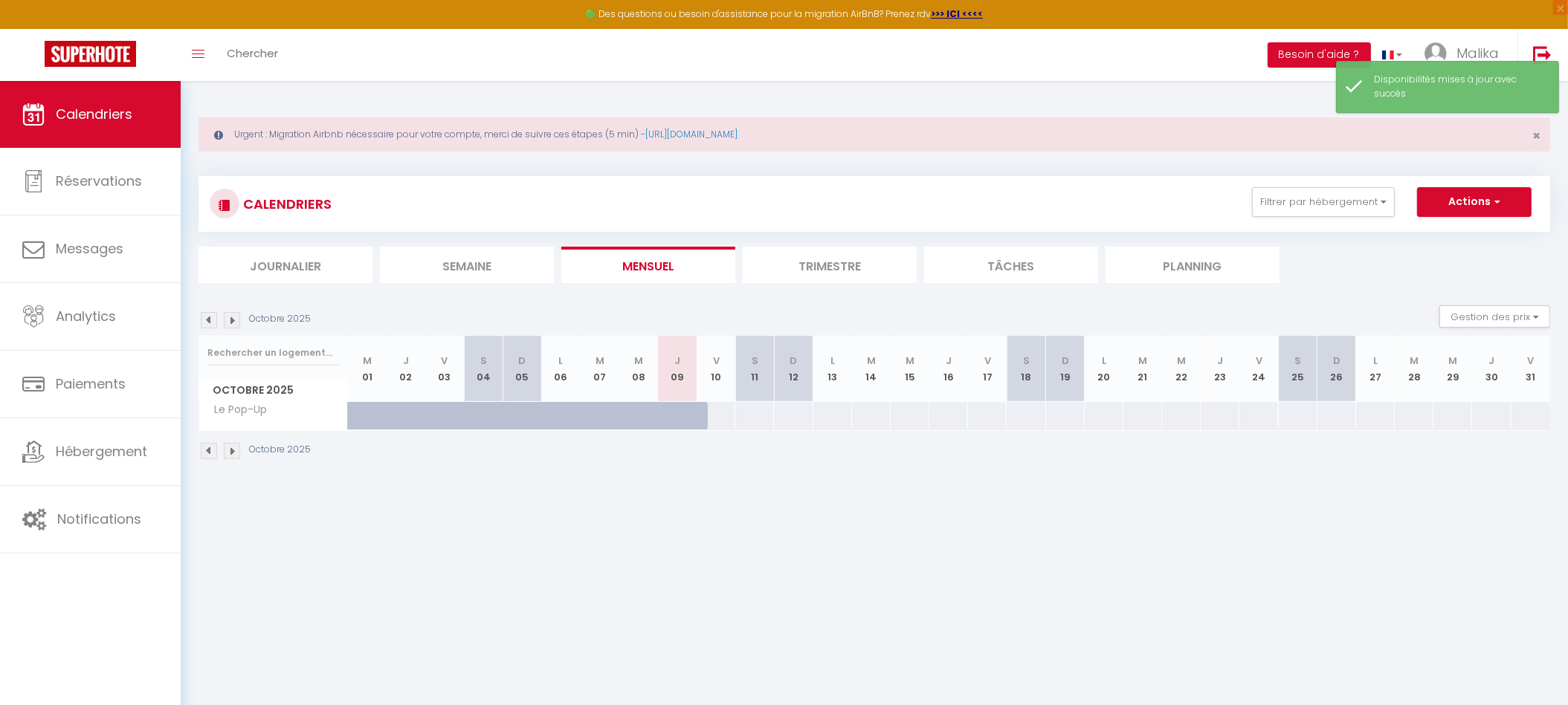
click at [722, 412] on div at bounding box center [715, 416] width 39 height 28
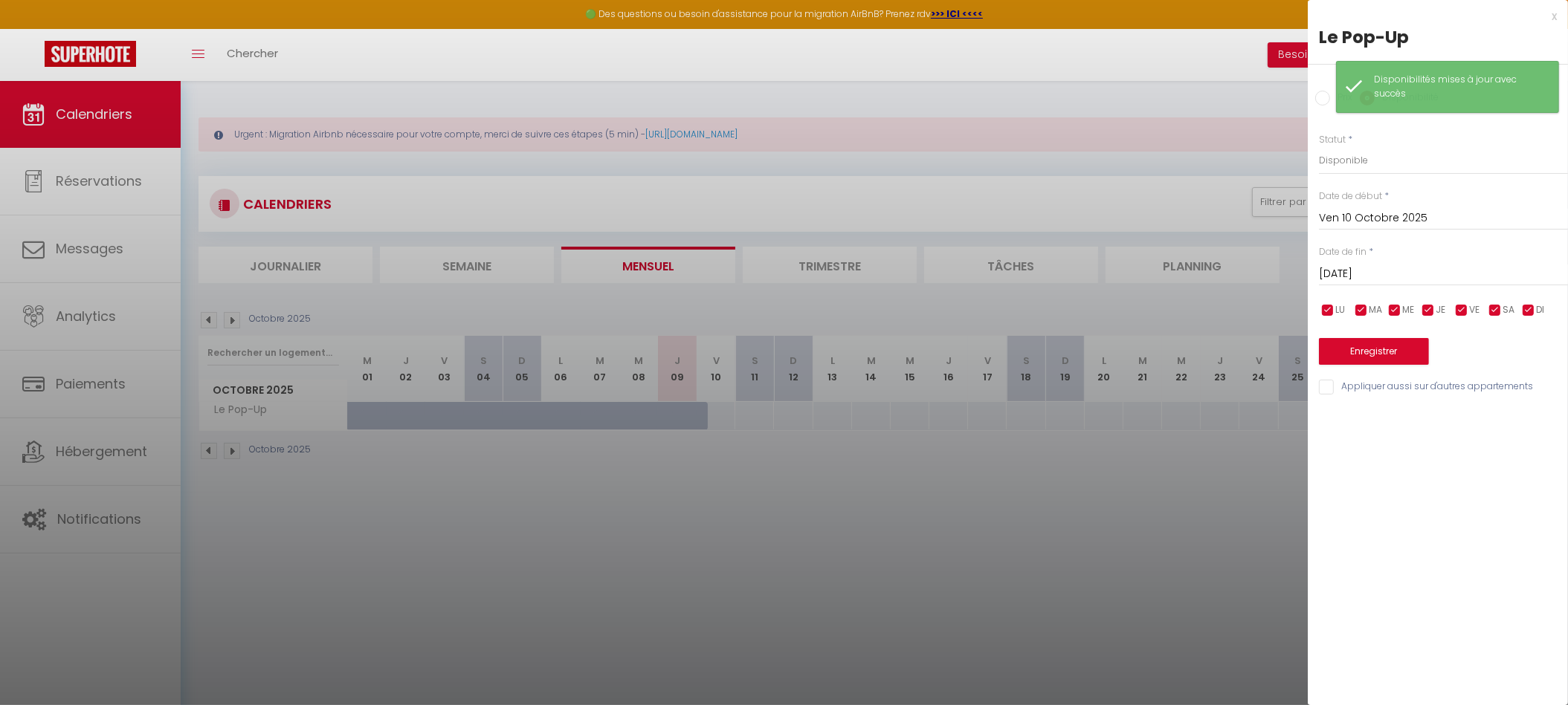
click at [1328, 99] on input "Prix" at bounding box center [1322, 98] width 15 height 15
click at [1351, 159] on input "Prix" at bounding box center [1443, 159] width 249 height 27
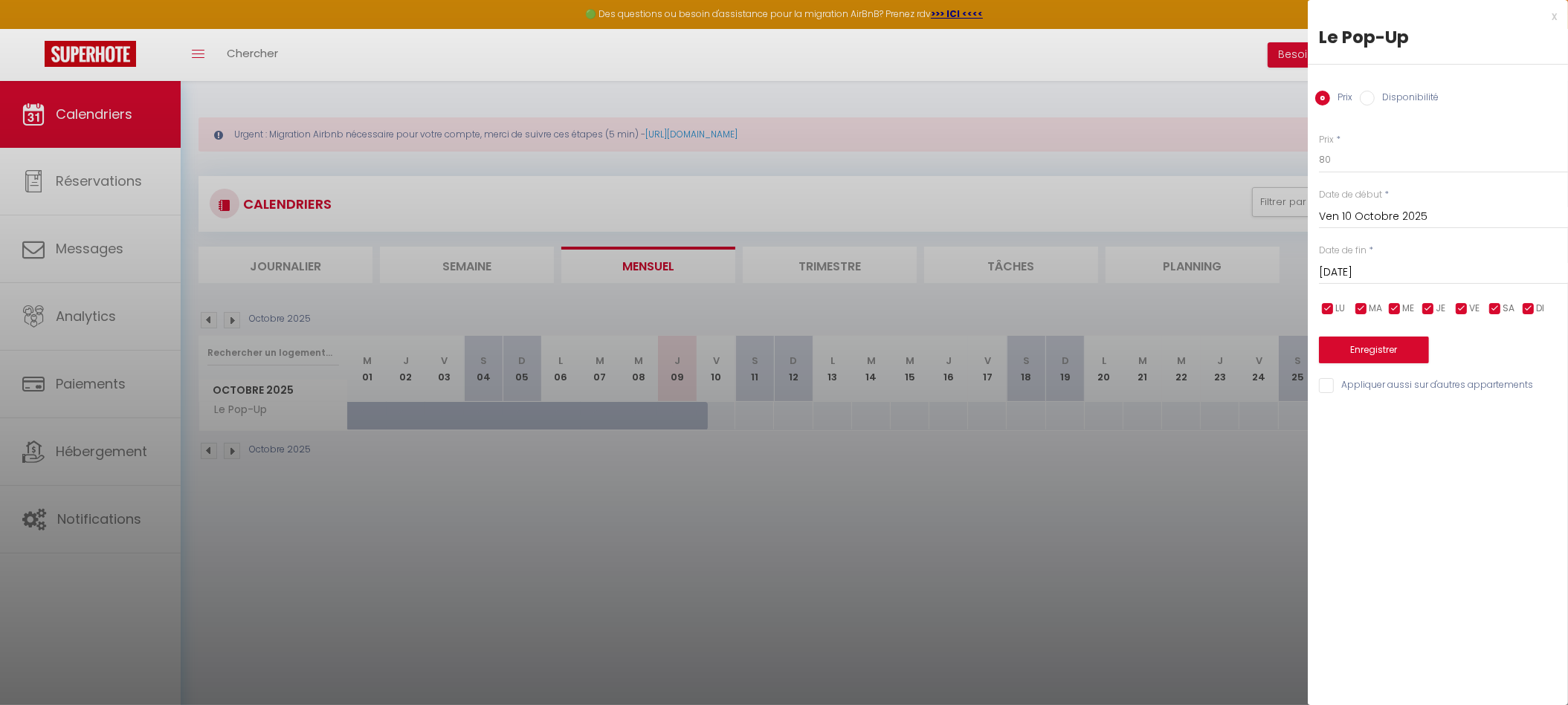
click at [1408, 451] on div "x Le Pop-Up Prix Disponibilité Prix * 80 Statut * Disponible Indisponible Date …" at bounding box center [1438, 352] width 260 height 705
click at [1387, 266] on input "[DATE]" at bounding box center [1443, 272] width 249 height 19
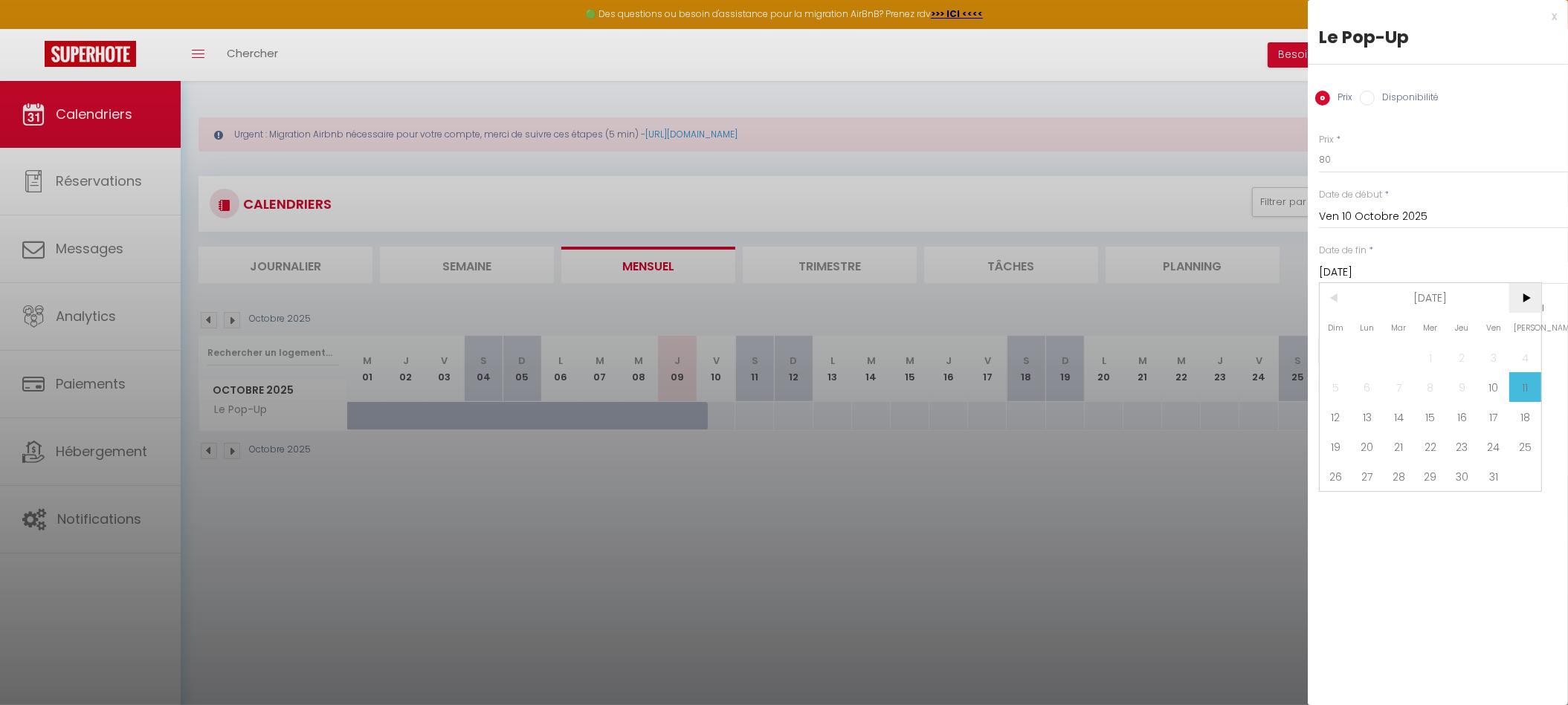
click at [1526, 301] on span ">" at bounding box center [1526, 298] width 32 height 30
click at [1526, 300] on span ">" at bounding box center [1526, 298] width 32 height 30
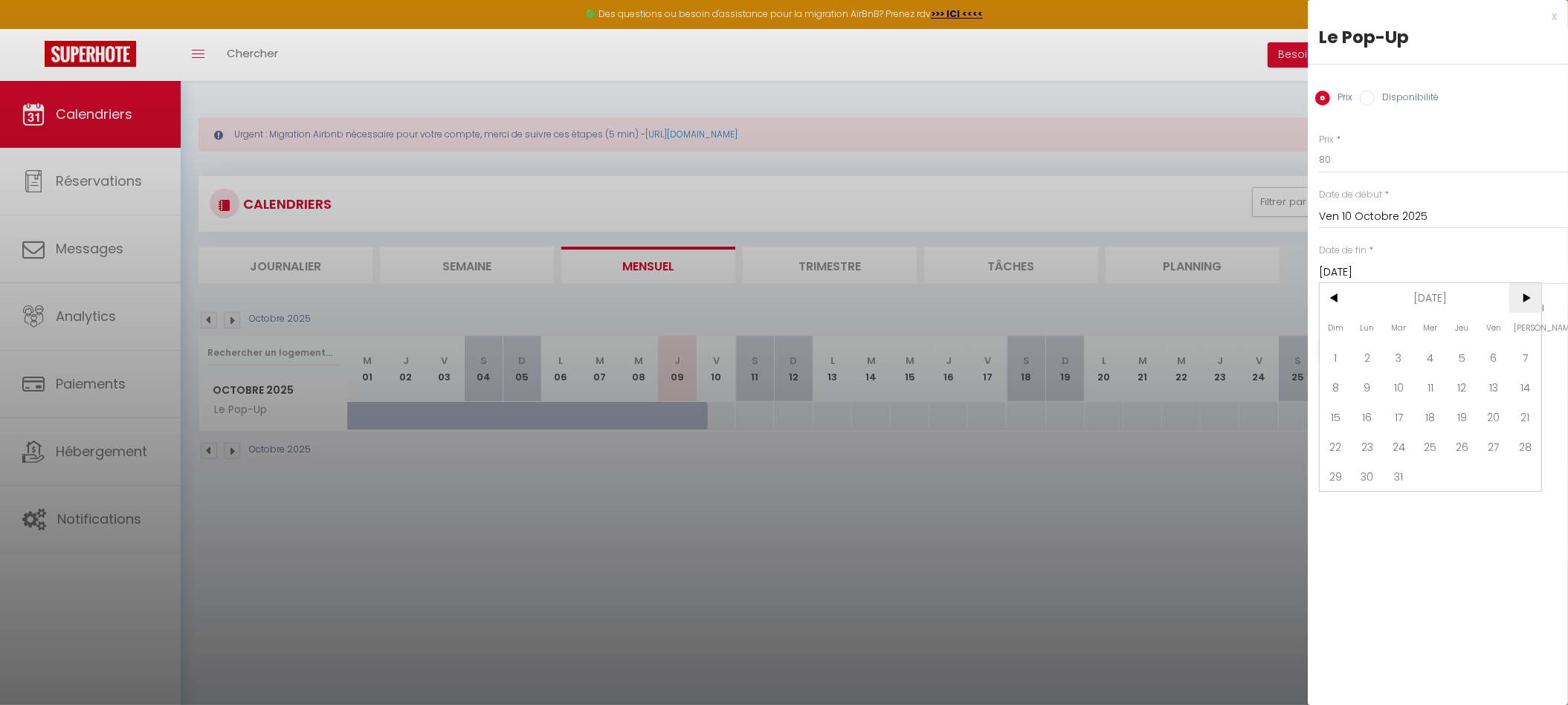
click at [1525, 299] on span ">" at bounding box center [1526, 298] width 32 height 30
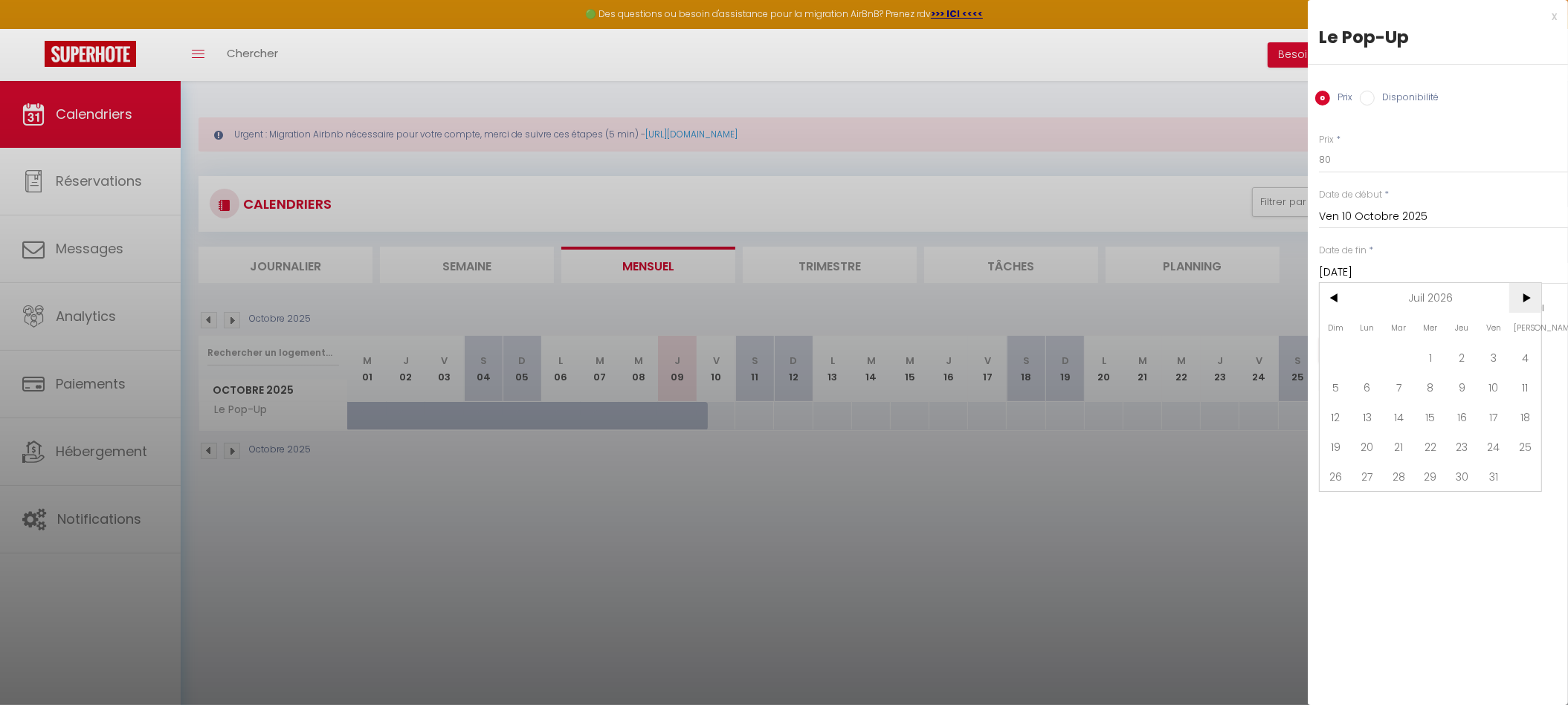
click at [1525, 299] on span ">" at bounding box center [1526, 298] width 32 height 30
click at [1454, 363] on span "1" at bounding box center [1462, 357] width 32 height 30
click at [1378, 349] on button "Enregistrer" at bounding box center [1374, 349] width 110 height 27
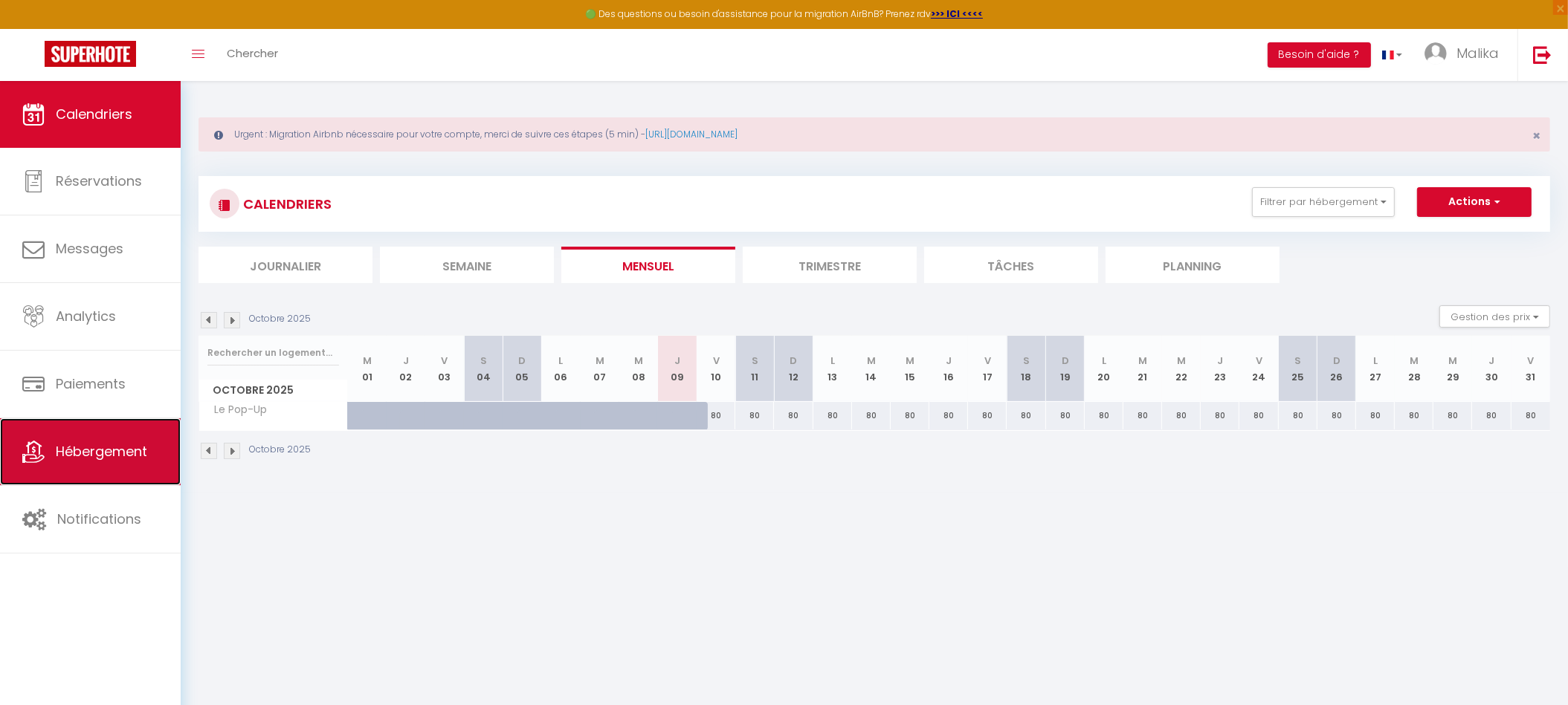
click at [116, 462] on link "Hébergement" at bounding box center [90, 452] width 181 height 67
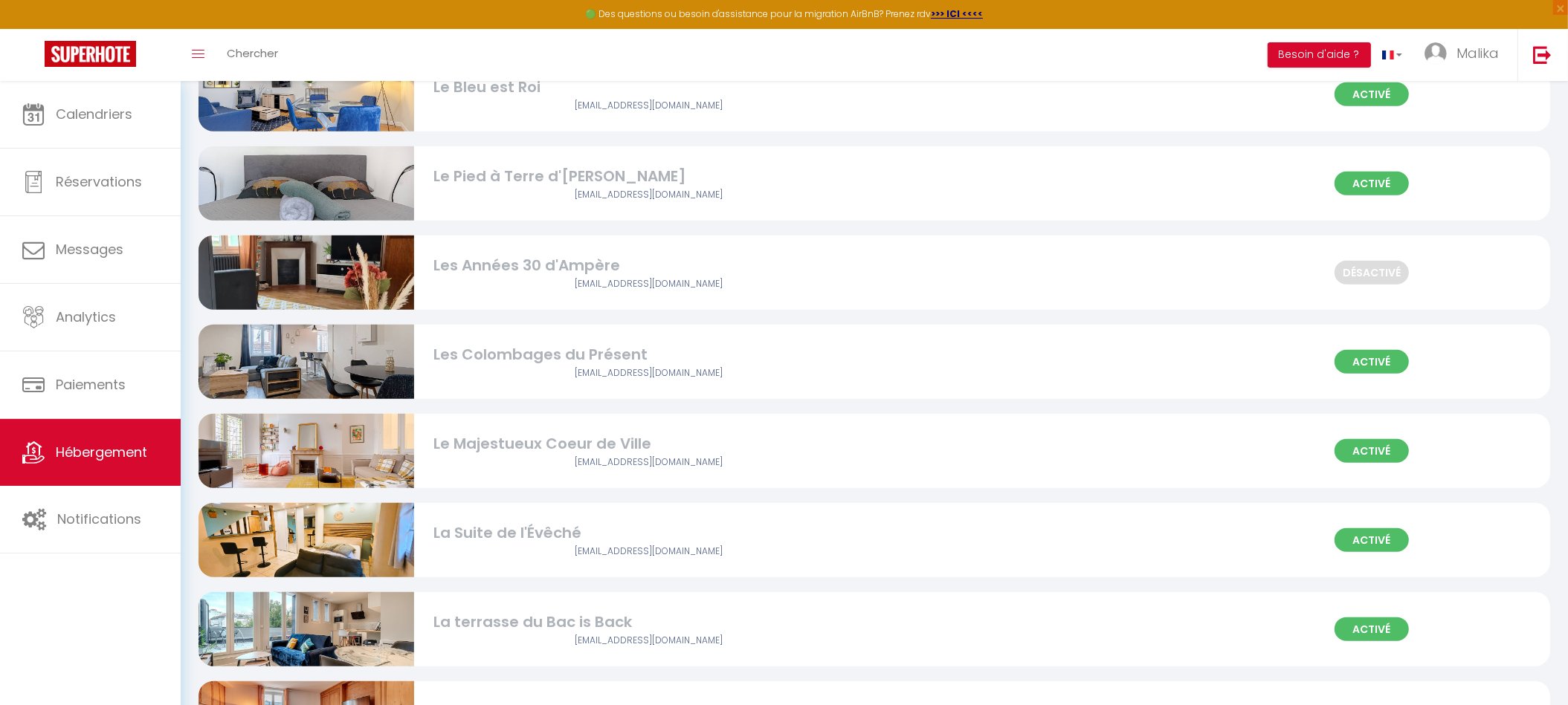
scroll to position [1821, 0]
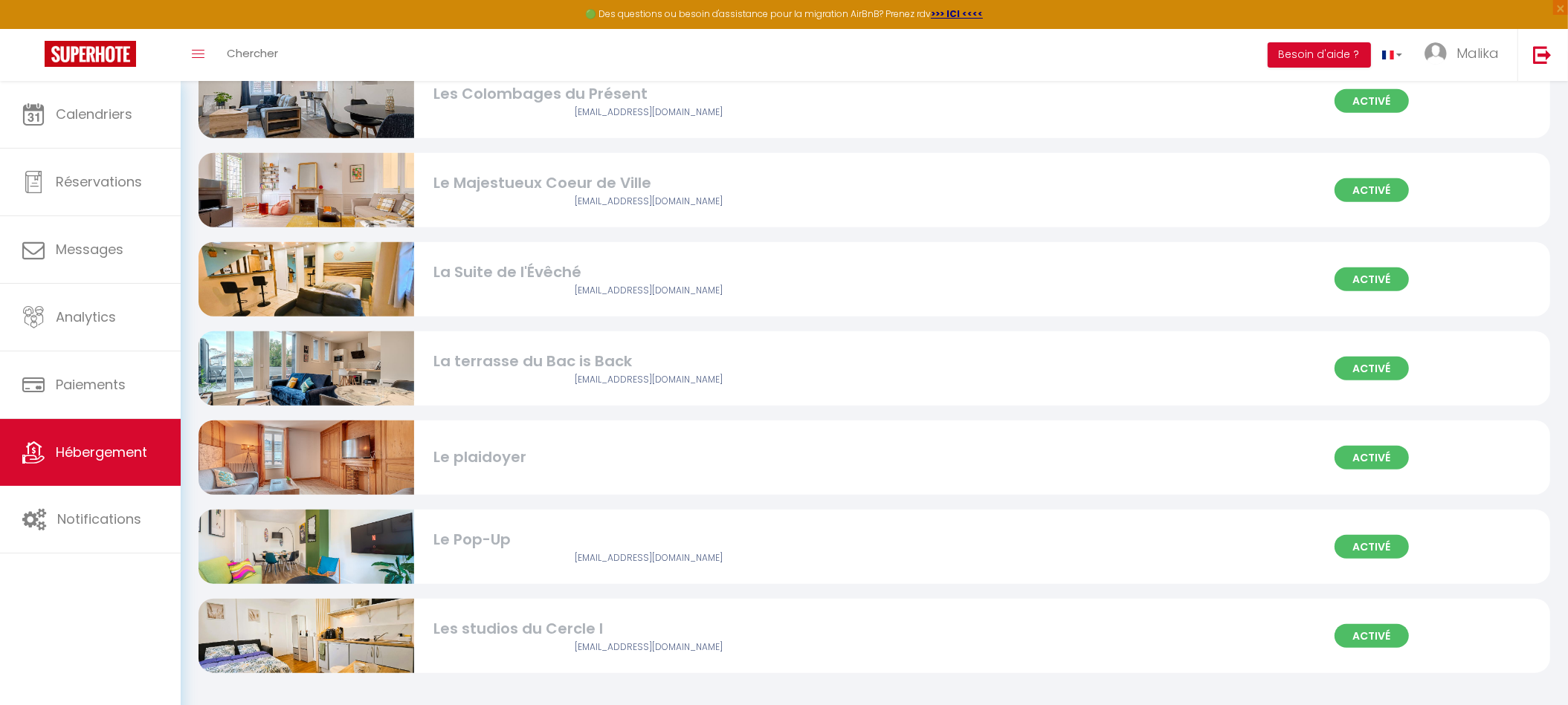
click at [498, 542] on div "Le Pop-Up" at bounding box center [649, 540] width 431 height 23
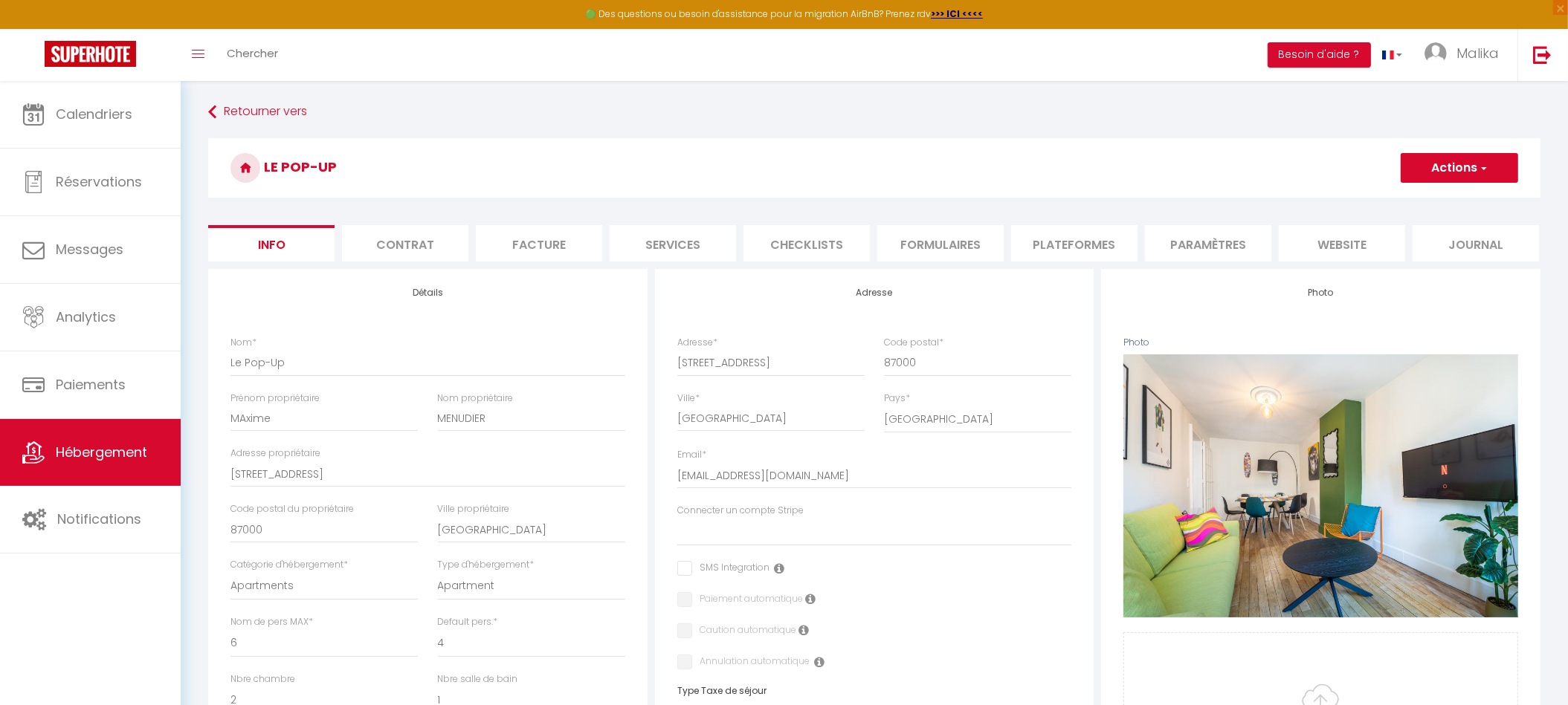
click at [1107, 247] on li "Plateformes" at bounding box center [1074, 243] width 126 height 36
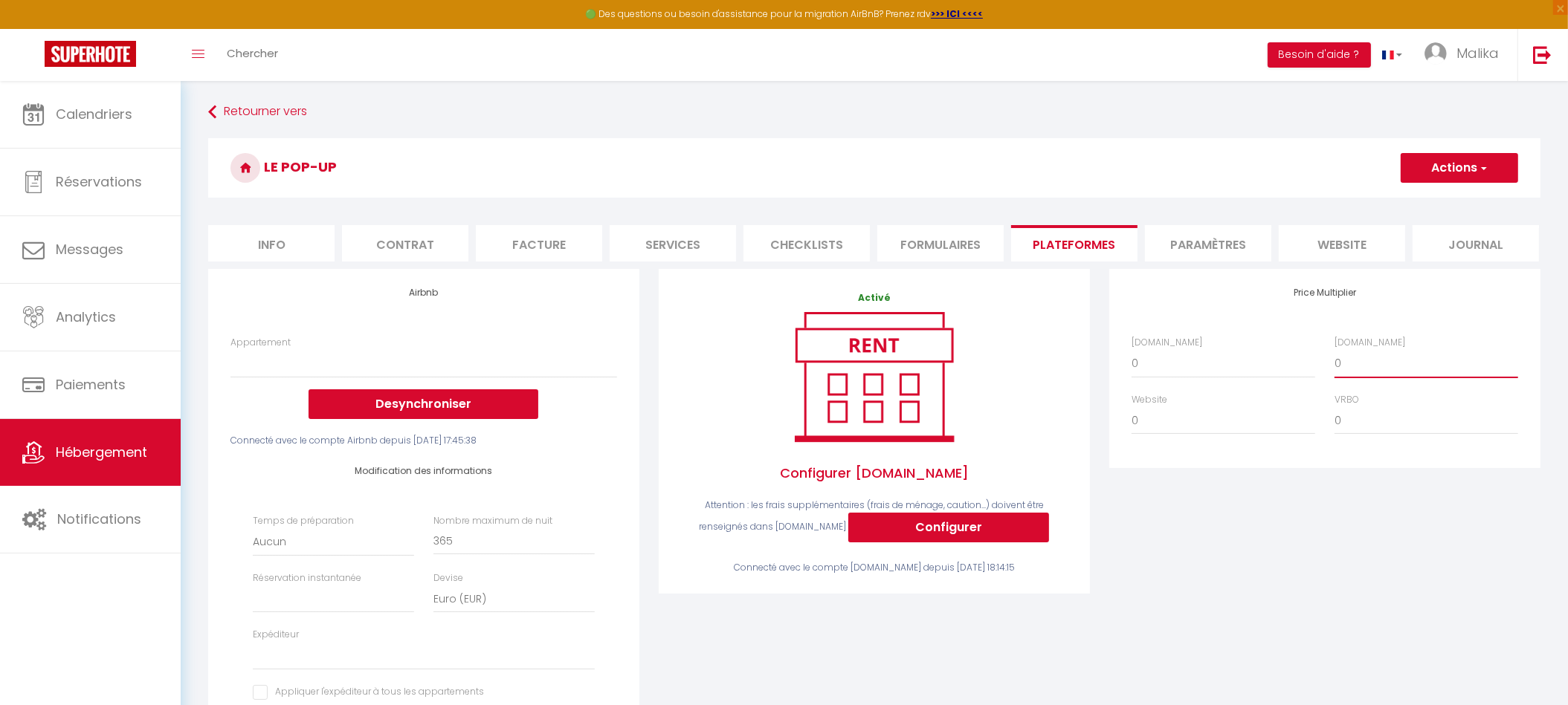
click at [1372, 372] on select "0 + 1 % + 2 % + 3 % + 4 % + 5 % + 6 % + 7 % + 8 % + 9 %" at bounding box center [1426, 363] width 183 height 28
click at [1335, 360] on select "0 + 1 % + 2 % + 3 % + 4 % + 5 % + 6 % + 7 % + 8 % + 9 %" at bounding box center [1426, 363] width 183 height 28
click at [1378, 516] on div "Price Multiplier [DOMAIN_NAME] 0 + 1 % + 2 % + 3 % + 4 % + 5 % + 6 % + 7 %" at bounding box center [1325, 530] width 451 height 524
click at [1440, 169] on button "Actions" at bounding box center [1459, 168] width 118 height 30
click at [1447, 205] on link "Enregistrer" at bounding box center [1459, 200] width 118 height 19
